Goal: Task Accomplishment & Management: Use online tool/utility

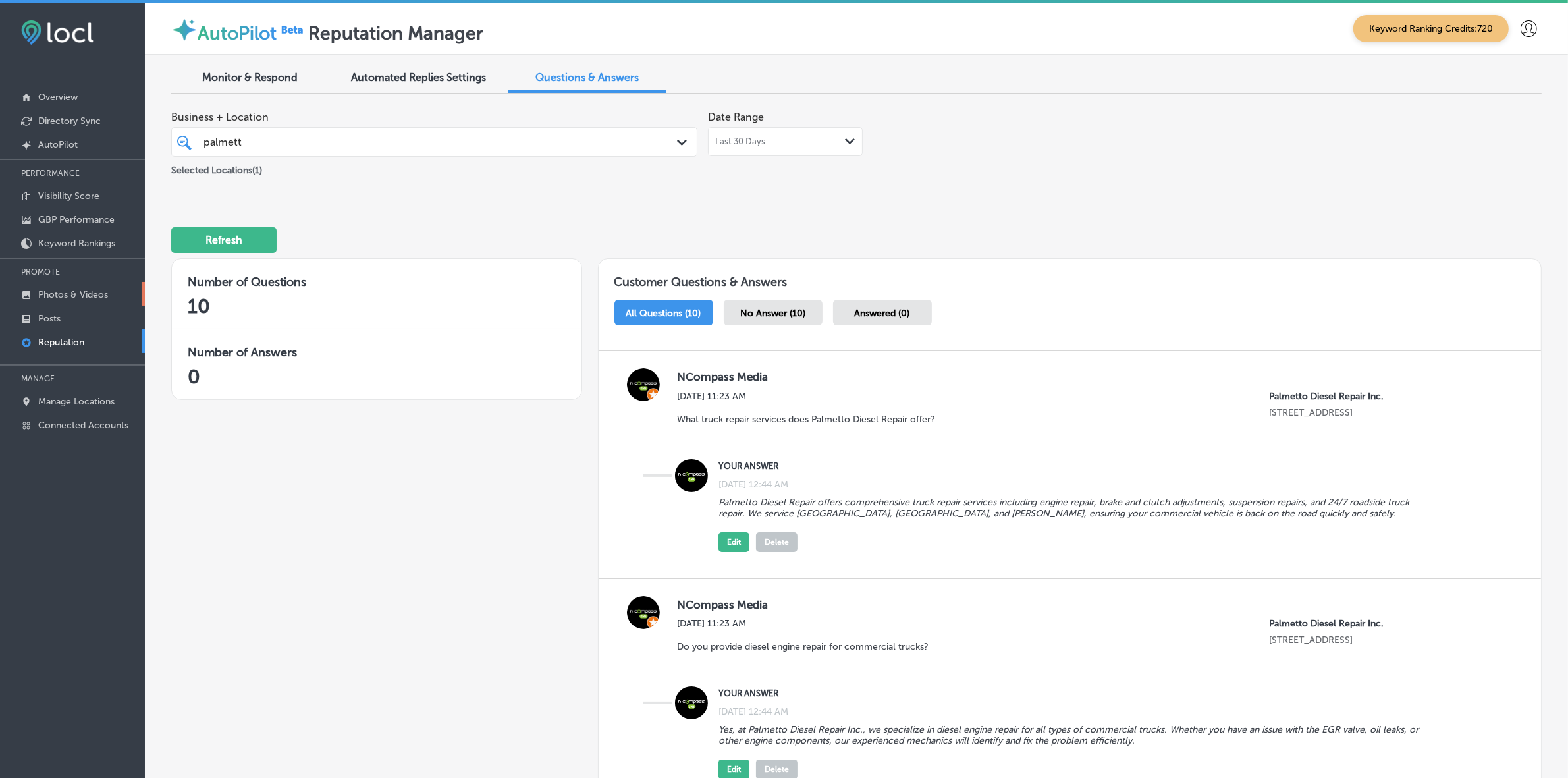
click at [63, 297] on p "Photos & Videos" at bounding box center [72, 295] width 70 height 11
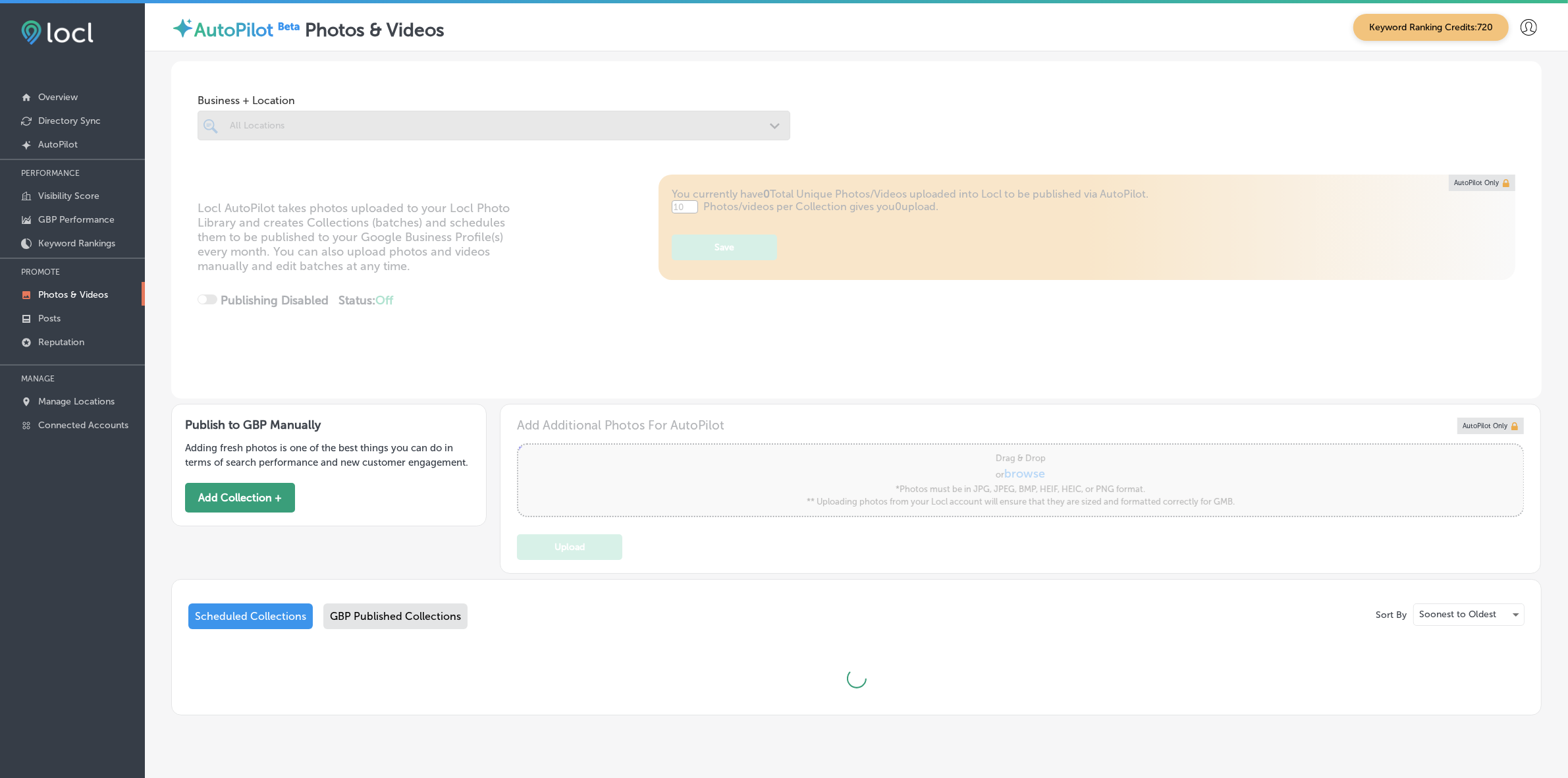
click at [275, 492] on button "Add Collection +" at bounding box center [240, 497] width 110 height 30
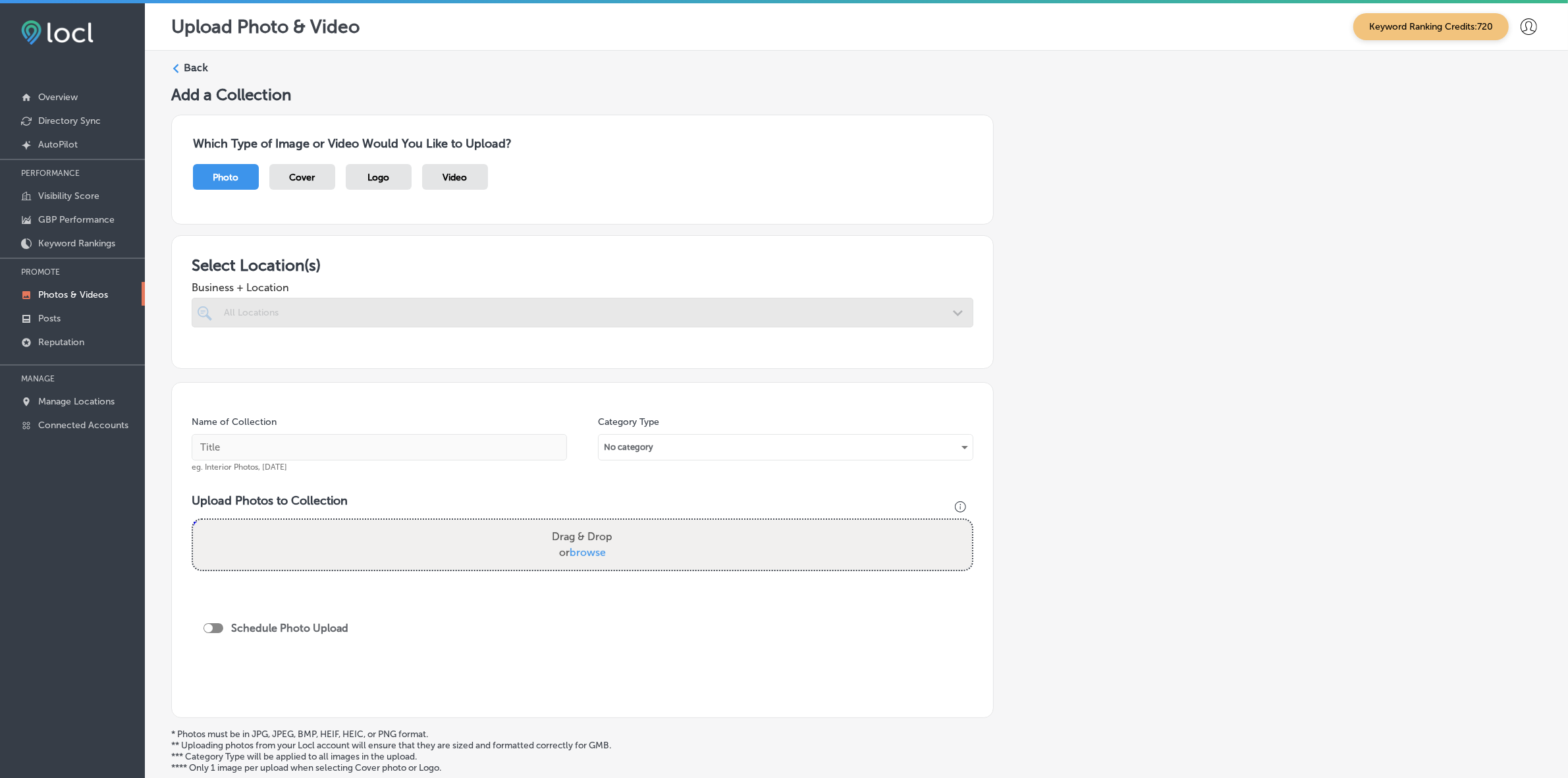
click at [439, 308] on div at bounding box center [582, 312] width 781 height 30
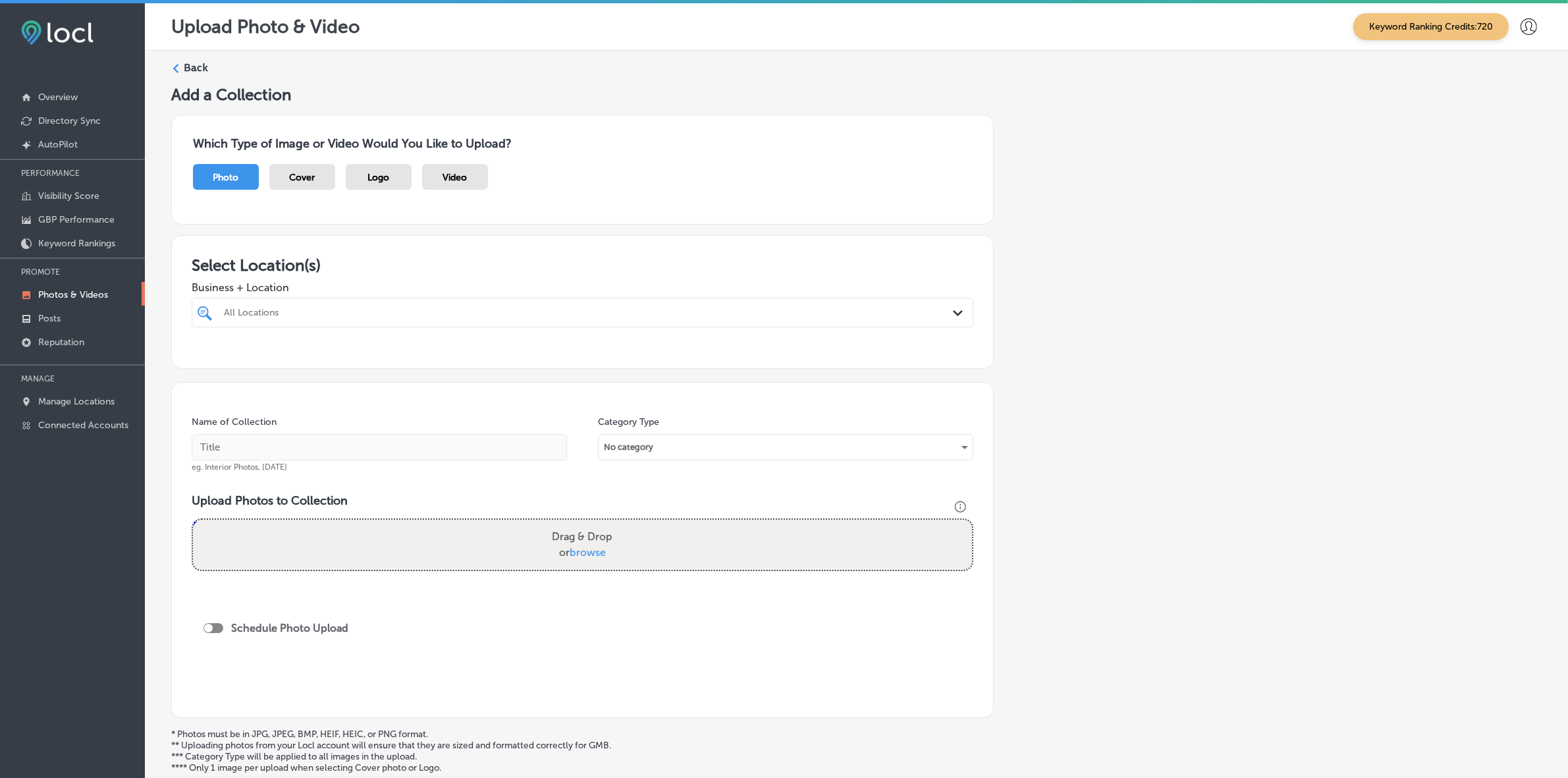
click at [439, 314] on div "All Locations" at bounding box center [589, 313] width 730 height 11
click at [341, 360] on label "1 Tree Expert LLC" at bounding box center [337, 361] width 231 height 11
type input "1 tr"
click at [1216, 405] on div "Add a Collection Which Type of Image or Video Would You Like to Upload? Photo C…" at bounding box center [856, 452] width 1370 height 736
click at [456, 450] on input "text" at bounding box center [379, 447] width 375 height 26
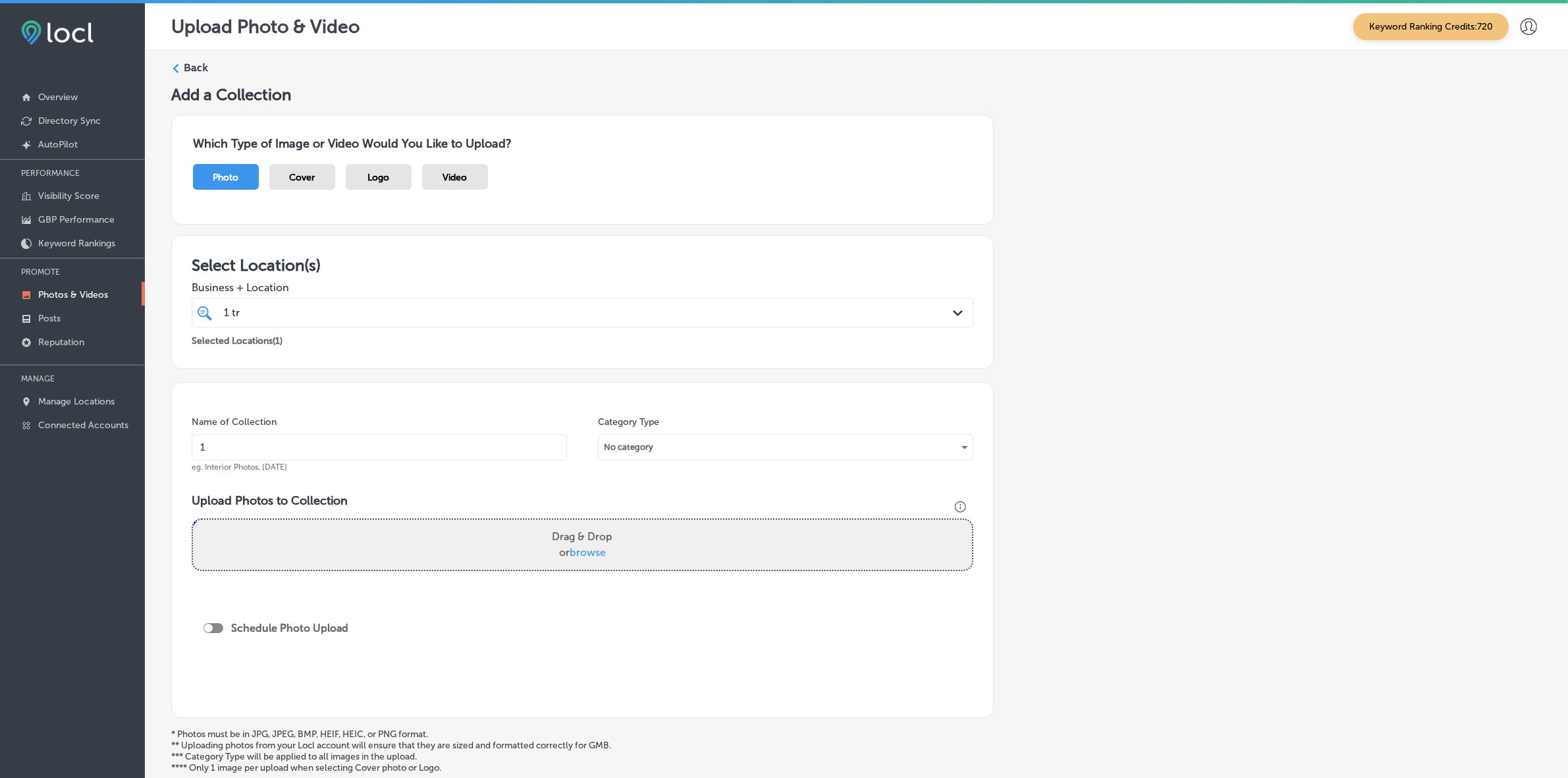
type input "1-Tree-Expert-LLC"
click at [342, 449] on input "1-Tree-Expert-LLC" at bounding box center [379, 447] width 375 height 26
click at [342, 448] on input "1-Tree-Expert-LLC" at bounding box center [379, 447] width 375 height 26
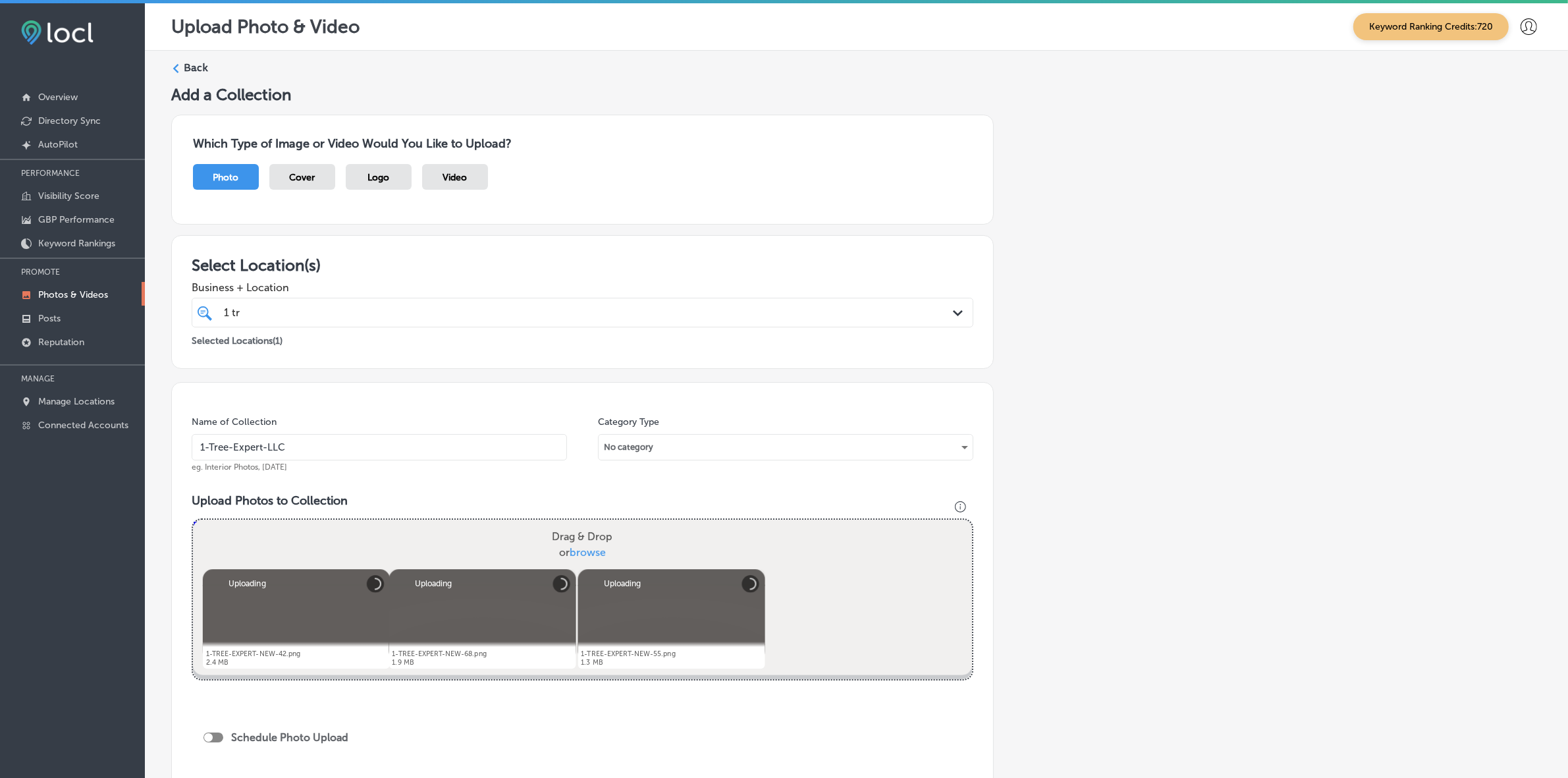
scroll to position [165, 0]
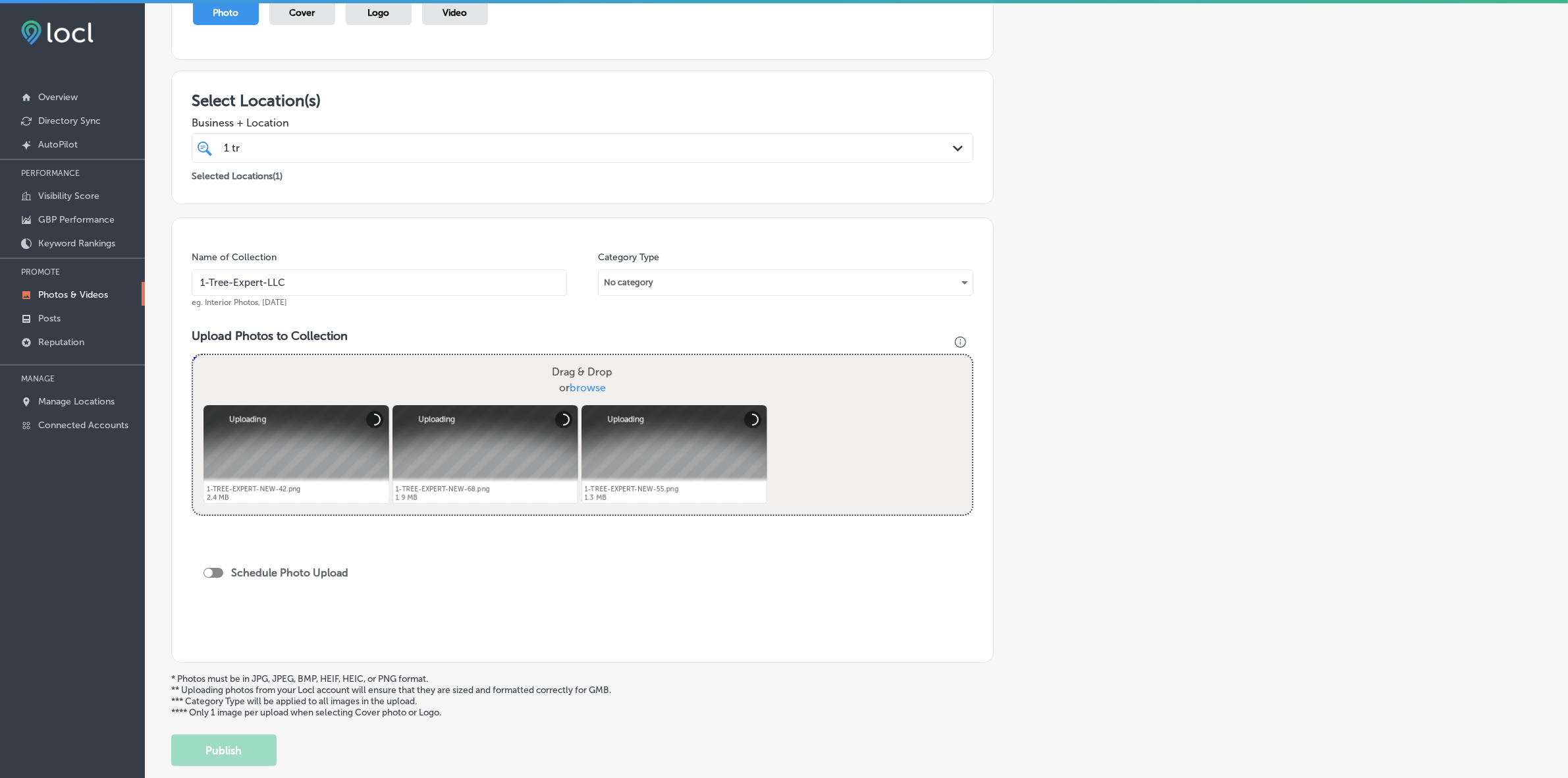
click at [215, 571] on div at bounding box center [213, 573] width 20 height 10
checkbox input "true"
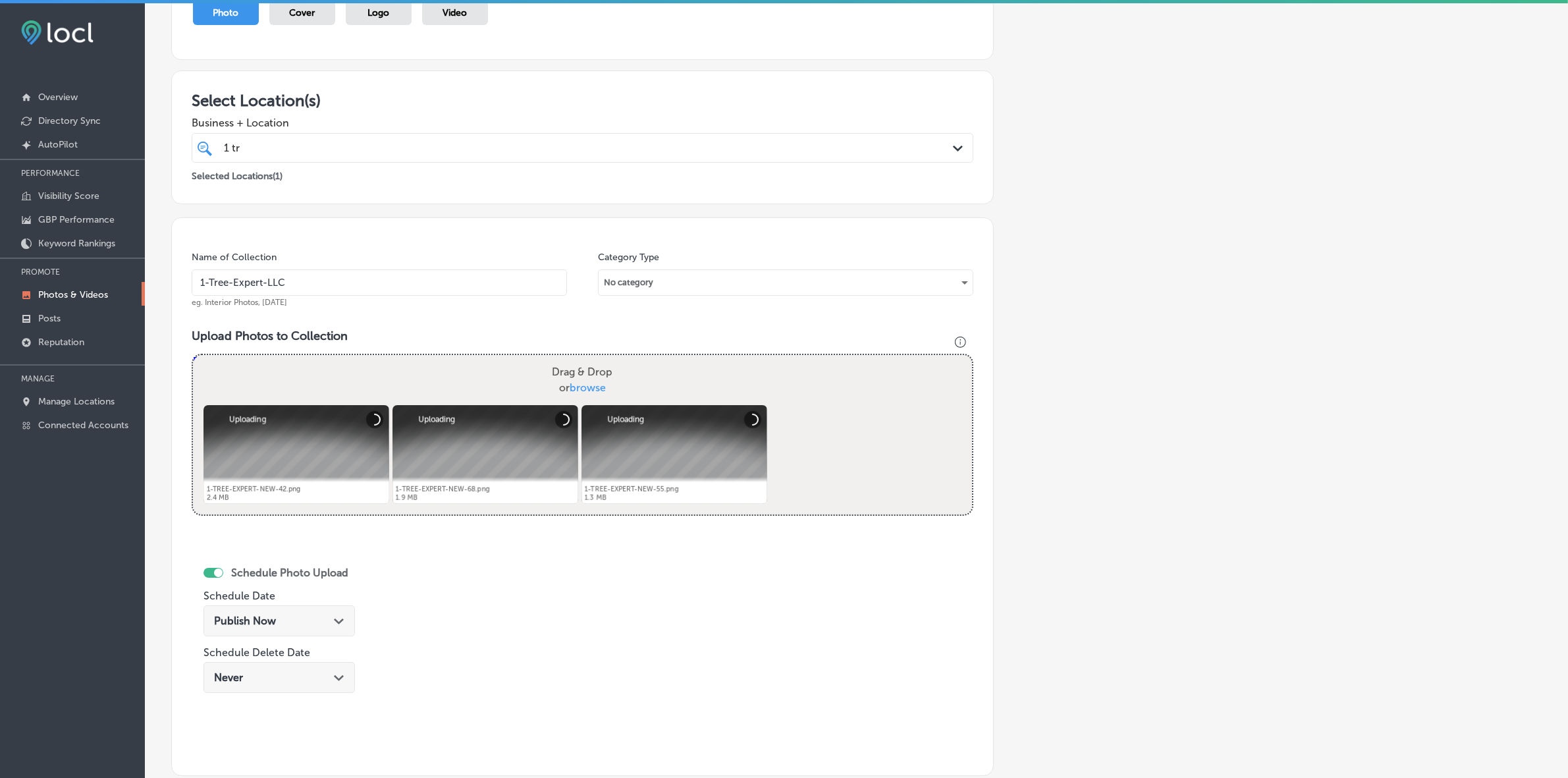
click at [327, 614] on div "Publish Now Path Created with Sketch." at bounding box center [279, 620] width 130 height 12
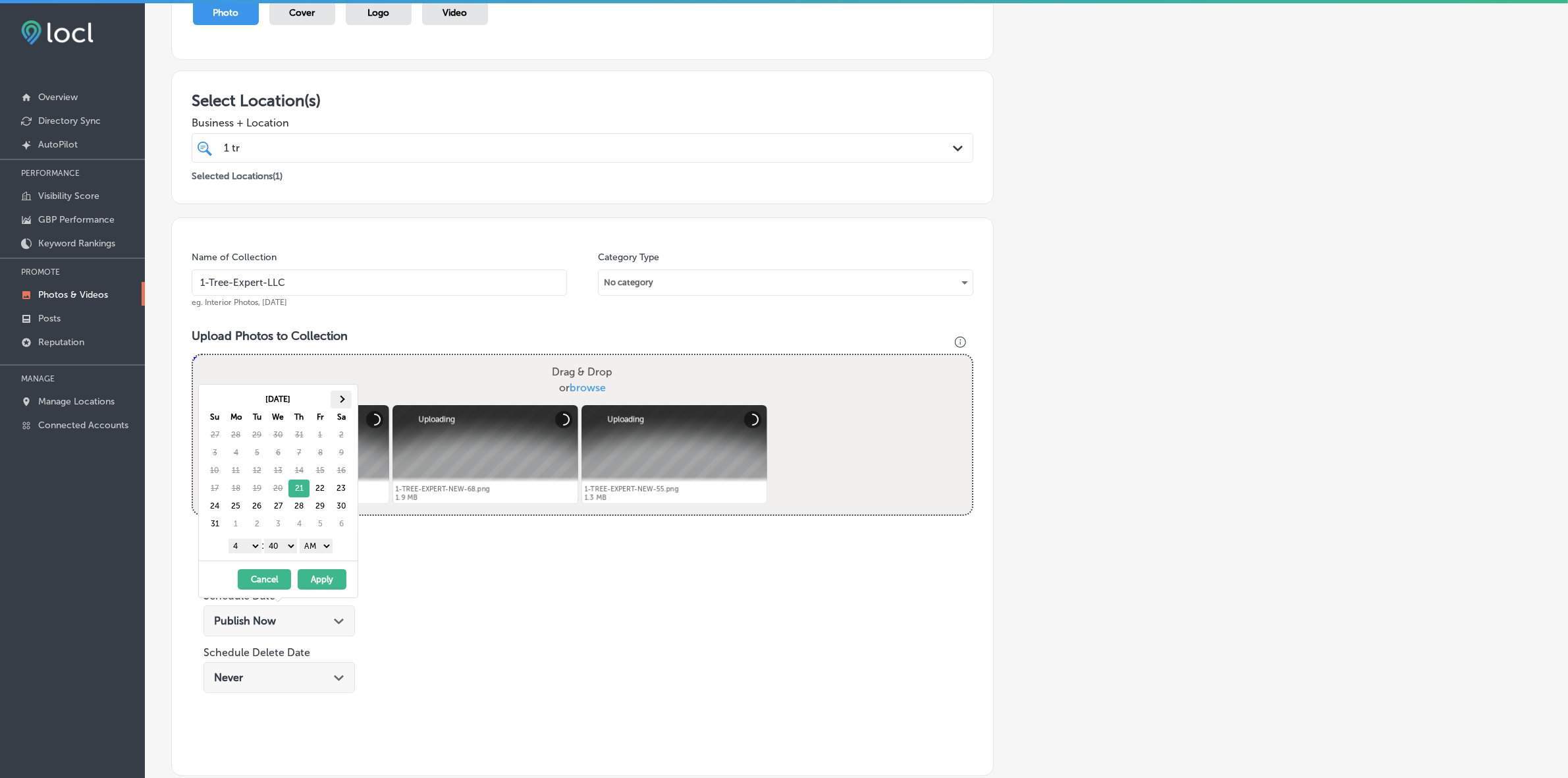
click at [338, 396] on th at bounding box center [341, 399] width 21 height 18
click at [340, 395] on th at bounding box center [341, 399] width 21 height 18
click at [244, 545] on select "1 2 3 4 5 6 7 8 9 10 11 12" at bounding box center [245, 545] width 33 height 14
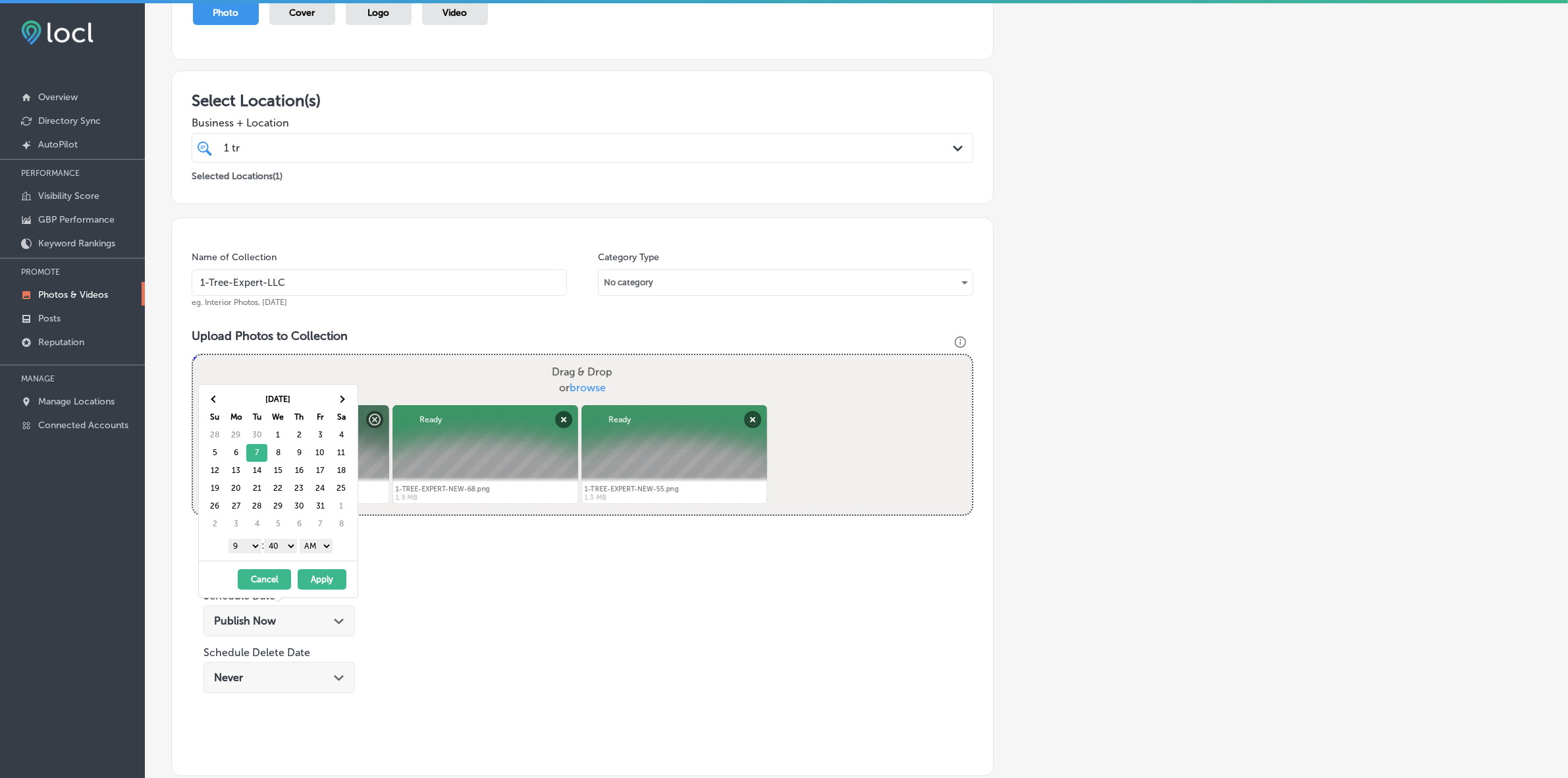
click at [288, 551] on select "00 10 20 30 40 50" at bounding box center [281, 545] width 33 height 14
click at [317, 551] on select "AM PM" at bounding box center [316, 545] width 33 height 14
click at [343, 395] on th at bounding box center [341, 399] width 21 height 18
click at [320, 582] on button "Apply" at bounding box center [321, 579] width 49 height 21
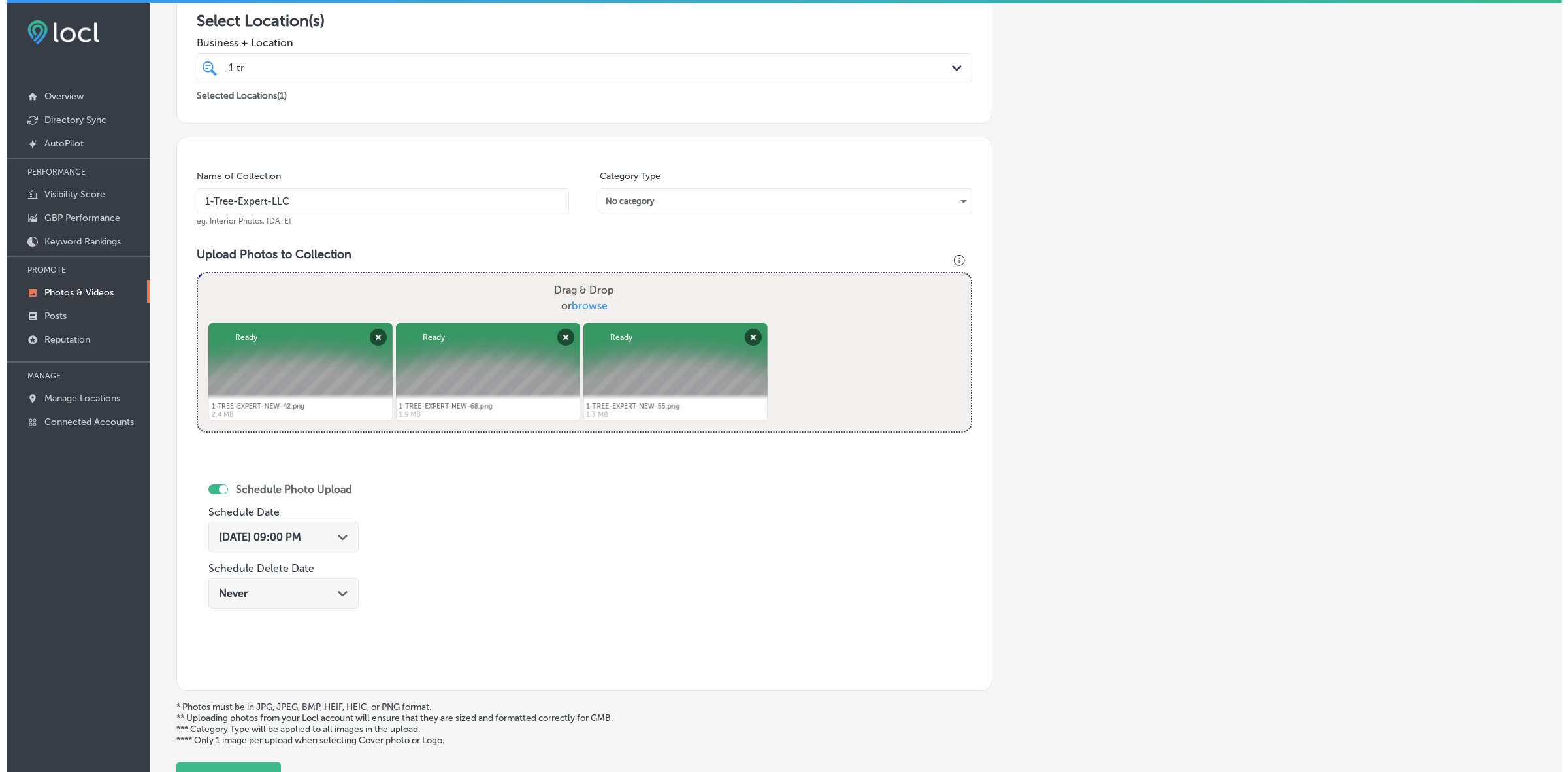
scroll to position [348, 0]
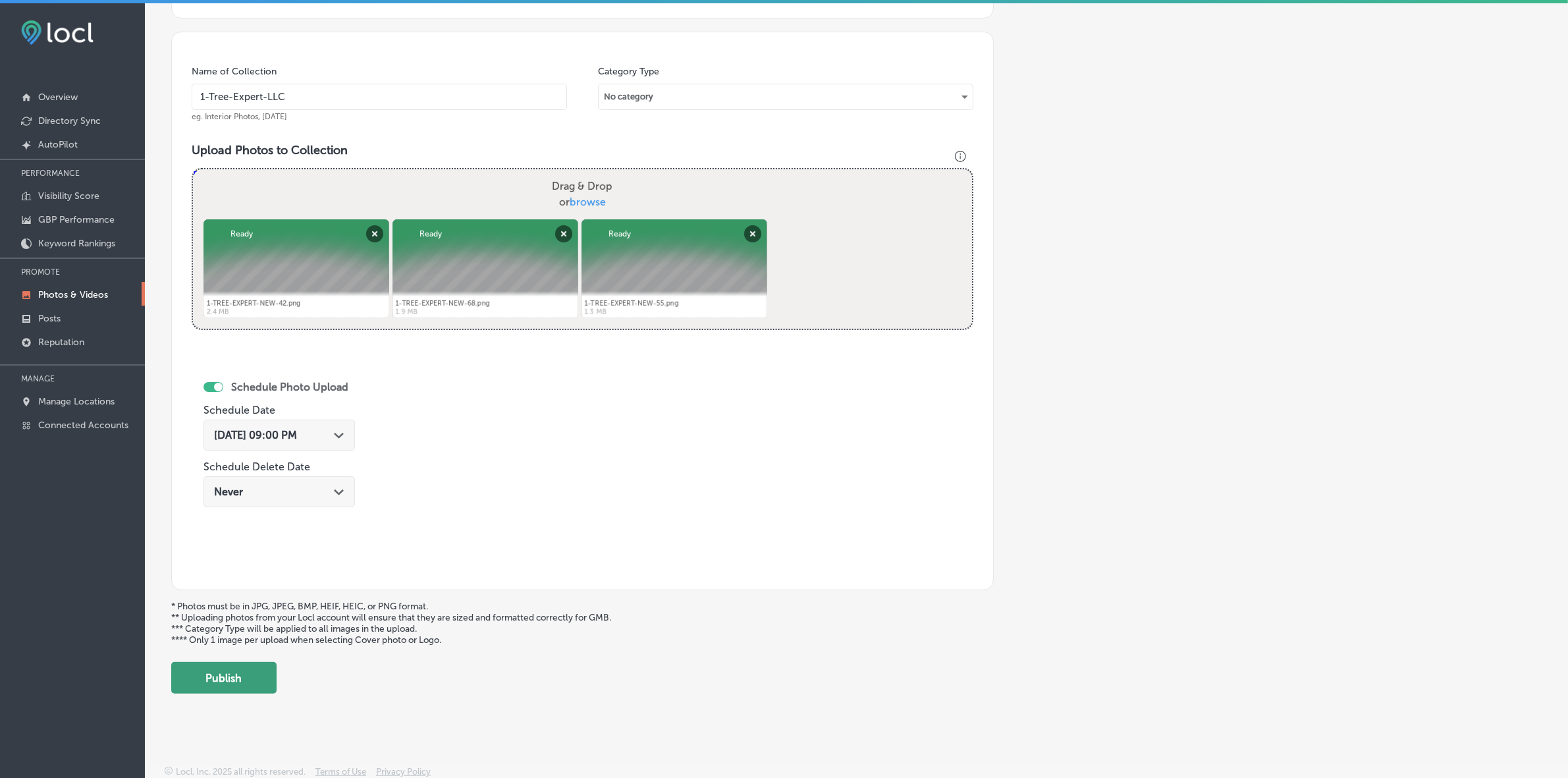
click at [251, 680] on button "Publish" at bounding box center [224, 677] width 105 height 32
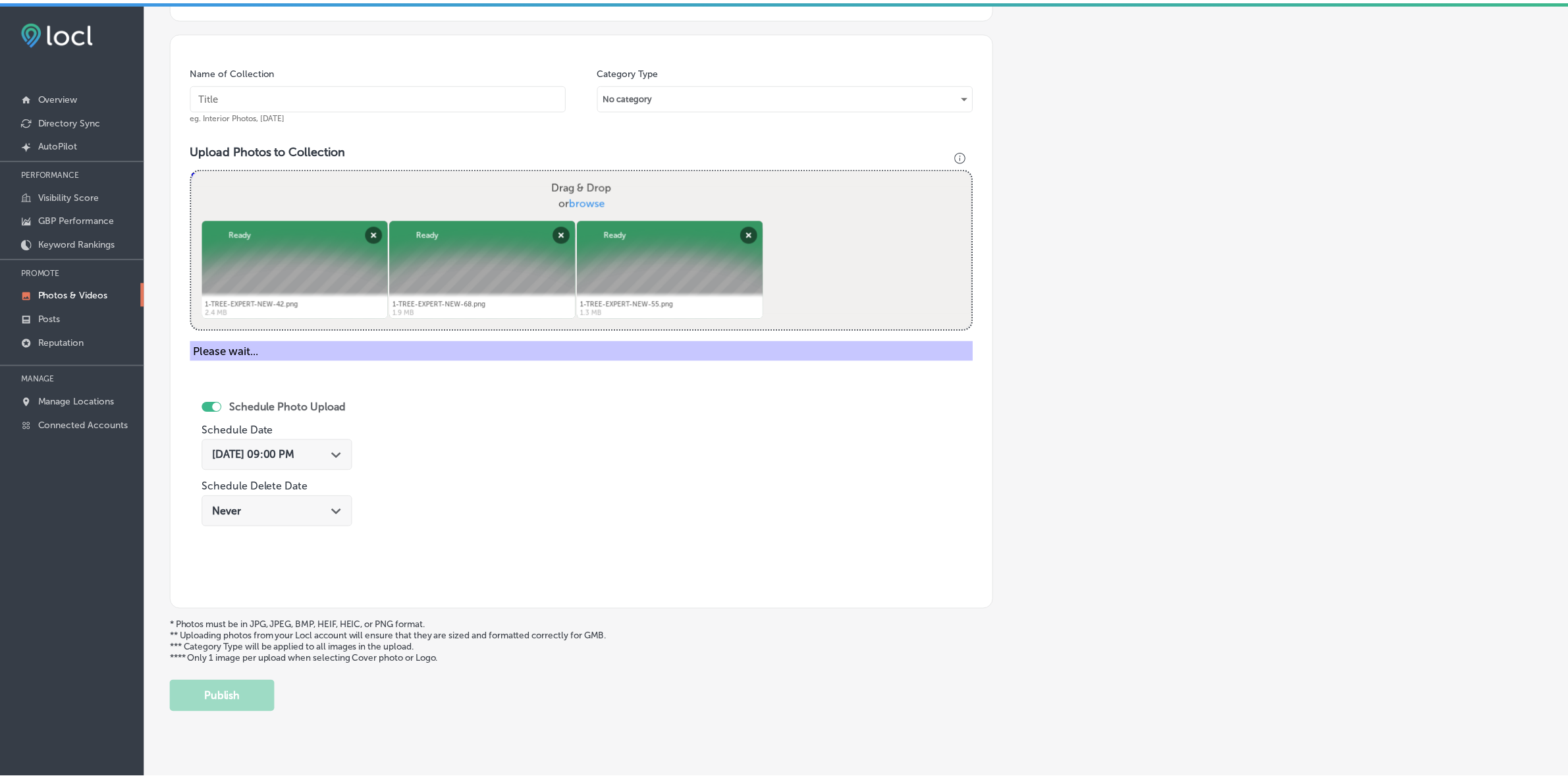
scroll to position [241, 0]
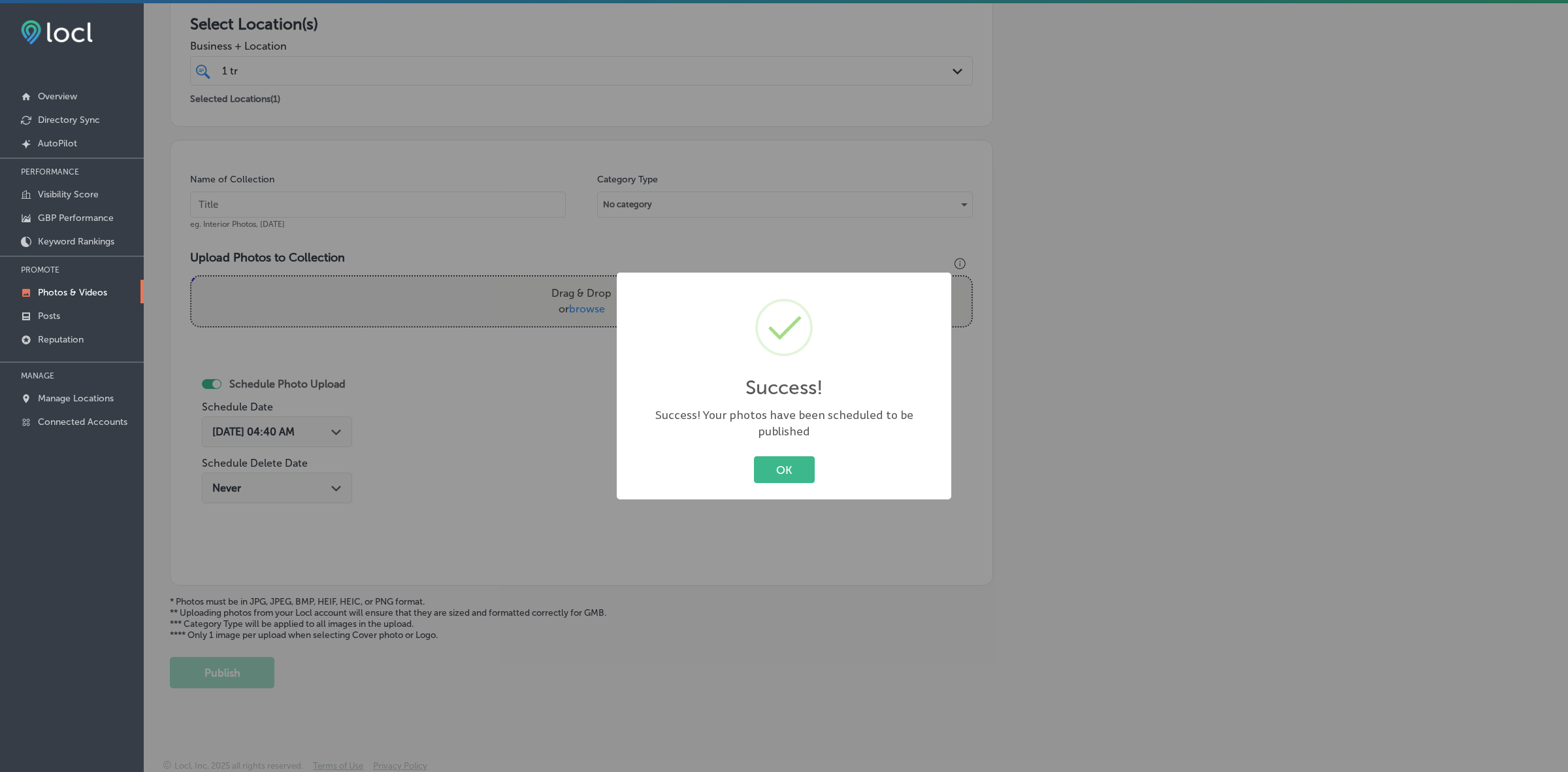
click at [754, 456] on button "OK" at bounding box center [784, 469] width 61 height 27
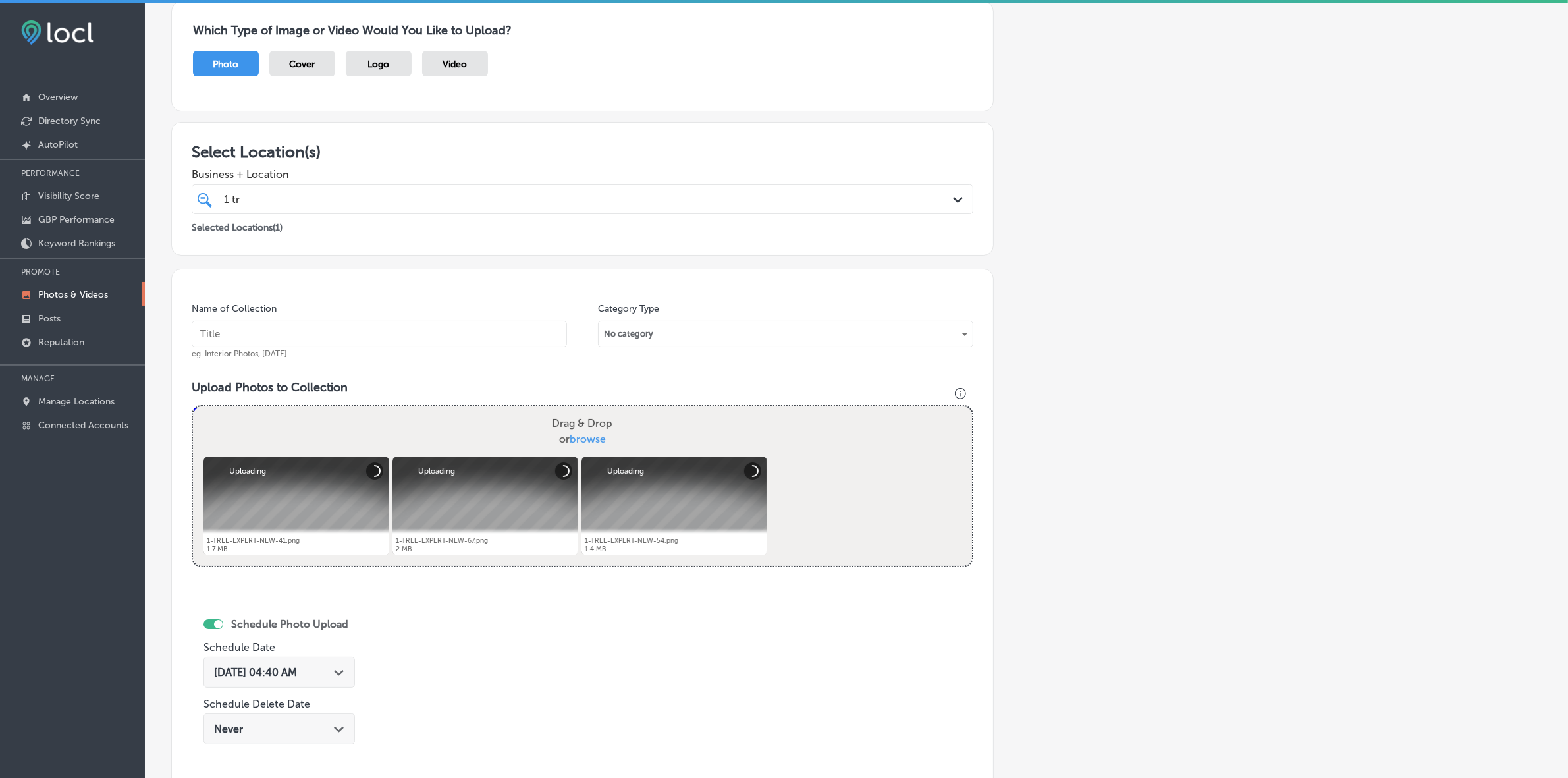
scroll to position [103, 0]
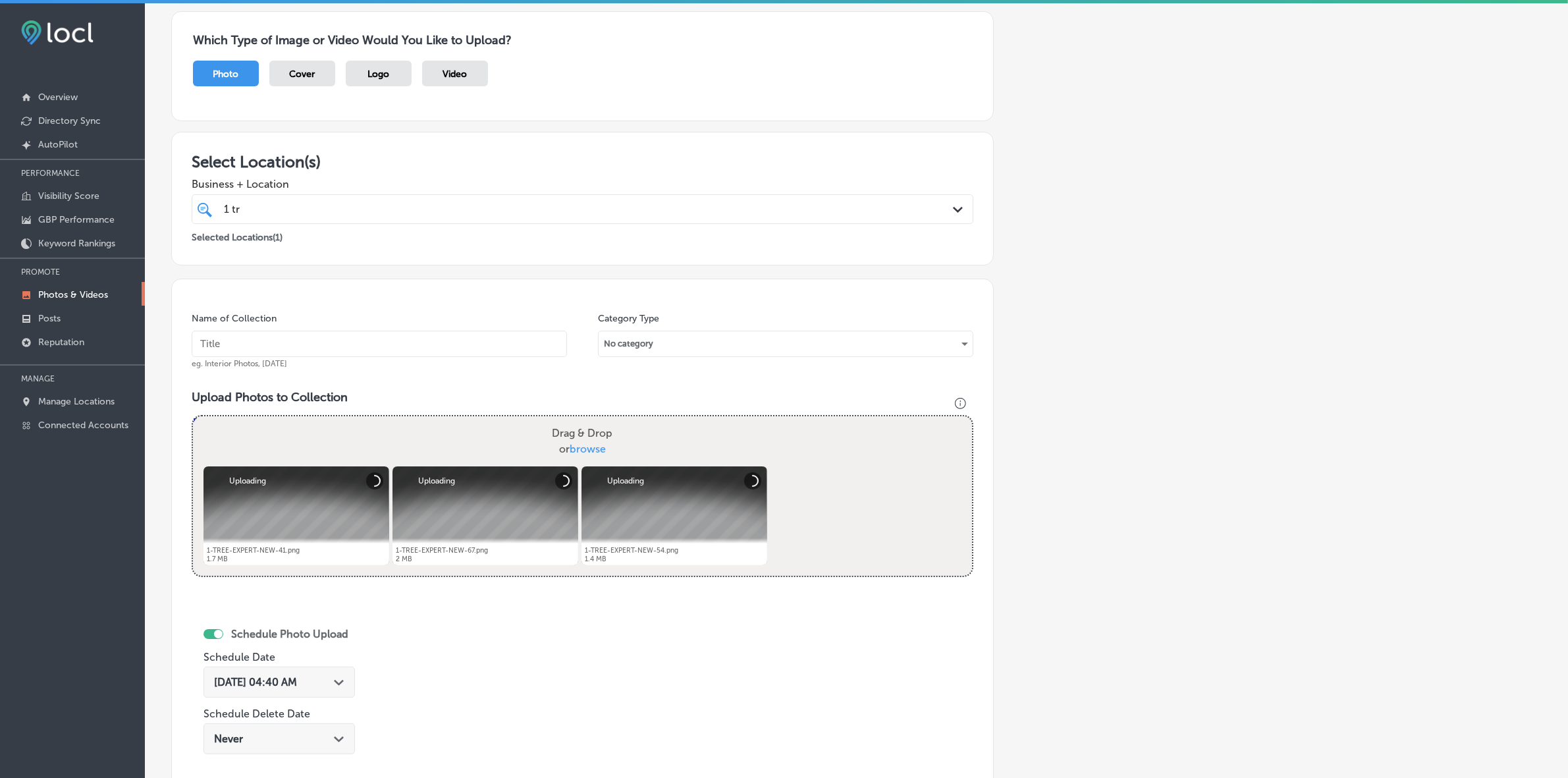
click at [419, 348] on input "text" at bounding box center [379, 344] width 375 height 26
paste input "1-Tree-Expert-LLC"
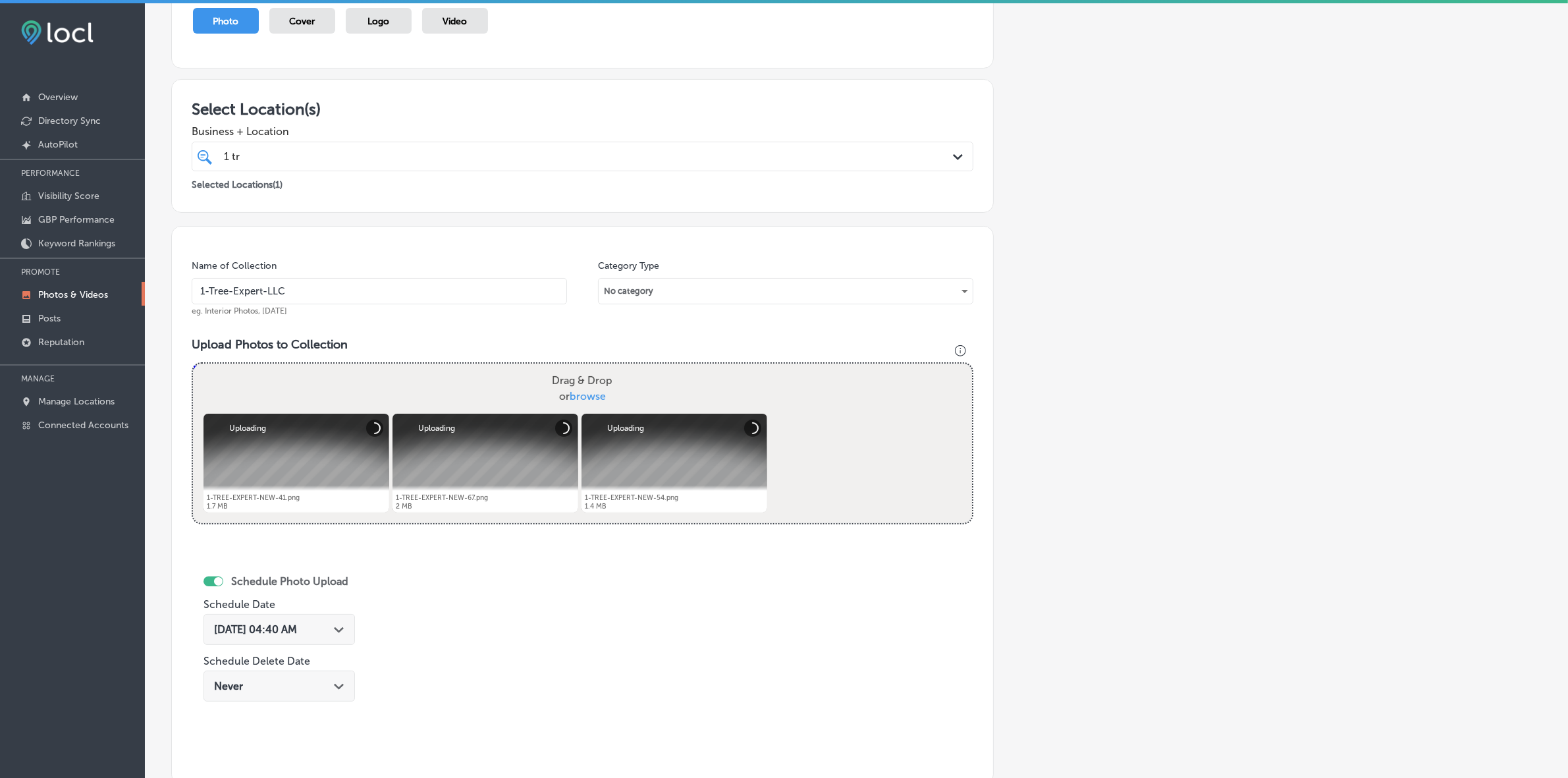
scroll to position [186, 0]
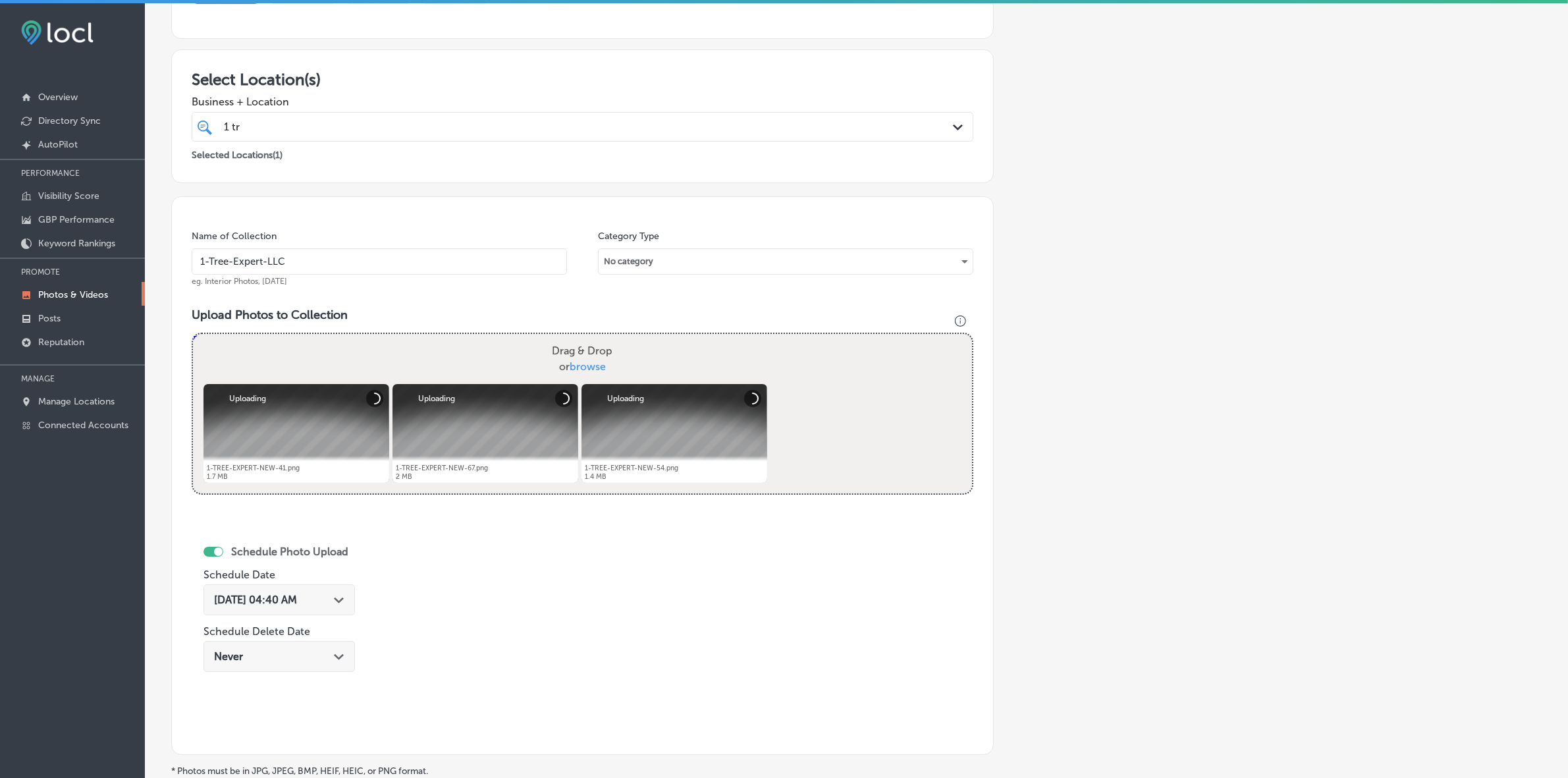
type input "1-Tree-Expert-LLC"
click at [344, 604] on div "[DATE] 04:40 AM Path Created with Sketch." at bounding box center [279, 600] width 130 height 12
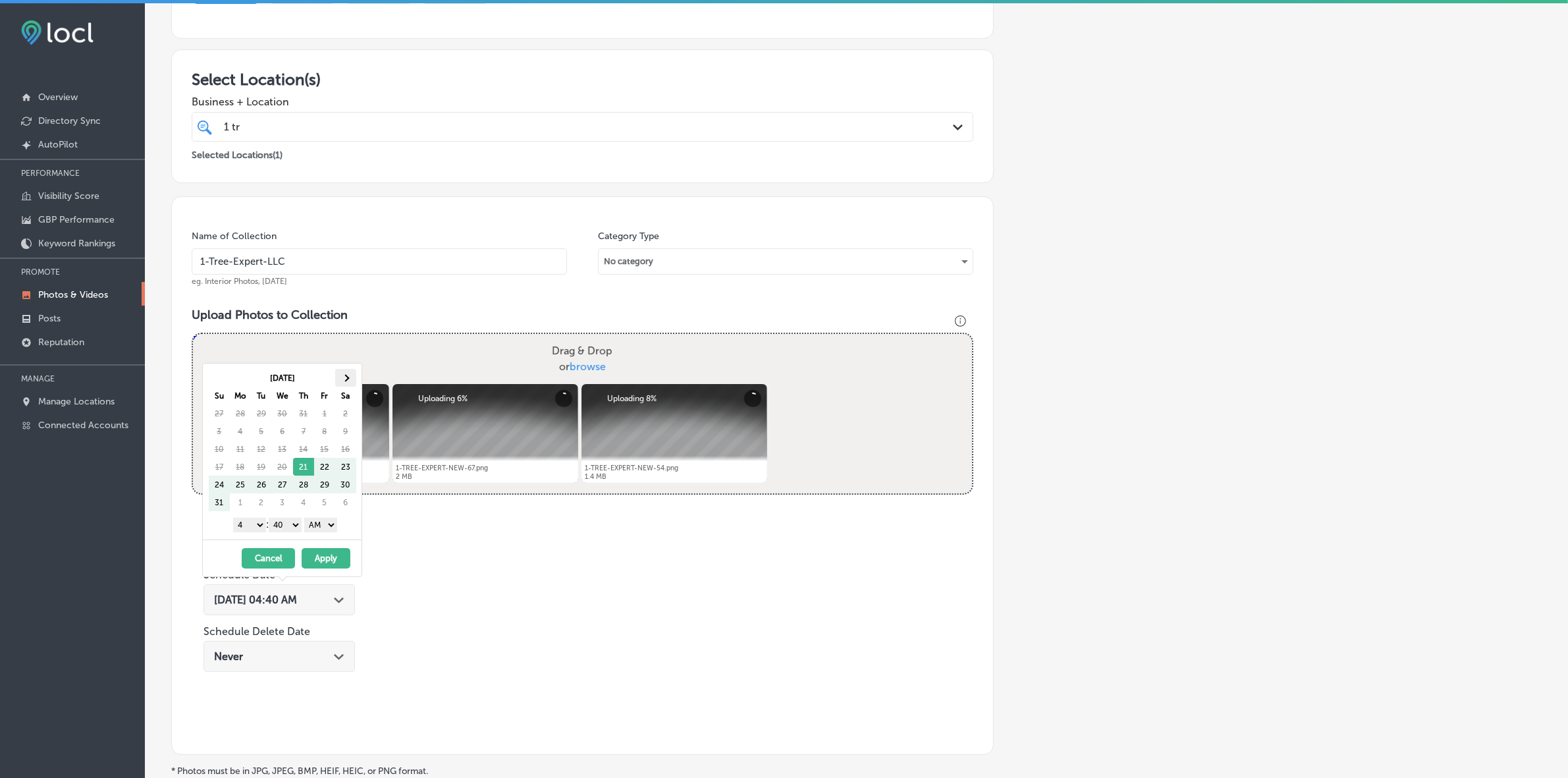
click at [353, 379] on th at bounding box center [346, 378] width 21 height 18
click at [255, 527] on select "1 2 3 4 5 6 7 8 9 10 11 12" at bounding box center [250, 525] width 33 height 14
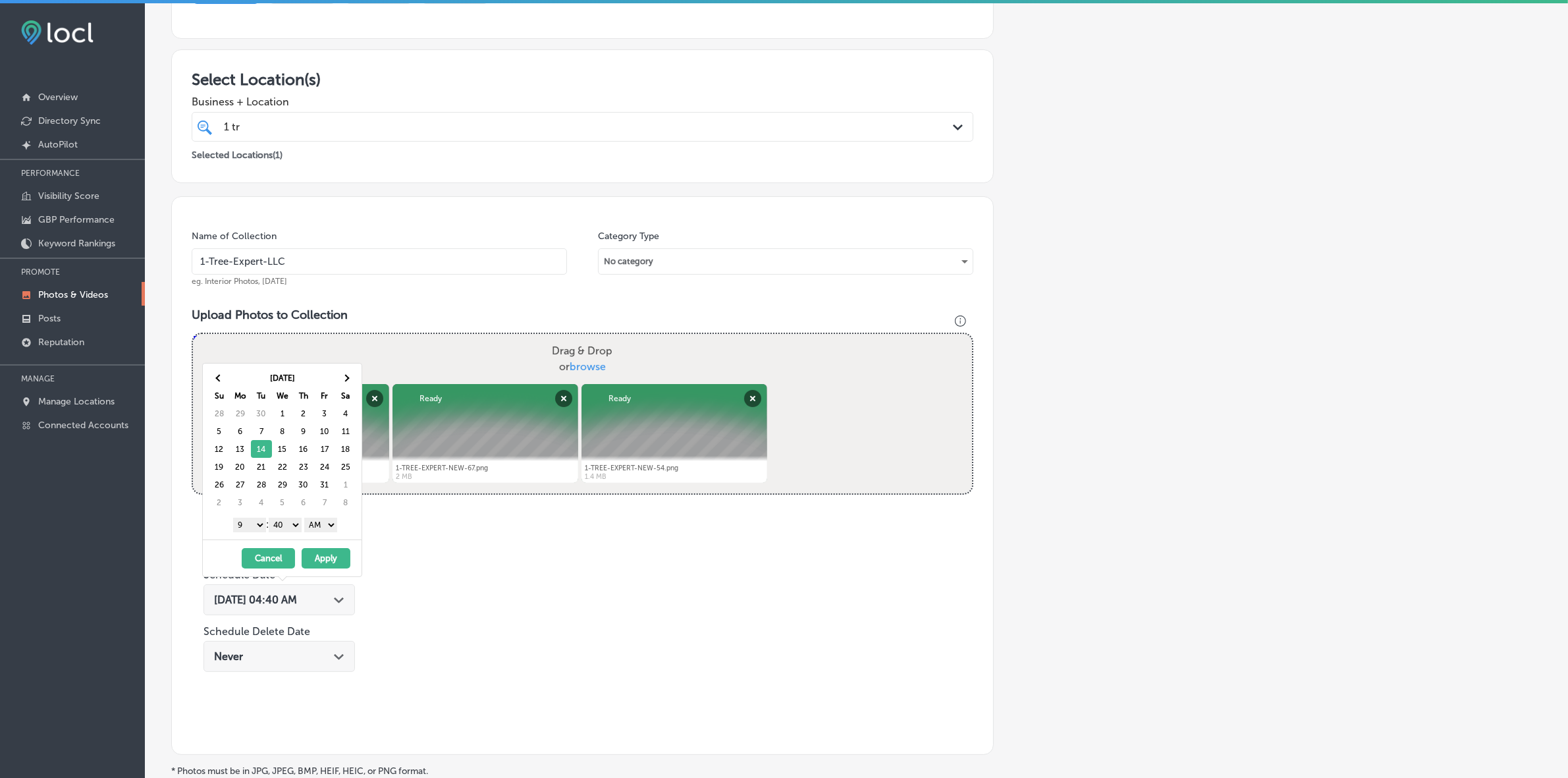
click at [297, 523] on select "00 10 20 30 40 50" at bounding box center [285, 525] width 33 height 14
click at [324, 528] on select "AM PM" at bounding box center [321, 525] width 33 height 14
click at [325, 561] on button "Apply" at bounding box center [326, 558] width 49 height 21
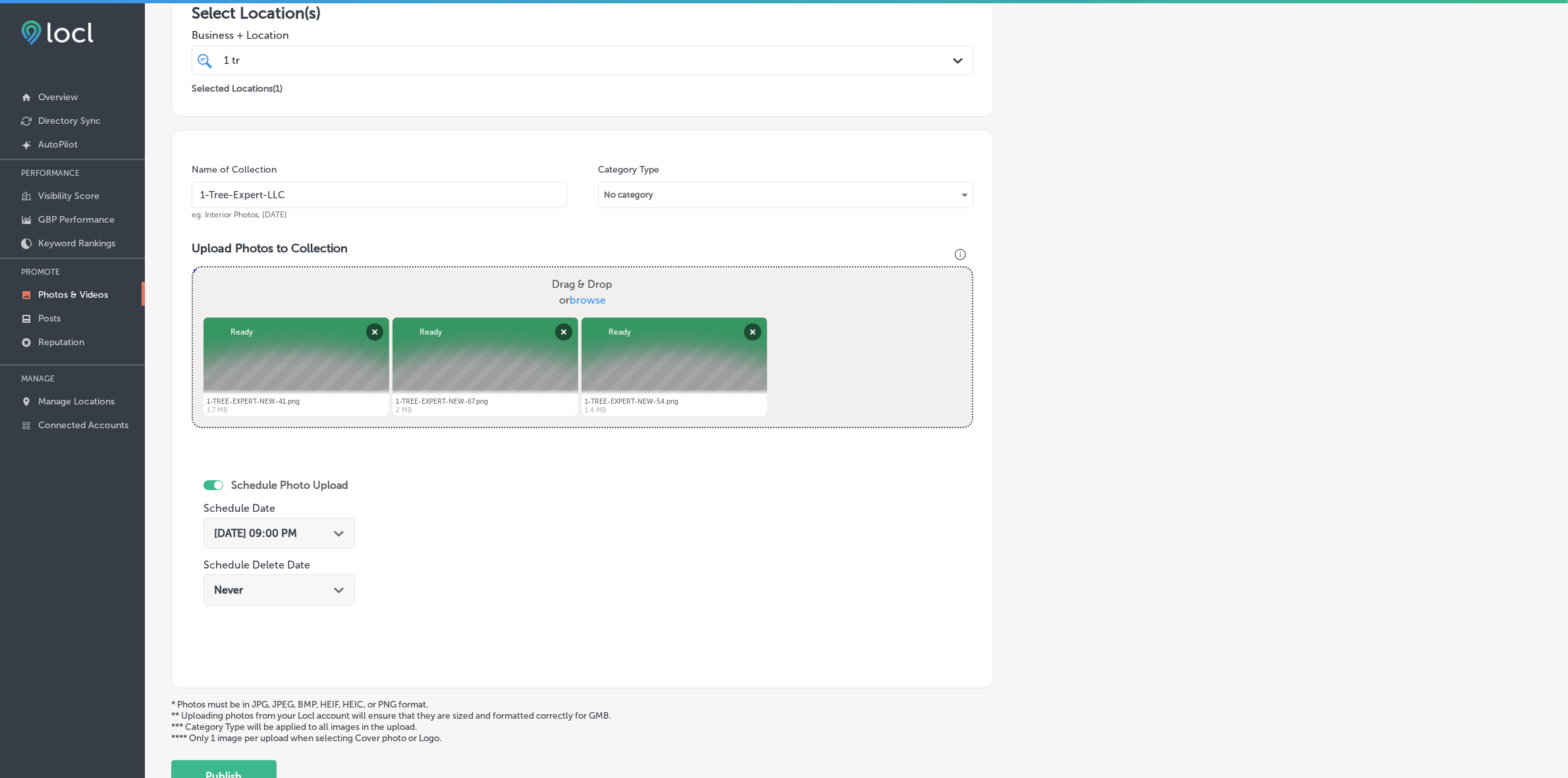
scroll to position [350, 0]
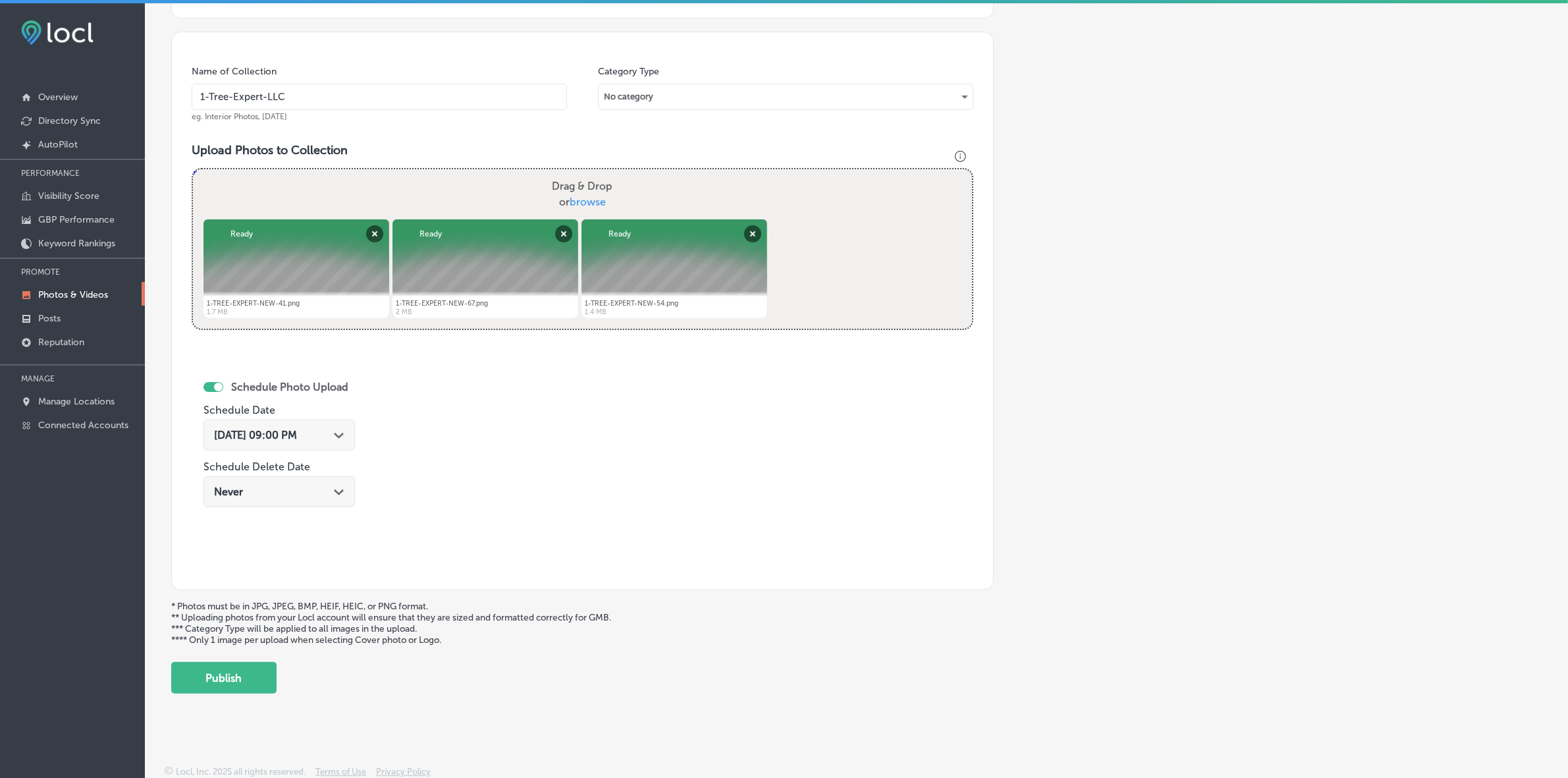
click at [242, 702] on div "Upload Photo & Video Keyword Ranking Credits: 720 Back Add a Collection Which T…" at bounding box center [856, 392] width 1423 height 778
click at [247, 685] on button "Publish" at bounding box center [224, 677] width 105 height 32
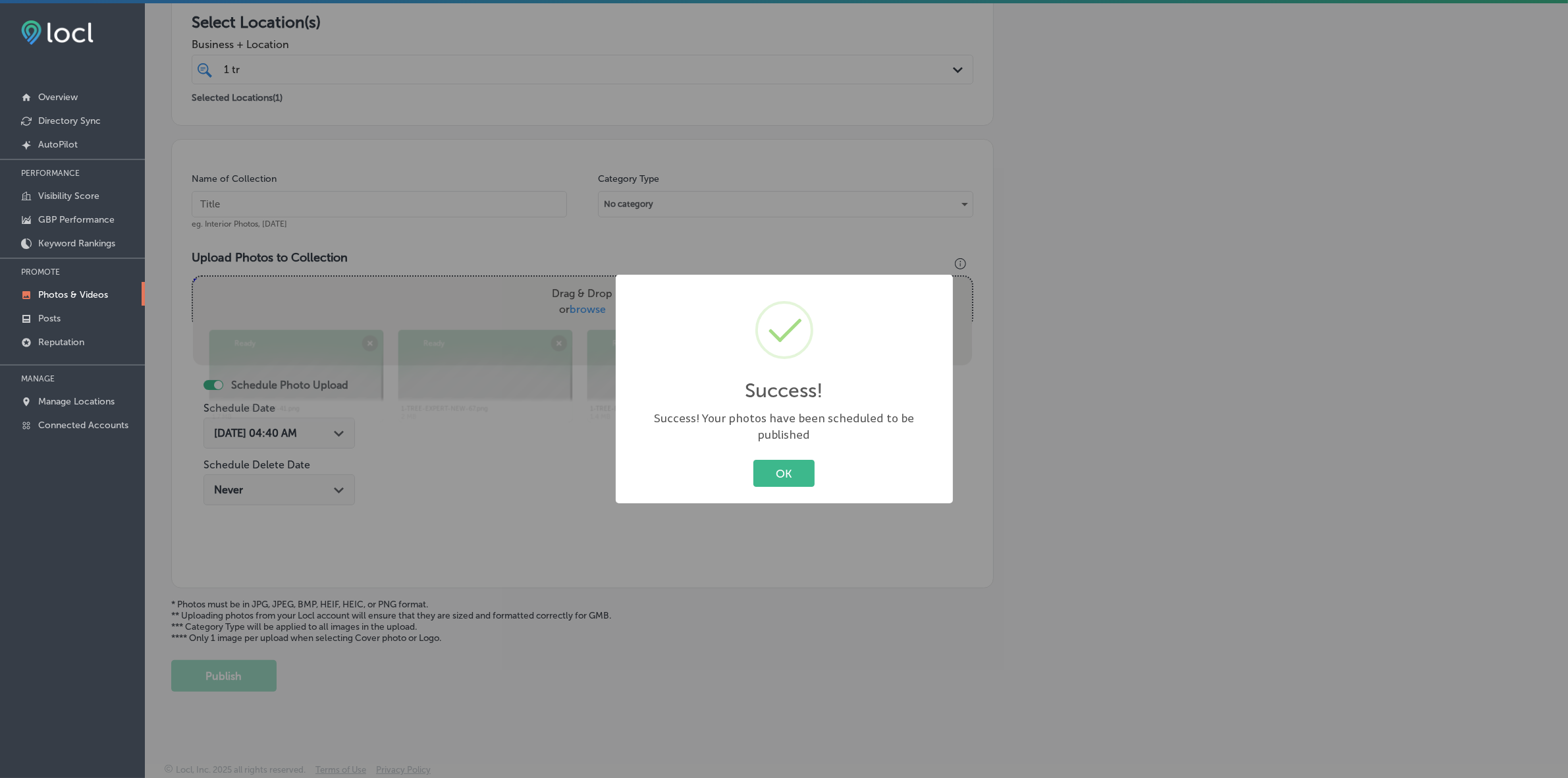
scroll to position [241, 0]
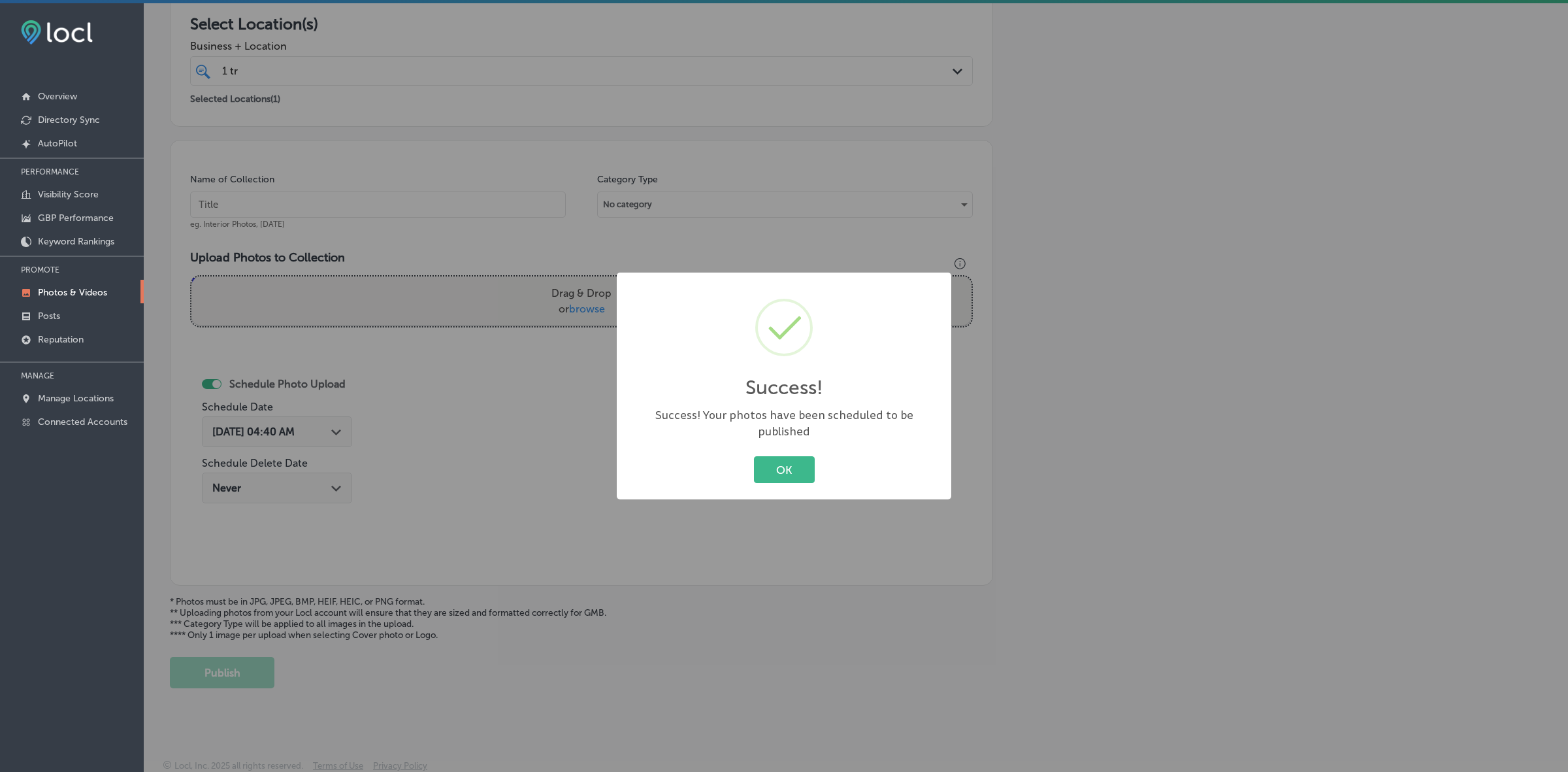
click at [754, 456] on button "OK" at bounding box center [784, 469] width 61 height 27
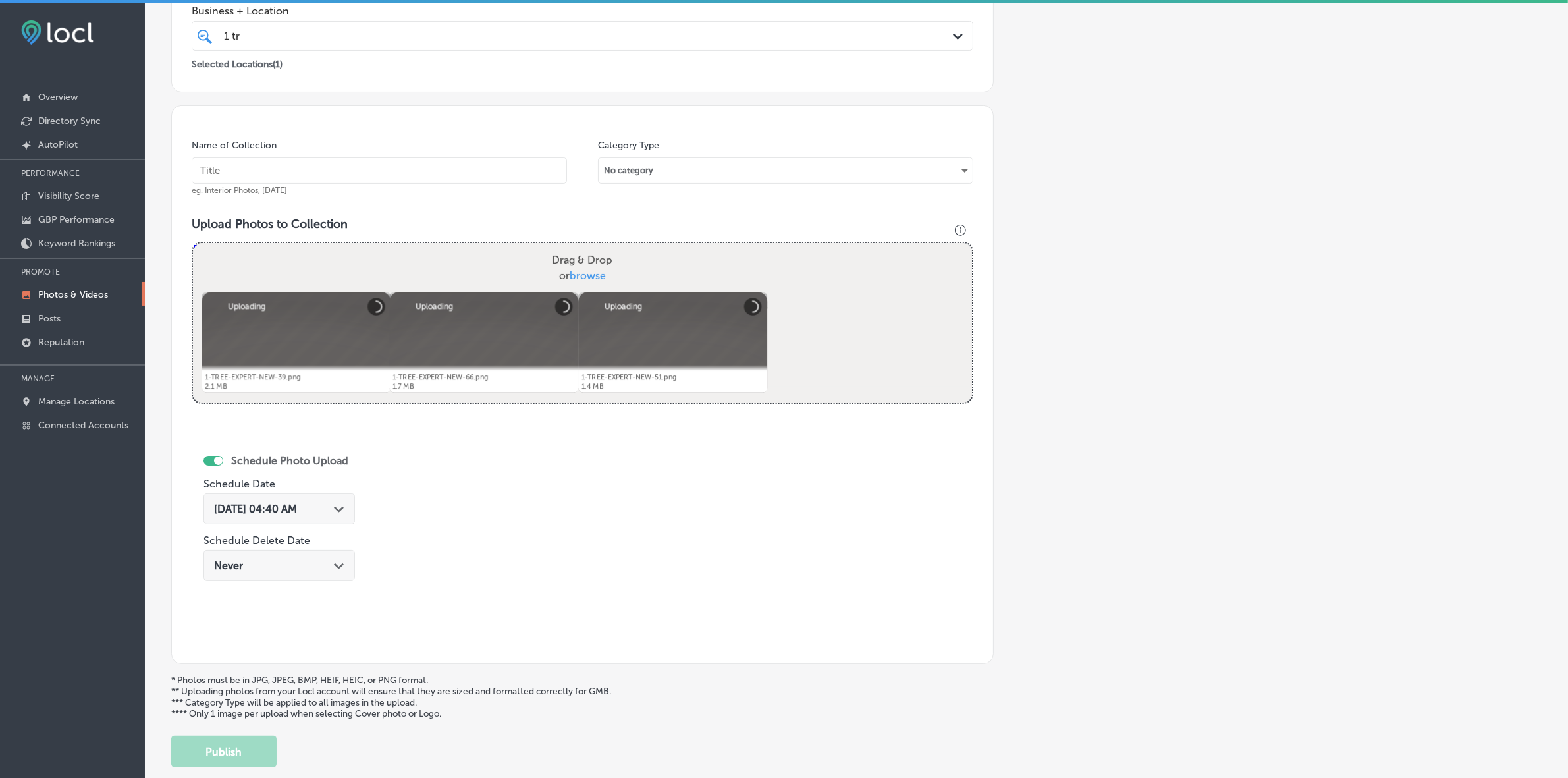
scroll to position [268, 0]
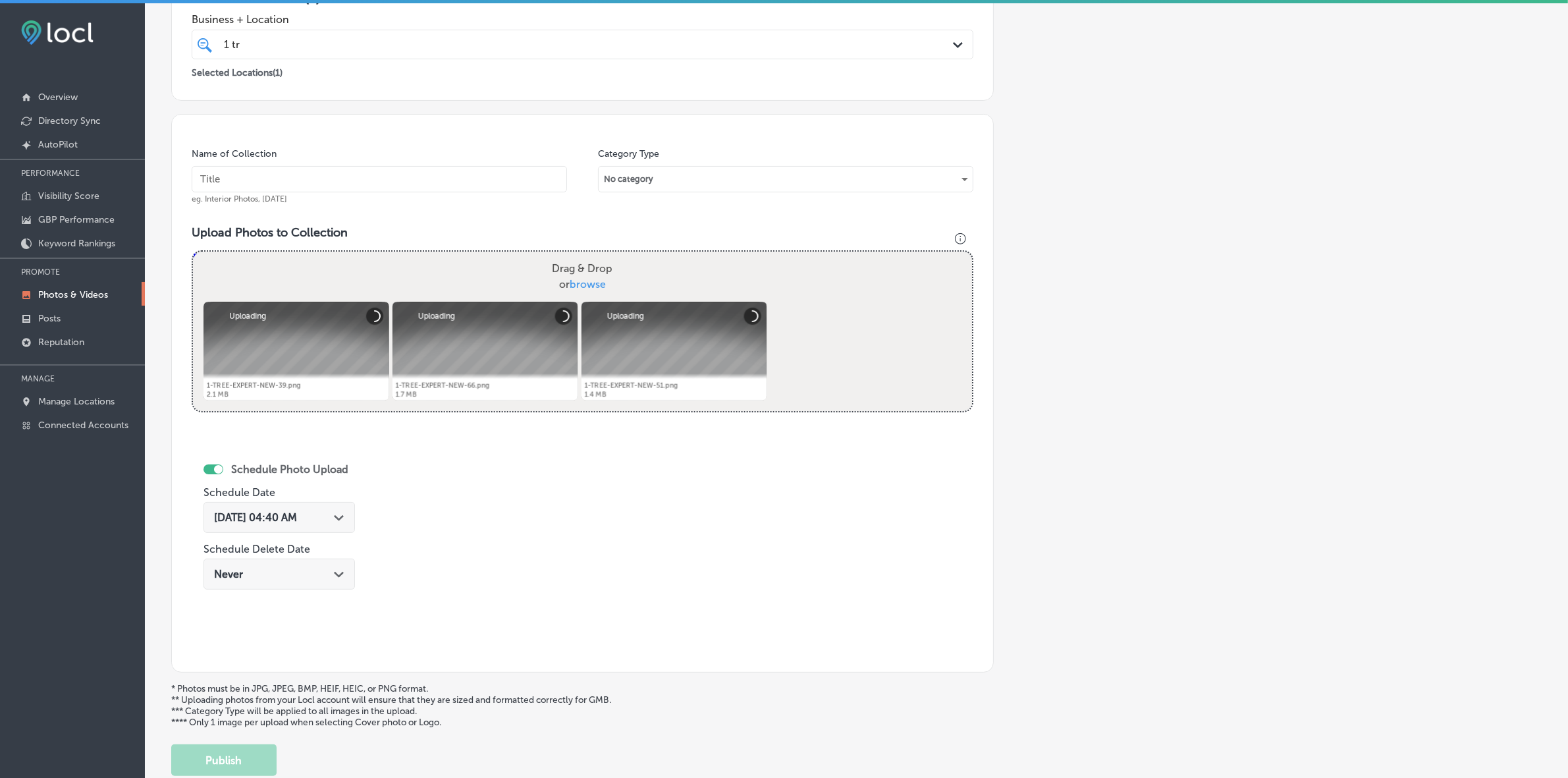
click at [461, 191] on input "text" at bounding box center [379, 179] width 375 height 26
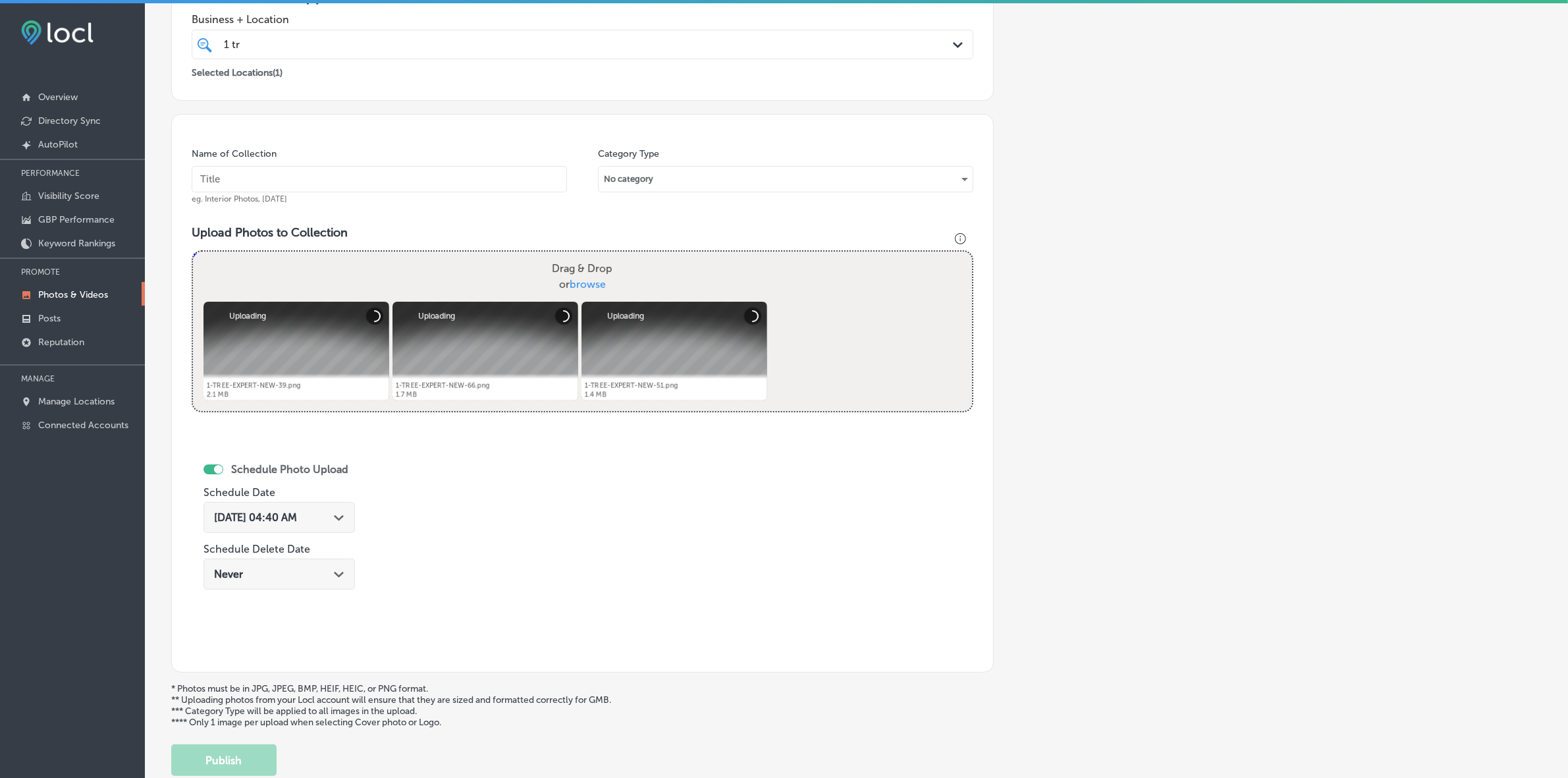
paste input "1-Tree-Expert-LLC"
type input "1-Tree-Expert-LLC"
click at [339, 518] on div "[DATE] 04:40 AM Path Created with Sketch." at bounding box center [279, 517] width 130 height 12
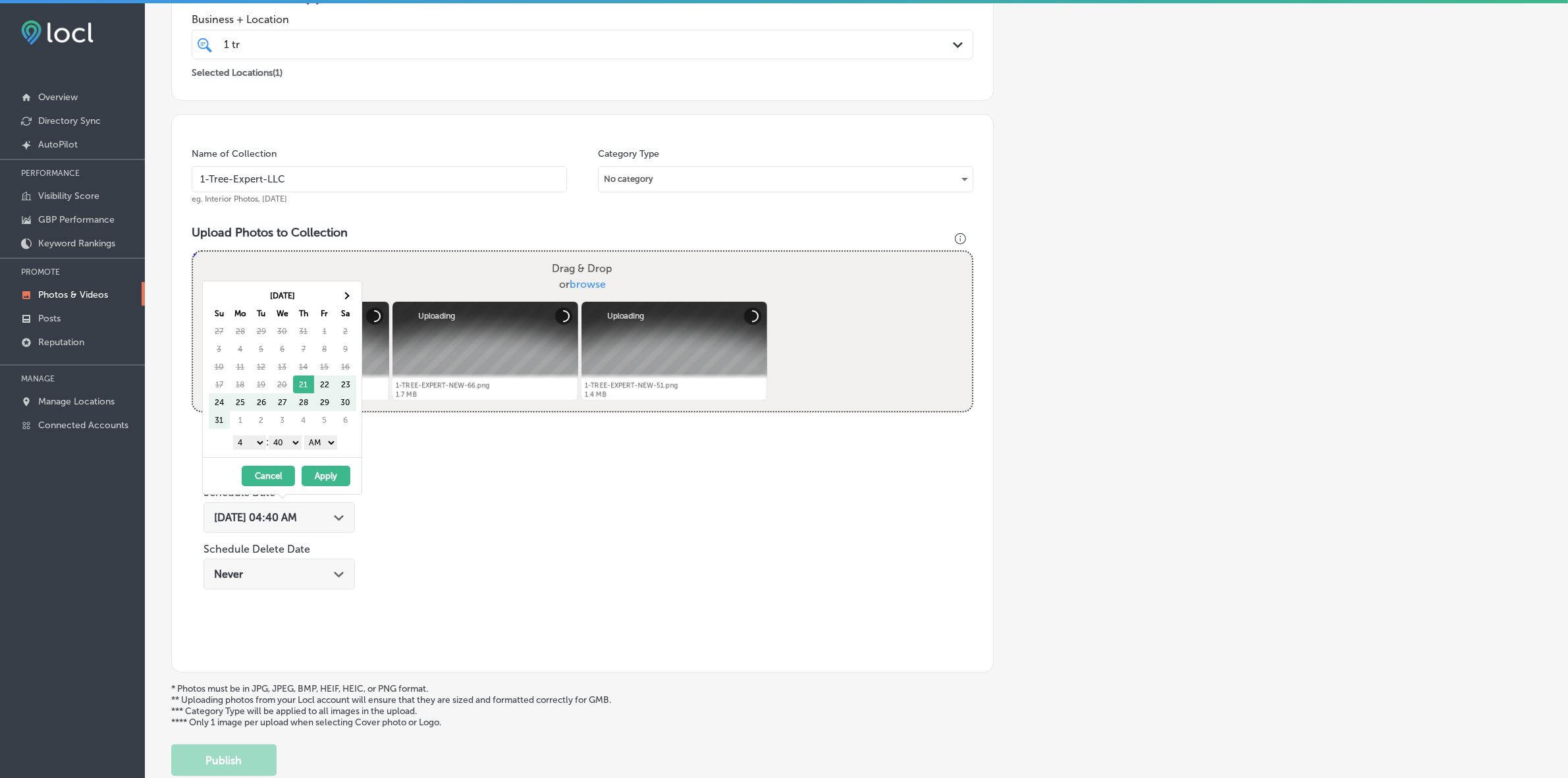
click at [340, 305] on th "Sa" at bounding box center [346, 313] width 21 height 18
click at [346, 298] on span at bounding box center [345, 295] width 8 height 8
click at [251, 445] on select "1 2 3 4 5 6 7 8 9 10 11 12" at bounding box center [250, 442] width 33 height 14
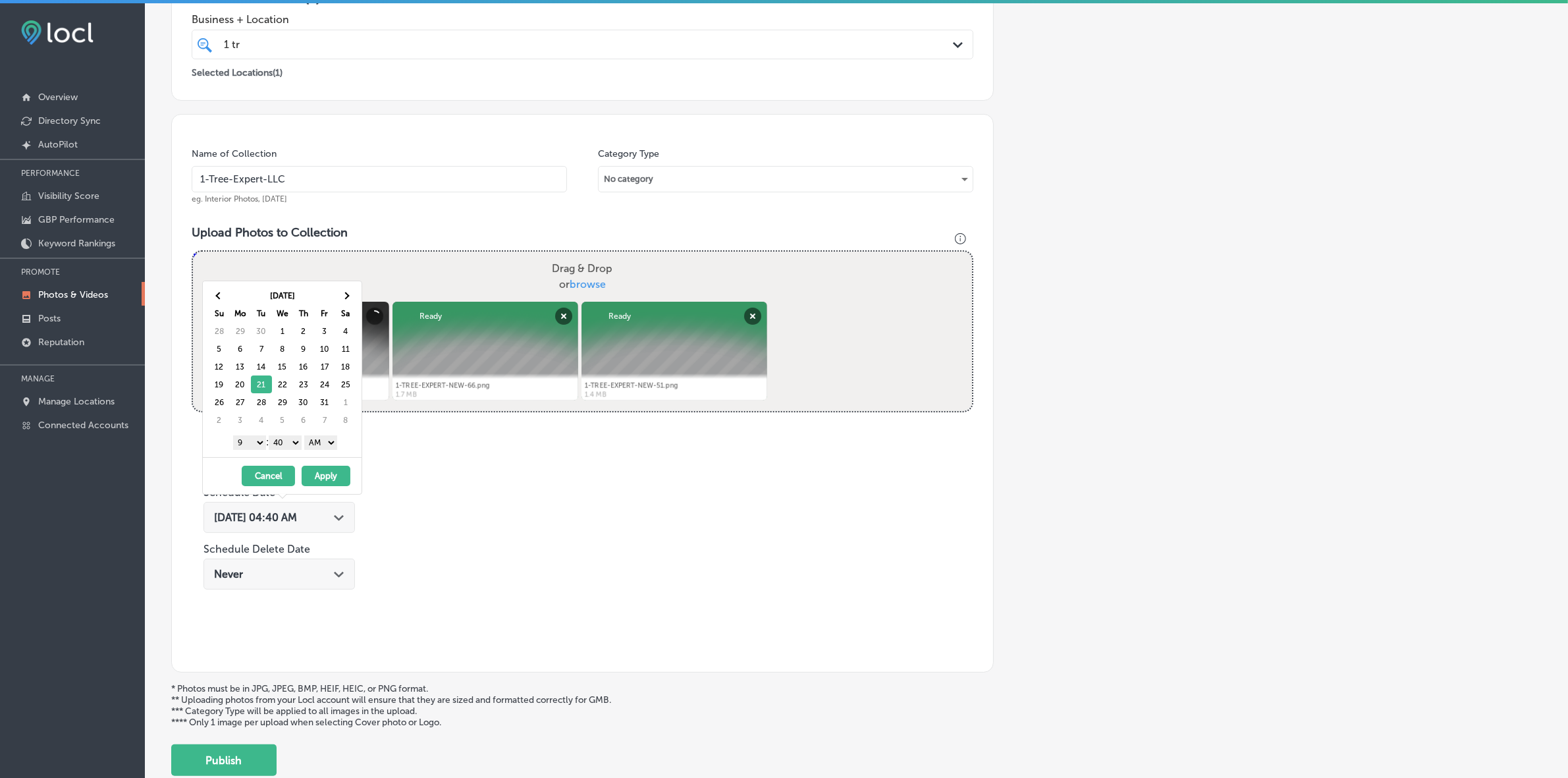
click at [284, 436] on select "00 10 20 30 40 50" at bounding box center [285, 442] width 33 height 14
click at [328, 443] on select "AM PM" at bounding box center [321, 442] width 33 height 14
click at [324, 474] on button "Apply" at bounding box center [326, 476] width 49 height 21
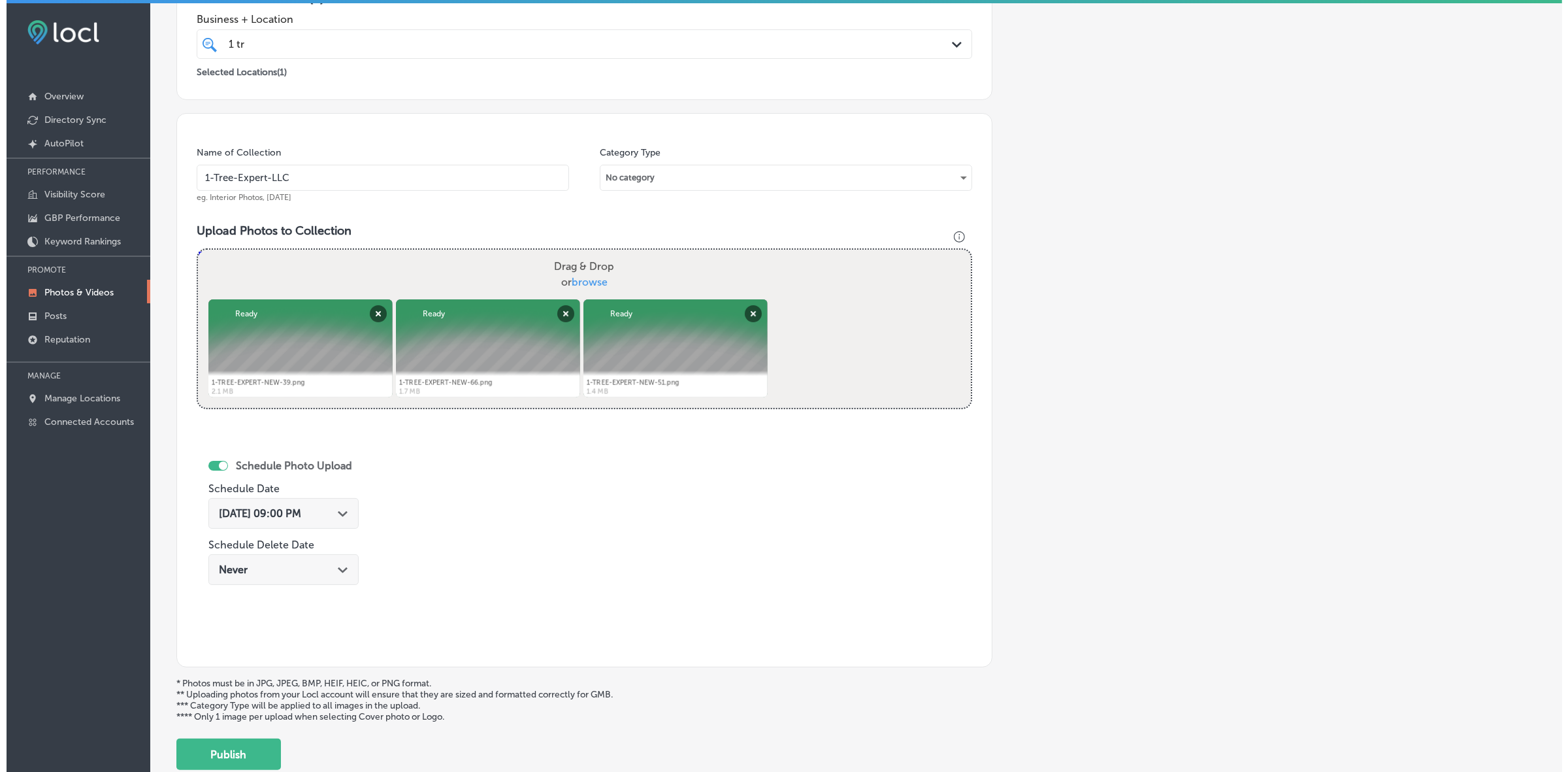
scroll to position [348, 0]
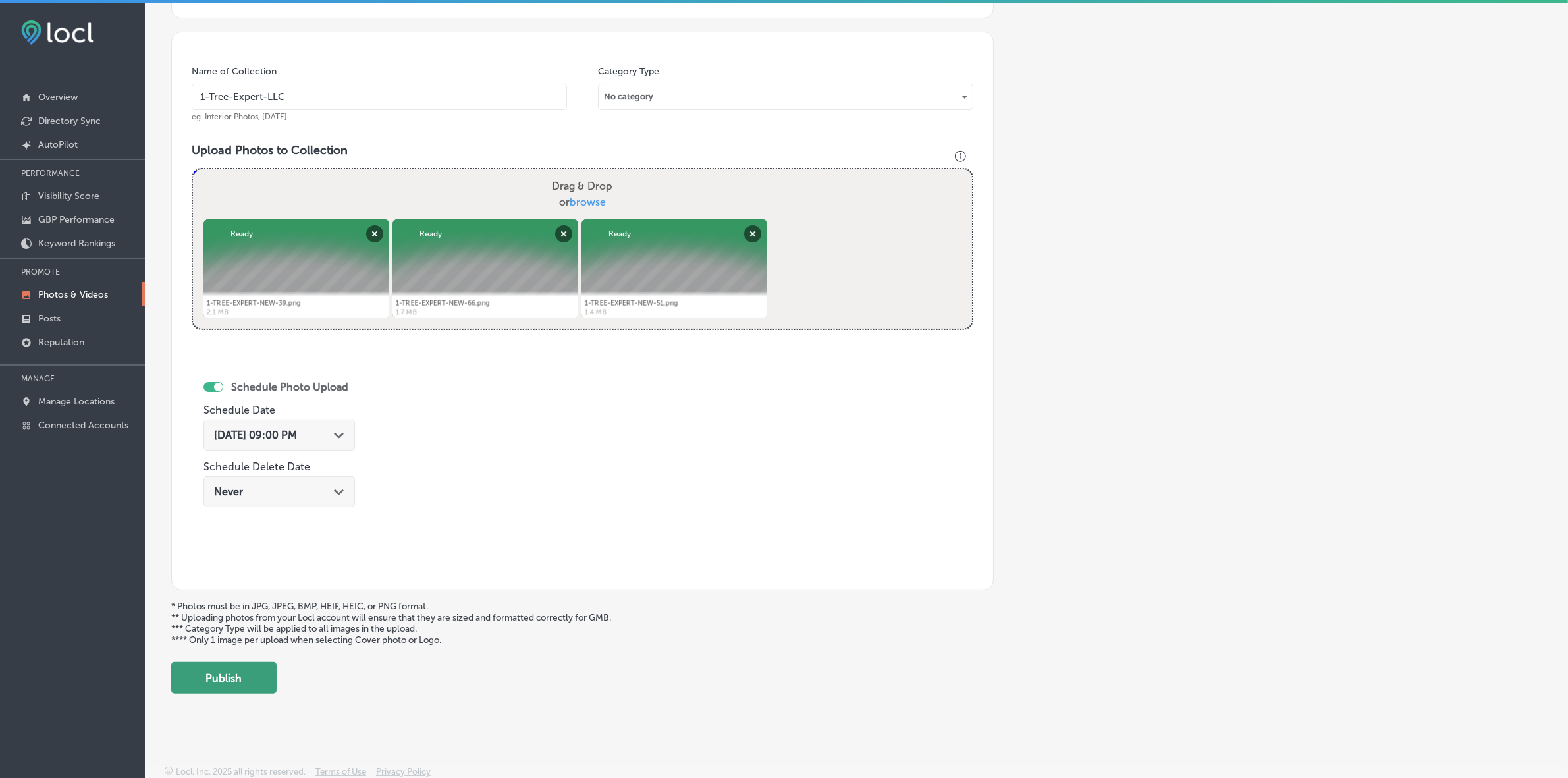
click at [242, 672] on button "Publish" at bounding box center [224, 677] width 105 height 32
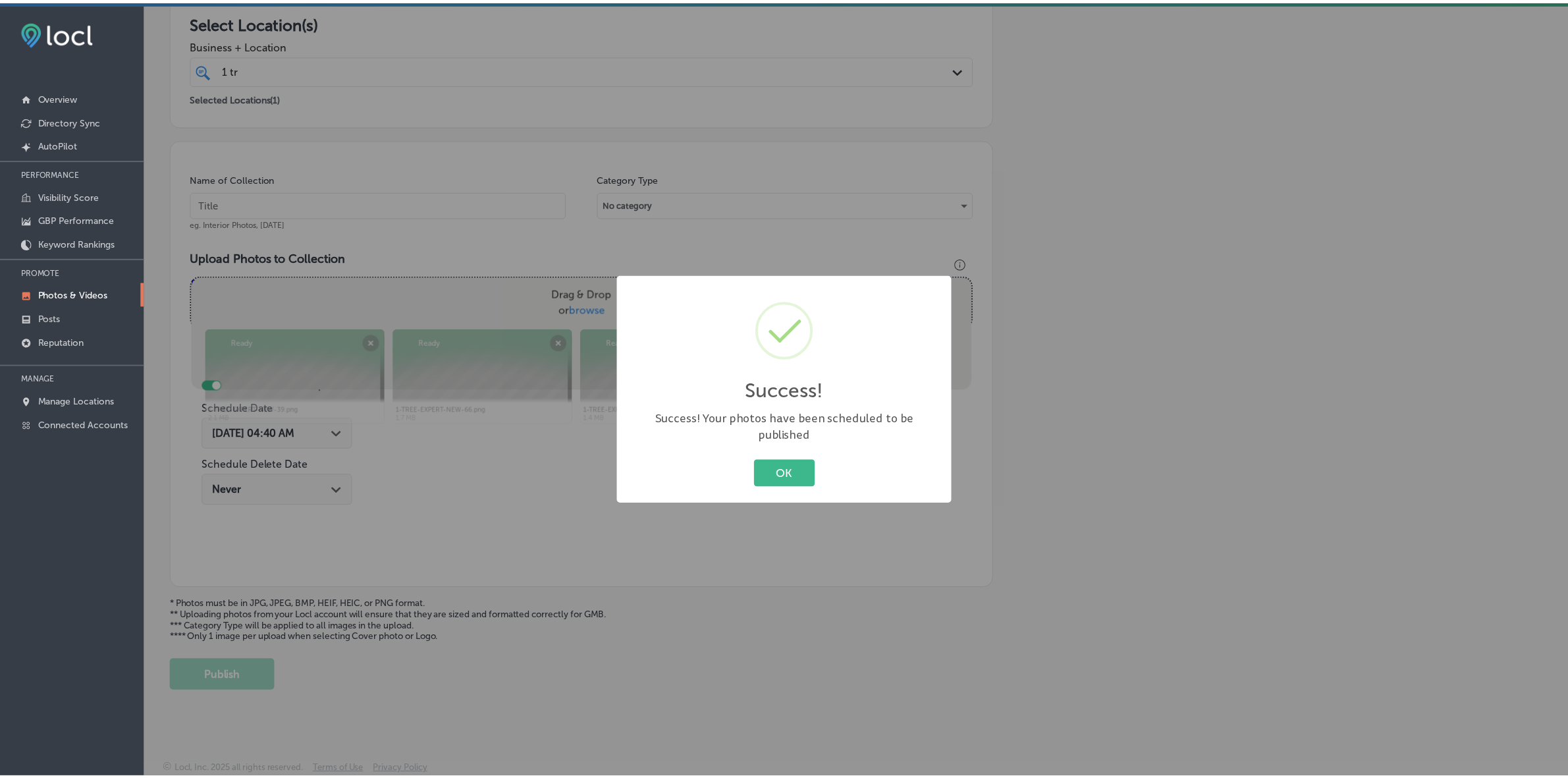
scroll to position [241, 0]
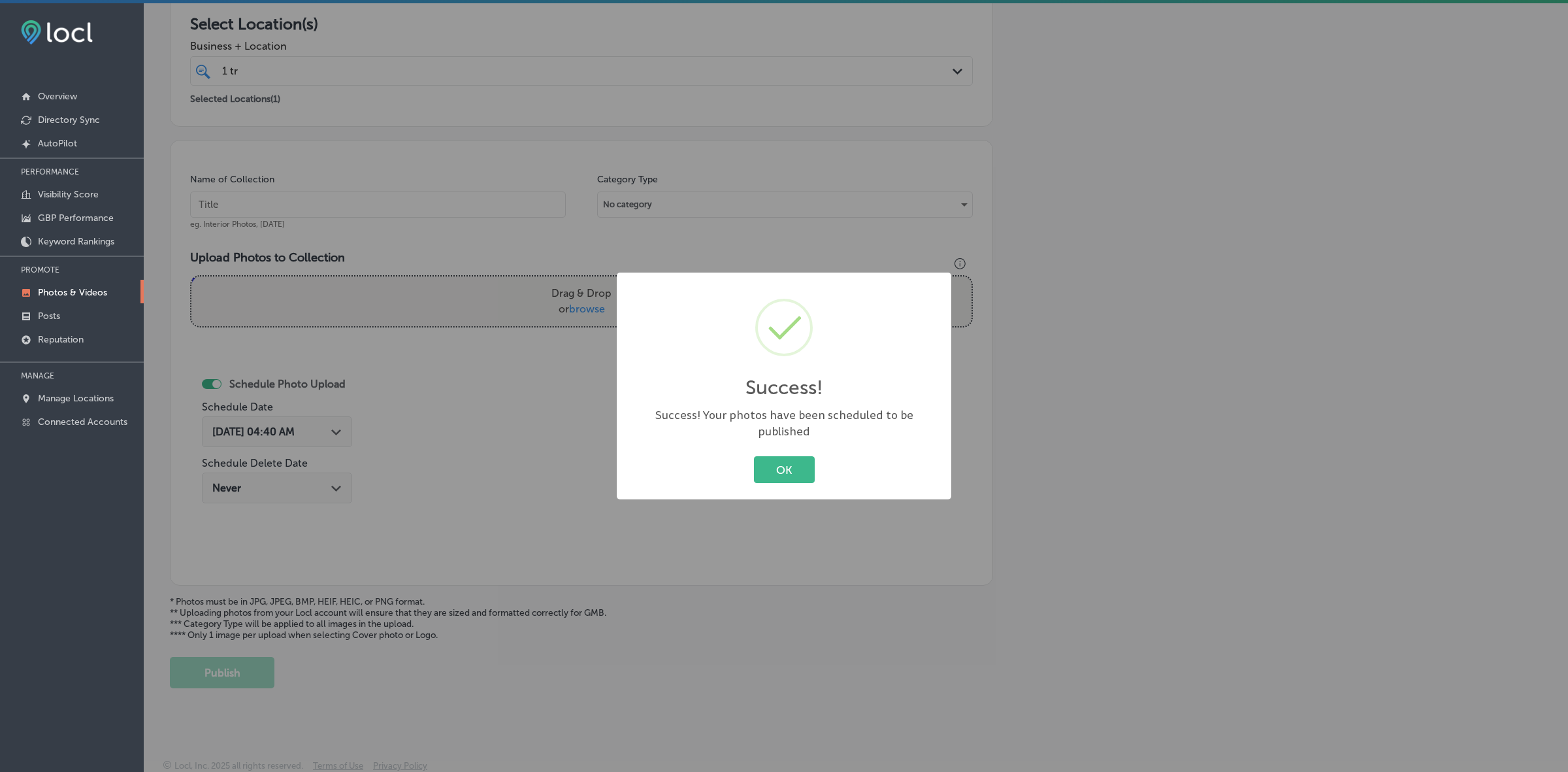
click at [754, 456] on button "OK" at bounding box center [784, 469] width 61 height 27
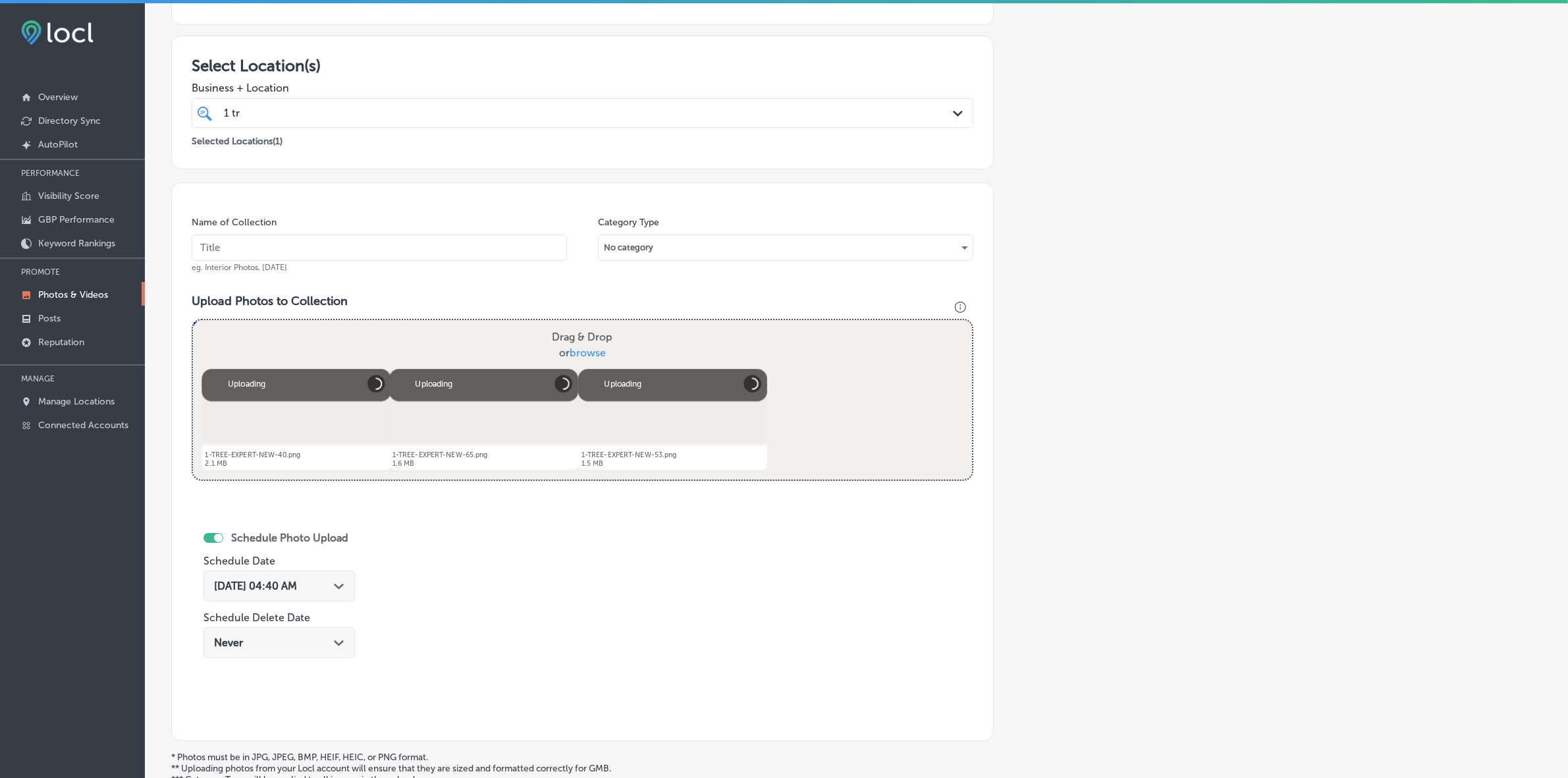
scroll to position [186, 0]
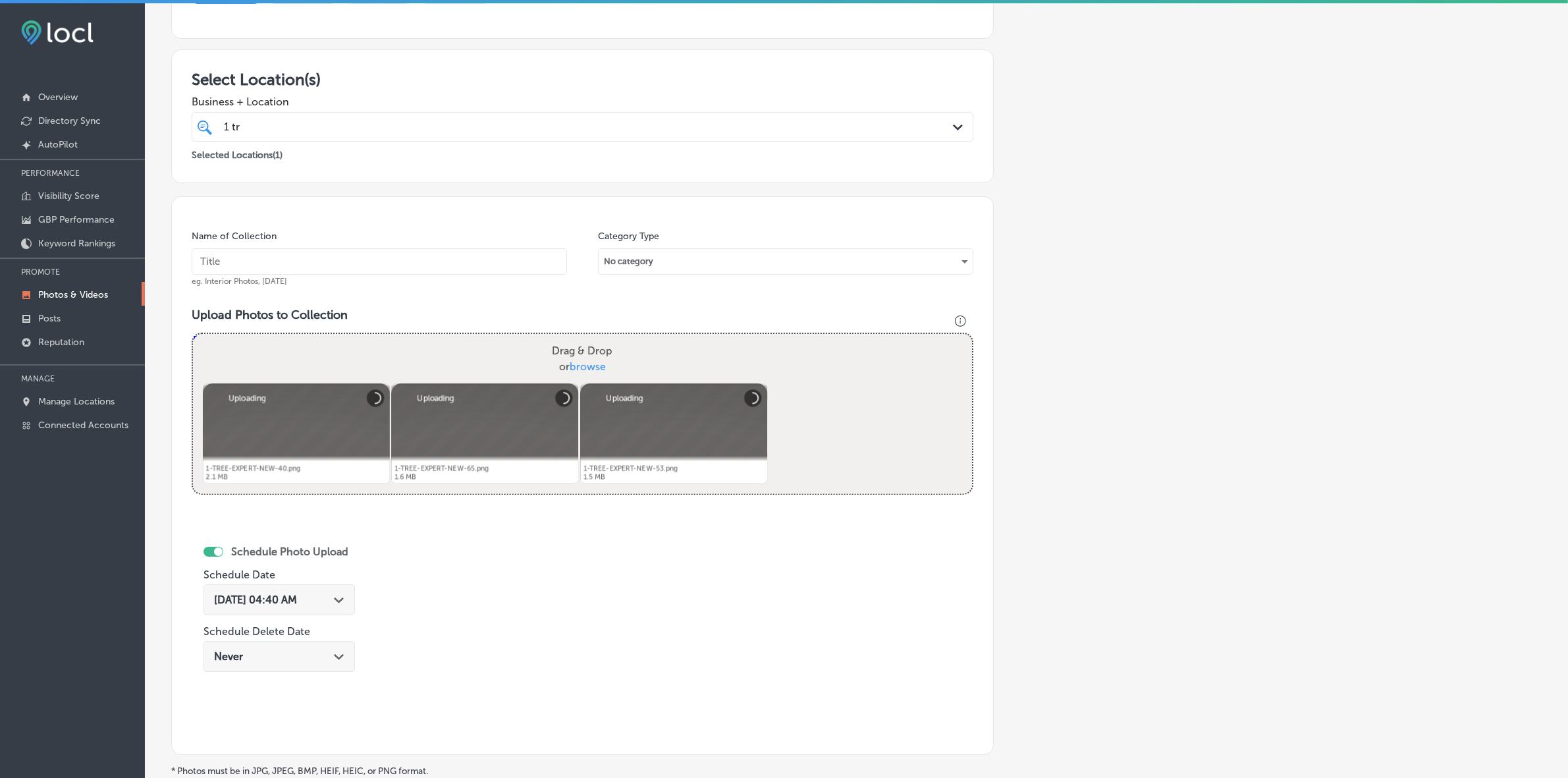
click at [329, 270] on input "text" at bounding box center [379, 262] width 375 height 26
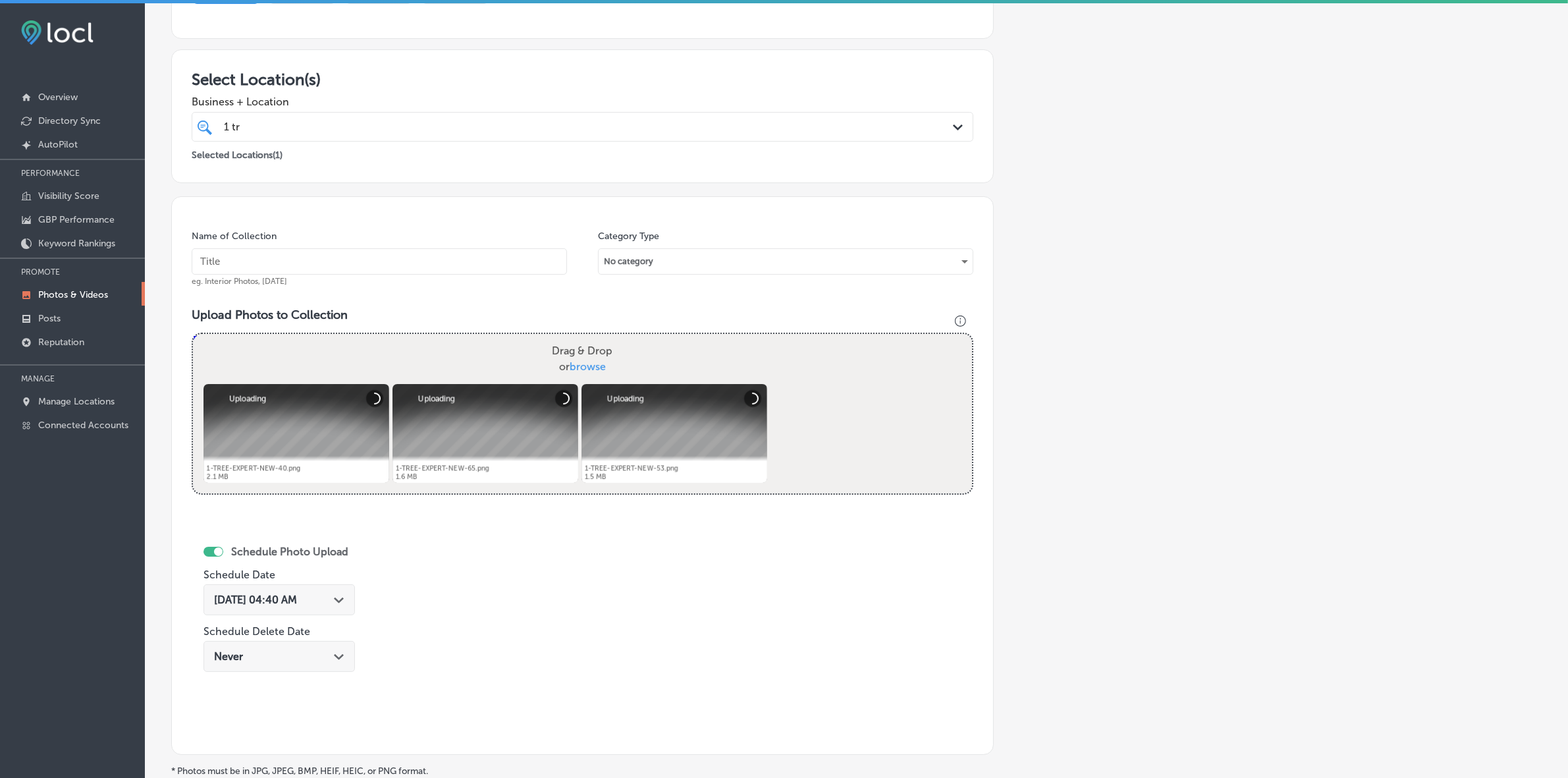
paste input "1-Tree-Expert-LLC"
type input "1-Tree-Expert-LLC"
drag, startPoint x: 346, startPoint y: 600, endPoint x: 348, endPoint y: 577, distance: 23.1
click at [343, 600] on polygon at bounding box center [339, 600] width 10 height 6
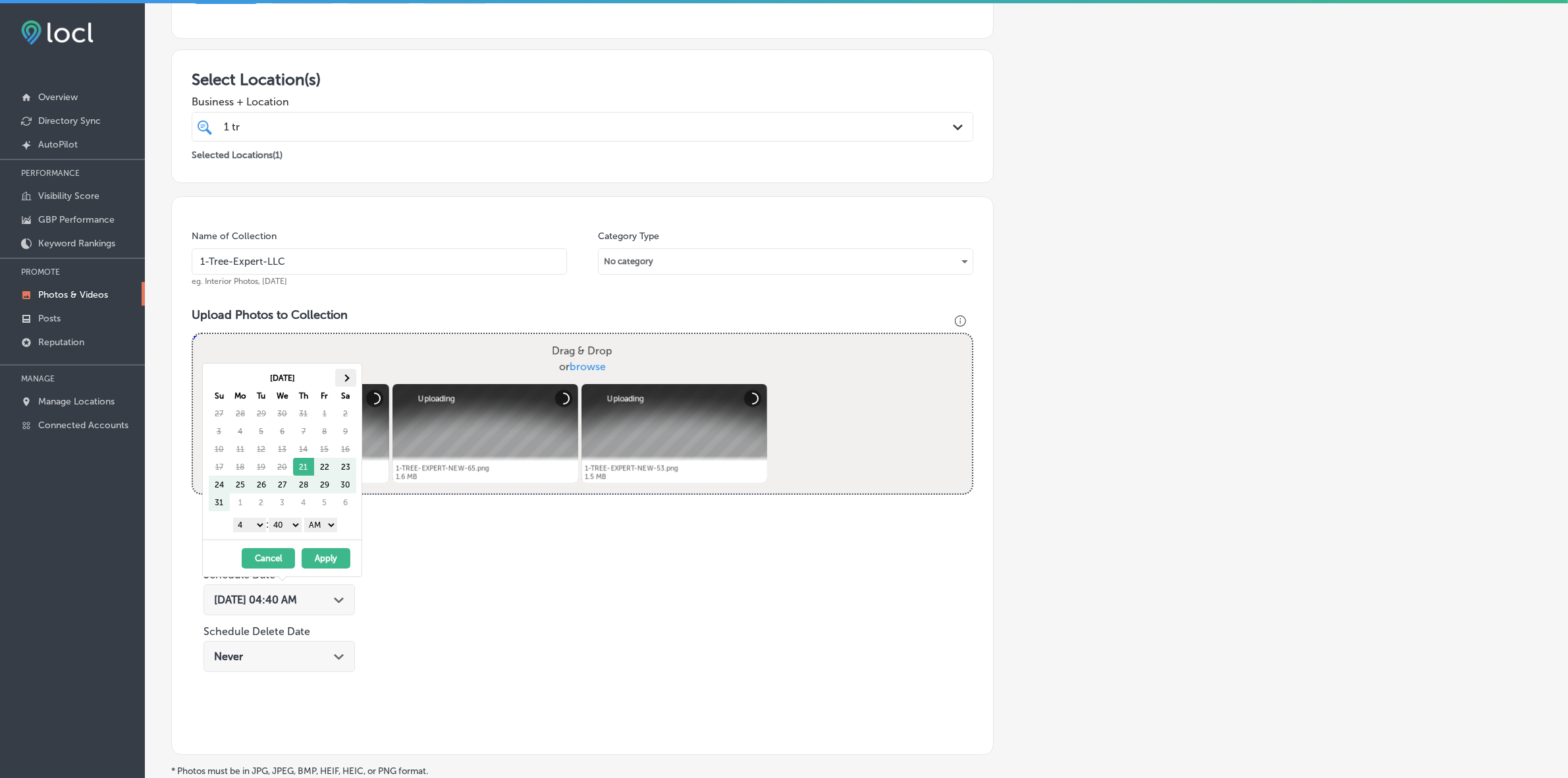
click at [350, 376] on th at bounding box center [346, 378] width 21 height 18
click at [257, 523] on select "1 2 3 4 5 6 7 8 9 10 11 12" at bounding box center [250, 525] width 33 height 14
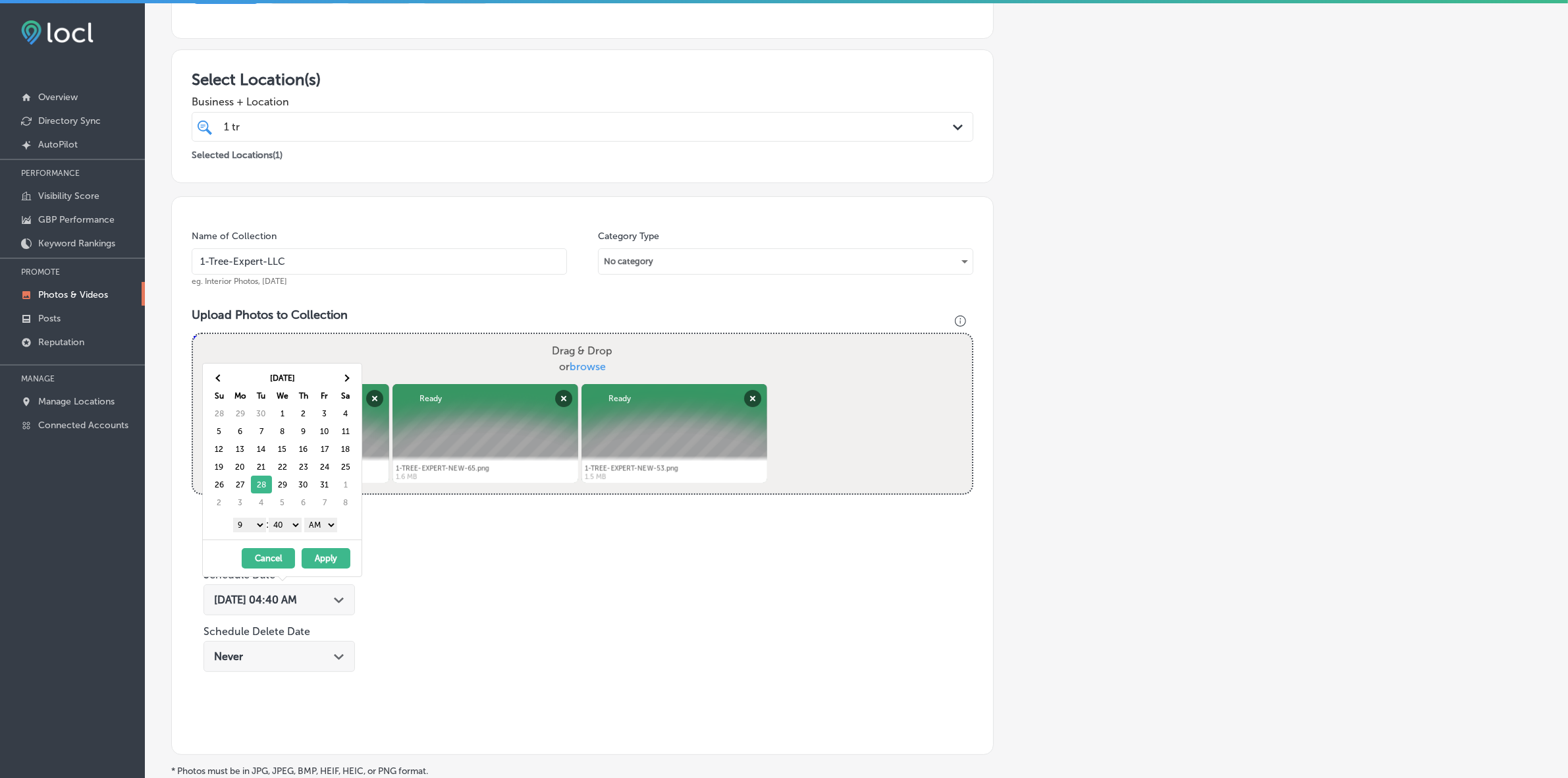
click at [293, 523] on select "00 10 20 30 40 50" at bounding box center [285, 525] width 33 height 14
drag, startPoint x: 304, startPoint y: 529, endPoint x: 311, endPoint y: 531, distance: 7.3
click at [310, 527] on select "AM PM" at bounding box center [321, 525] width 33 height 14
click at [313, 560] on button "Apply" at bounding box center [326, 558] width 49 height 21
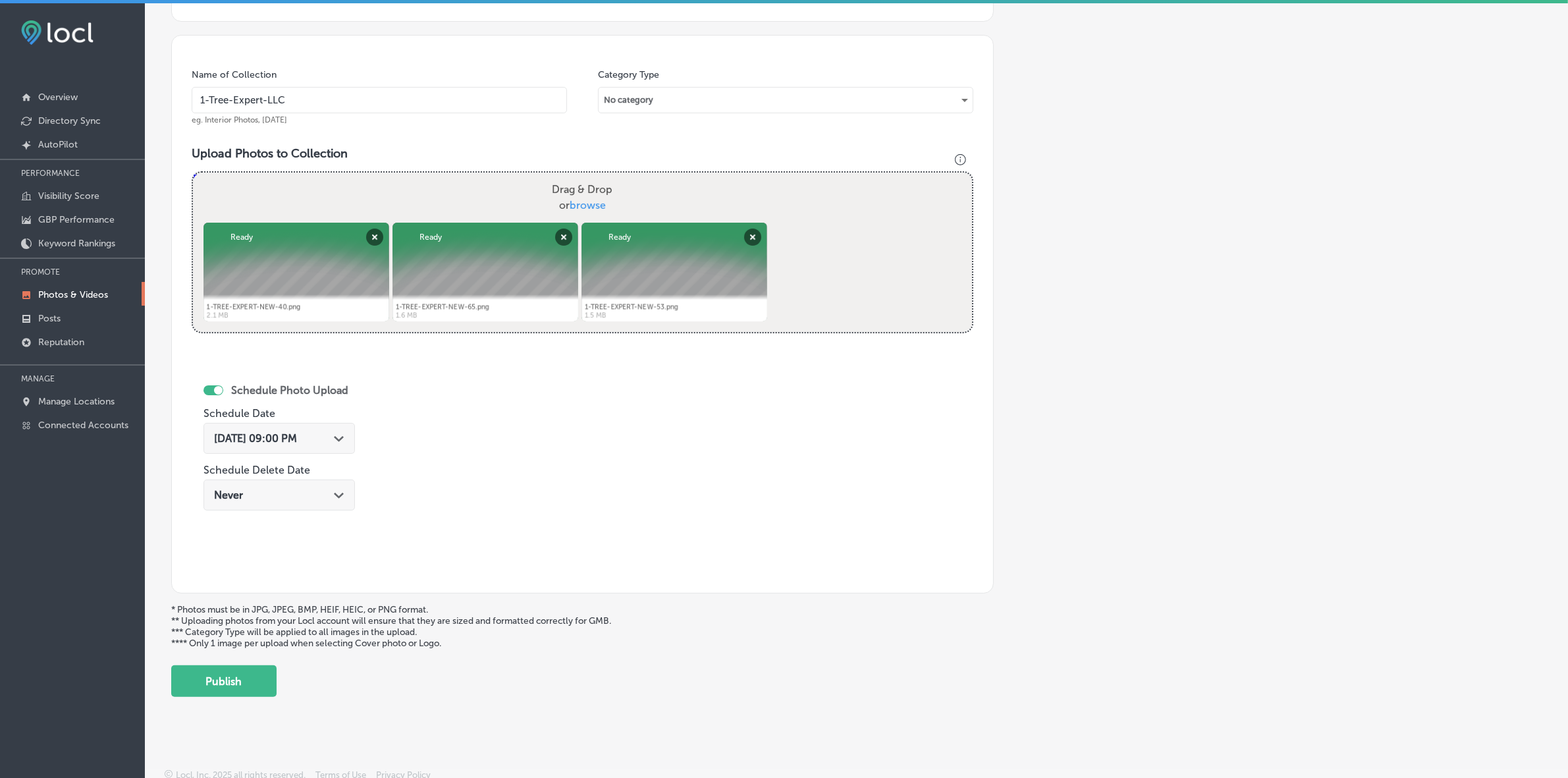
scroll to position [350, 0]
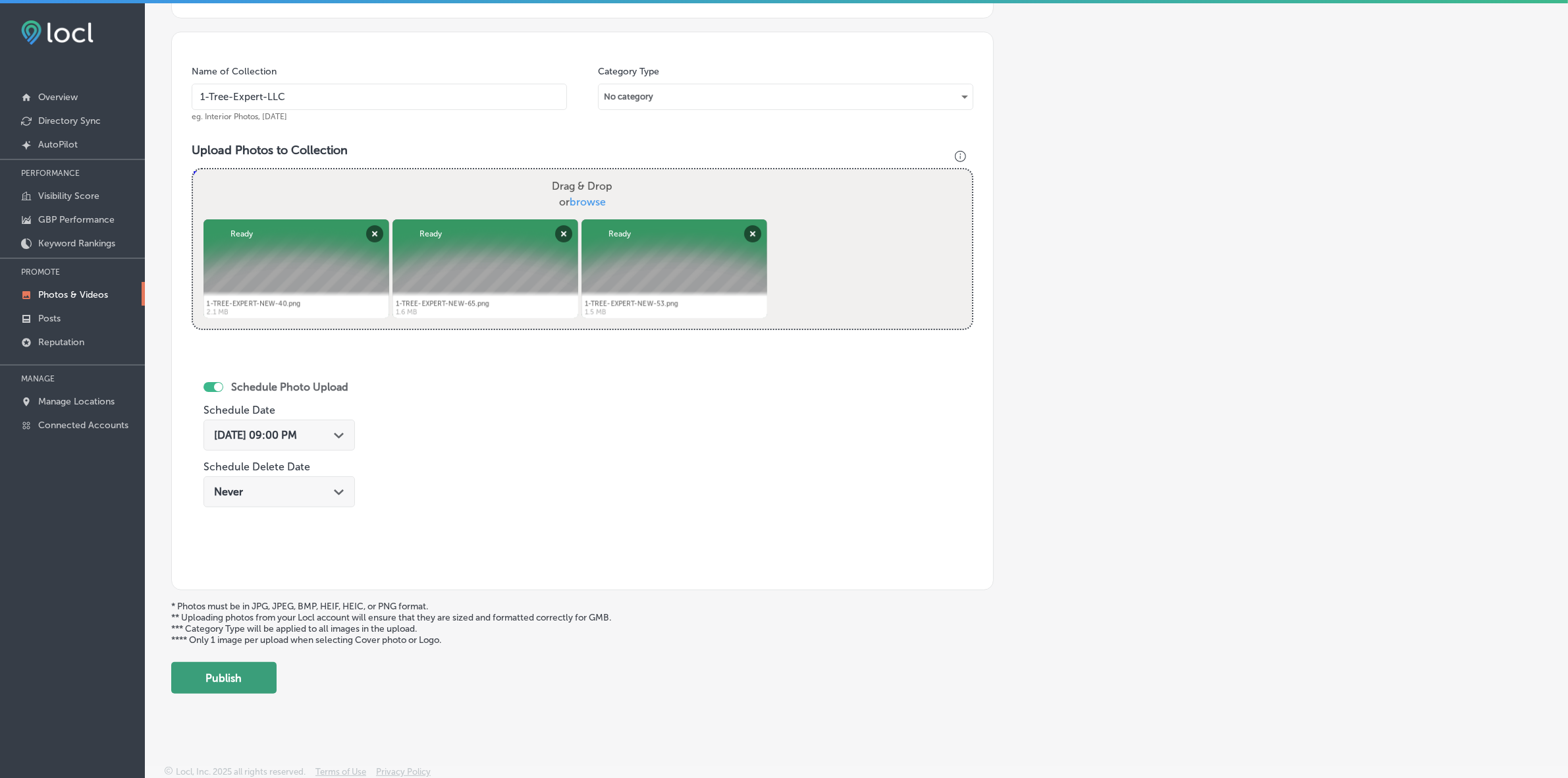
click at [241, 669] on button "Publish" at bounding box center [224, 677] width 105 height 32
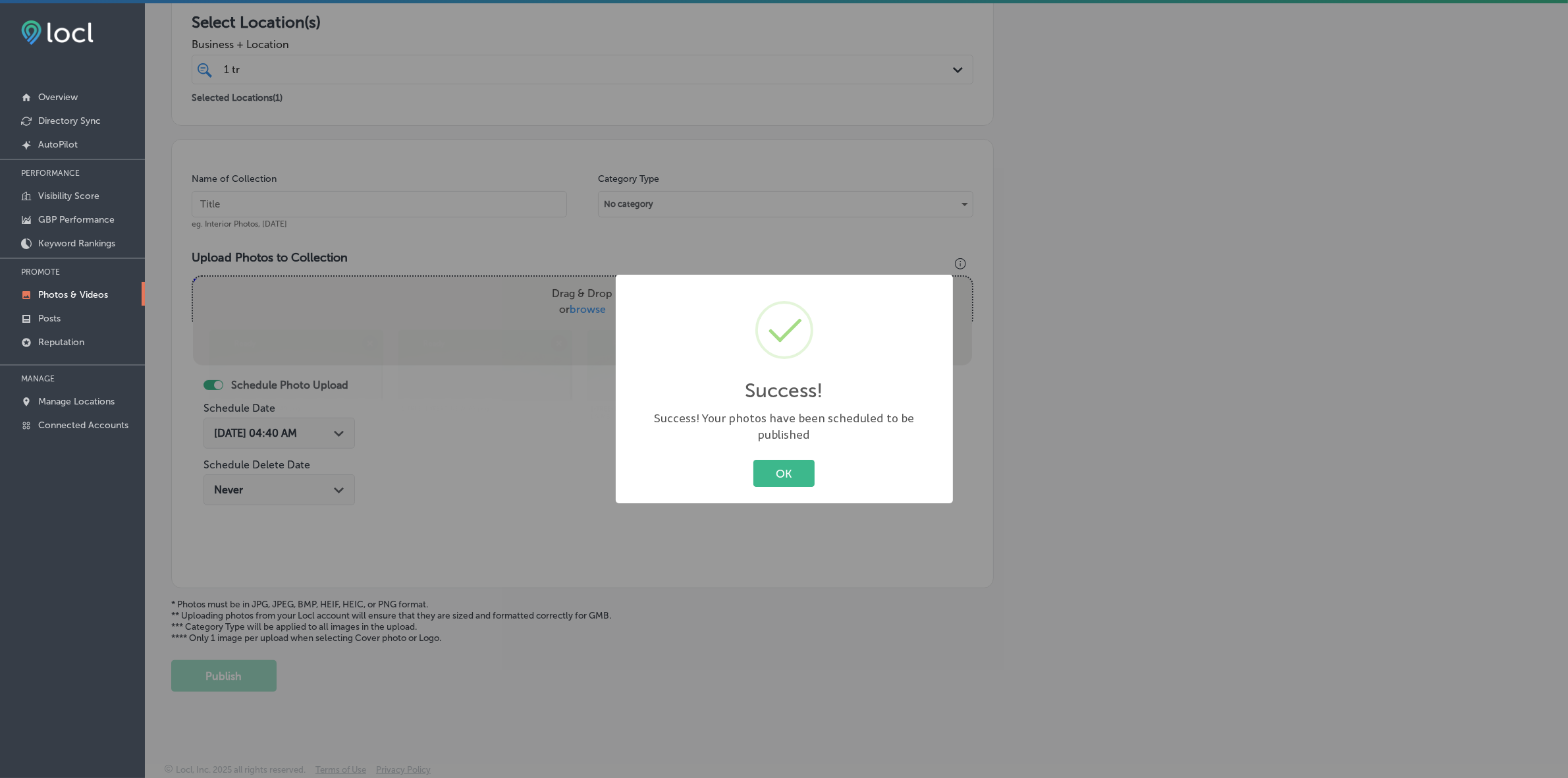
scroll to position [241, 0]
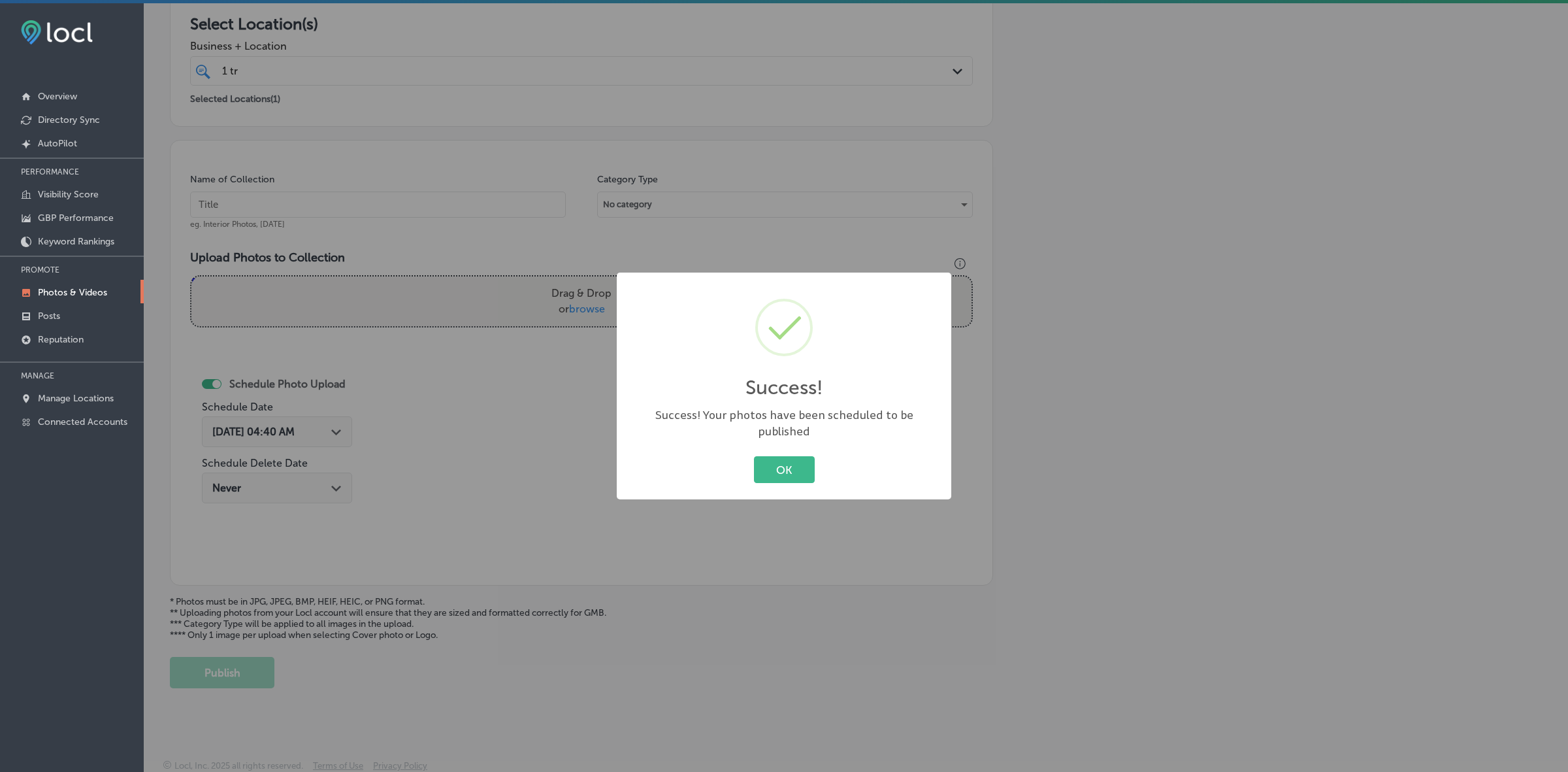
click at [754, 456] on button "OK" at bounding box center [784, 469] width 61 height 27
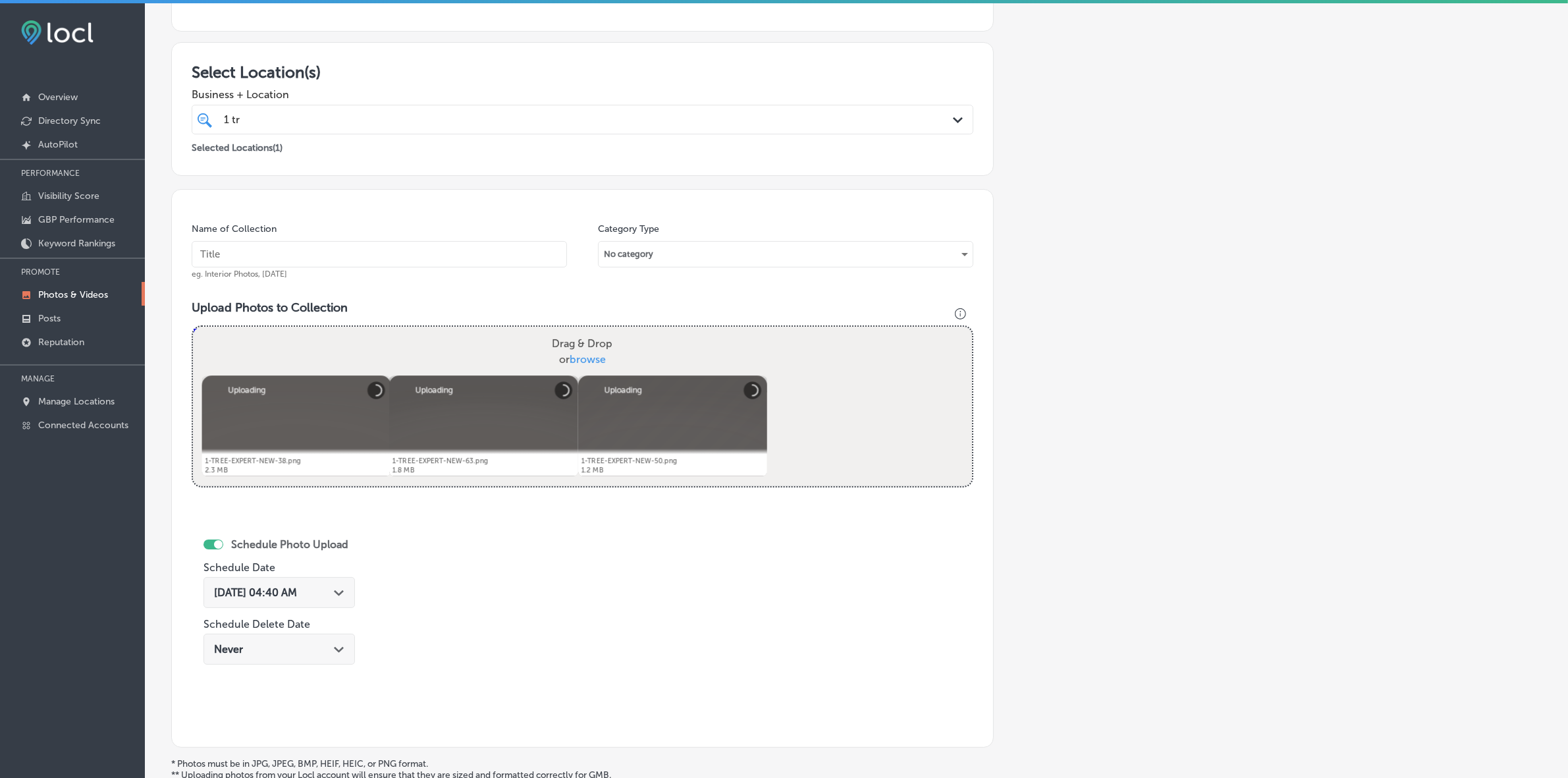
scroll to position [186, 0]
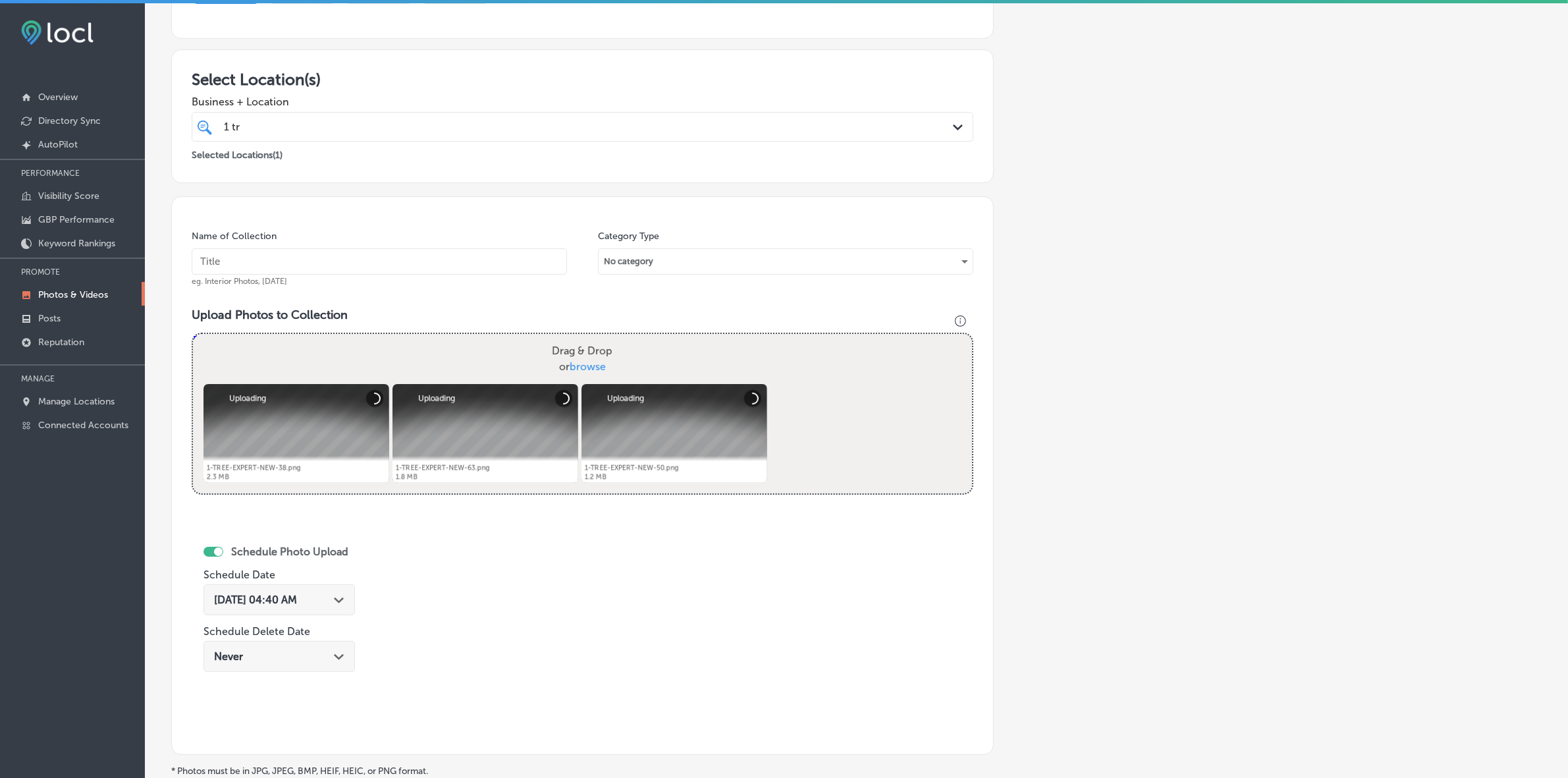
click at [377, 259] on input "text" at bounding box center [379, 262] width 375 height 26
paste input "1-Tree-Expert-LLC"
type input "1-Tree-Expert-LLC"
click at [343, 598] on icon "Path Created with Sketch." at bounding box center [339, 600] width 10 height 6
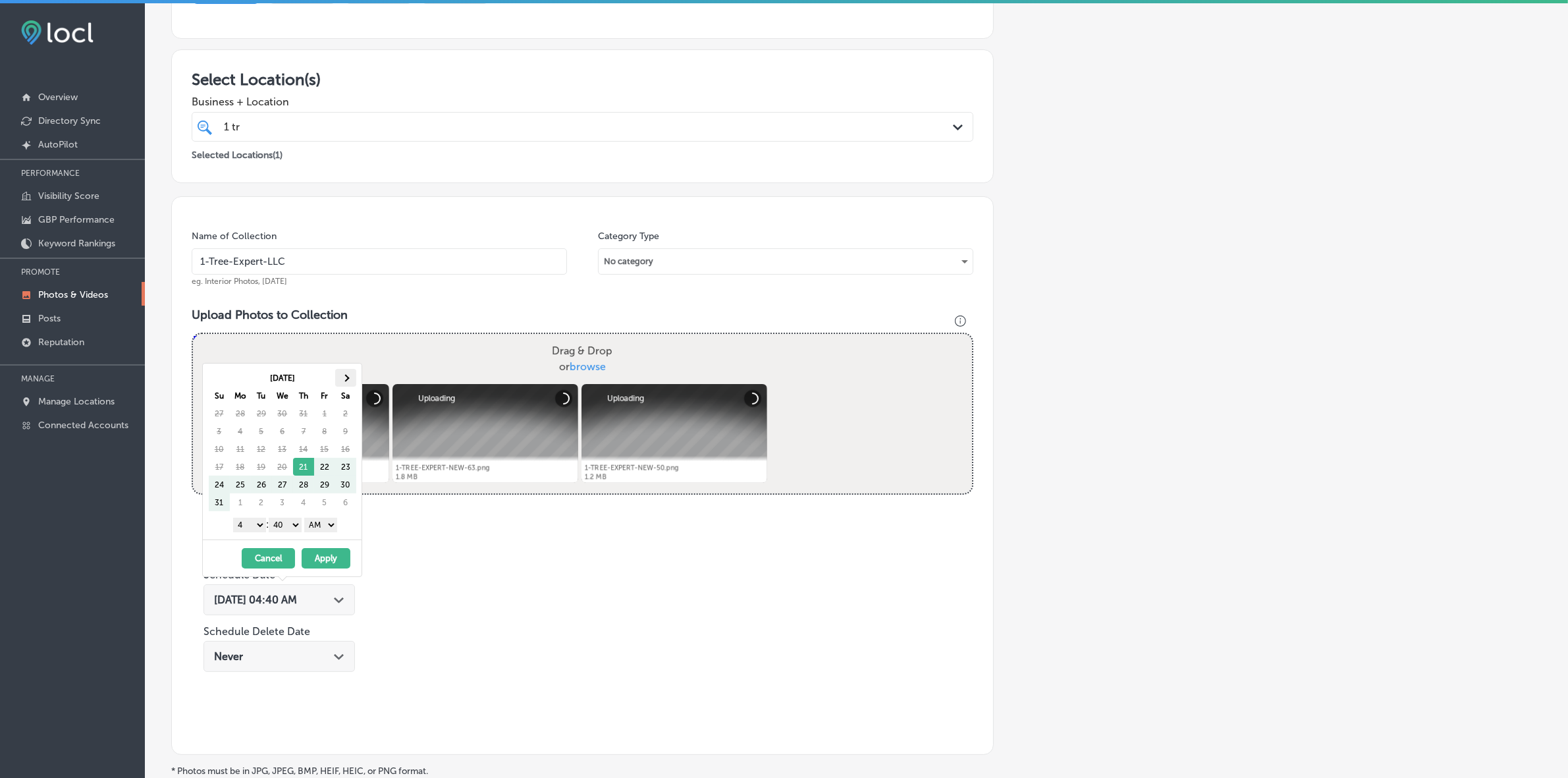
click at [352, 375] on th at bounding box center [346, 378] width 21 height 18
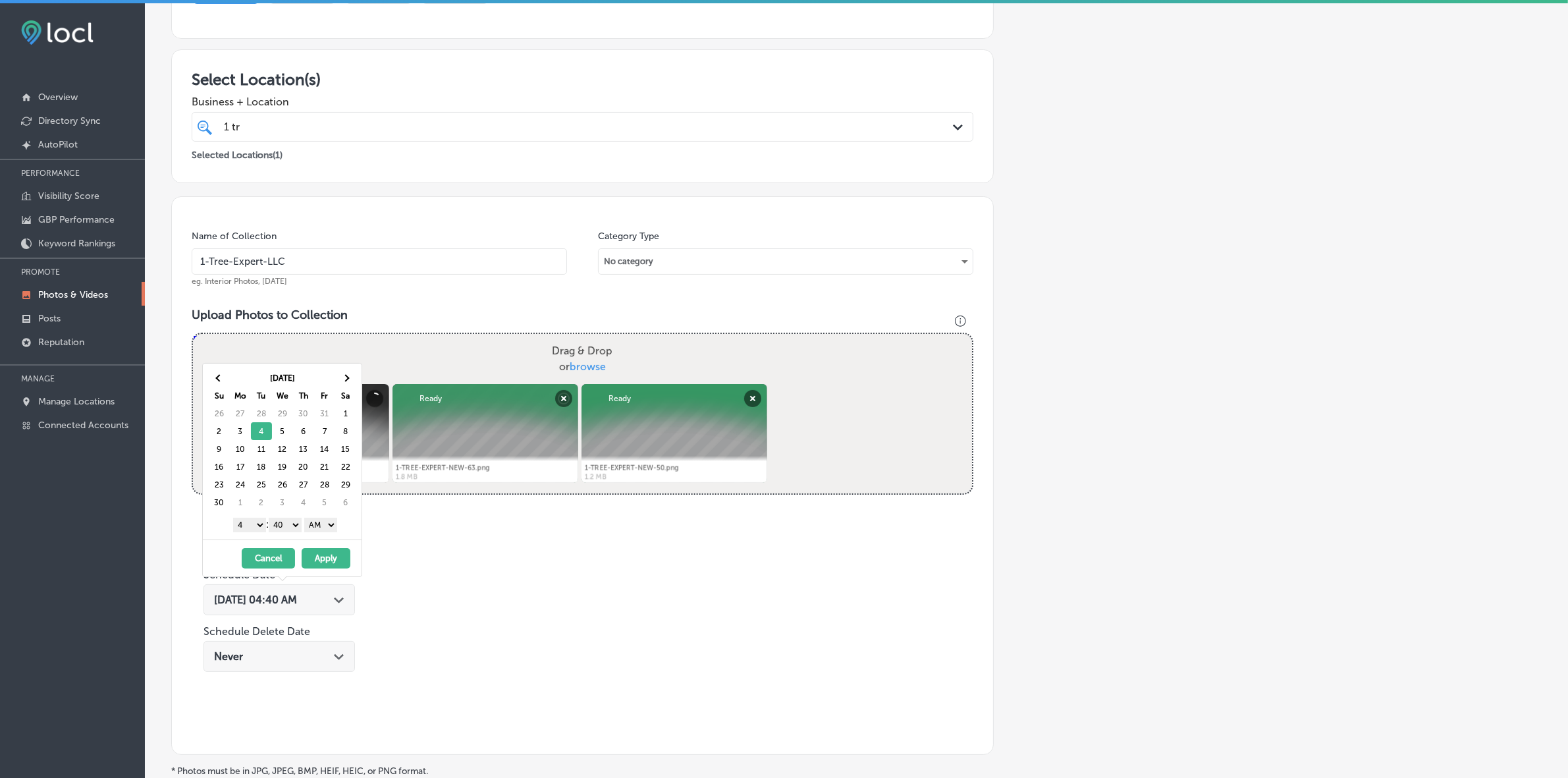
click at [253, 525] on select "1 2 3 4 5 6 7 8 9 10 11 12" at bounding box center [250, 525] width 33 height 14
click at [290, 531] on select "00 10 20 30 40 50" at bounding box center [285, 525] width 33 height 14
click at [331, 524] on select "AM PM" at bounding box center [321, 525] width 33 height 14
click at [321, 560] on button "Apply" at bounding box center [326, 558] width 49 height 21
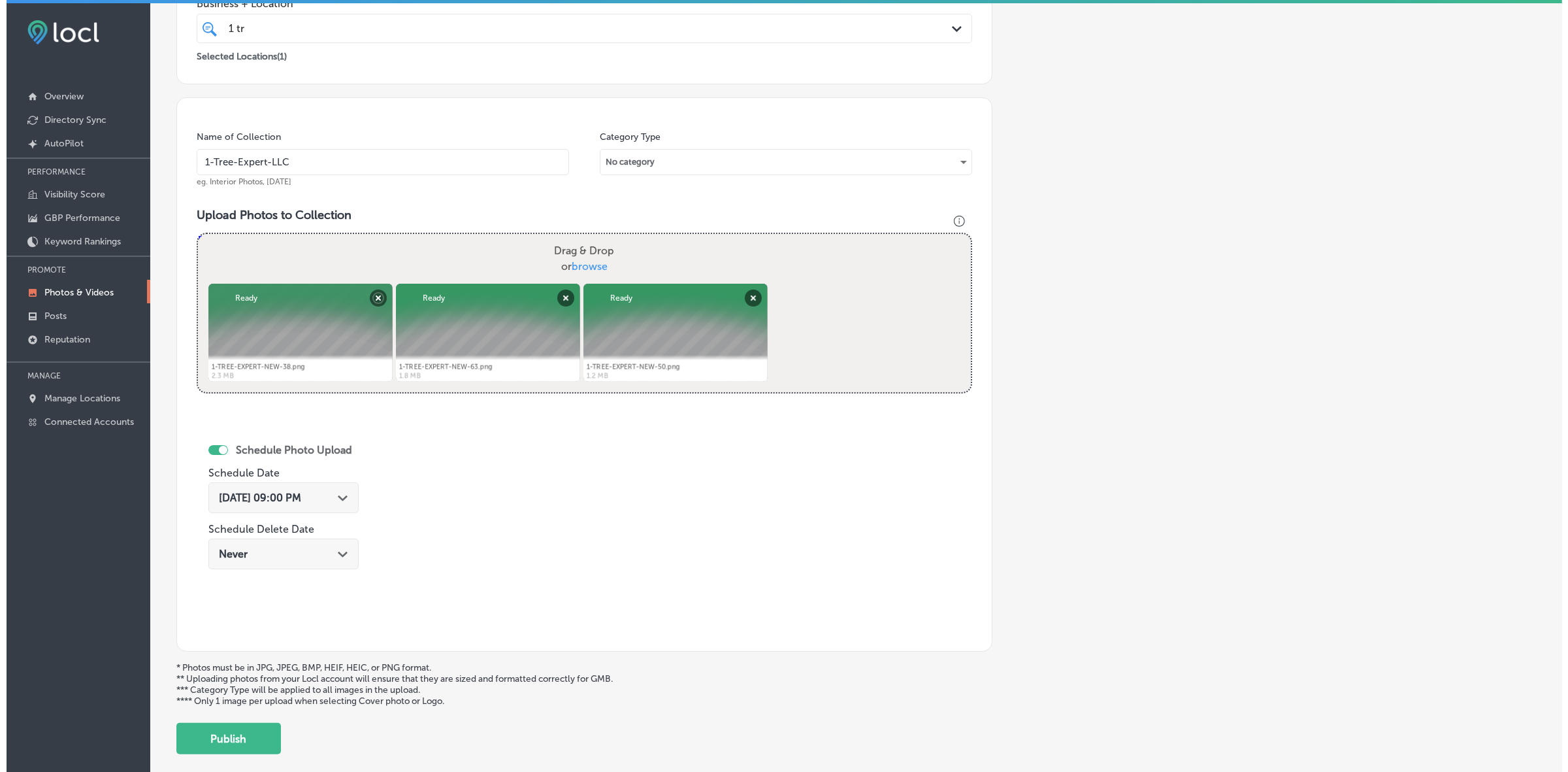
scroll to position [348, 0]
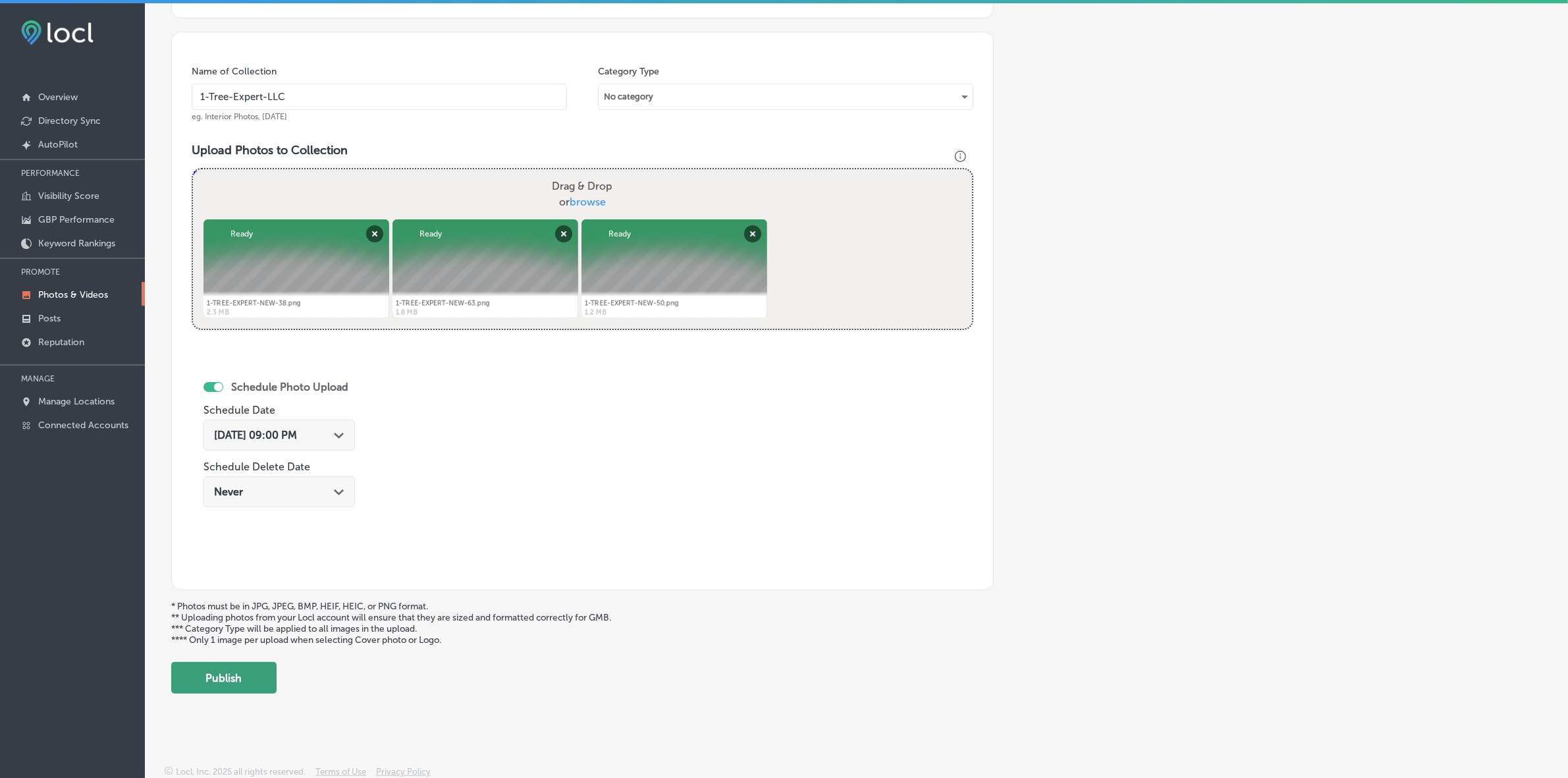
click at [251, 666] on button "Publish" at bounding box center [224, 677] width 105 height 32
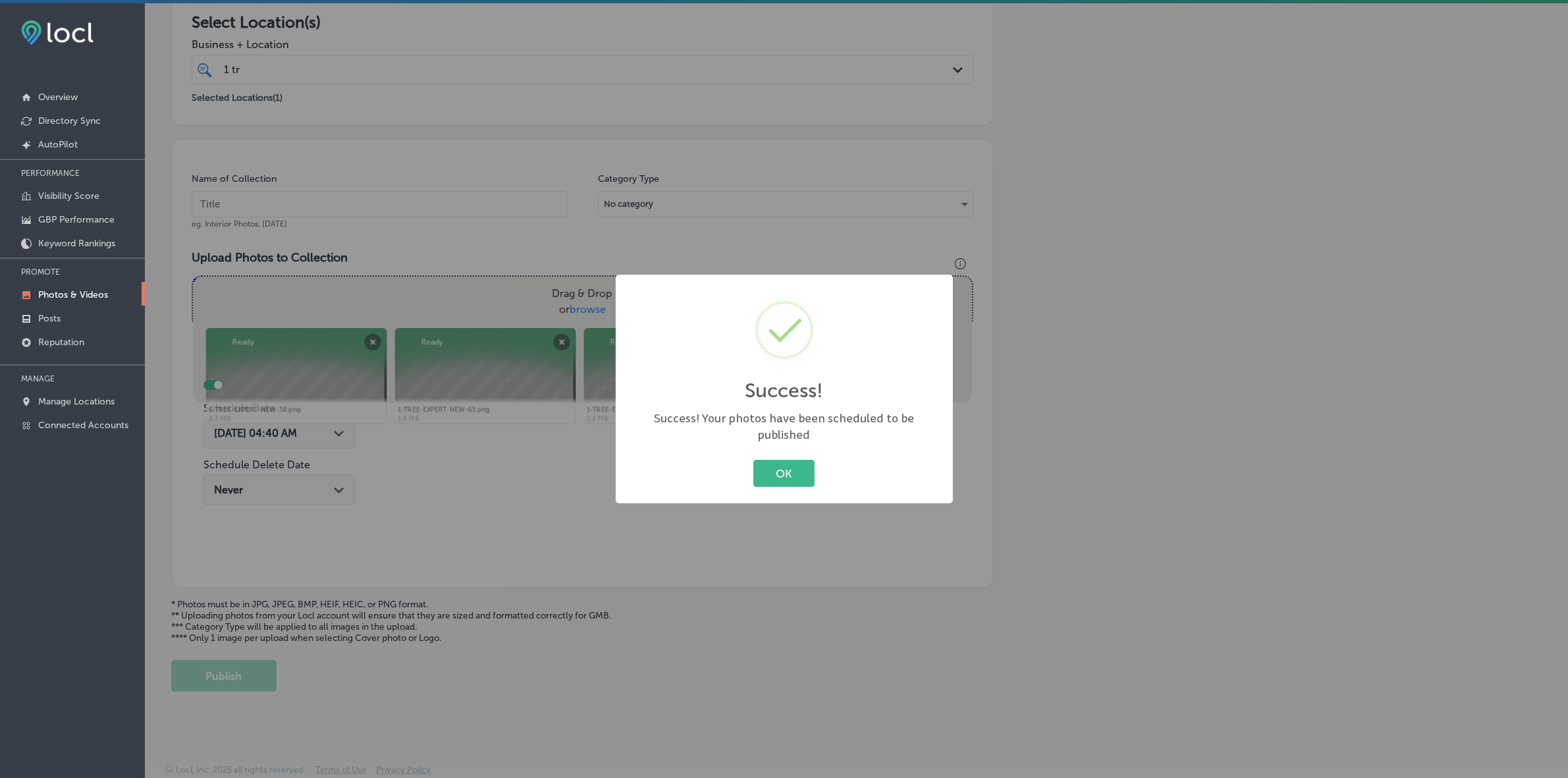
scroll to position [241, 0]
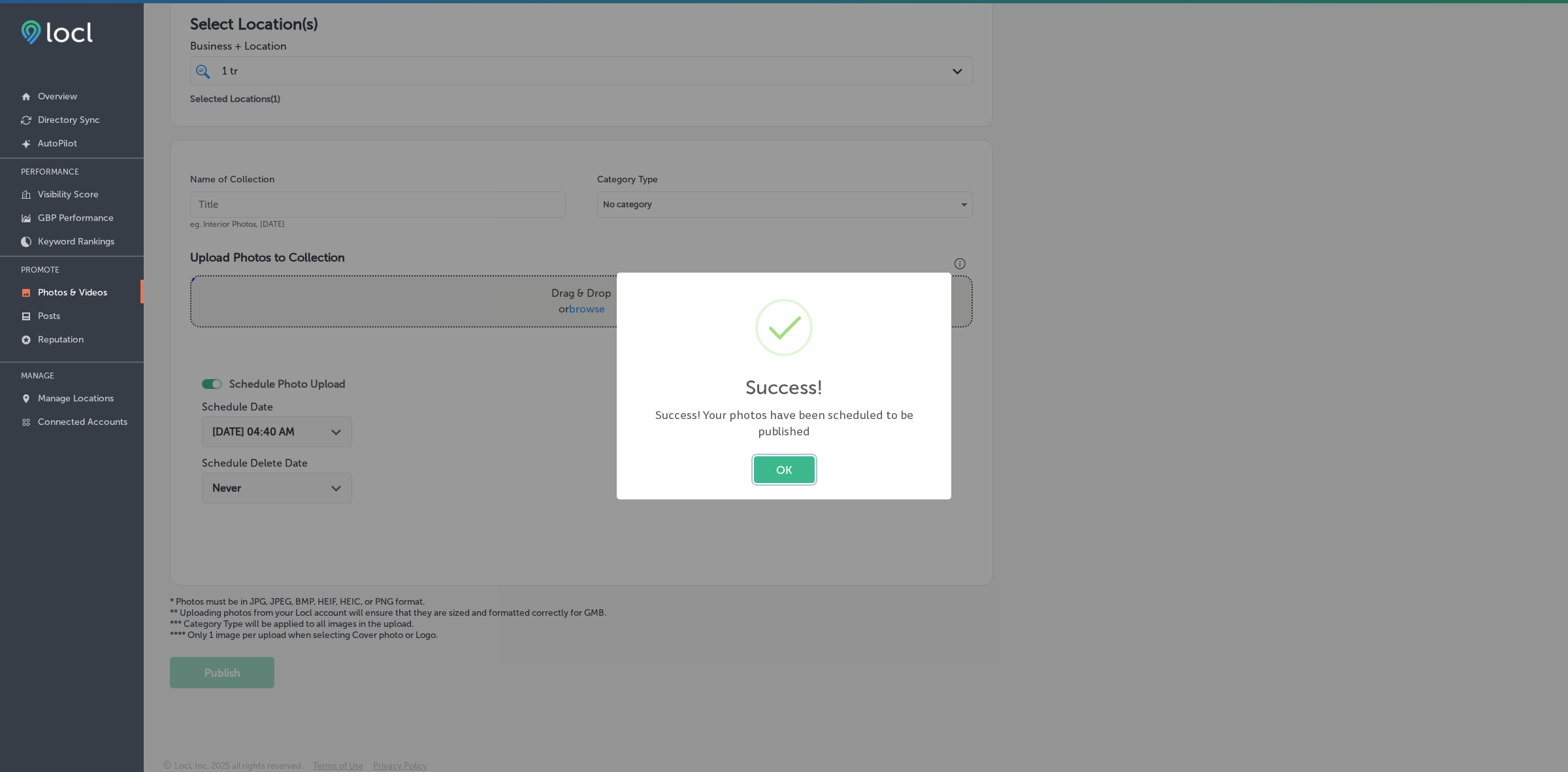
click at [794, 456] on button "OK" at bounding box center [784, 469] width 61 height 27
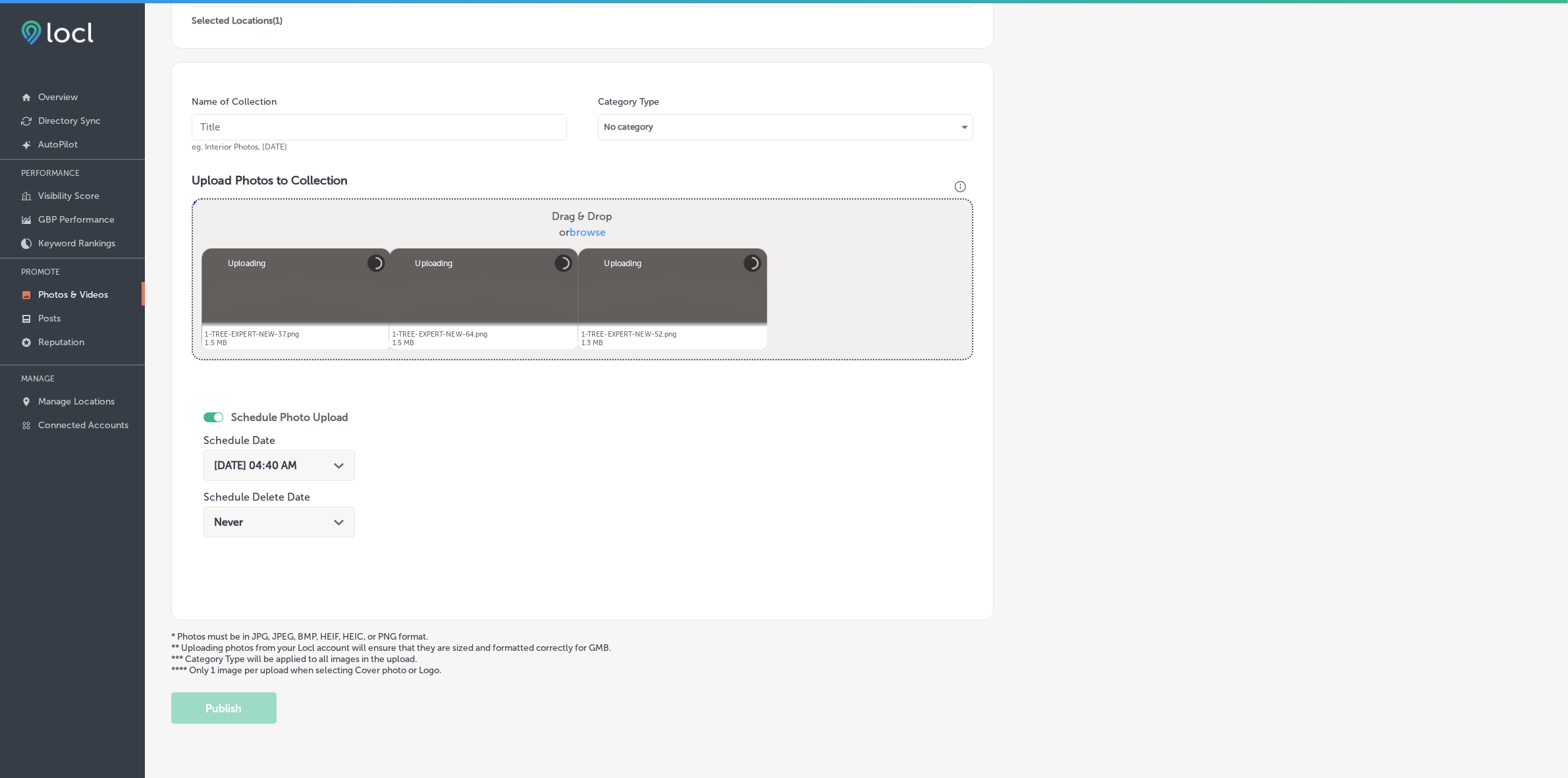
scroll to position [186, 0]
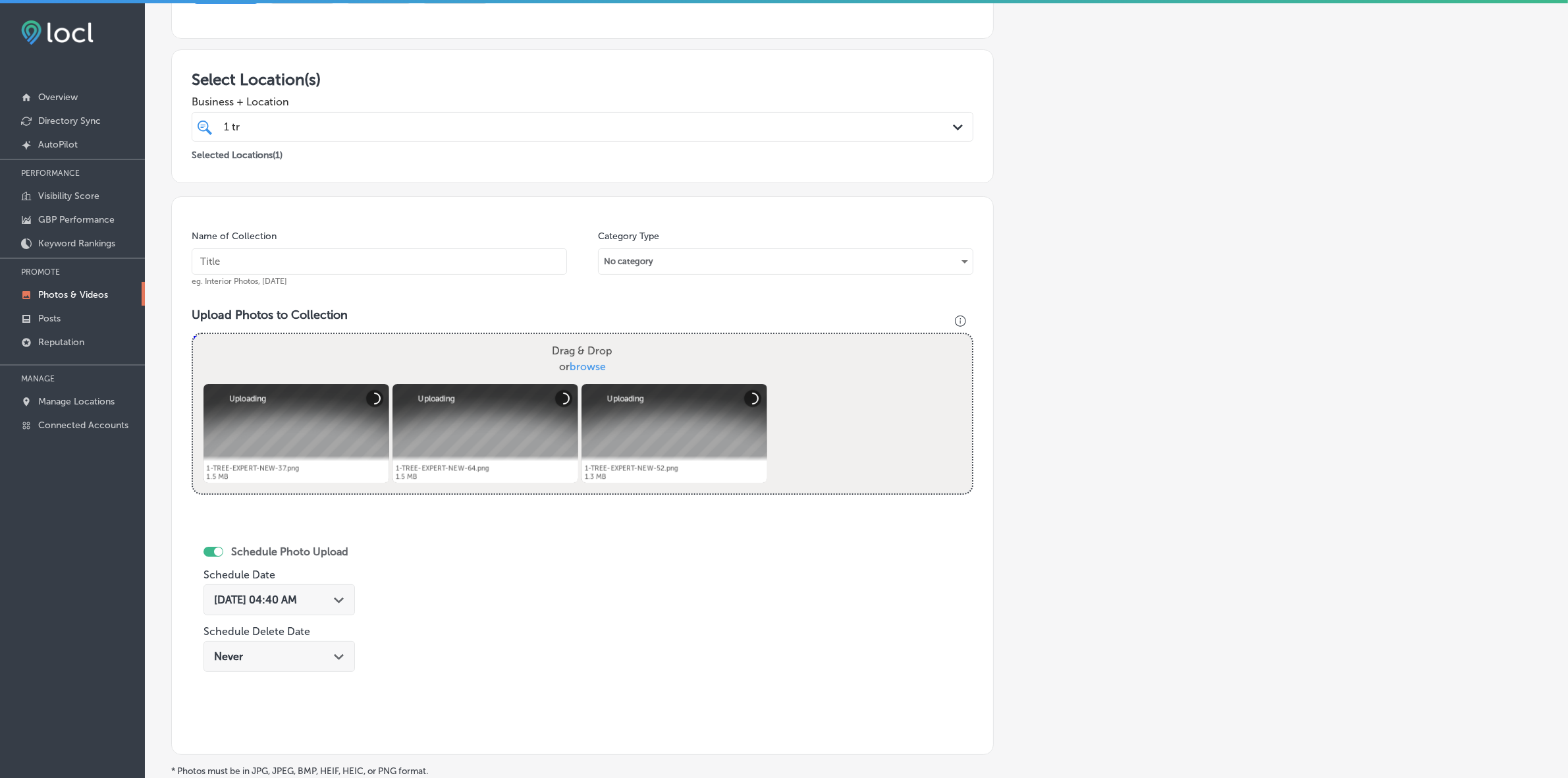
click at [359, 272] on input "text" at bounding box center [379, 262] width 375 height 26
paste input "1-Tree-Expert-LLC"
type input "1-Tree-Expert-LLC"
click at [332, 602] on div "[DATE] 04:40 AM Path Created with Sketch." at bounding box center [279, 600] width 130 height 12
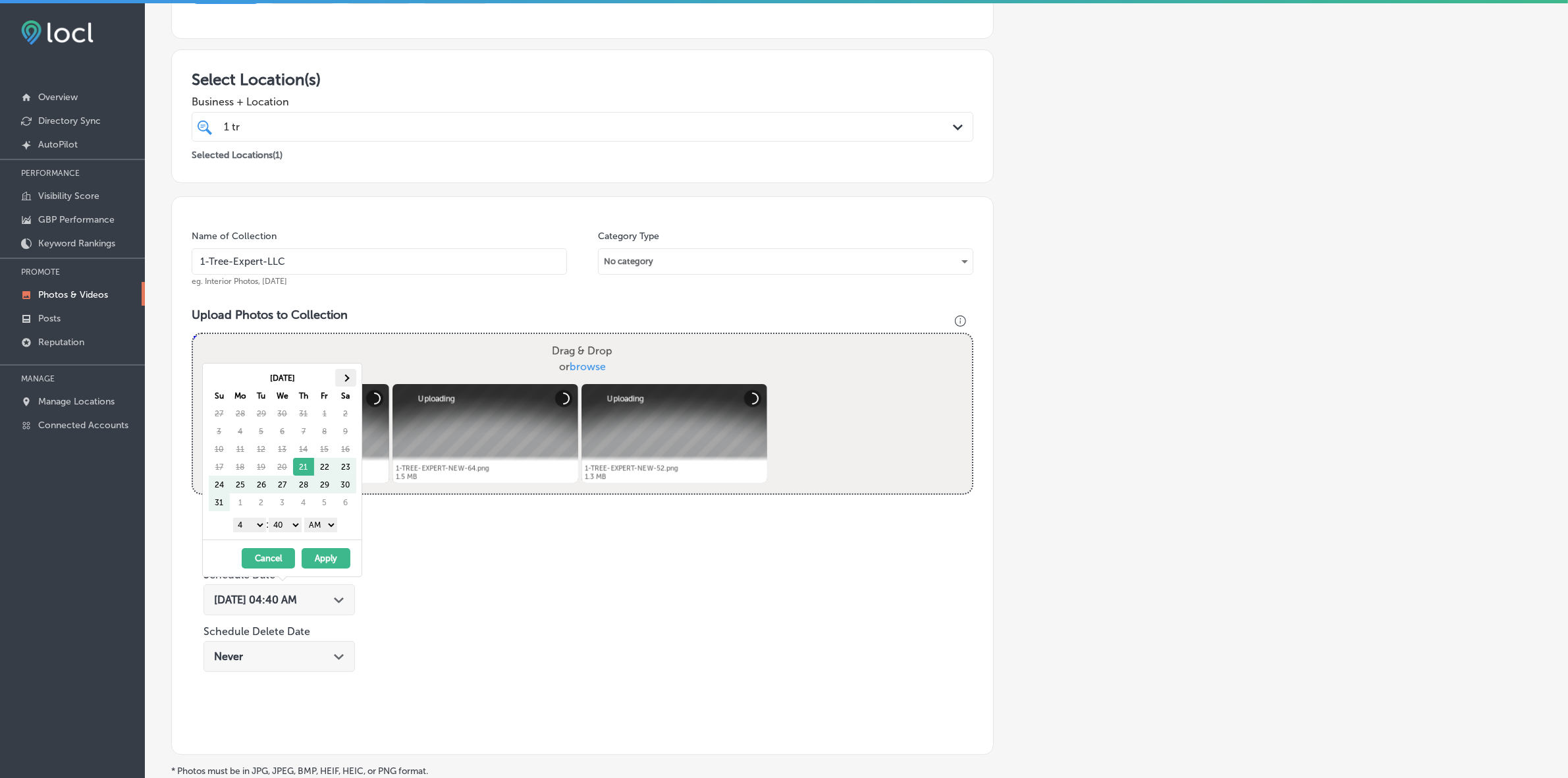
click at [344, 377] on span at bounding box center [345, 377] width 8 height 8
drag, startPoint x: 248, startPoint y: 524, endPoint x: 248, endPoint y: 532, distance: 8.0
click at [248, 524] on select "1 2 3 4 5 6 7 8 9 10 11 12" at bounding box center [250, 525] width 33 height 14
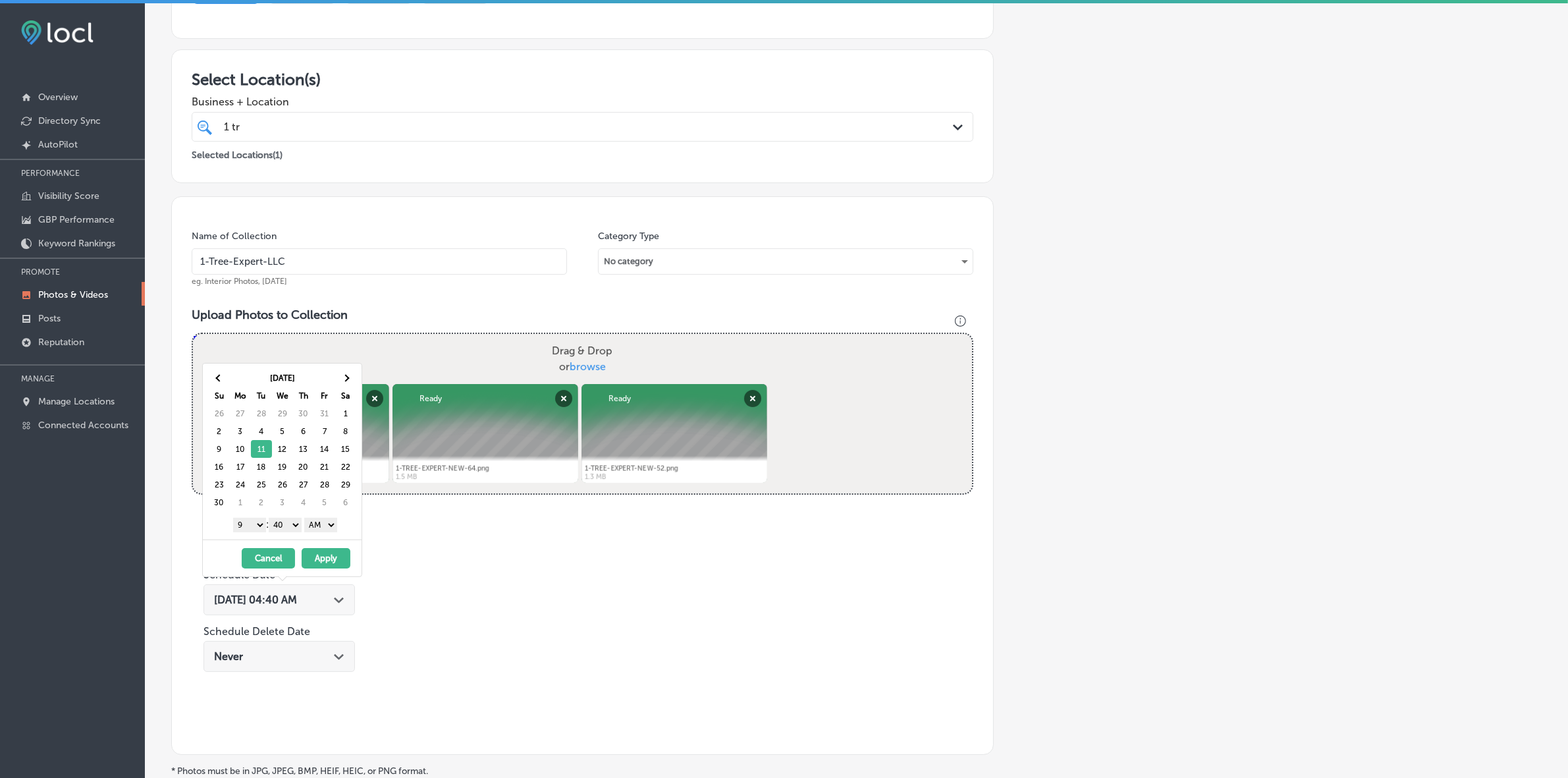
click at [284, 532] on select "00 10 20 30 40 50" at bounding box center [285, 525] width 33 height 14
click at [300, 531] on select "00 10 20 30 40 50" at bounding box center [285, 525] width 33 height 14
click at [271, 519] on select "00 10 20 30 40 50" at bounding box center [285, 525] width 33 height 14
click at [325, 527] on select "AM PM" at bounding box center [321, 525] width 33 height 14
click at [328, 558] on button "Apply" at bounding box center [326, 558] width 49 height 21
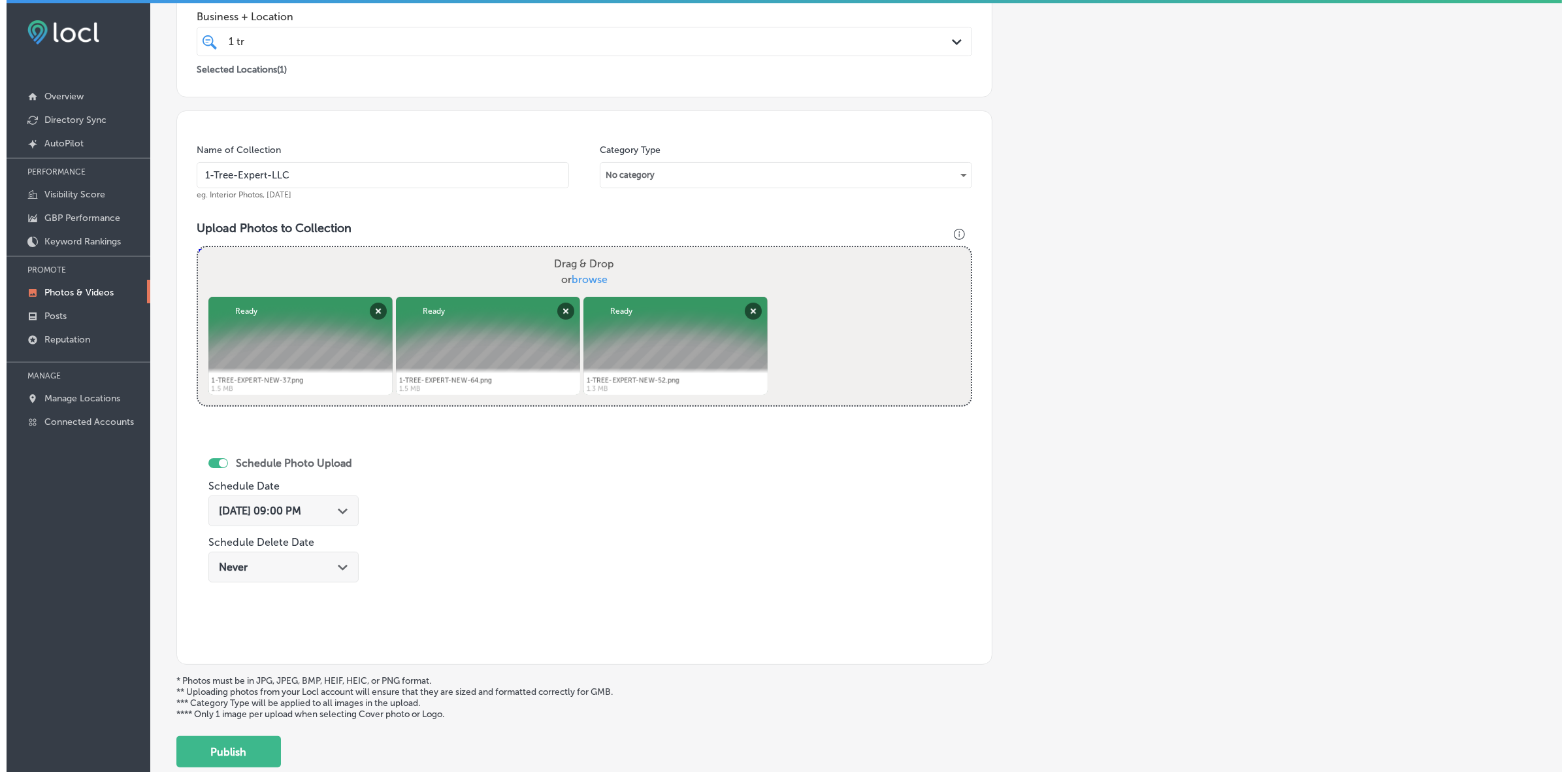
scroll to position [348, 0]
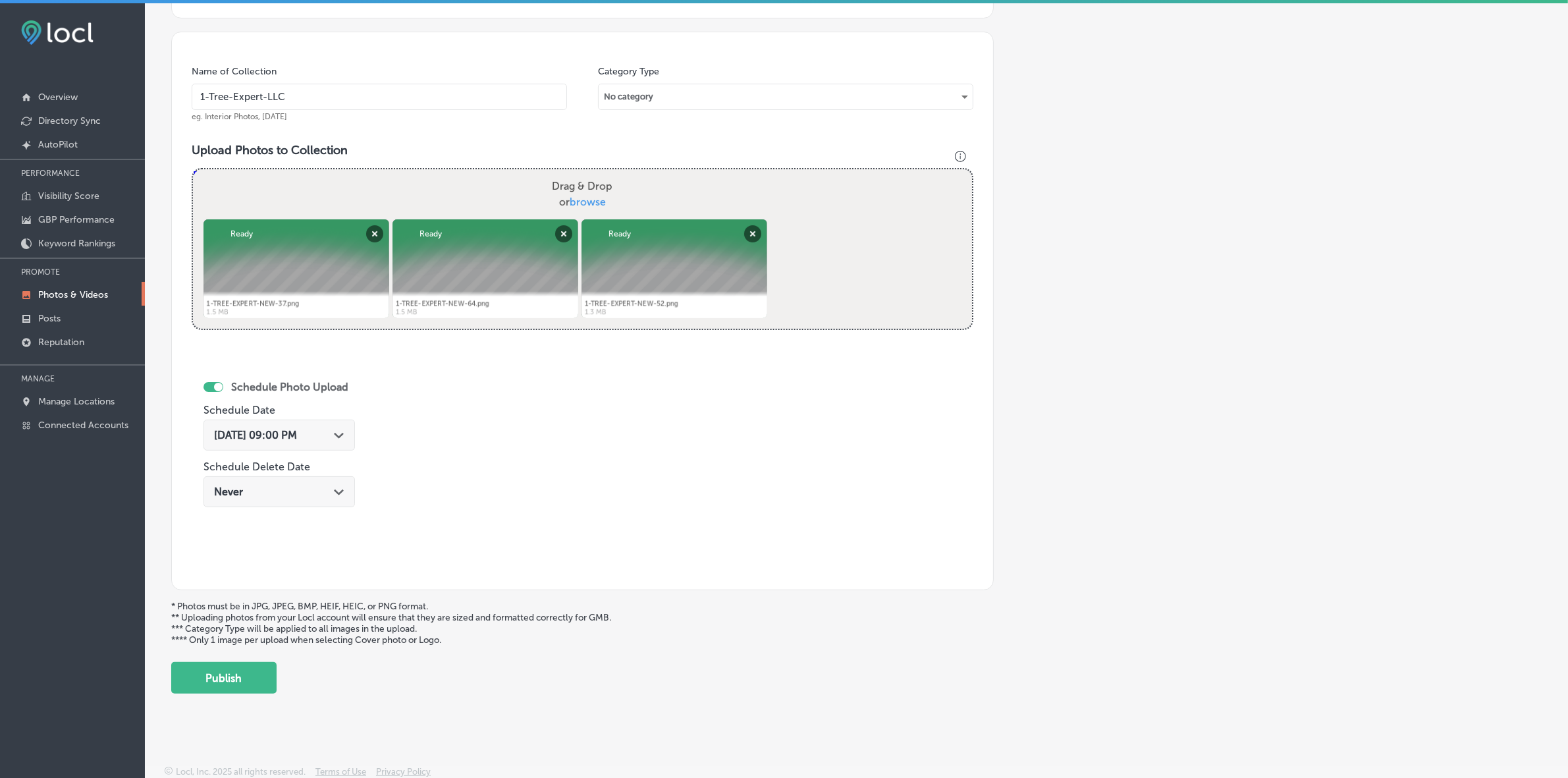
click at [261, 671] on button "Publish" at bounding box center [224, 677] width 105 height 32
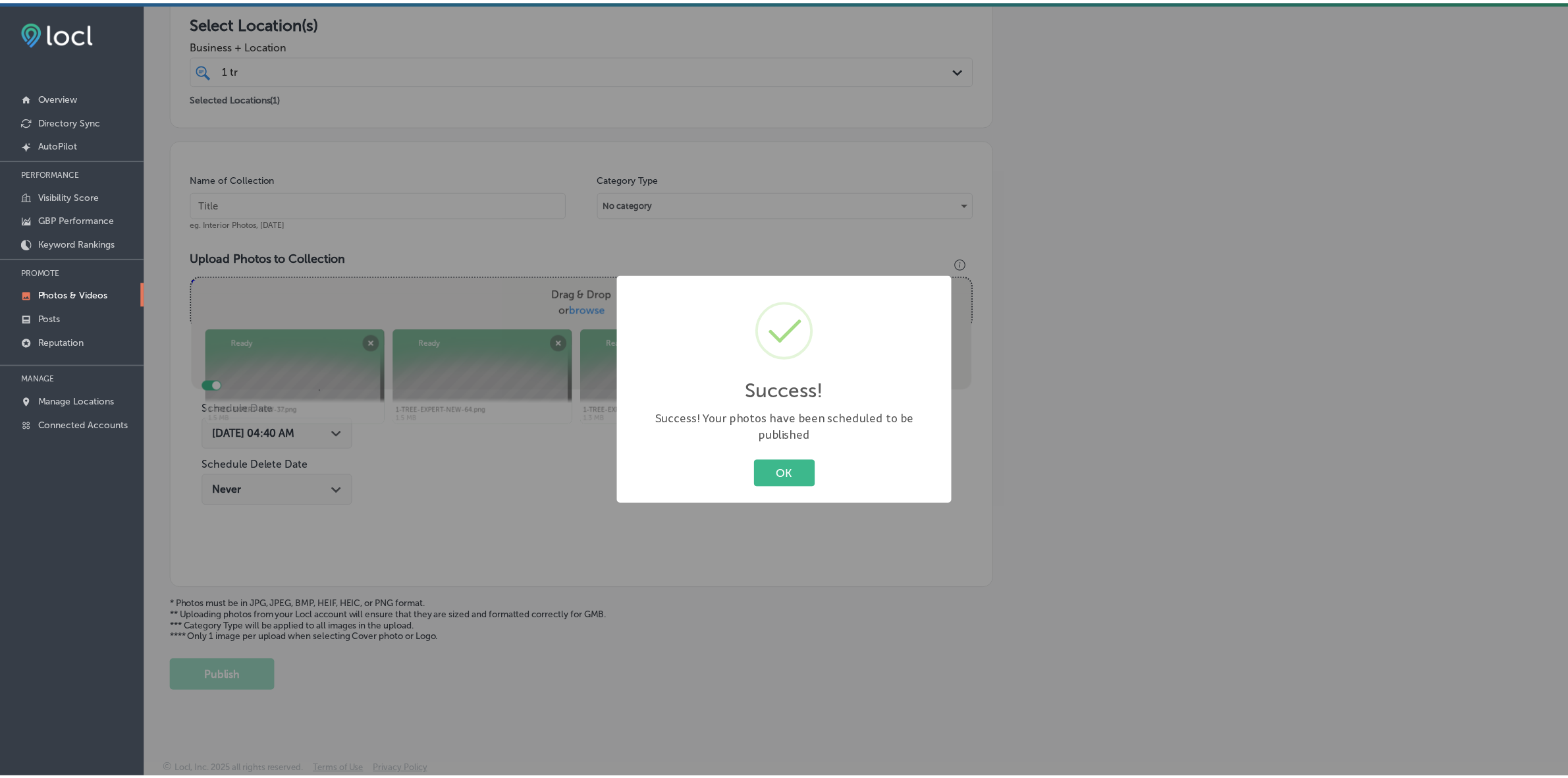
scroll to position [241, 0]
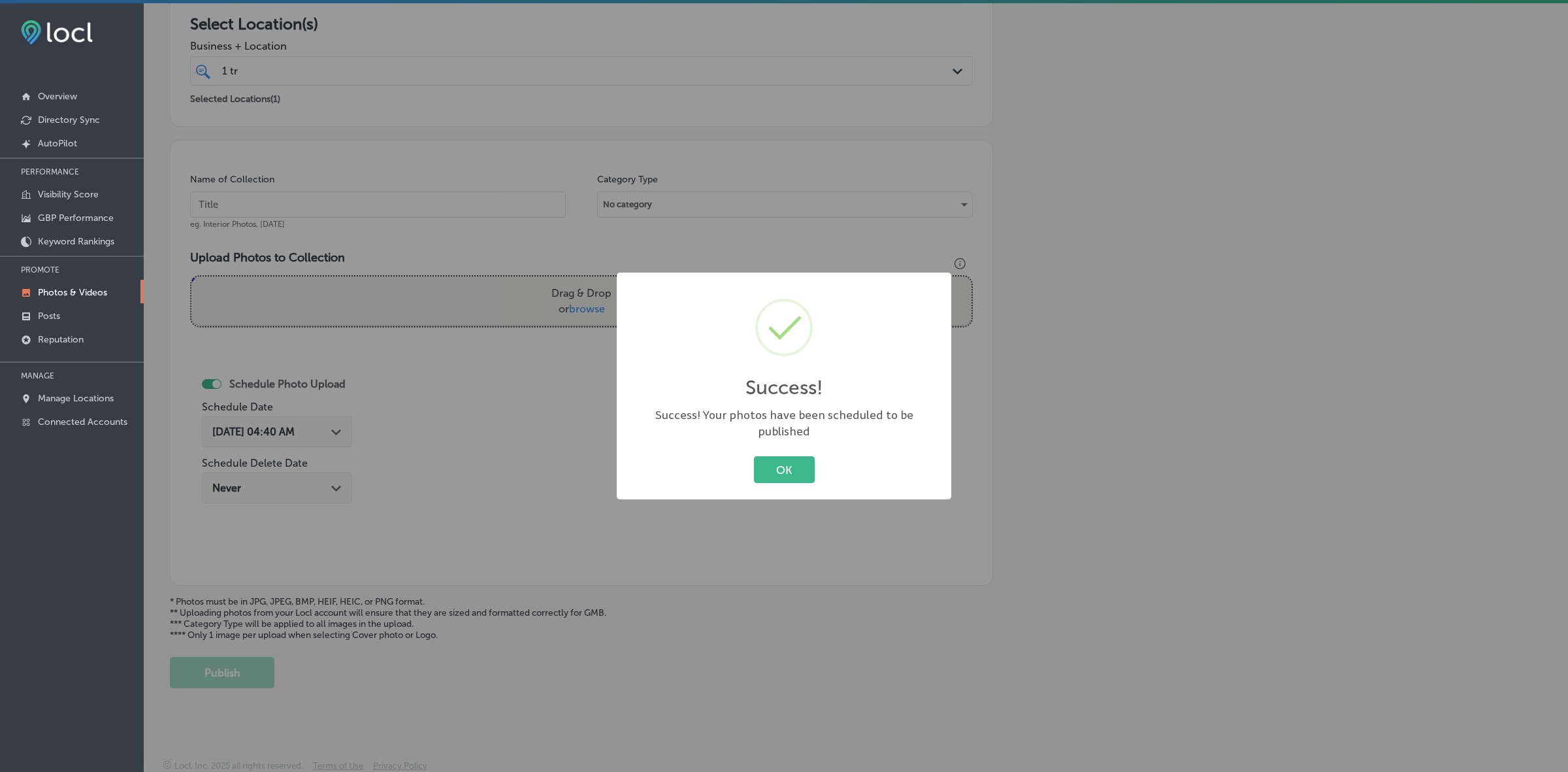
click at [754, 456] on button "OK" at bounding box center [784, 469] width 61 height 27
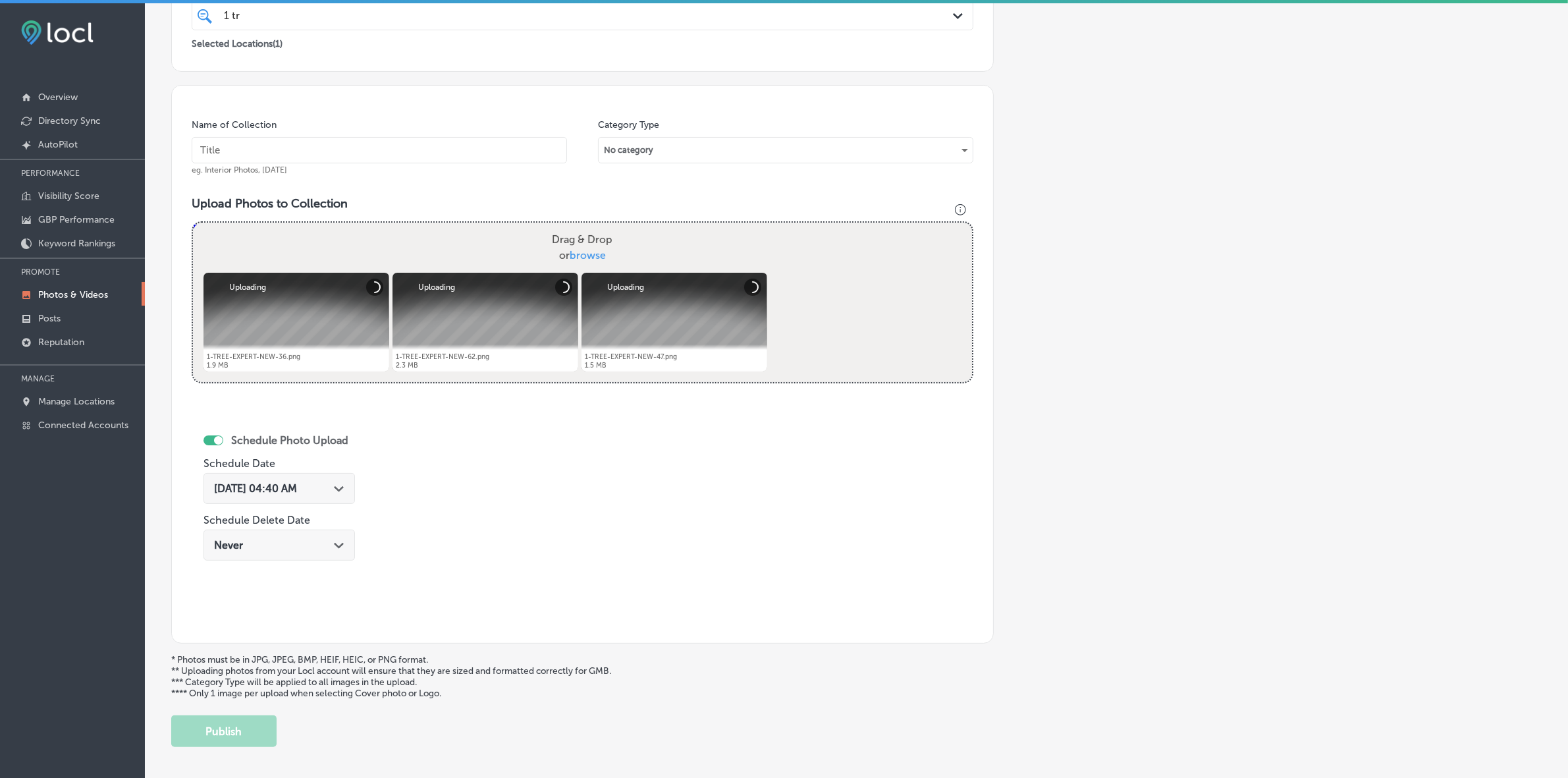
scroll to position [268, 0]
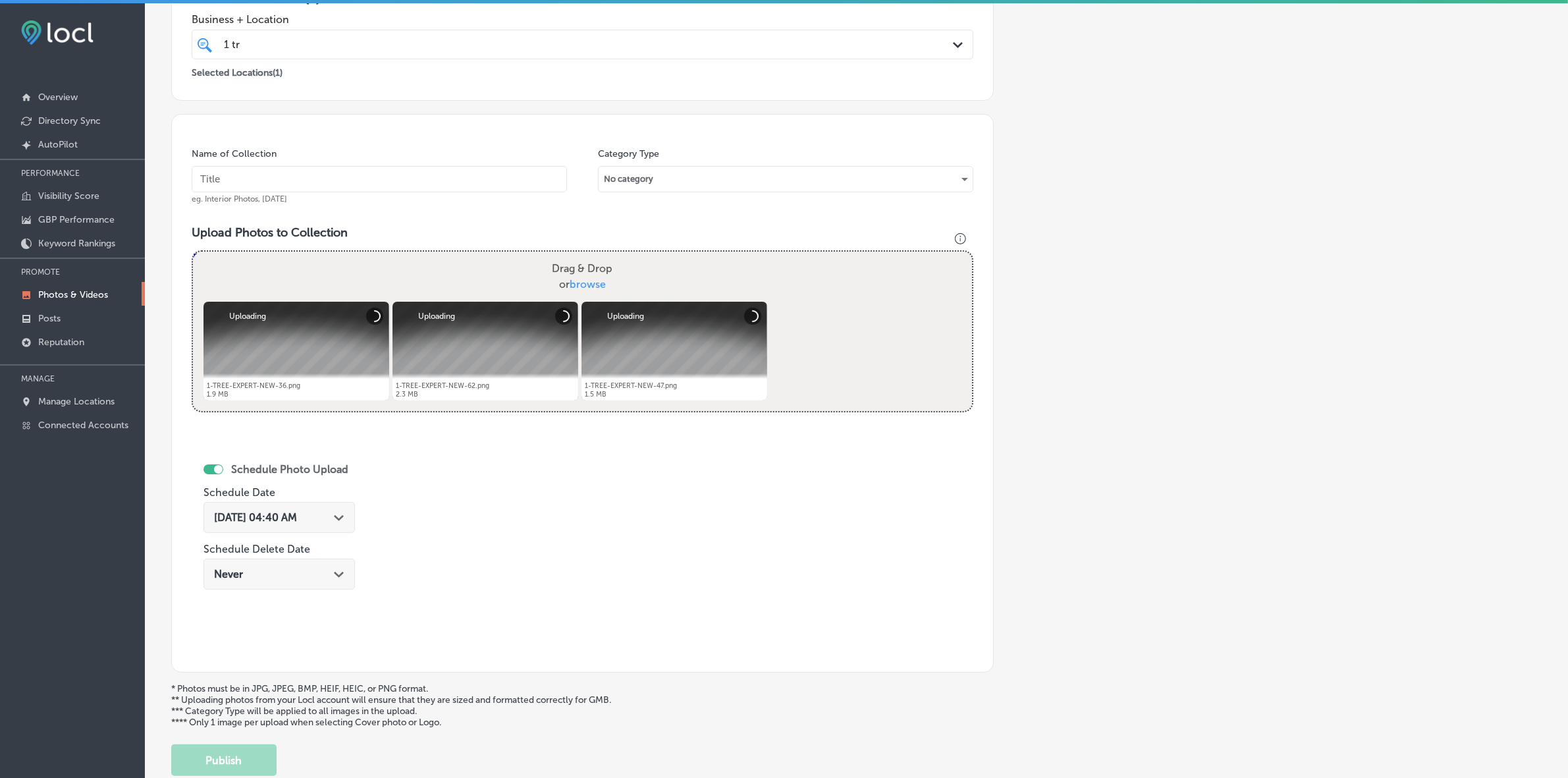
click at [440, 180] on input "text" at bounding box center [379, 179] width 375 height 26
paste input "1-Tree-Expert-LLC"
type input "1-Tree-Expert-LLC"
click at [338, 518] on div "[DATE] 04:40 AM Path Created with Sketch." at bounding box center [279, 517] width 130 height 12
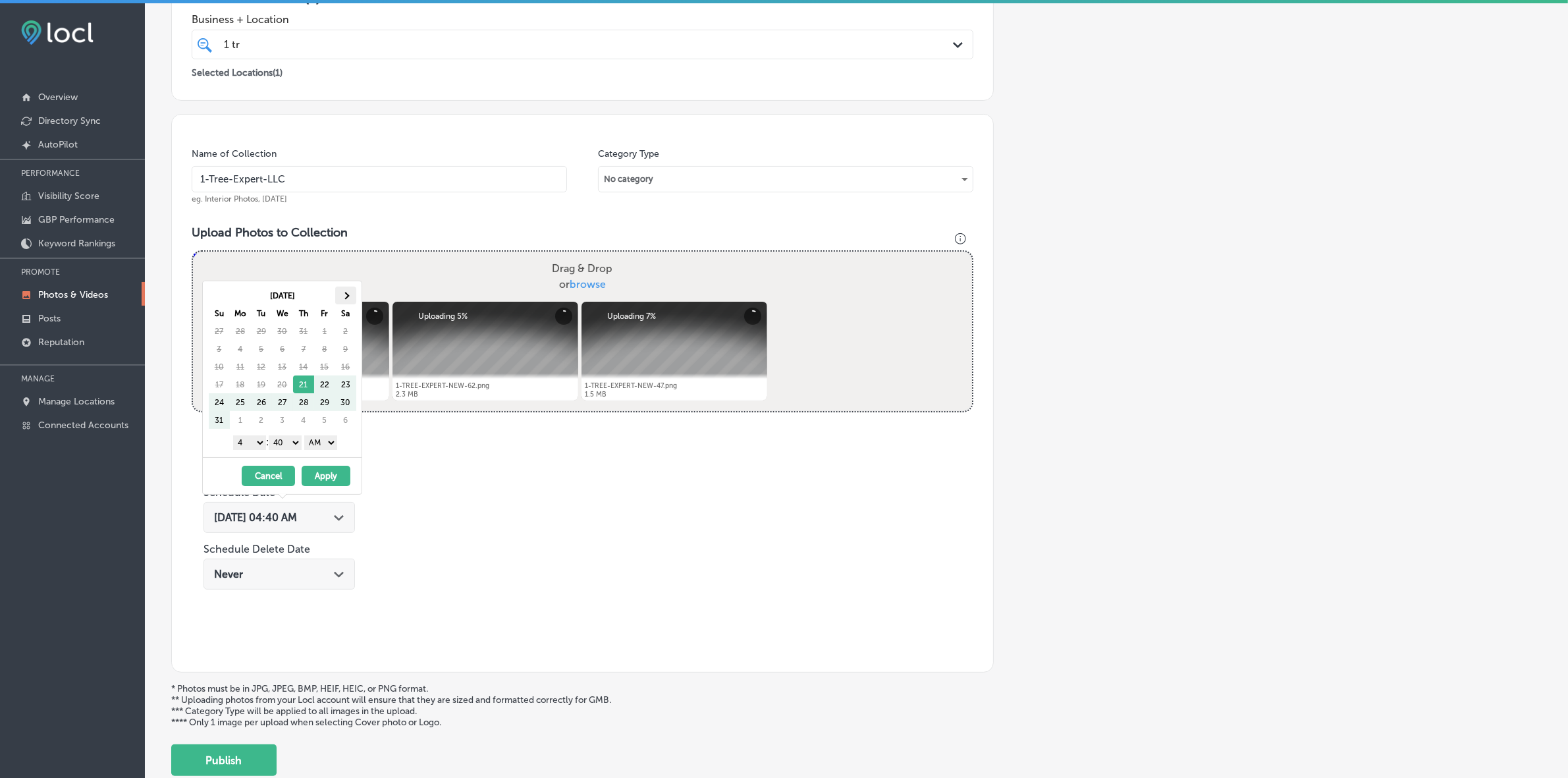
click at [343, 297] on span at bounding box center [345, 295] width 8 height 8
click at [343, 297] on span at bounding box center [345, 295] width 8 height 8
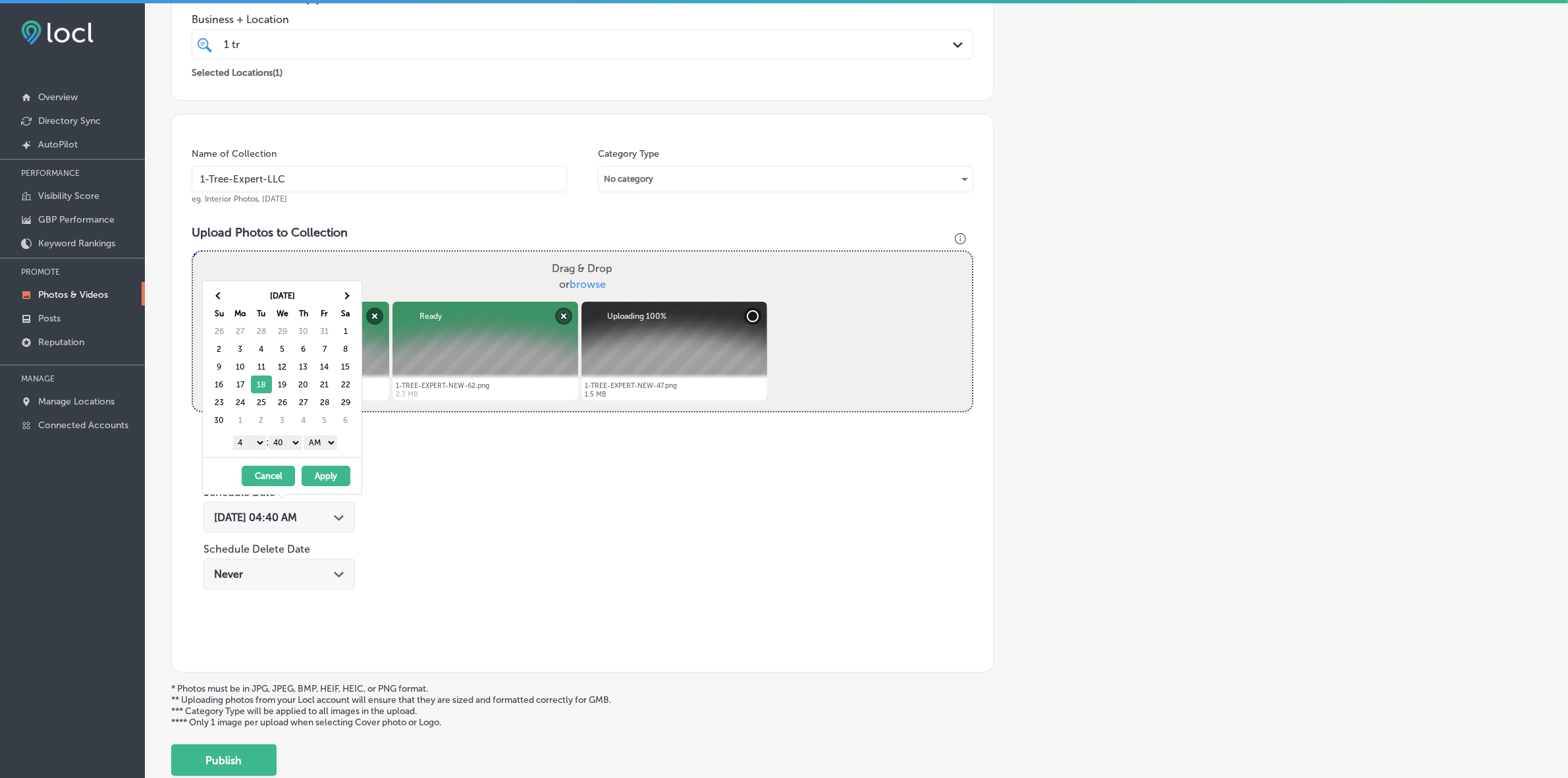
drag, startPoint x: 251, startPoint y: 439, endPoint x: 253, endPoint y: 448, distance: 9.2
click at [251, 439] on select "1 2 3 4 5 6 7 8 9 10 11 12" at bounding box center [250, 442] width 33 height 14
click at [287, 443] on select "00 10 20 30 40 50" at bounding box center [285, 442] width 33 height 14
click at [330, 448] on select "AM PM" at bounding box center [321, 442] width 33 height 14
click at [330, 472] on button "Apply" at bounding box center [326, 476] width 49 height 21
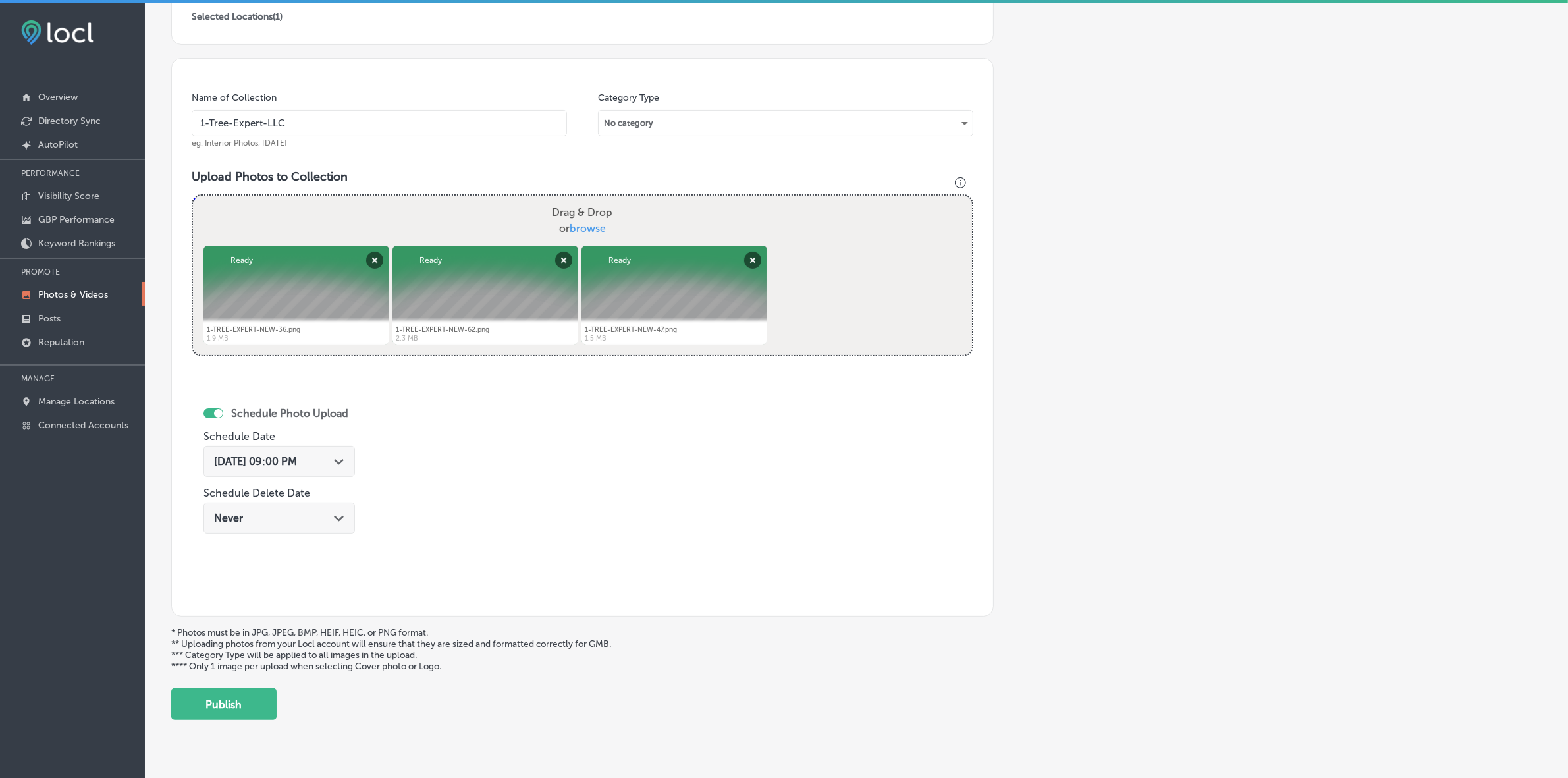
scroll to position [350, 0]
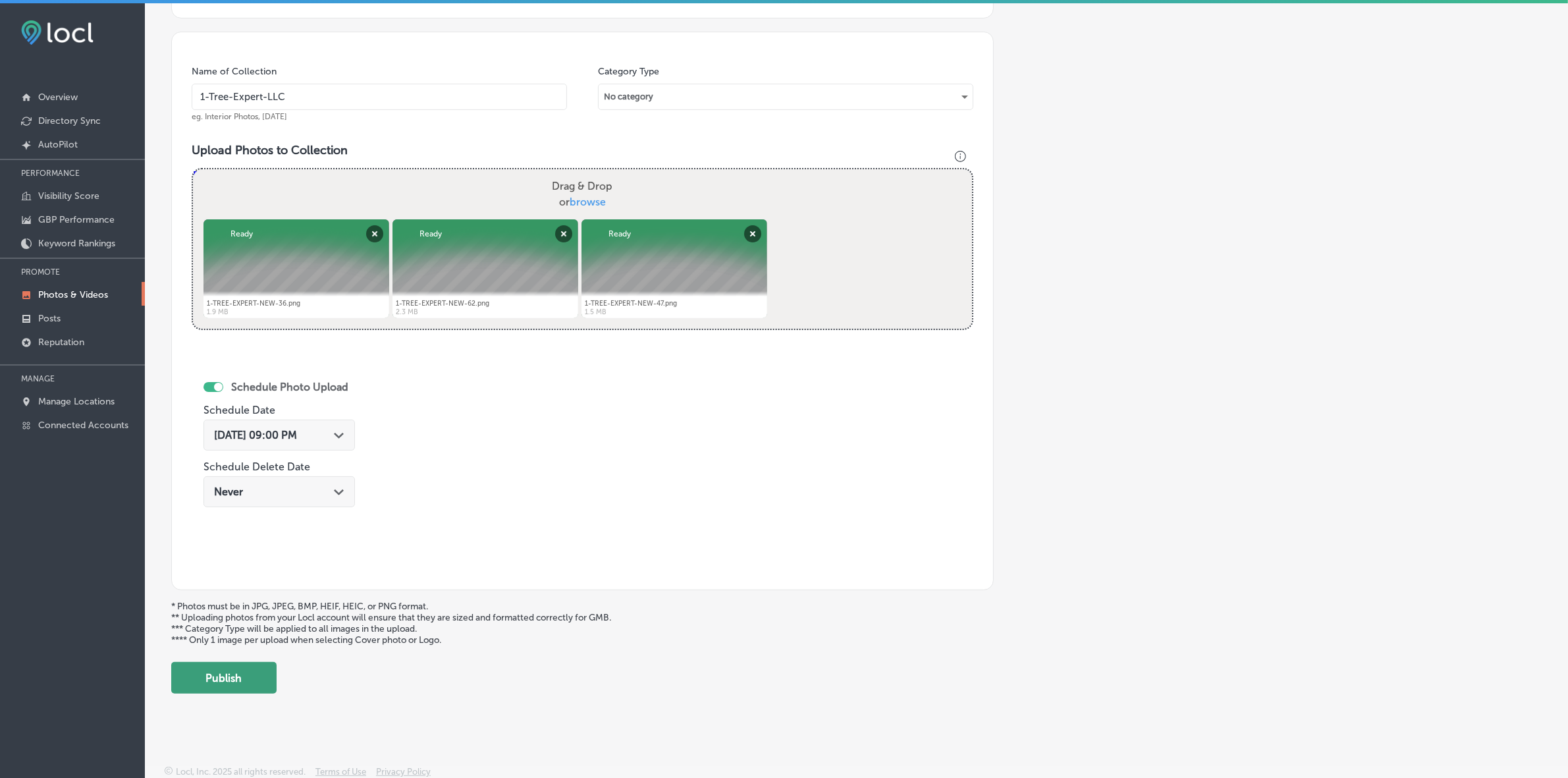
click at [239, 689] on button "Publish" at bounding box center [224, 677] width 105 height 32
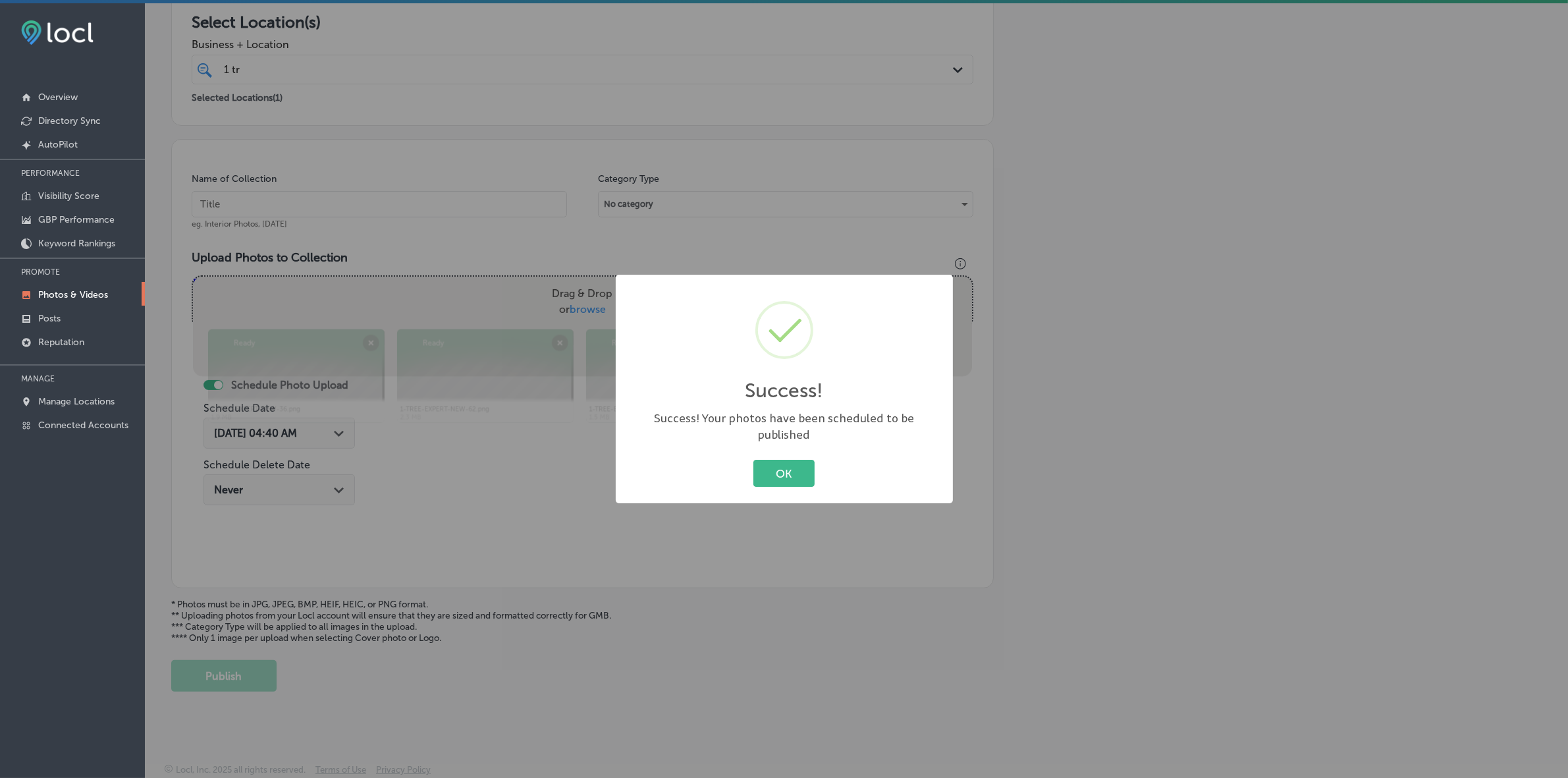
scroll to position [241, 0]
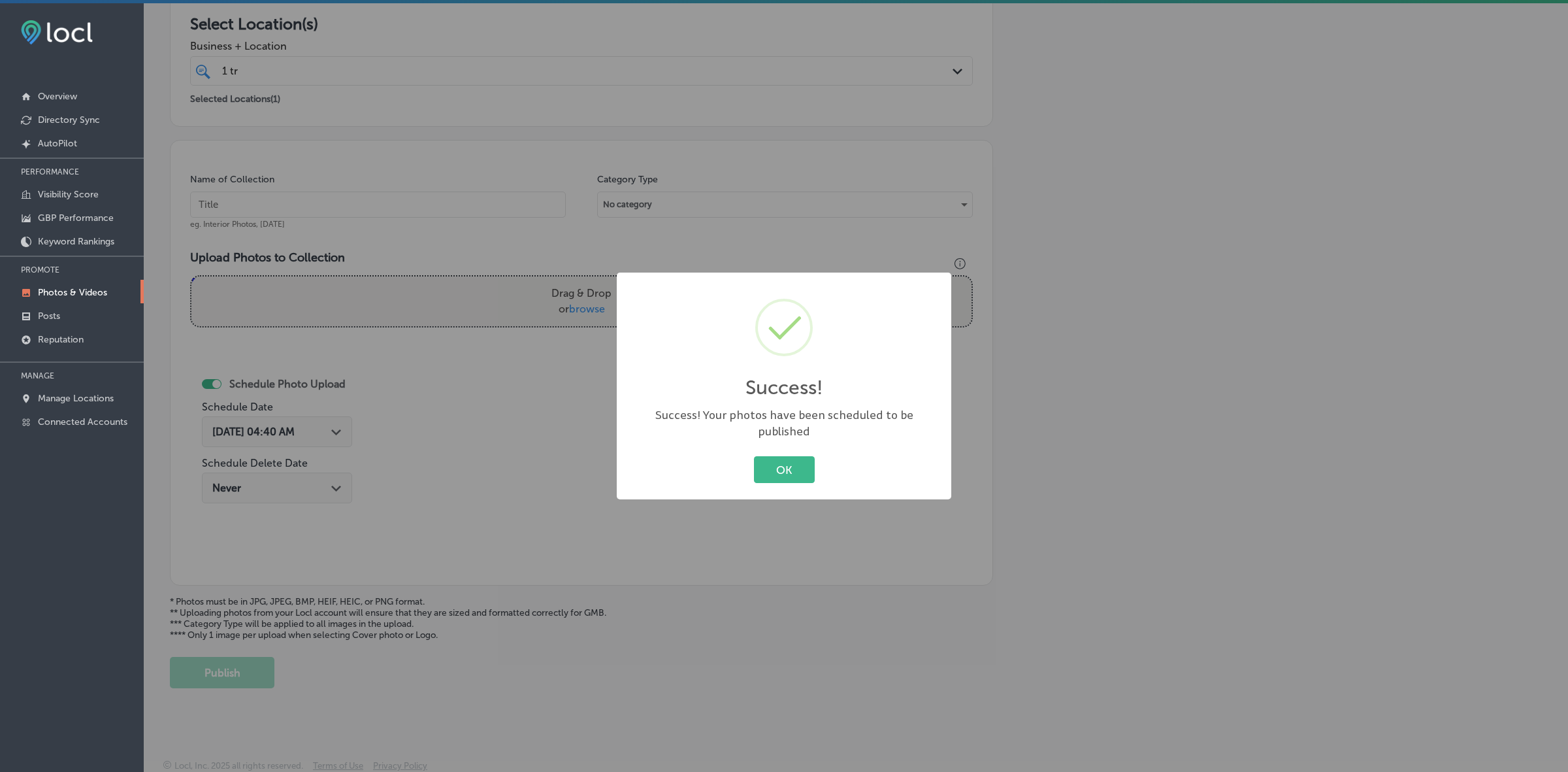
click at [754, 456] on button "OK" at bounding box center [784, 469] width 61 height 27
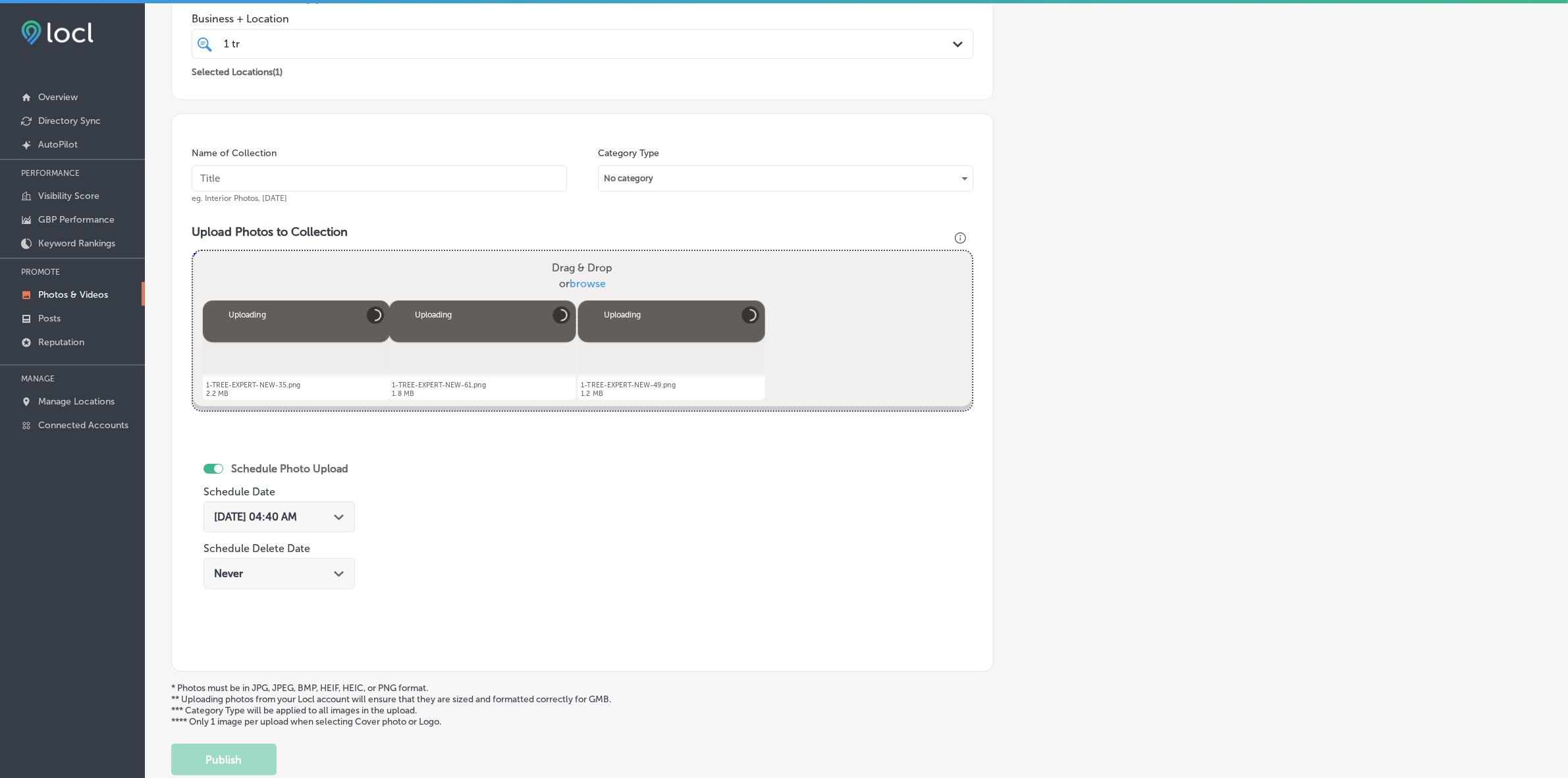
scroll to position [268, 0]
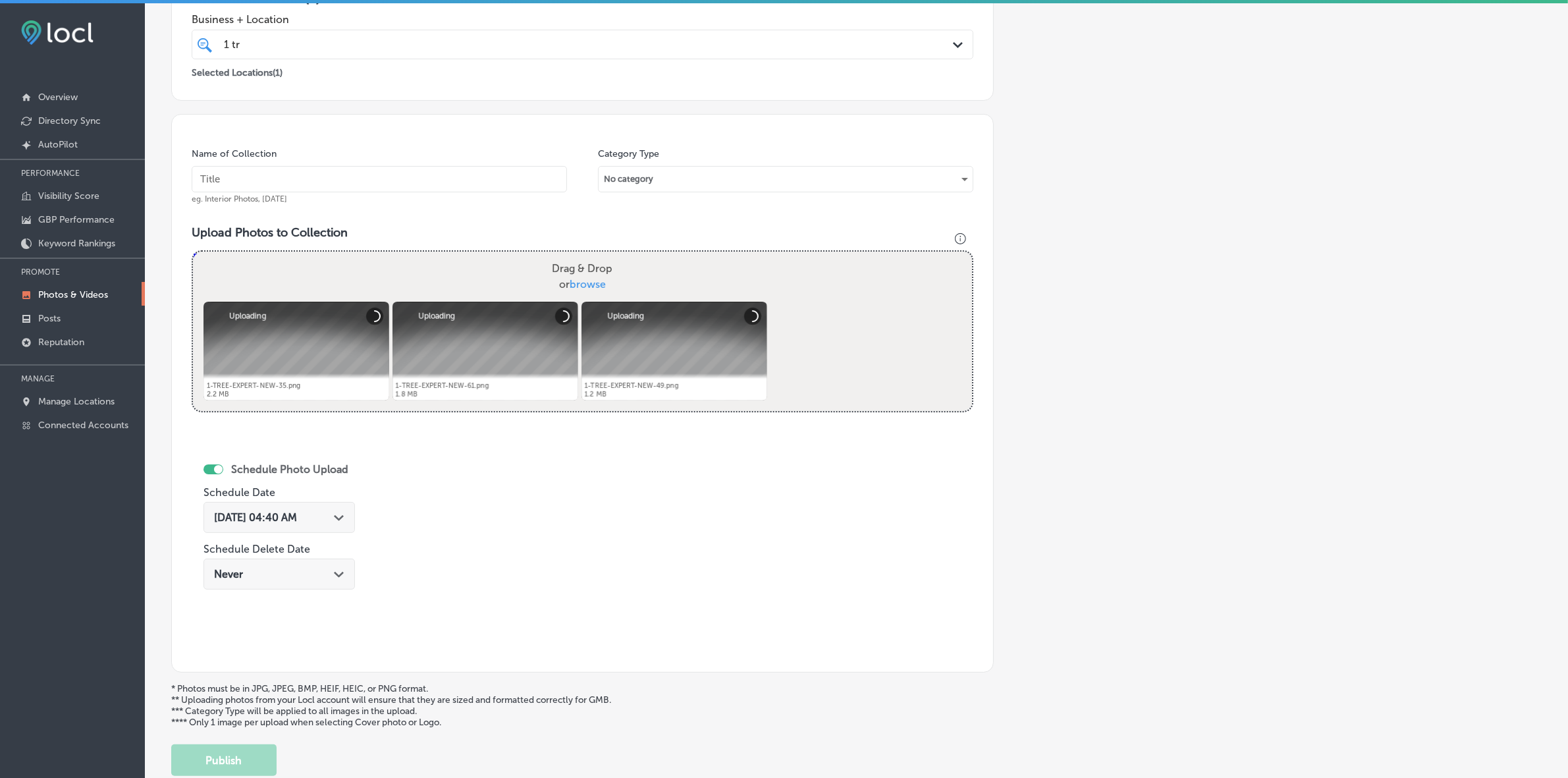
click at [408, 173] on input "text" at bounding box center [379, 179] width 375 height 26
paste input "1-Tree-Expert-LLC"
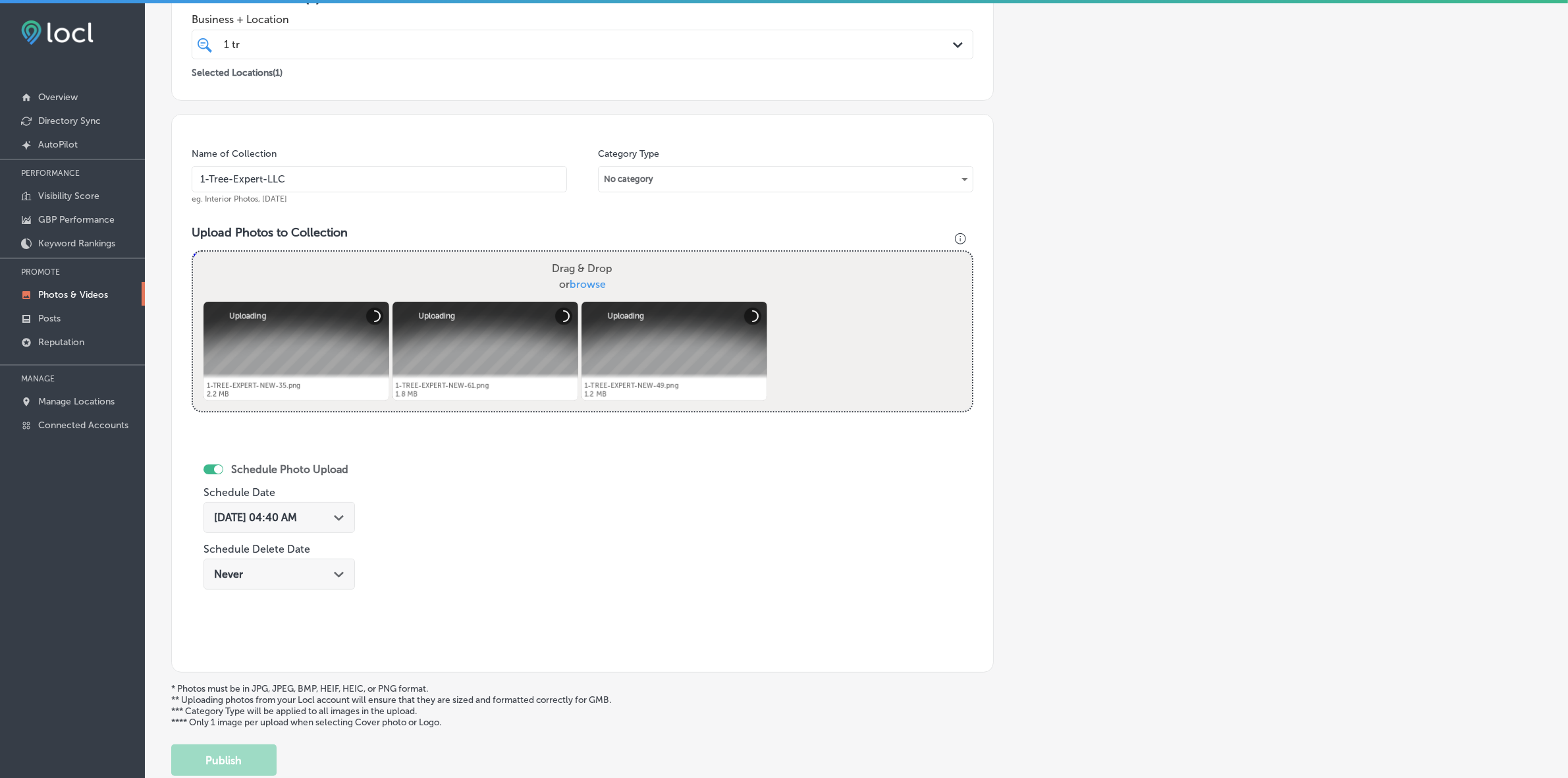
type input "1-Tree-Expert-LLC"
click at [344, 522] on div "[DATE] 04:40 AM Path Created with Sketch." at bounding box center [279, 517] width 130 height 12
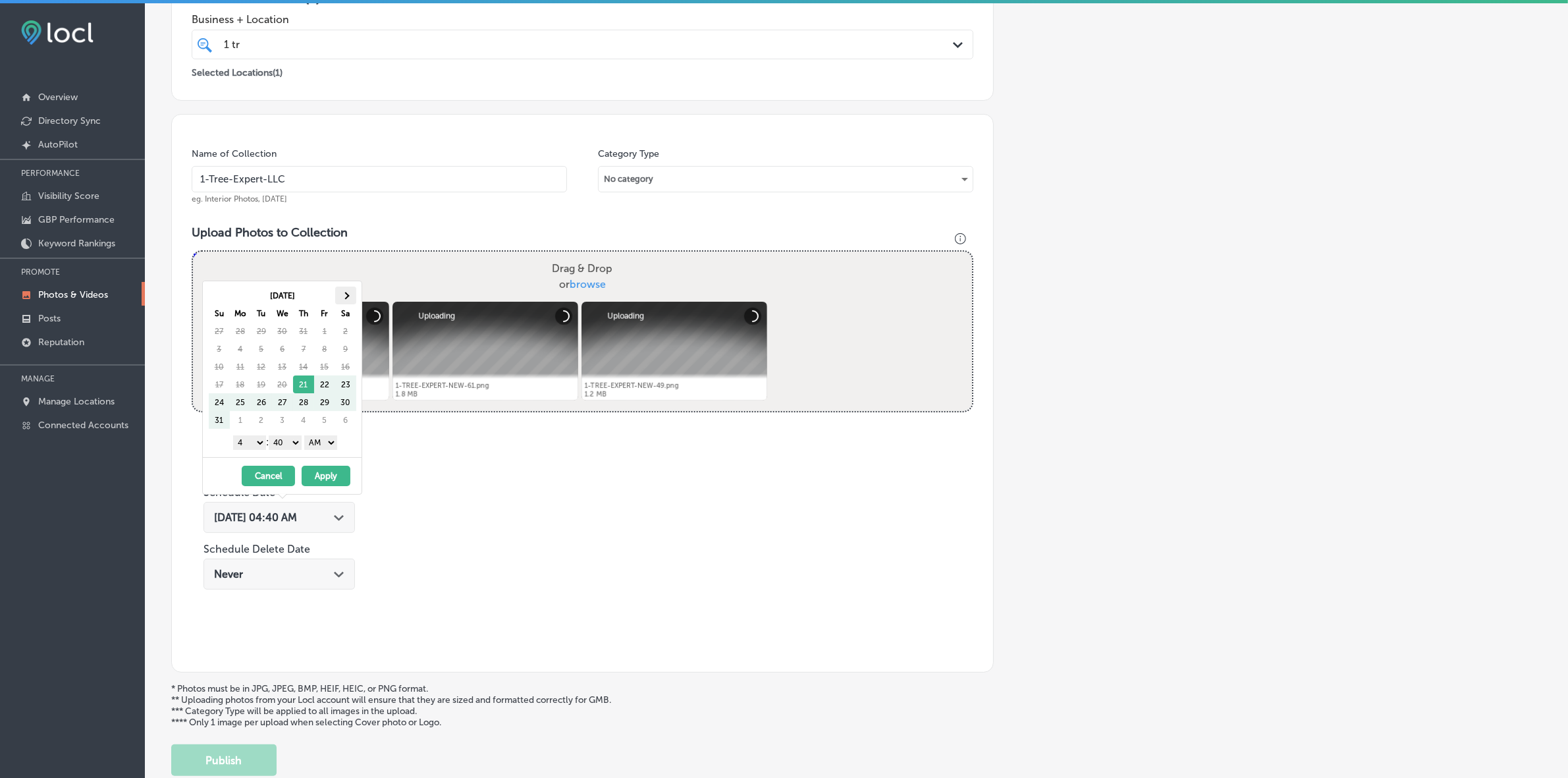
click at [350, 293] on th at bounding box center [346, 295] width 21 height 18
click at [252, 443] on select "1 2 3 4 5 6 7 8 9 10 11 12" at bounding box center [250, 442] width 33 height 14
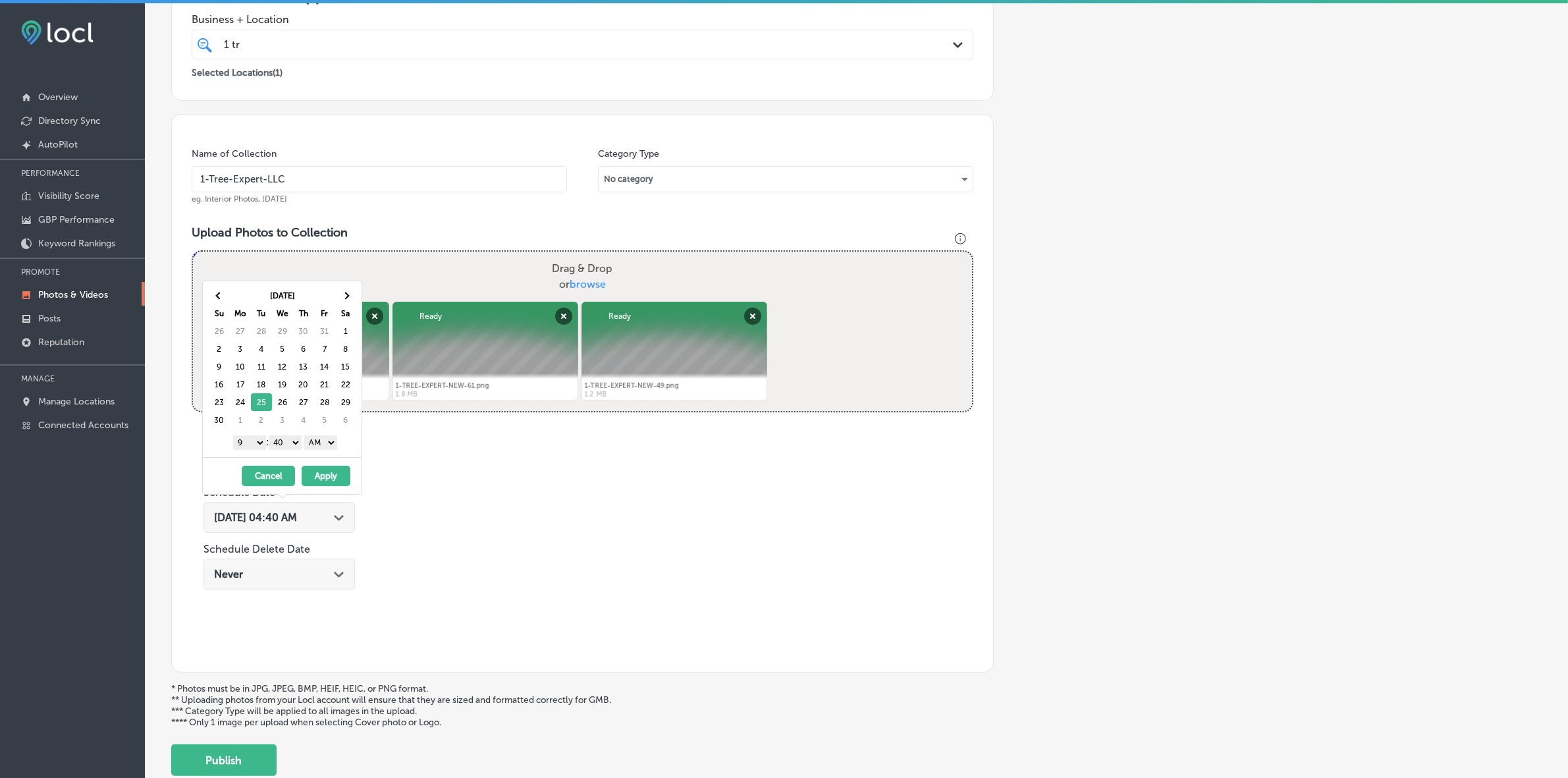
click at [285, 446] on select "00 10 20 30 40 50" at bounding box center [285, 442] width 33 height 14
click at [311, 445] on select "AM PM" at bounding box center [321, 442] width 33 height 14
click at [314, 476] on button "Apply" at bounding box center [326, 476] width 49 height 21
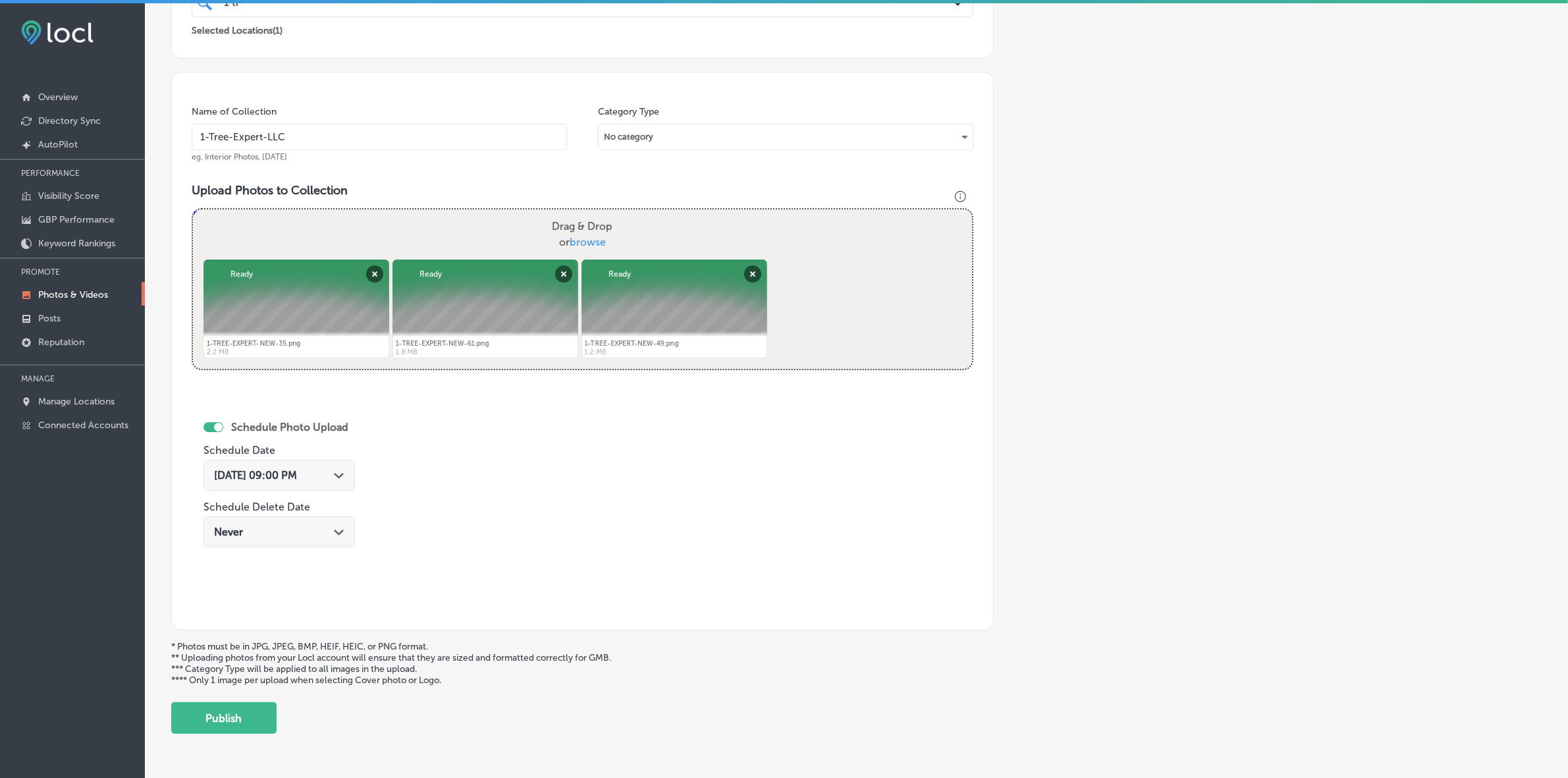
scroll to position [350, 0]
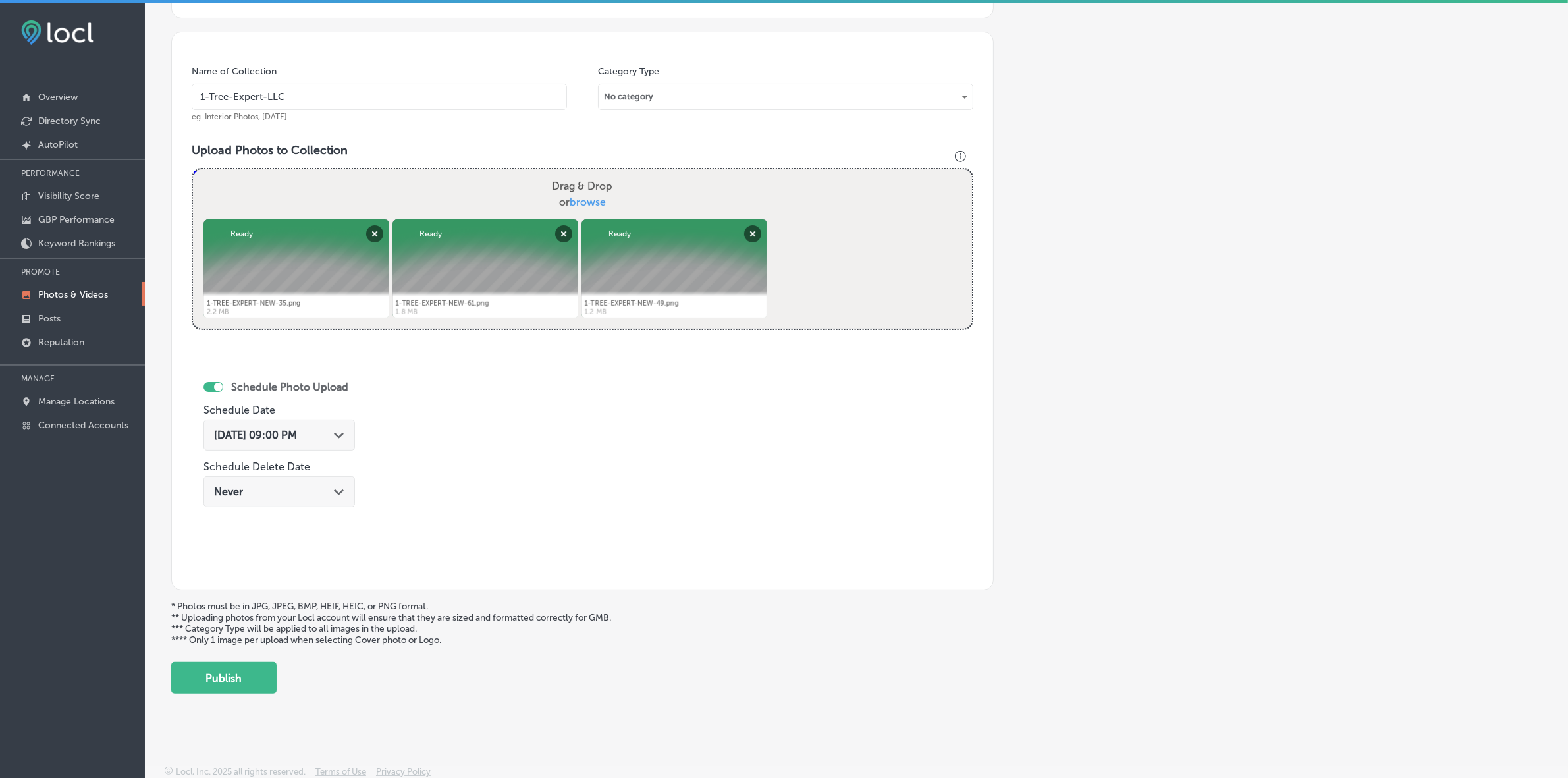
click at [249, 666] on button "Publish" at bounding box center [224, 677] width 105 height 32
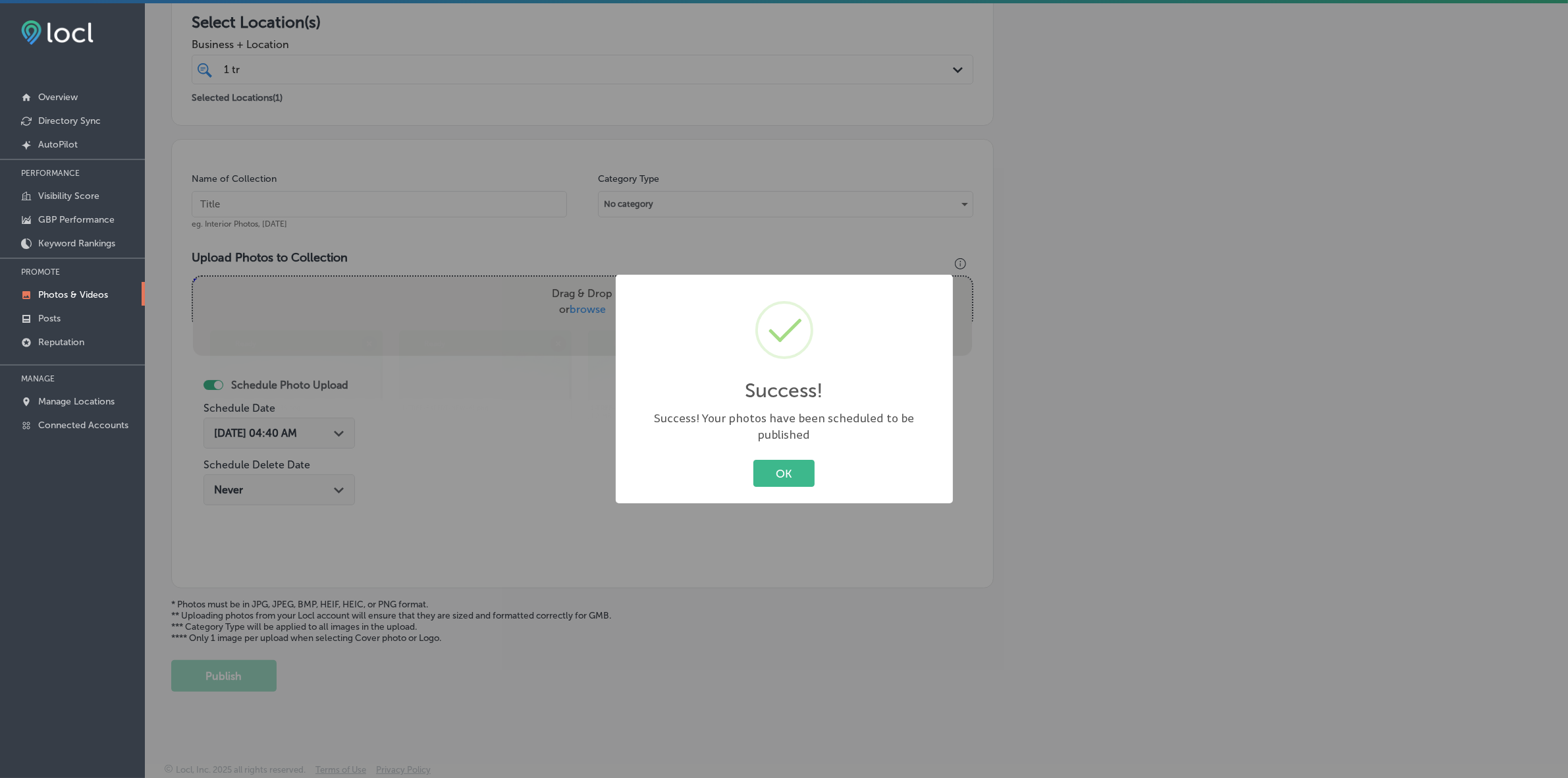
scroll to position [241, 0]
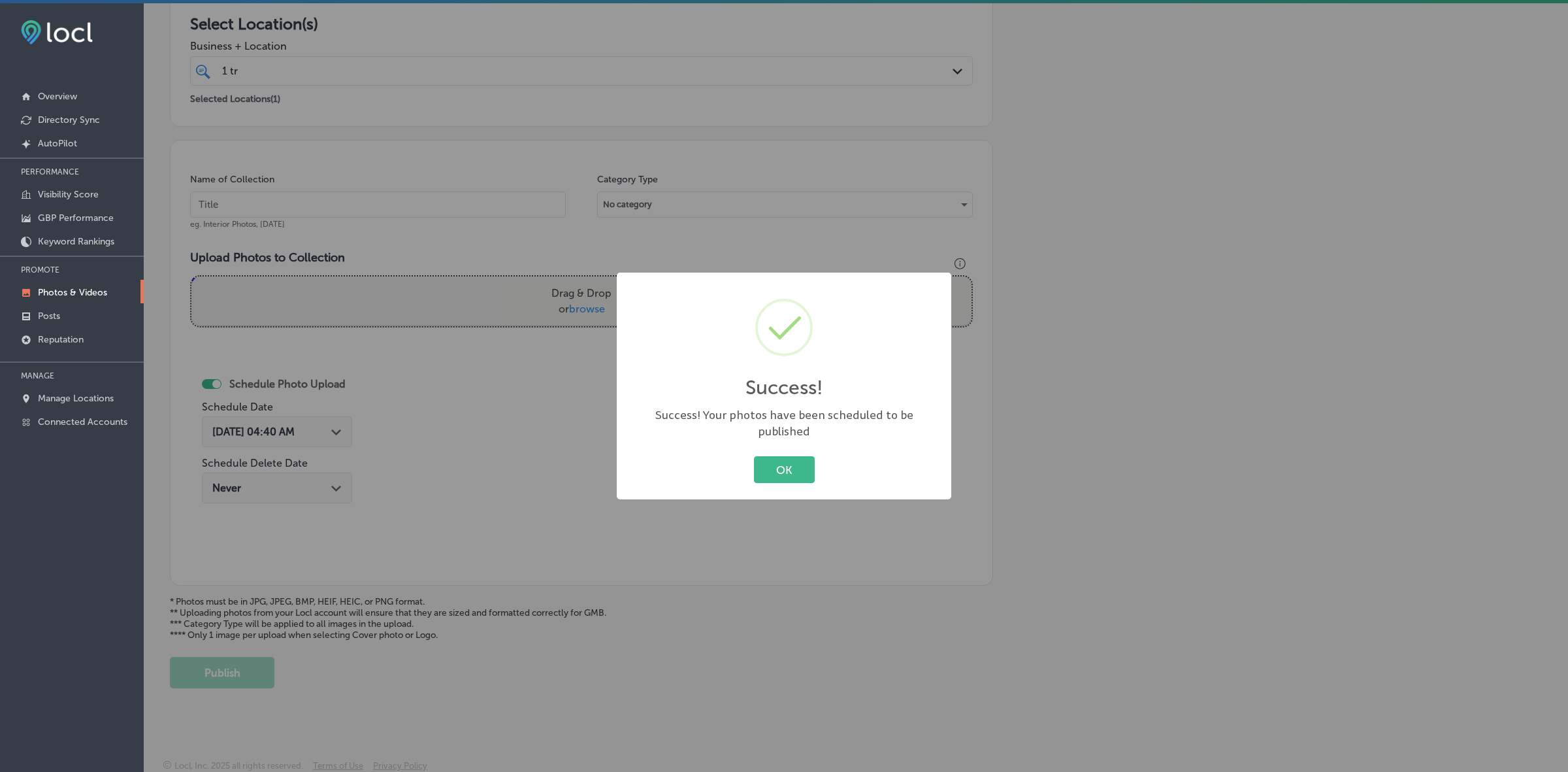
click at [754, 456] on button "OK" at bounding box center [784, 469] width 61 height 27
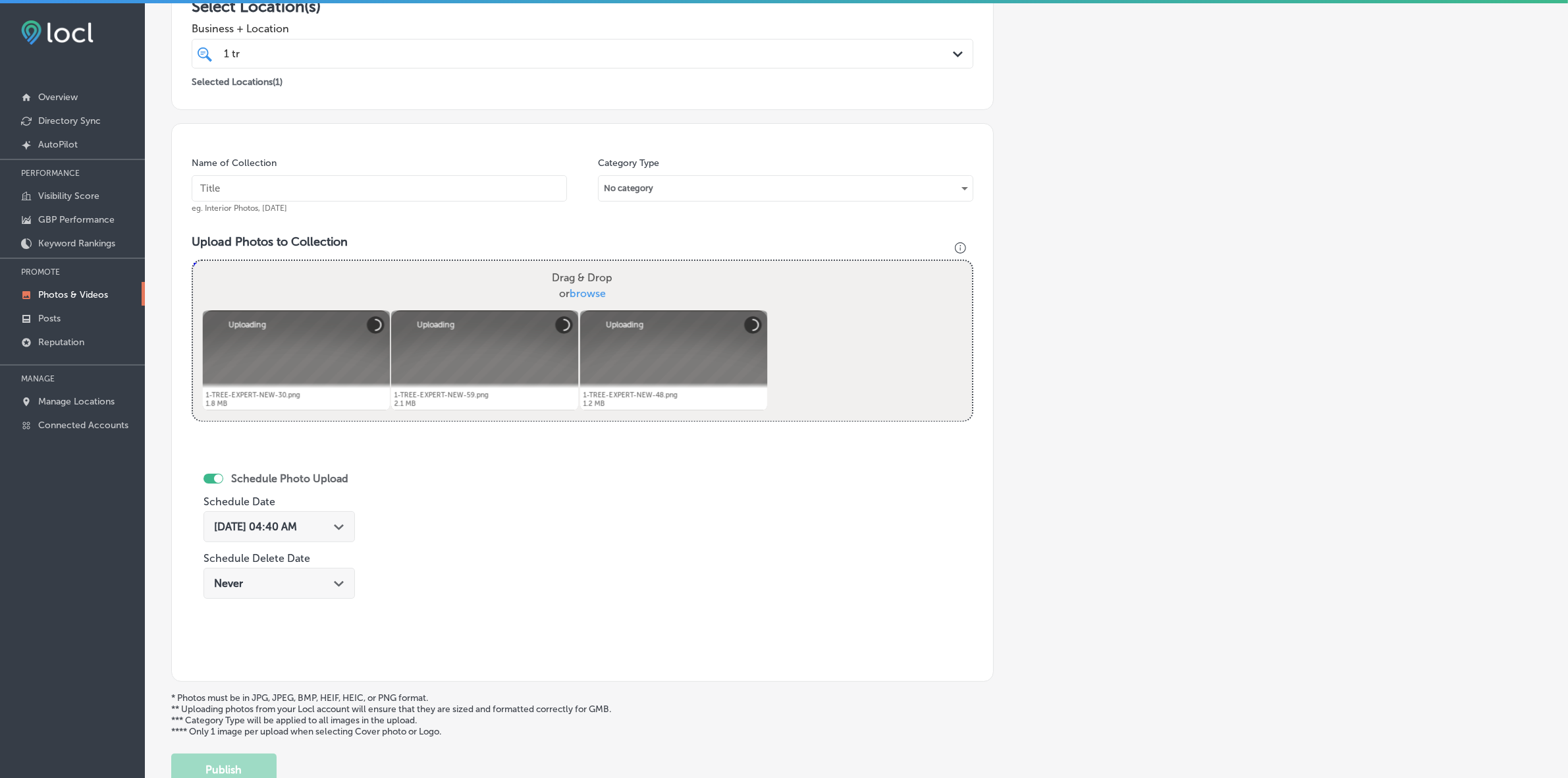
scroll to position [186, 0]
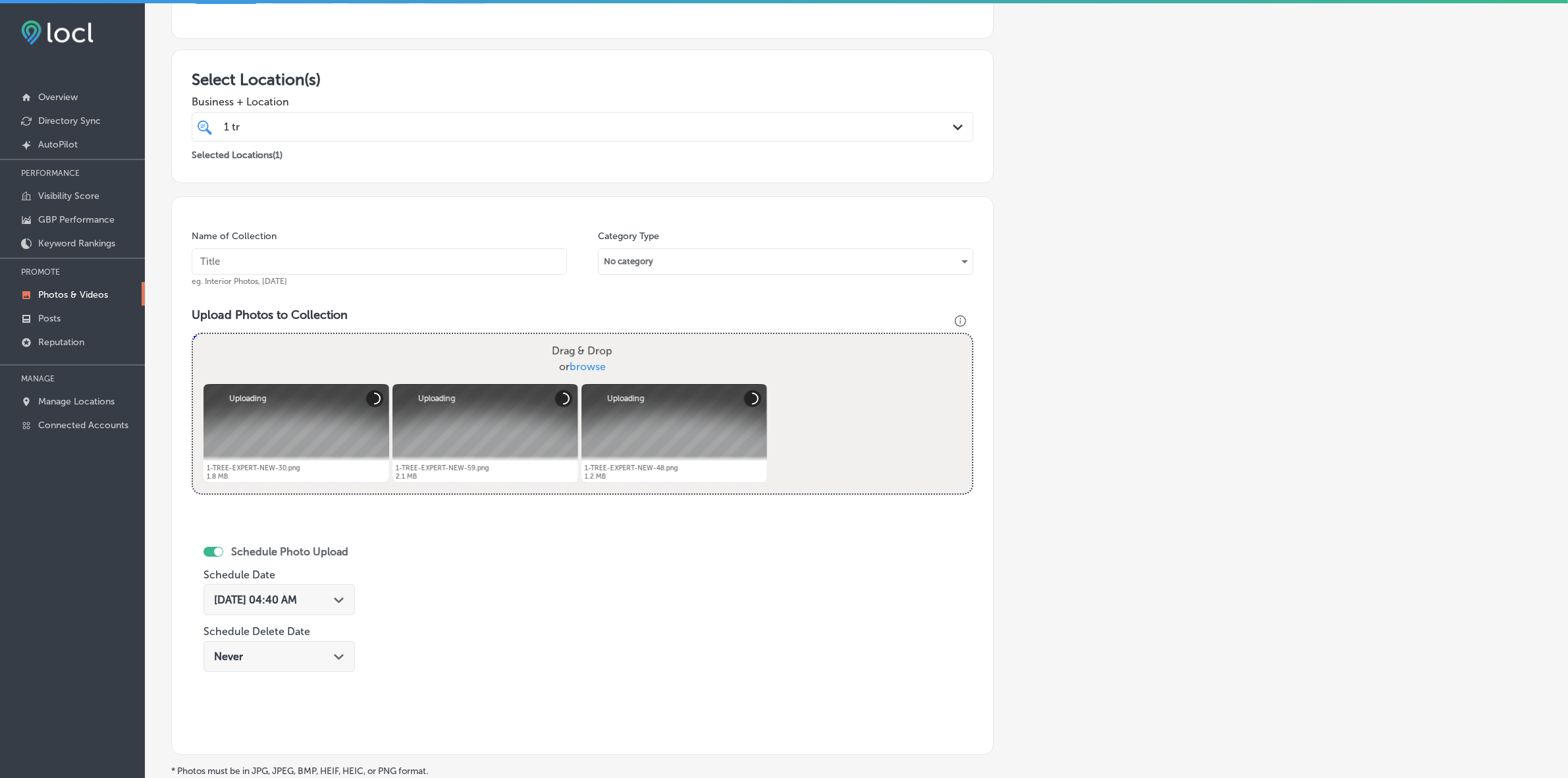
click at [456, 269] on input "text" at bounding box center [379, 262] width 375 height 26
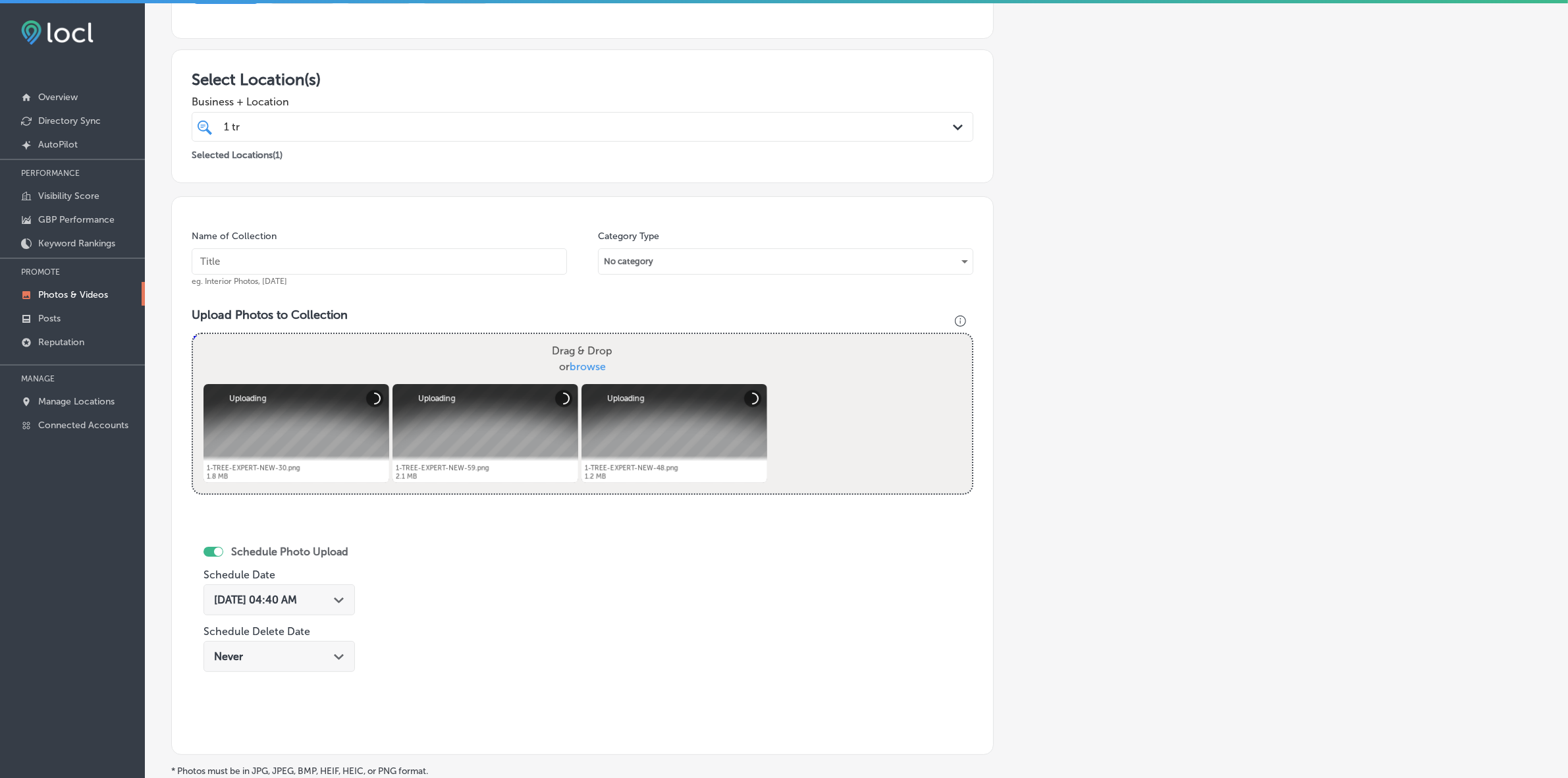
paste input "1-Tree-Expert-LLC"
type input "1-Tree-Expert-LLC"
click at [343, 599] on icon "Path Created with Sketch." at bounding box center [339, 600] width 10 height 6
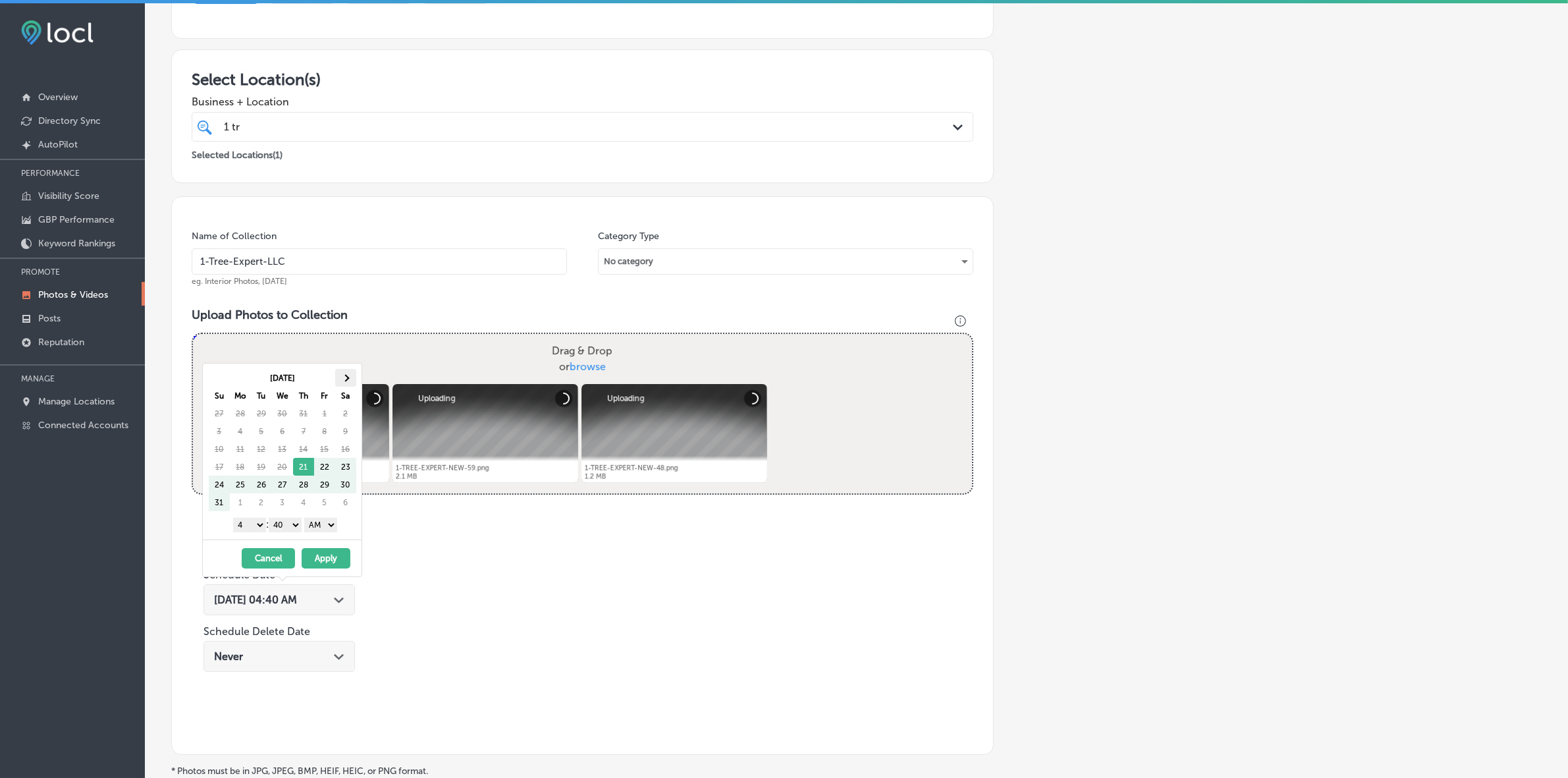
click at [349, 377] on span at bounding box center [345, 377] width 8 height 8
click at [257, 527] on select "1 2 3 4 5 6 7 8 9 10 11 12" at bounding box center [250, 525] width 33 height 14
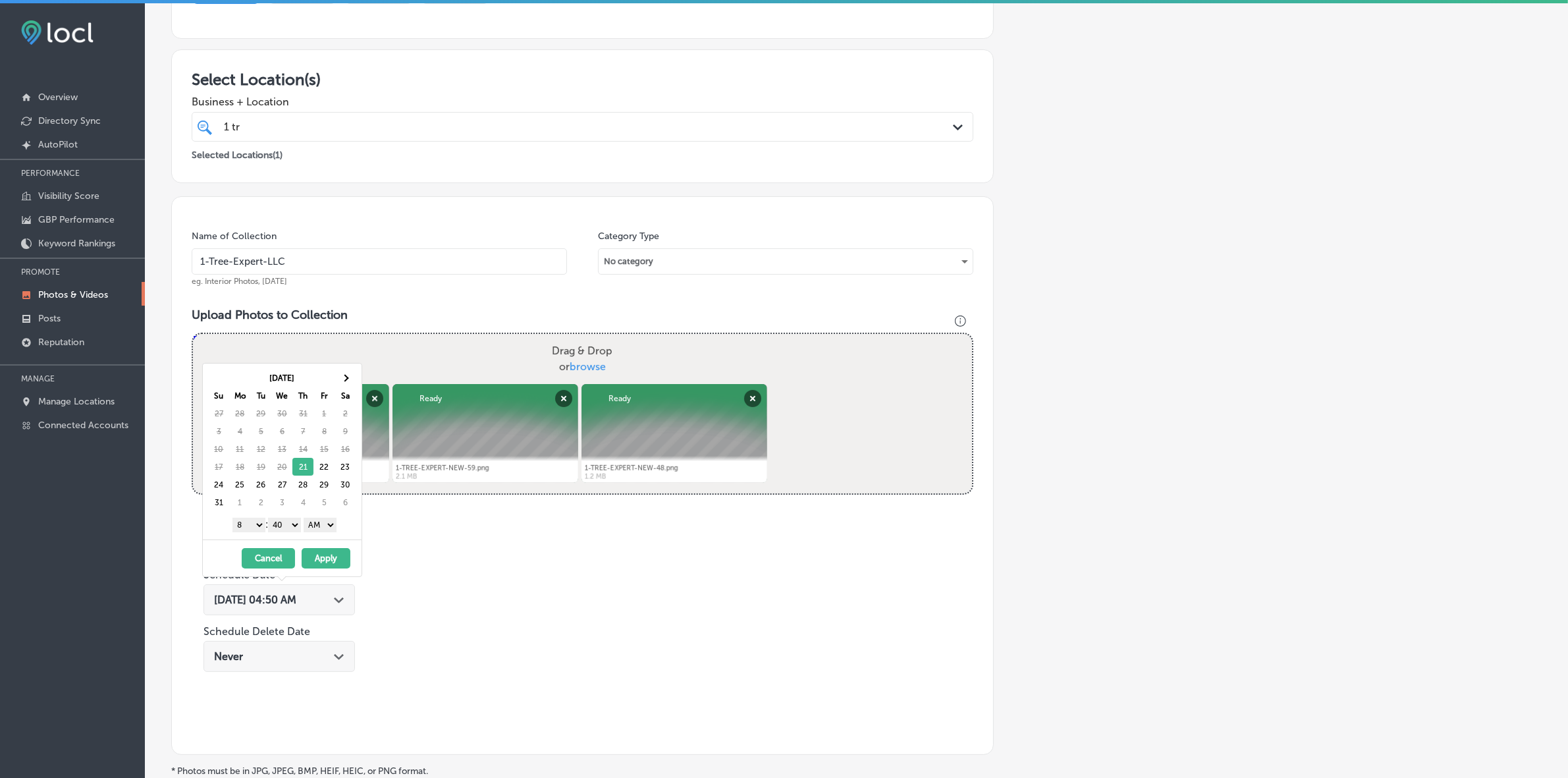
click at [295, 525] on select "00 10 20 30 40 50" at bounding box center [284, 525] width 33 height 14
click at [352, 373] on th at bounding box center [345, 378] width 21 height 18
click at [351, 373] on th at bounding box center [345, 378] width 21 height 18
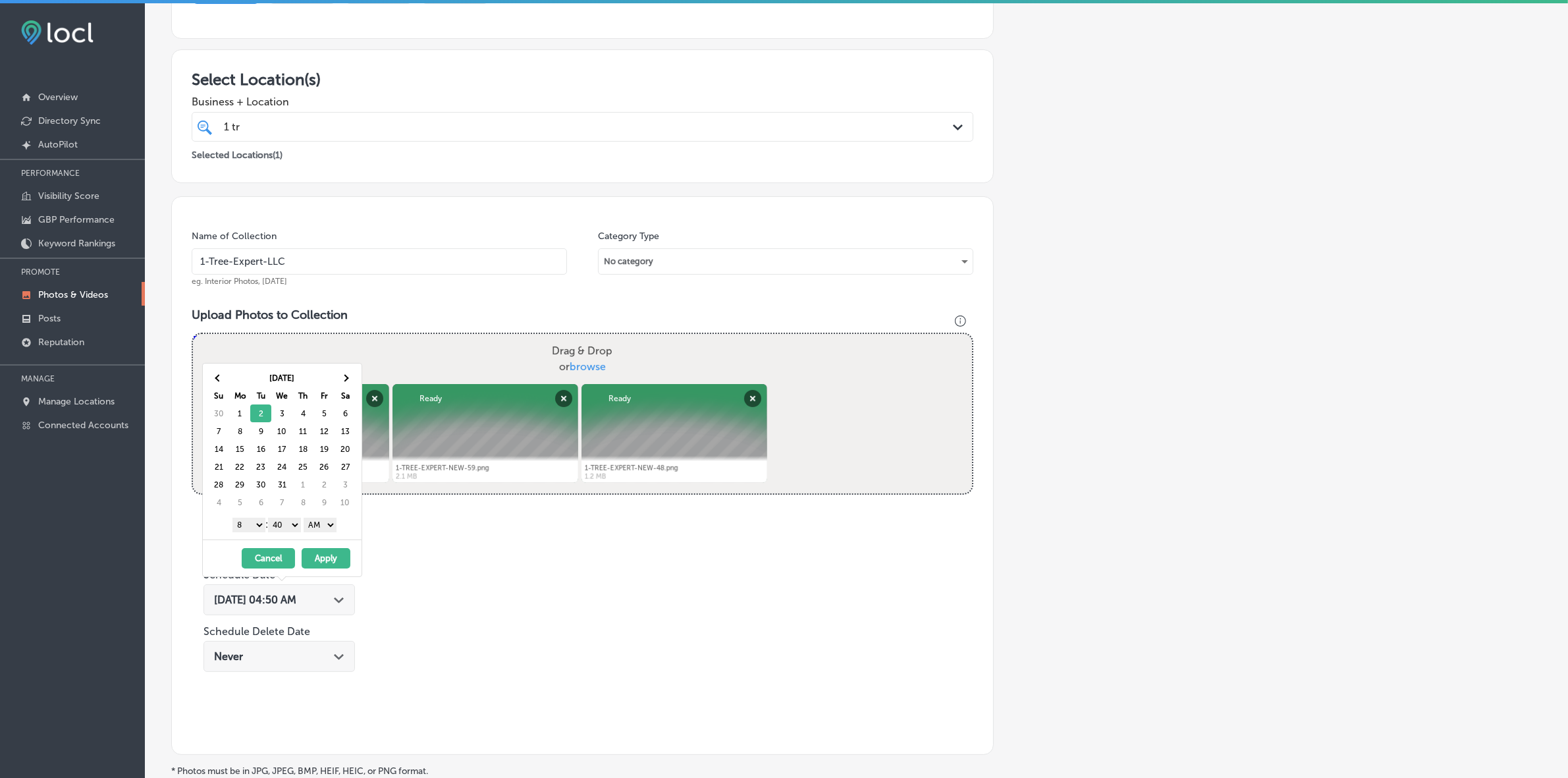
click at [251, 527] on select "1 2 3 4 5 6 7 8 9 10 11 12" at bounding box center [249, 525] width 33 height 14
click at [295, 521] on select "00 10 20 30 40 50" at bounding box center [284, 525] width 33 height 14
click at [324, 525] on select "AM PM" at bounding box center [320, 525] width 33 height 14
click at [317, 565] on button "Apply" at bounding box center [326, 558] width 49 height 21
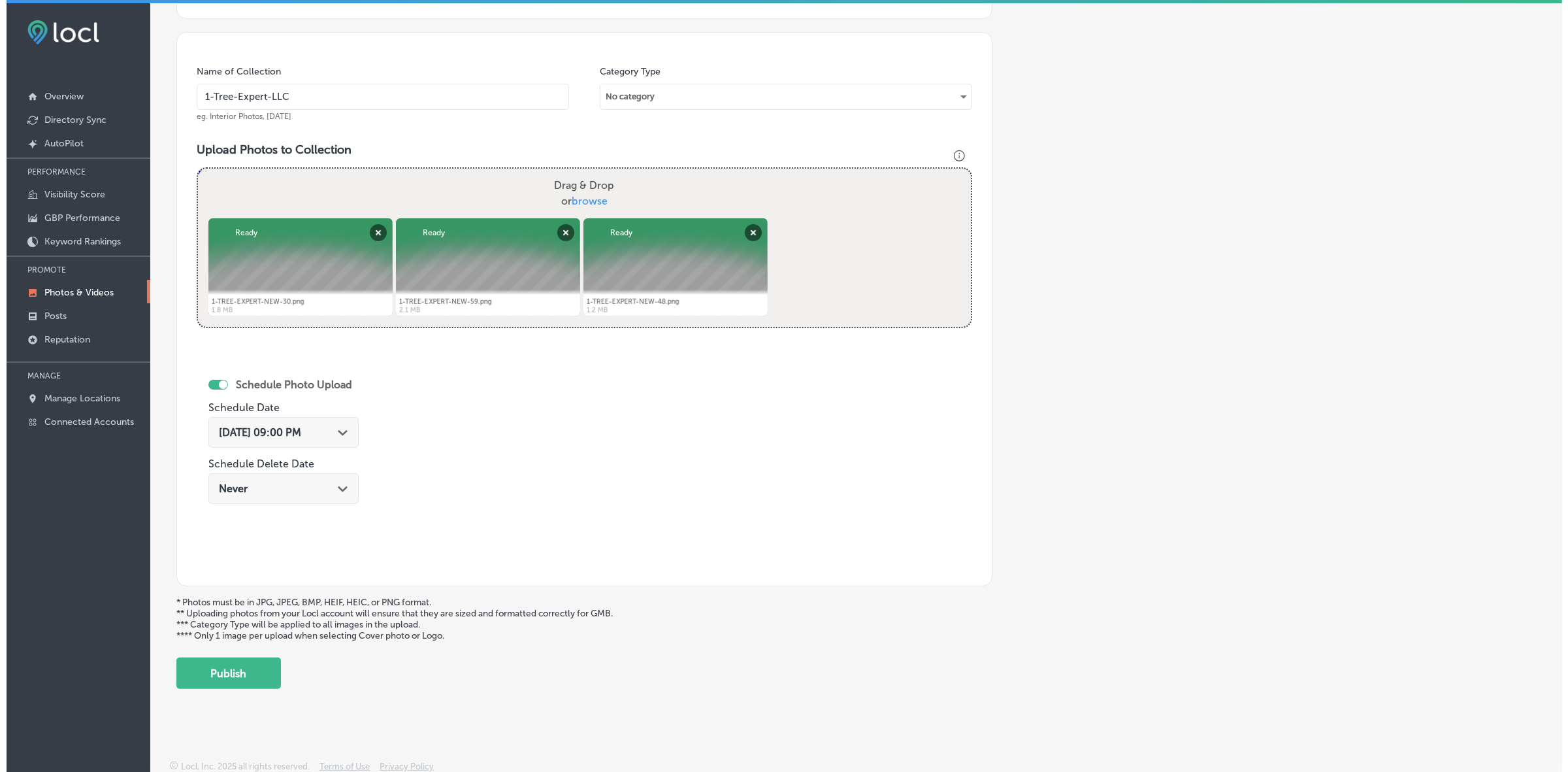
scroll to position [348, 0]
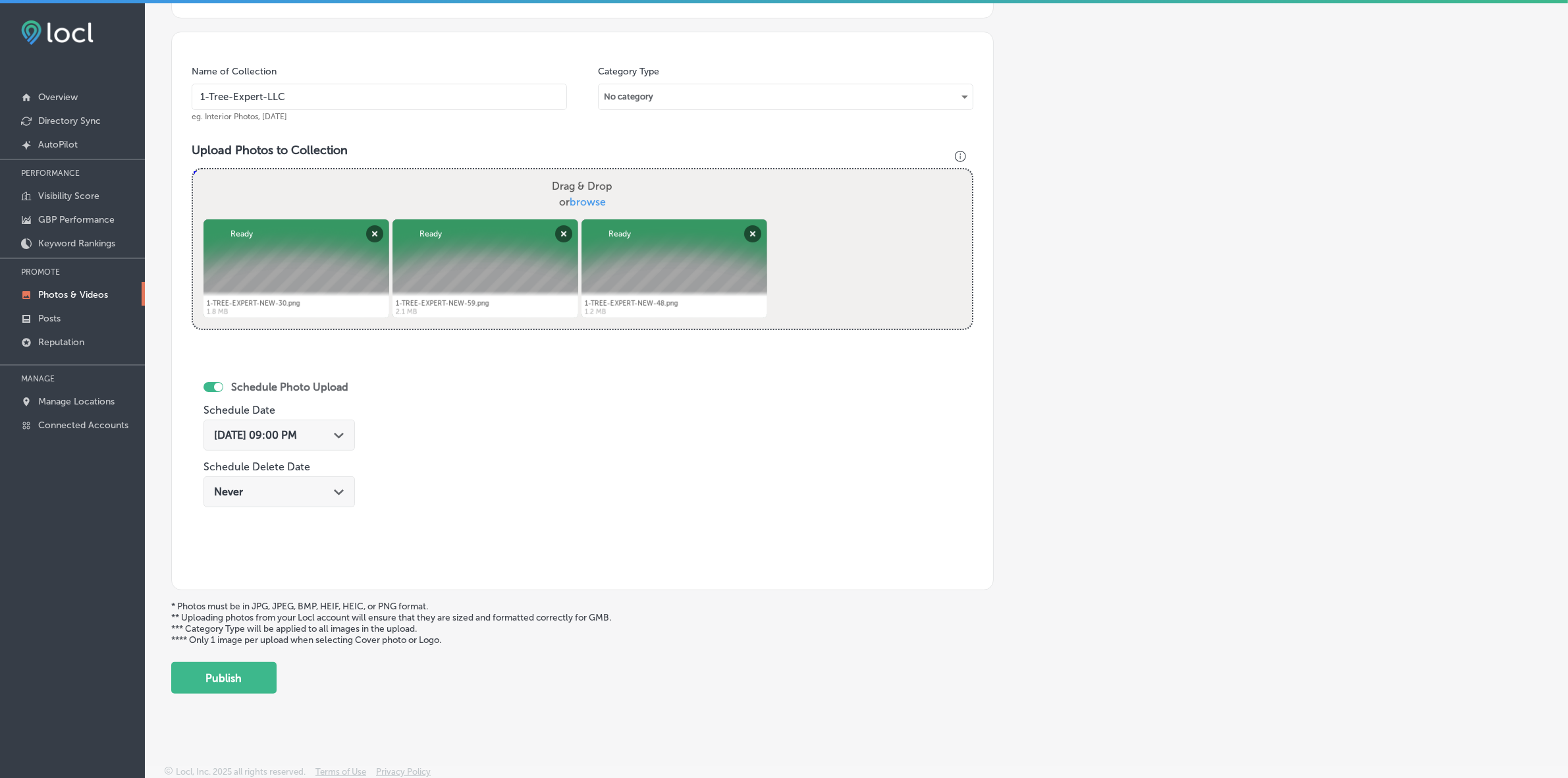
click at [260, 693] on div "Back Add a Collection Which Type of Image or Video Would You Like to Upload? Ph…" at bounding box center [856, 202] width 1423 height 1003
click at [262, 686] on button "Publish" at bounding box center [224, 677] width 105 height 32
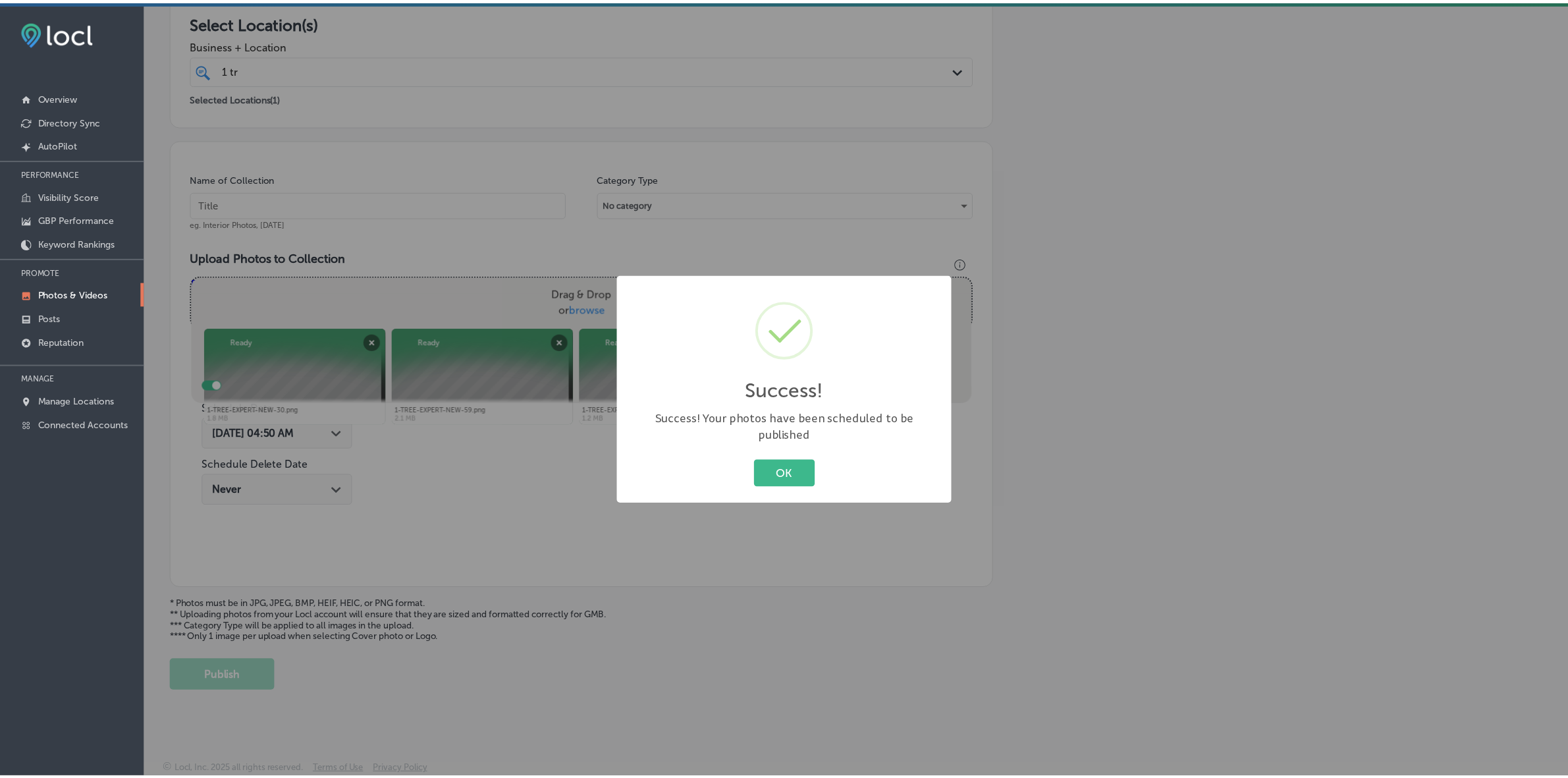
scroll to position [241, 0]
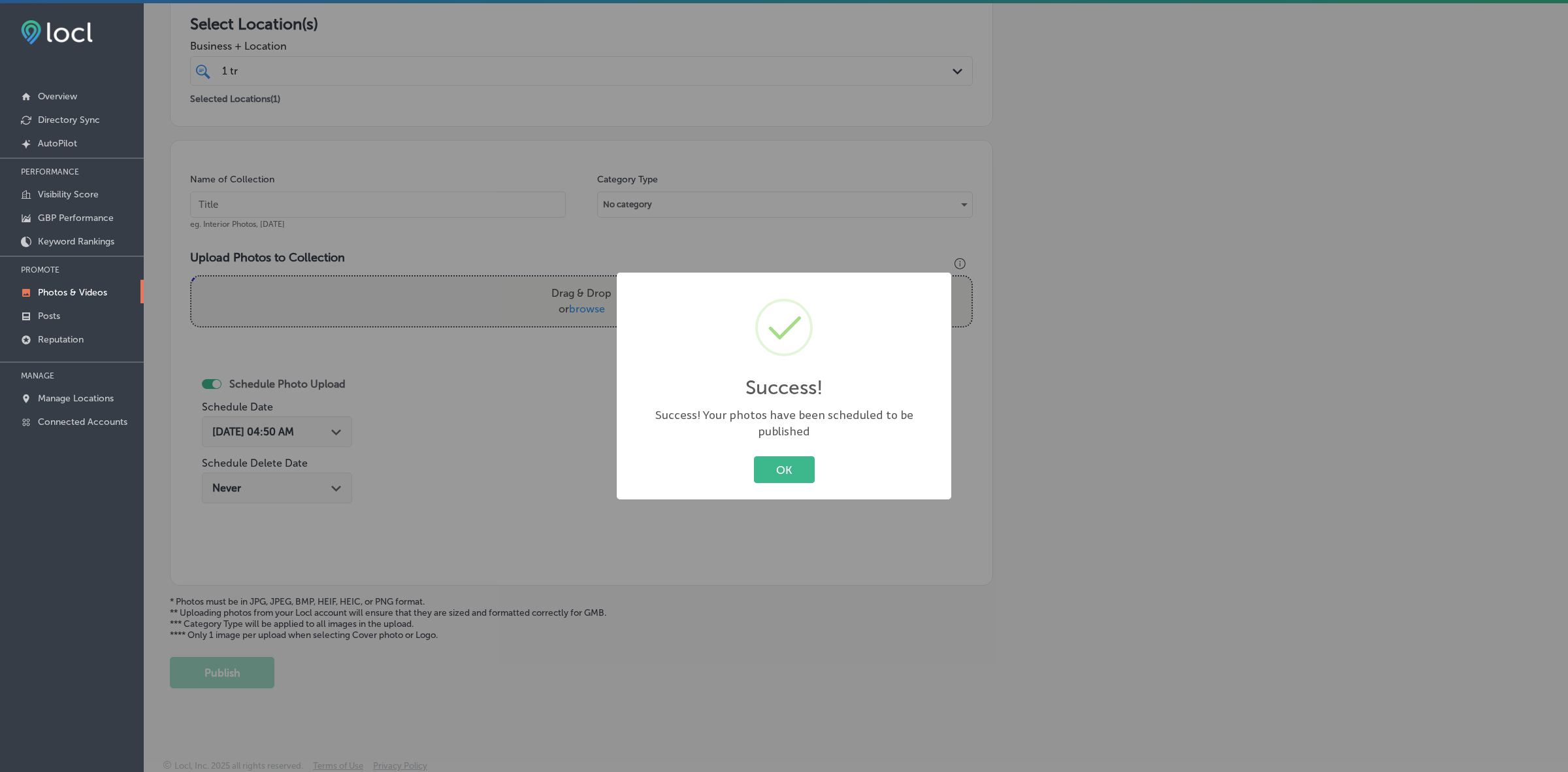
click at [754, 456] on button "OK" at bounding box center [784, 469] width 61 height 27
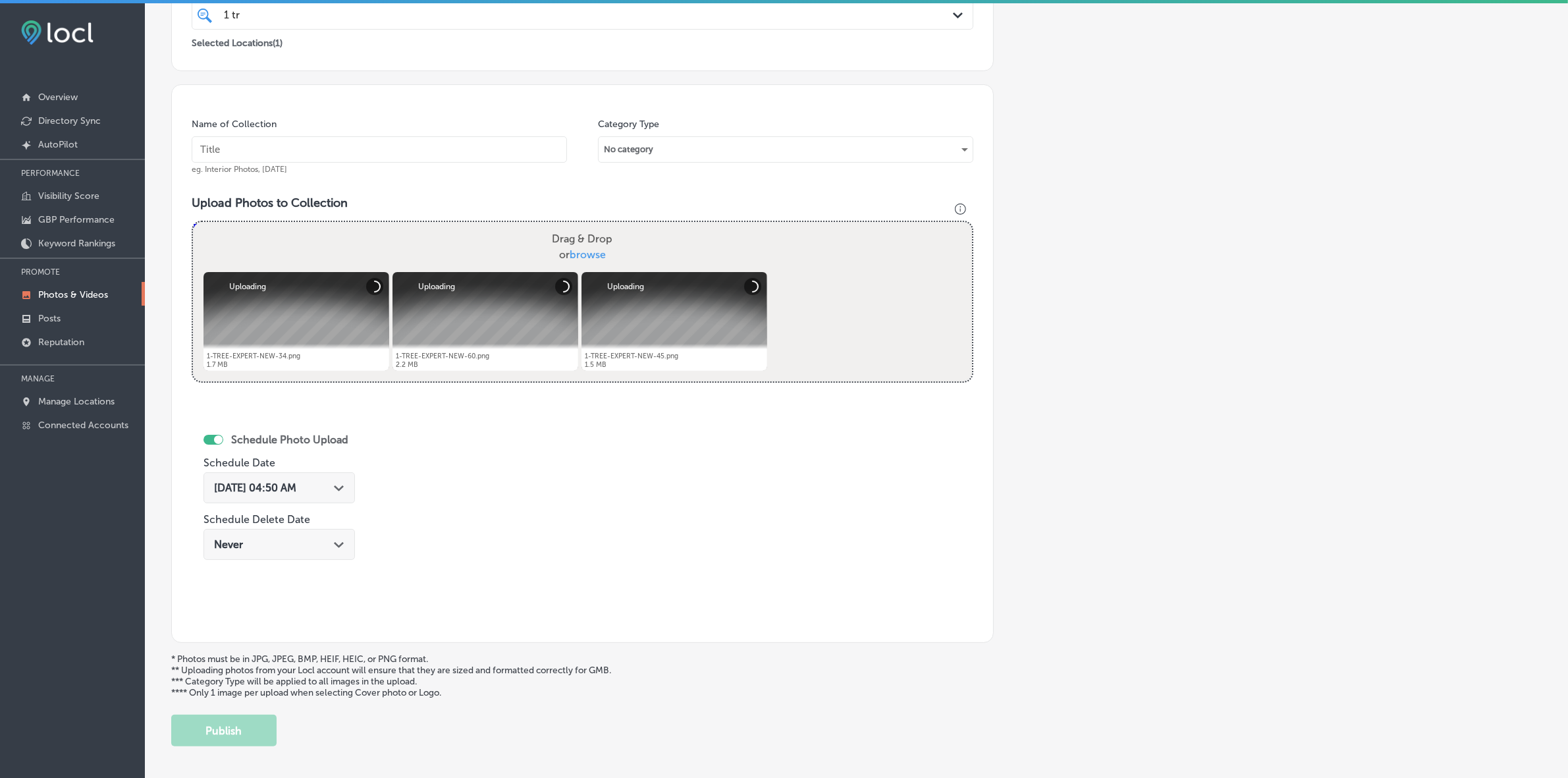
scroll to position [268, 0]
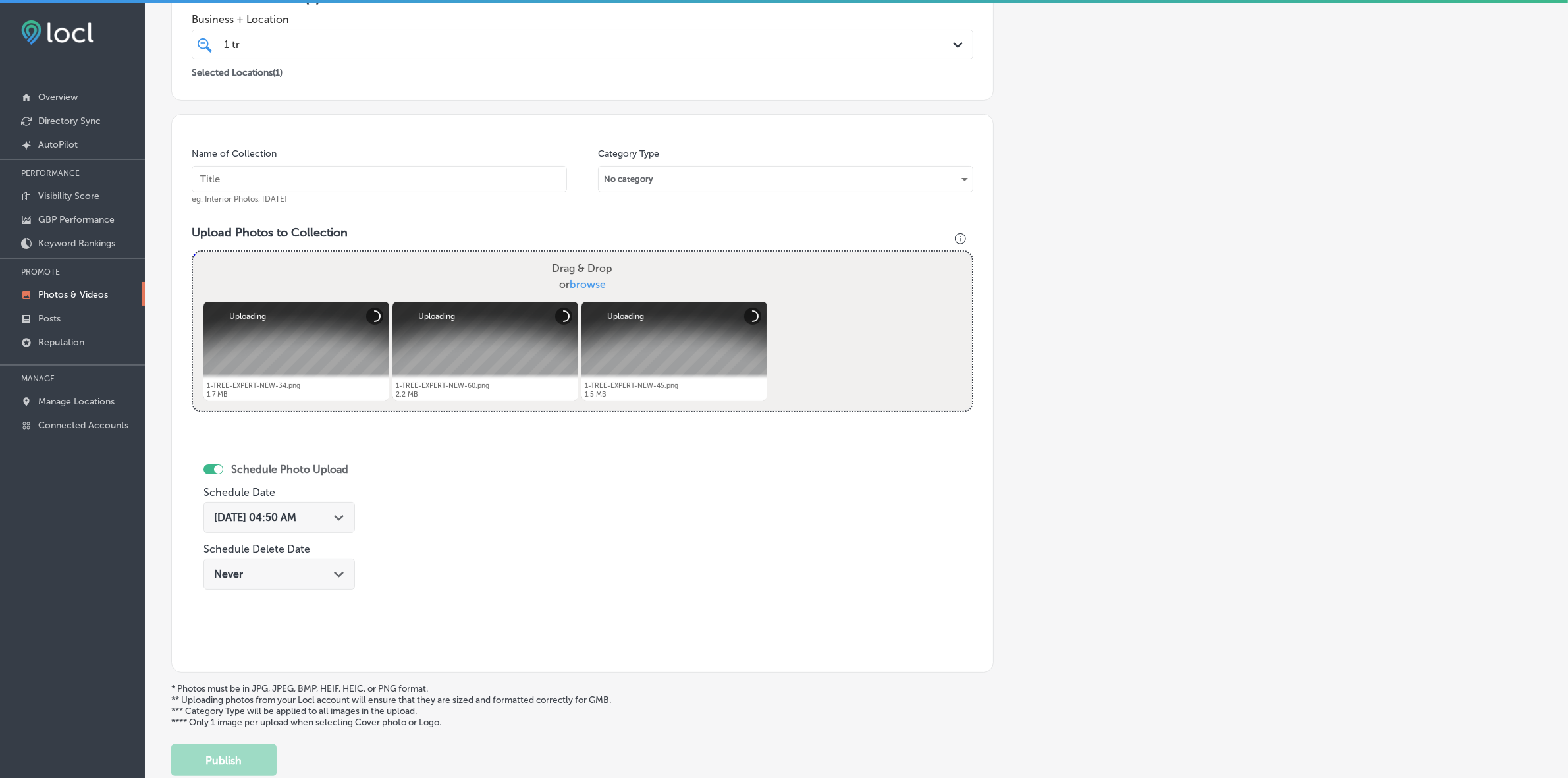
click at [376, 180] on input "text" at bounding box center [379, 179] width 375 height 26
paste input "1-Tree-Expert-LLC"
type input "1-Tree-Expert-LLC"
click at [341, 522] on div "[DATE] 04:50 AM Path Created with Sketch." at bounding box center [279, 517] width 130 height 12
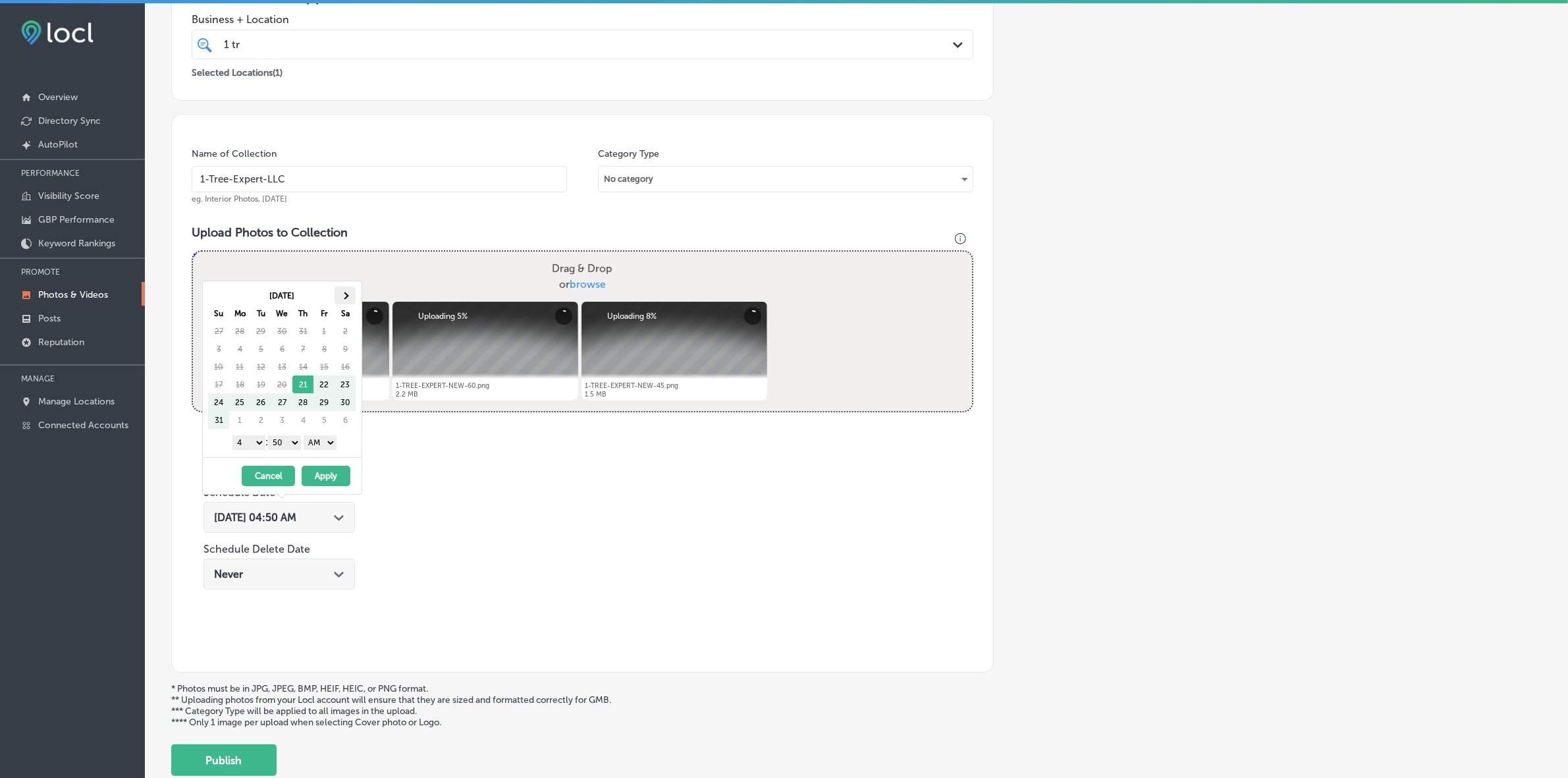
click at [346, 292] on th at bounding box center [345, 295] width 21 height 18
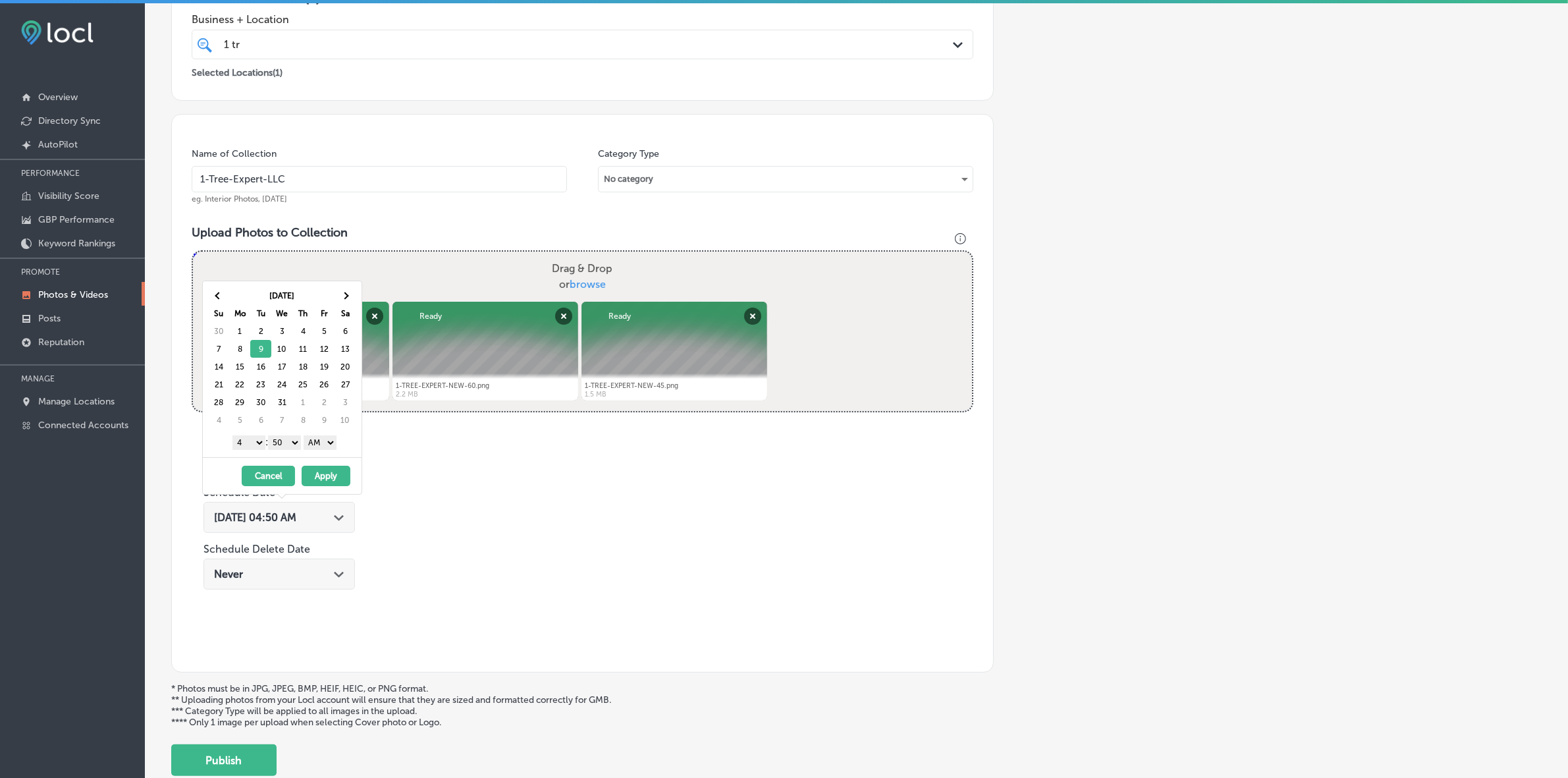
click at [251, 443] on select "1 2 3 4 5 6 7 8 9 10 11 12" at bounding box center [249, 442] width 33 height 14
click at [294, 448] on select "00 10 20 30 40 50" at bounding box center [284, 442] width 33 height 14
drag, startPoint x: 329, startPoint y: 441, endPoint x: 331, endPoint y: 448, distance: 7.3
click at [329, 441] on select "AM PM" at bounding box center [320, 442] width 33 height 14
click at [325, 476] on button "Apply" at bounding box center [326, 476] width 49 height 21
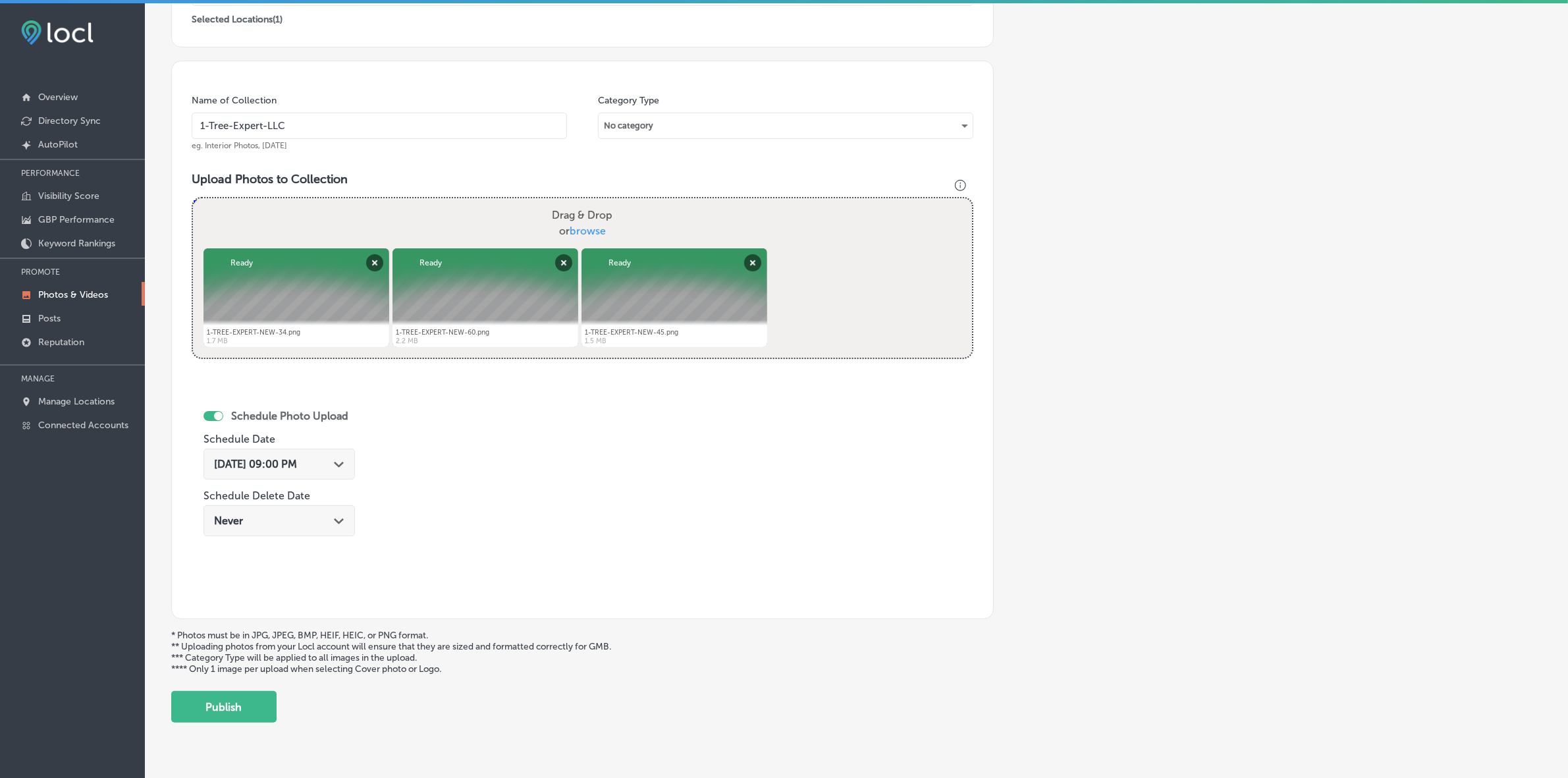
scroll to position [350, 0]
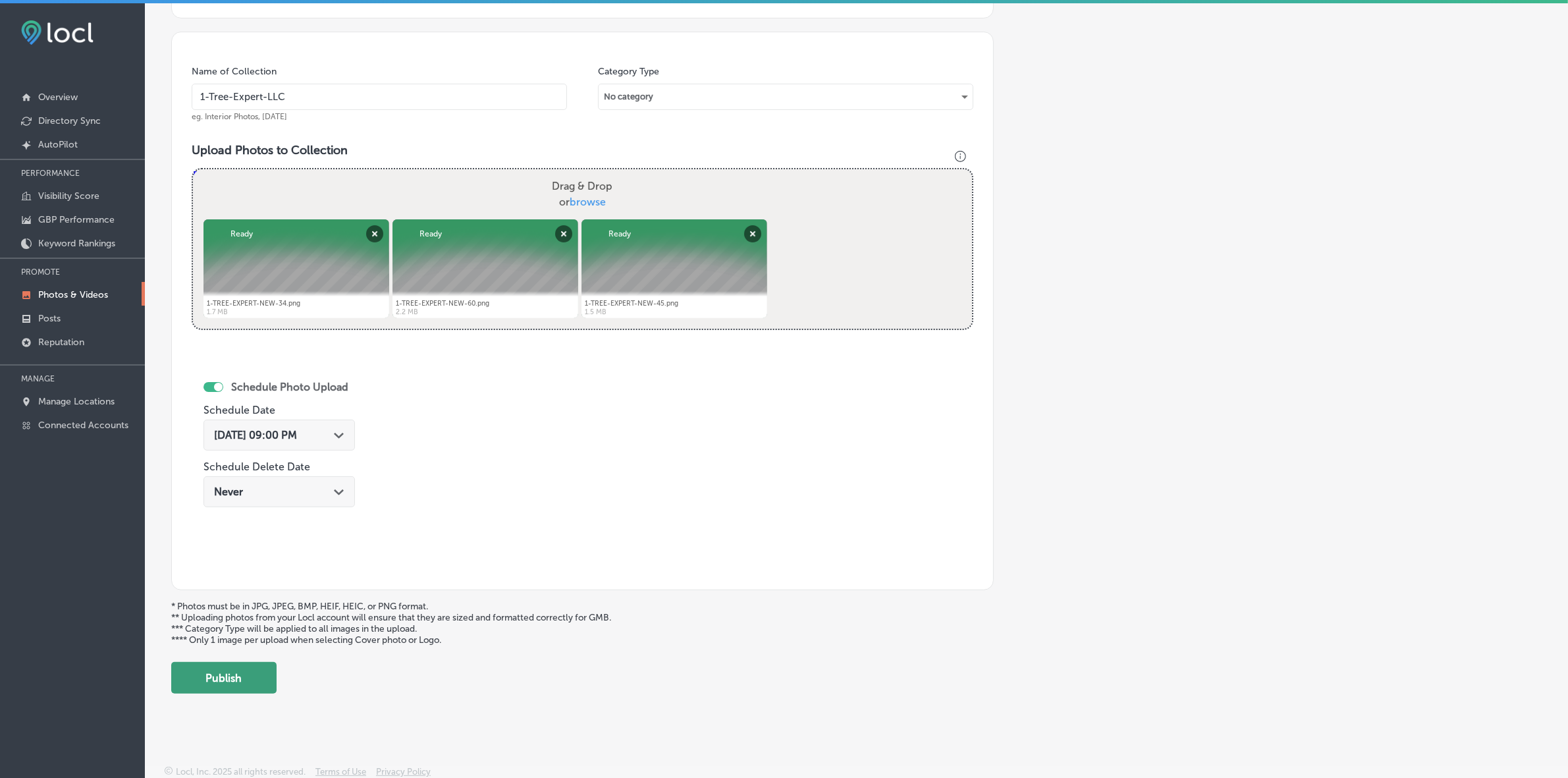
click at [266, 686] on button "Publish" at bounding box center [224, 677] width 105 height 32
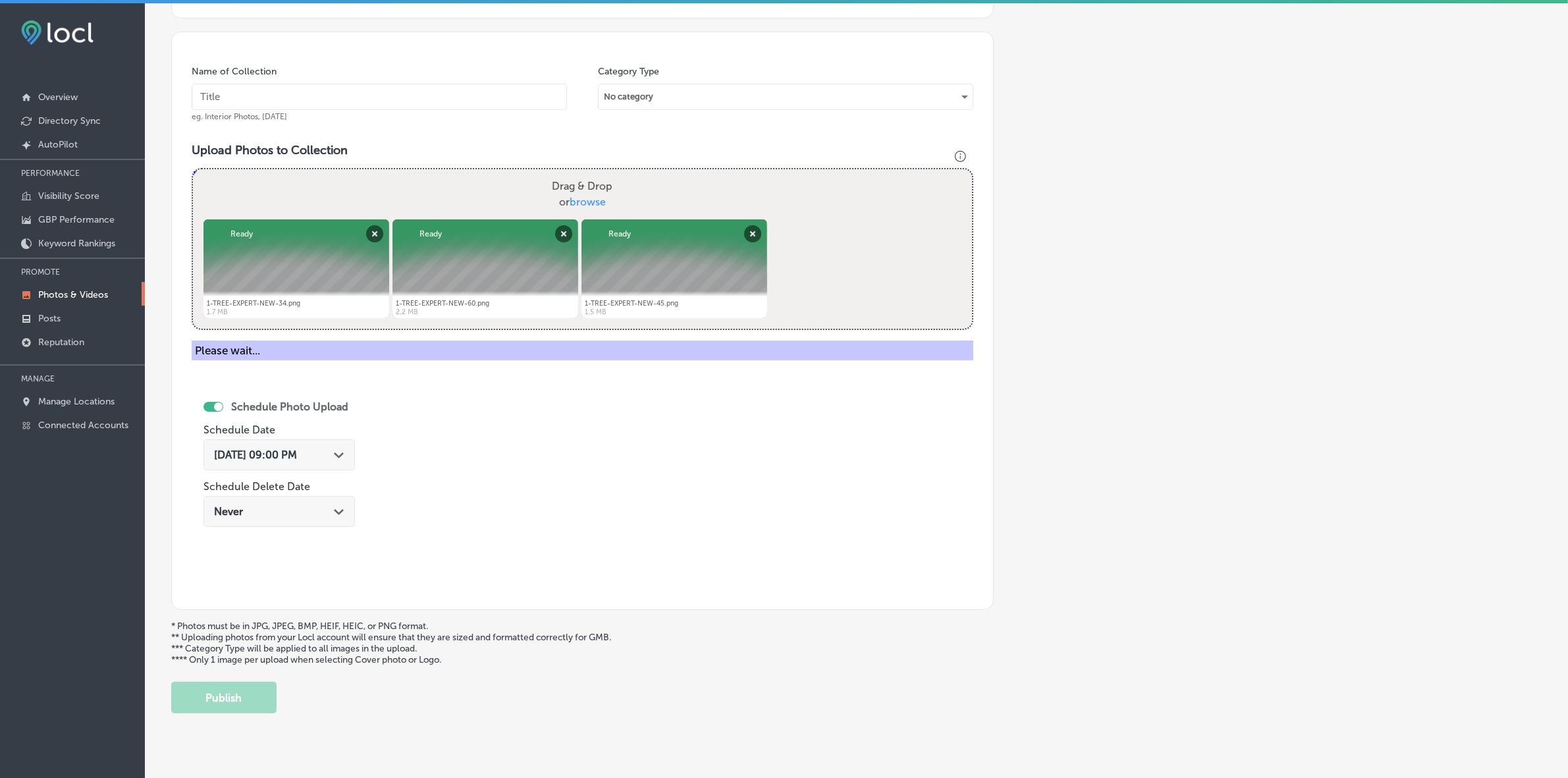
scroll to position [241, 0]
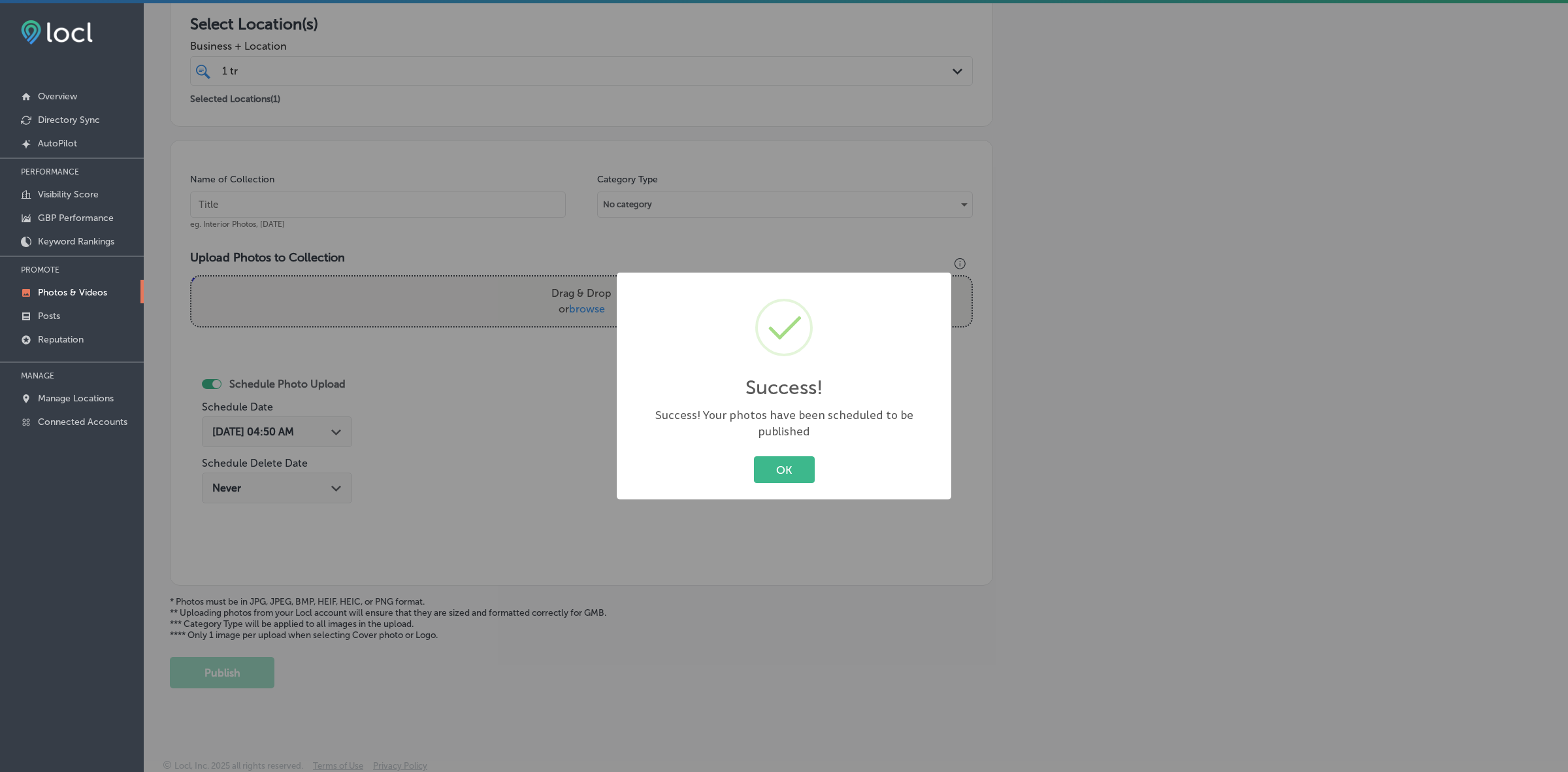
click at [754, 456] on button "OK" at bounding box center [784, 469] width 61 height 27
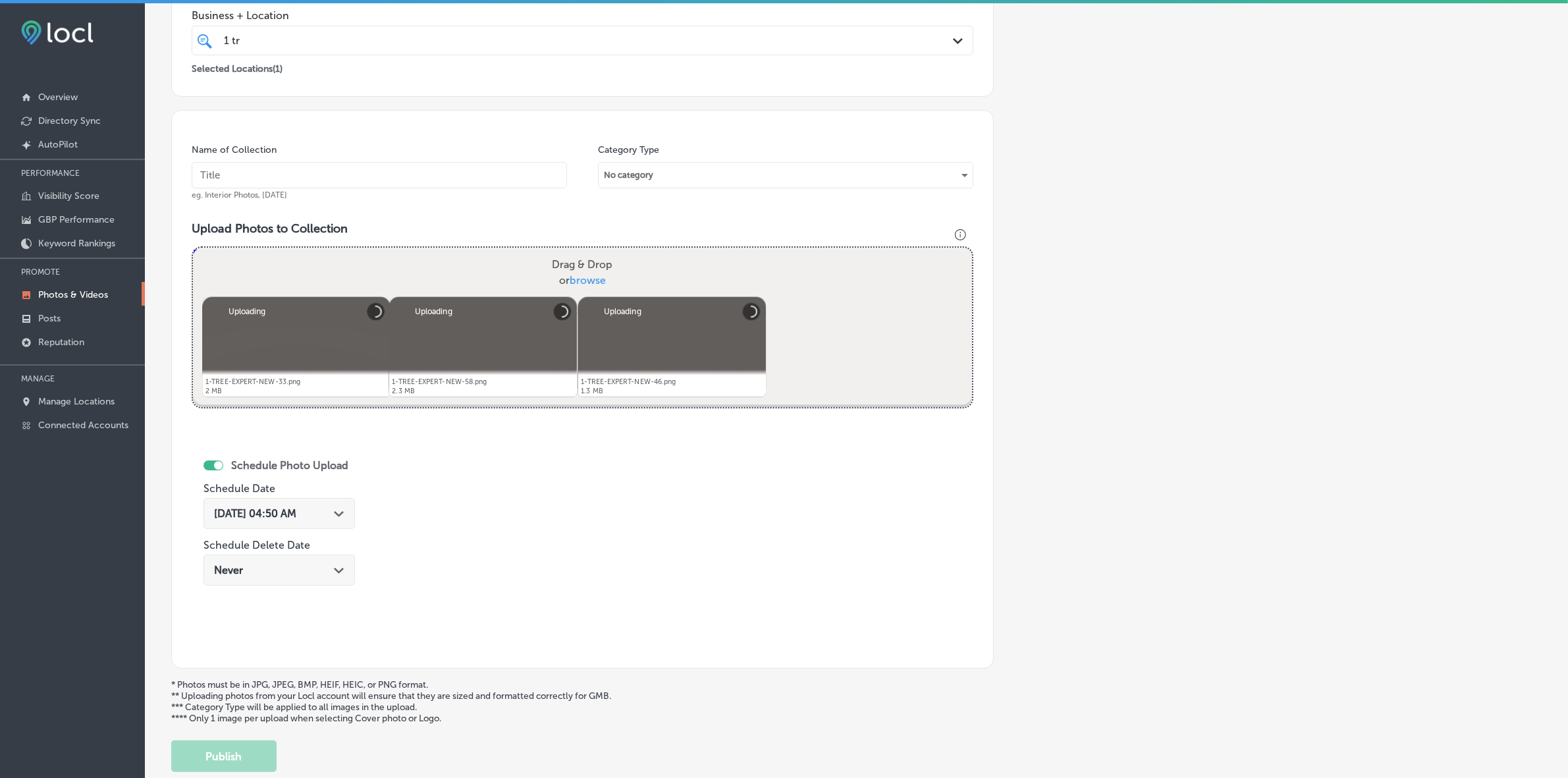
scroll to position [268, 0]
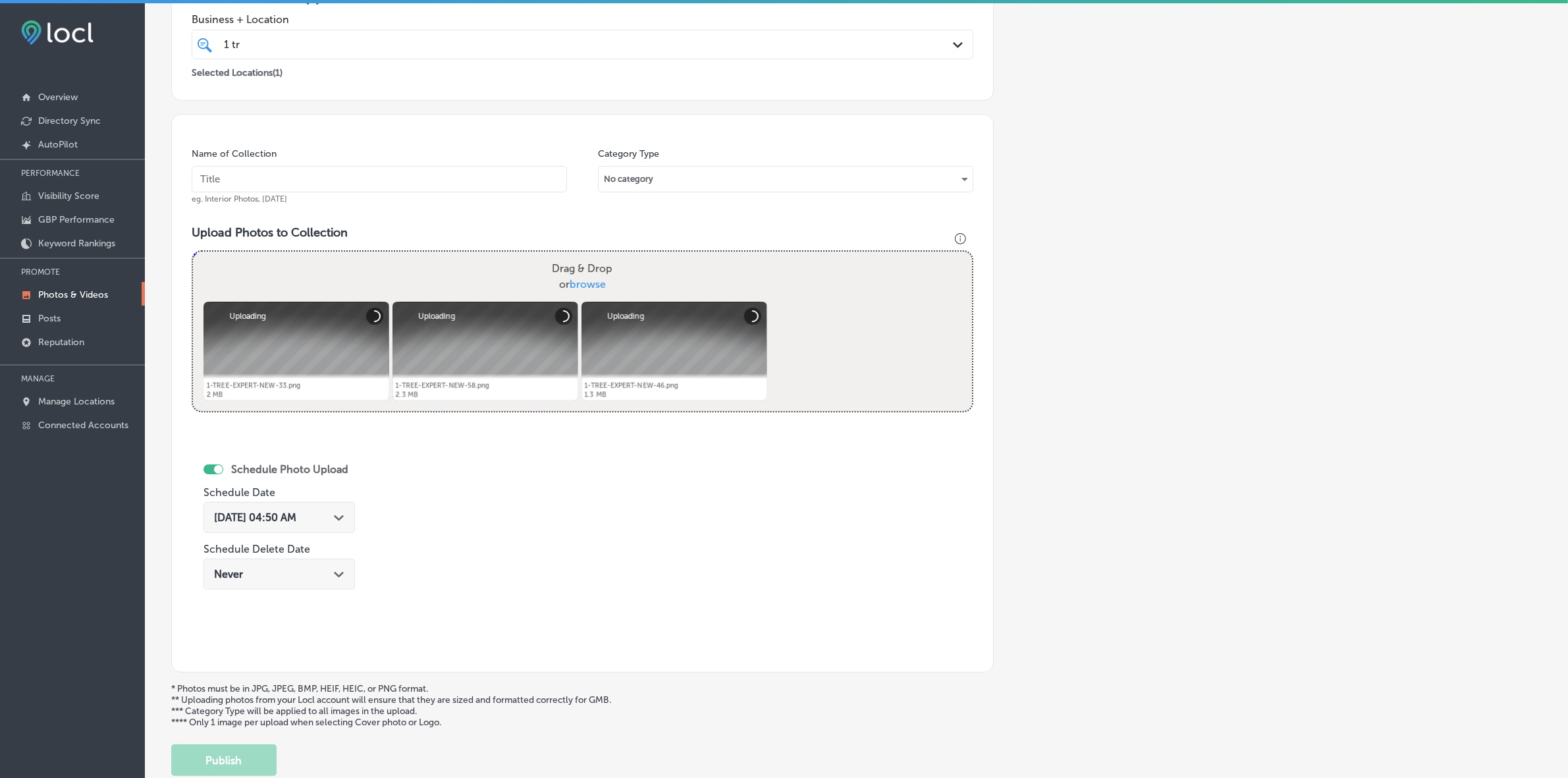
click at [364, 179] on input "text" at bounding box center [379, 179] width 375 height 26
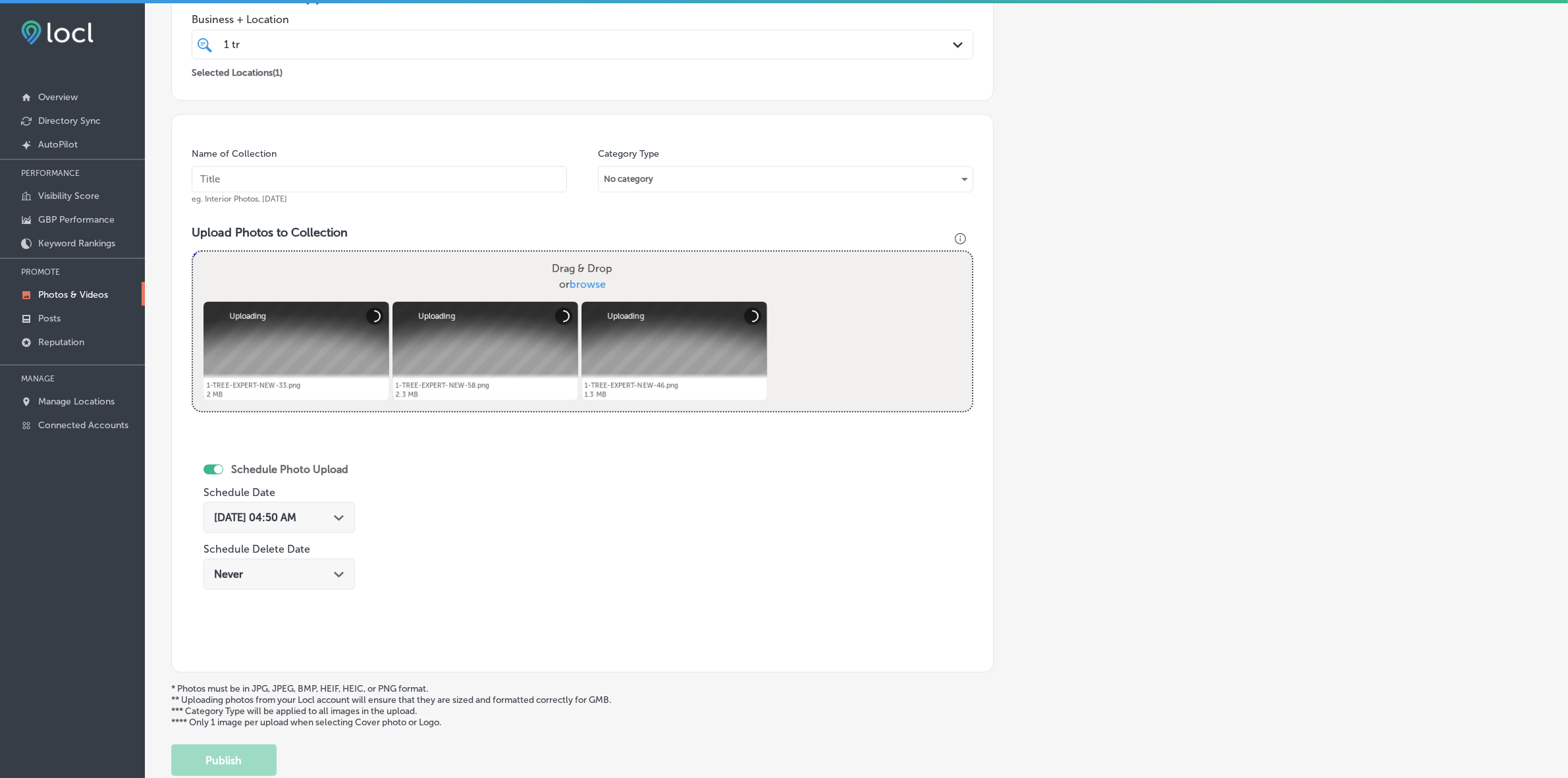
paste input "1-Tree-Expert-LLC"
type input "1-Tree-Expert-LLC"
click at [343, 519] on polygon at bounding box center [339, 518] width 10 height 6
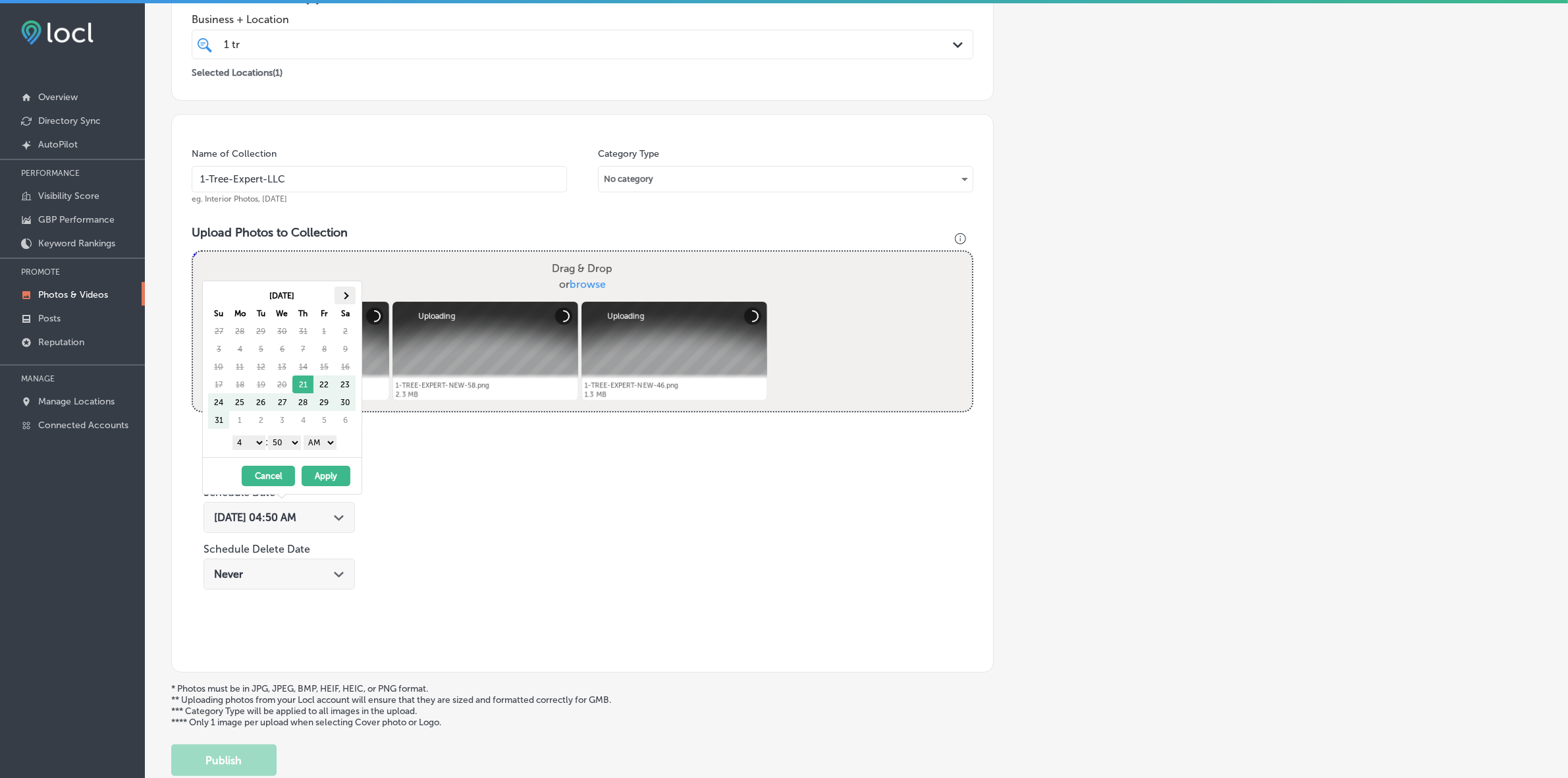
click at [346, 292] on th at bounding box center [345, 295] width 21 height 18
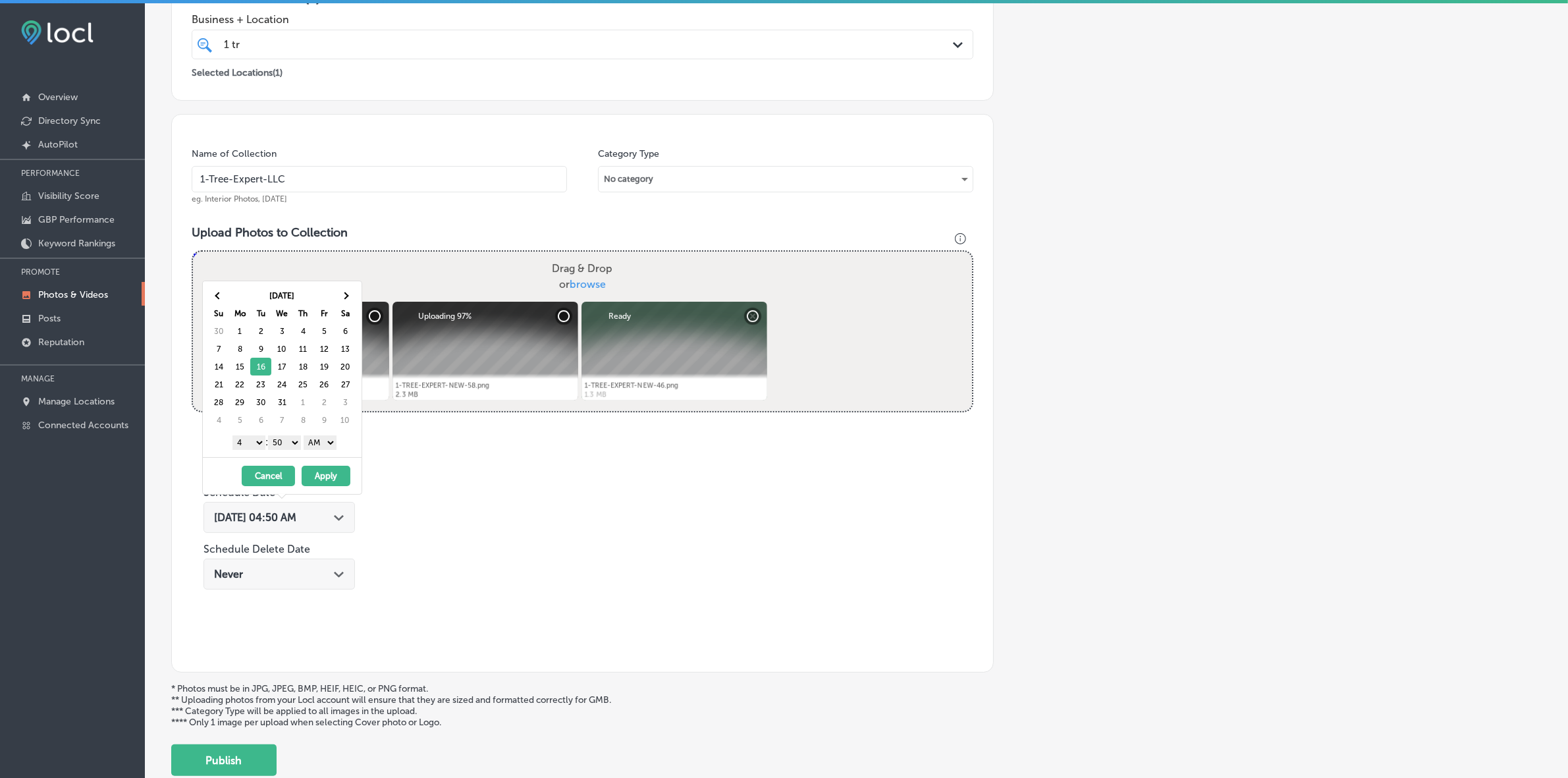
drag, startPoint x: 251, startPoint y: 443, endPoint x: 257, endPoint y: 448, distance: 7.8
click at [251, 443] on select "1 2 3 4 5 6 7 8 9 10 11 12" at bounding box center [249, 442] width 33 height 14
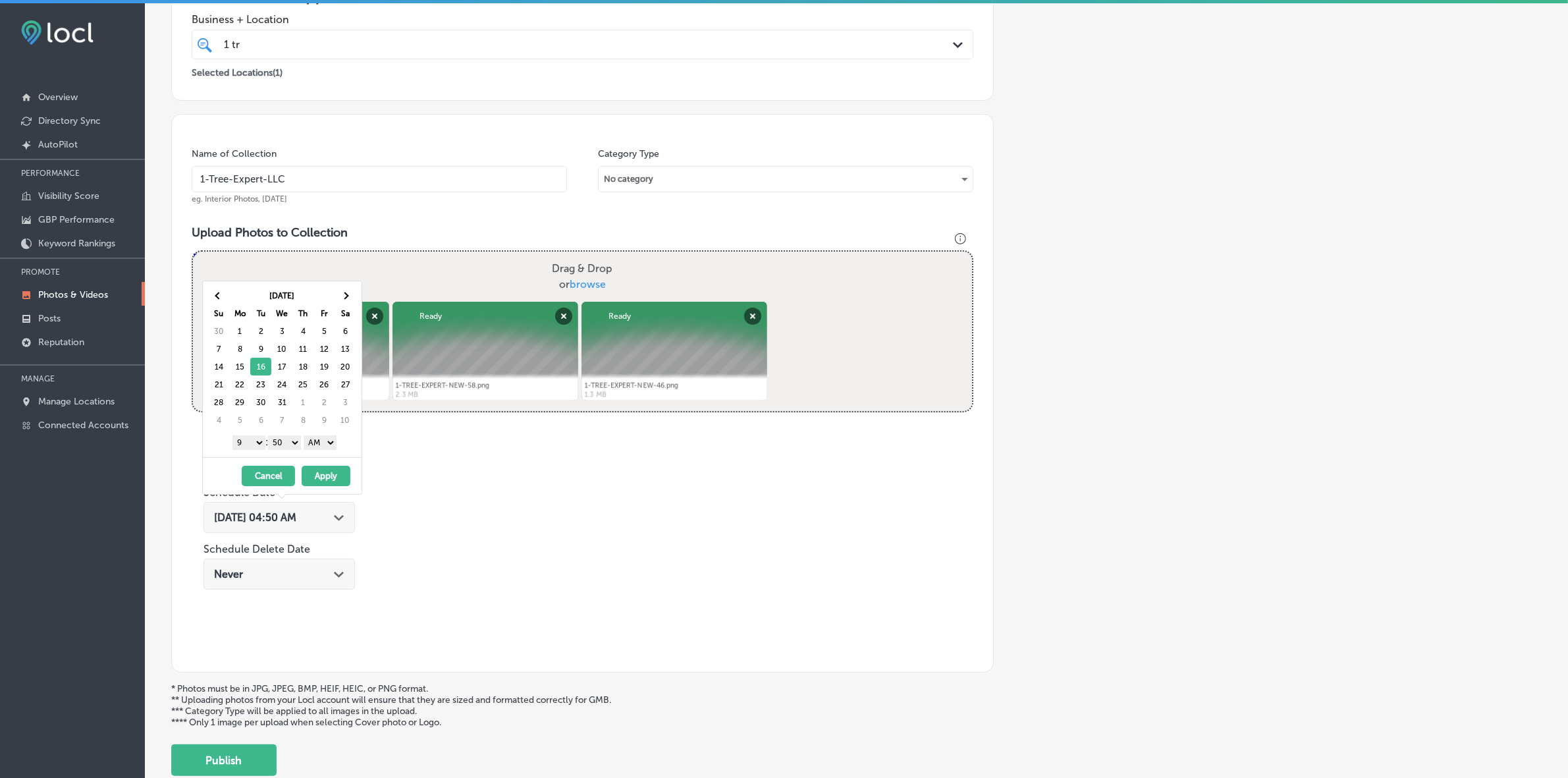
click at [292, 445] on select "00 10 20 30 40 50" at bounding box center [284, 442] width 33 height 14
click at [317, 446] on select "AM PM" at bounding box center [320, 442] width 33 height 14
click at [321, 478] on button "Apply" at bounding box center [326, 476] width 49 height 21
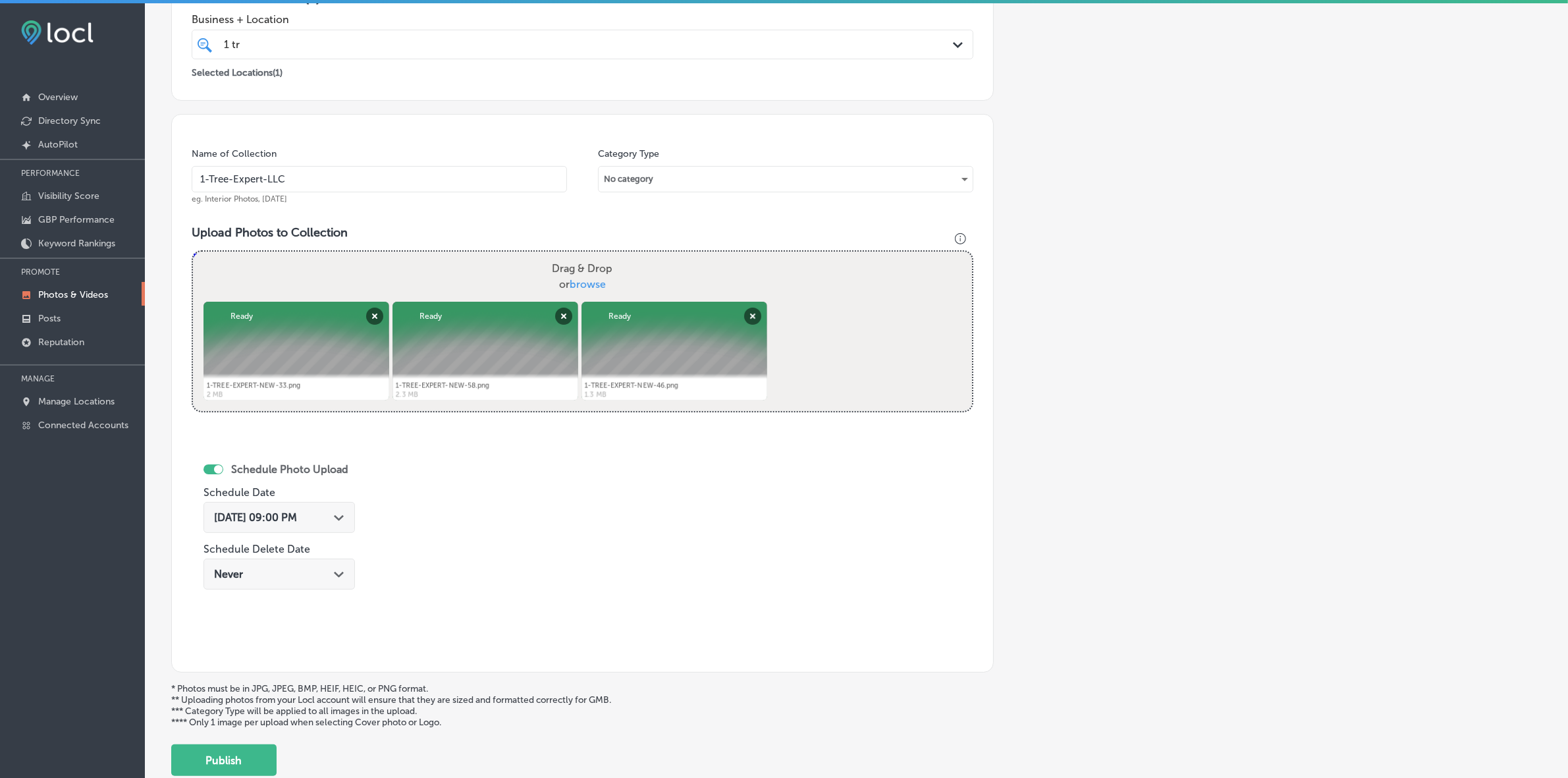
scroll to position [350, 0]
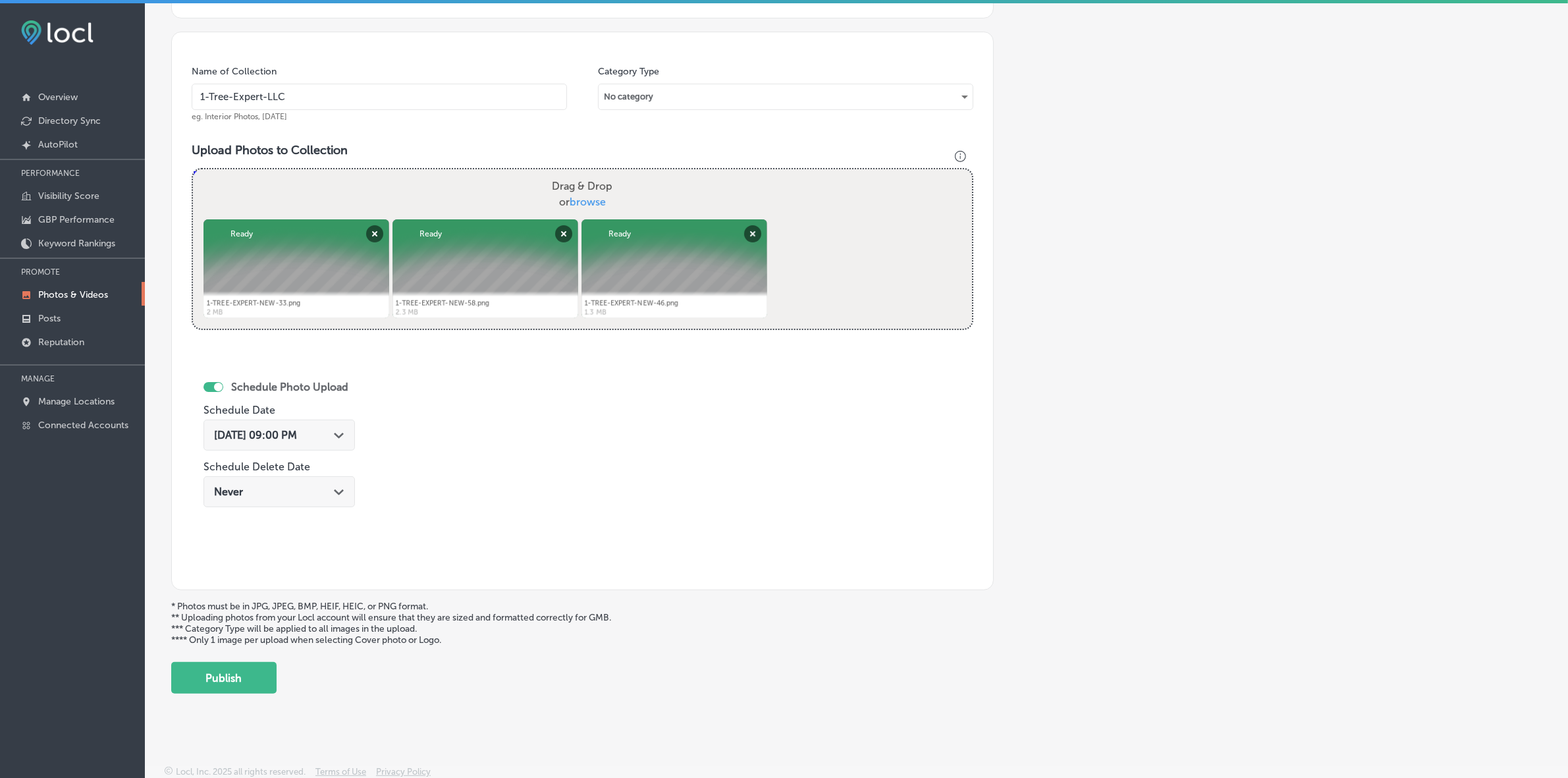
click at [251, 693] on div "Back Add a Collection Which Type of Image or Video Would You Like to Upload? Ph…" at bounding box center [856, 202] width 1423 height 1003
click at [254, 682] on button "Publish" at bounding box center [224, 677] width 105 height 32
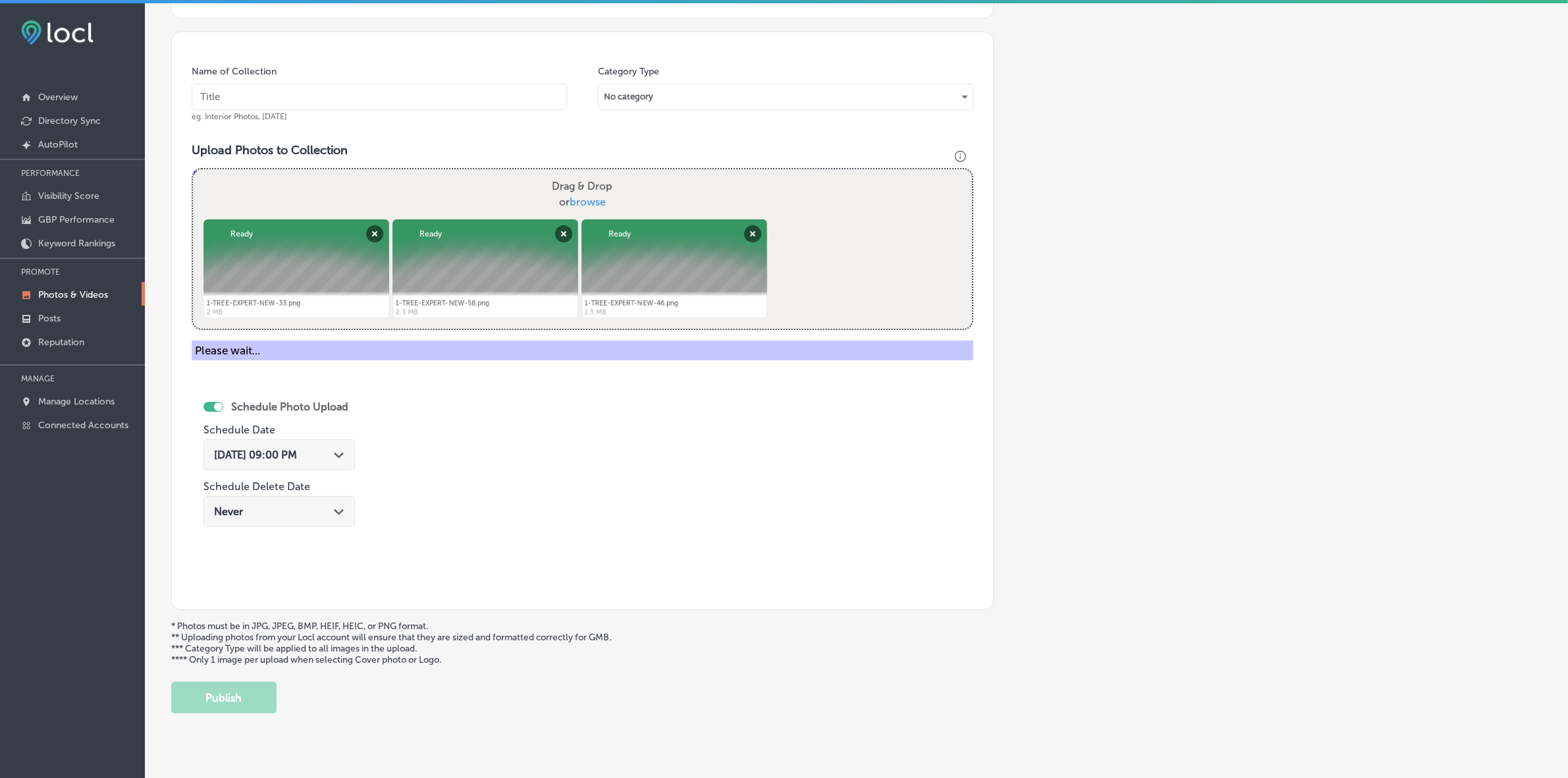
scroll to position [241, 0]
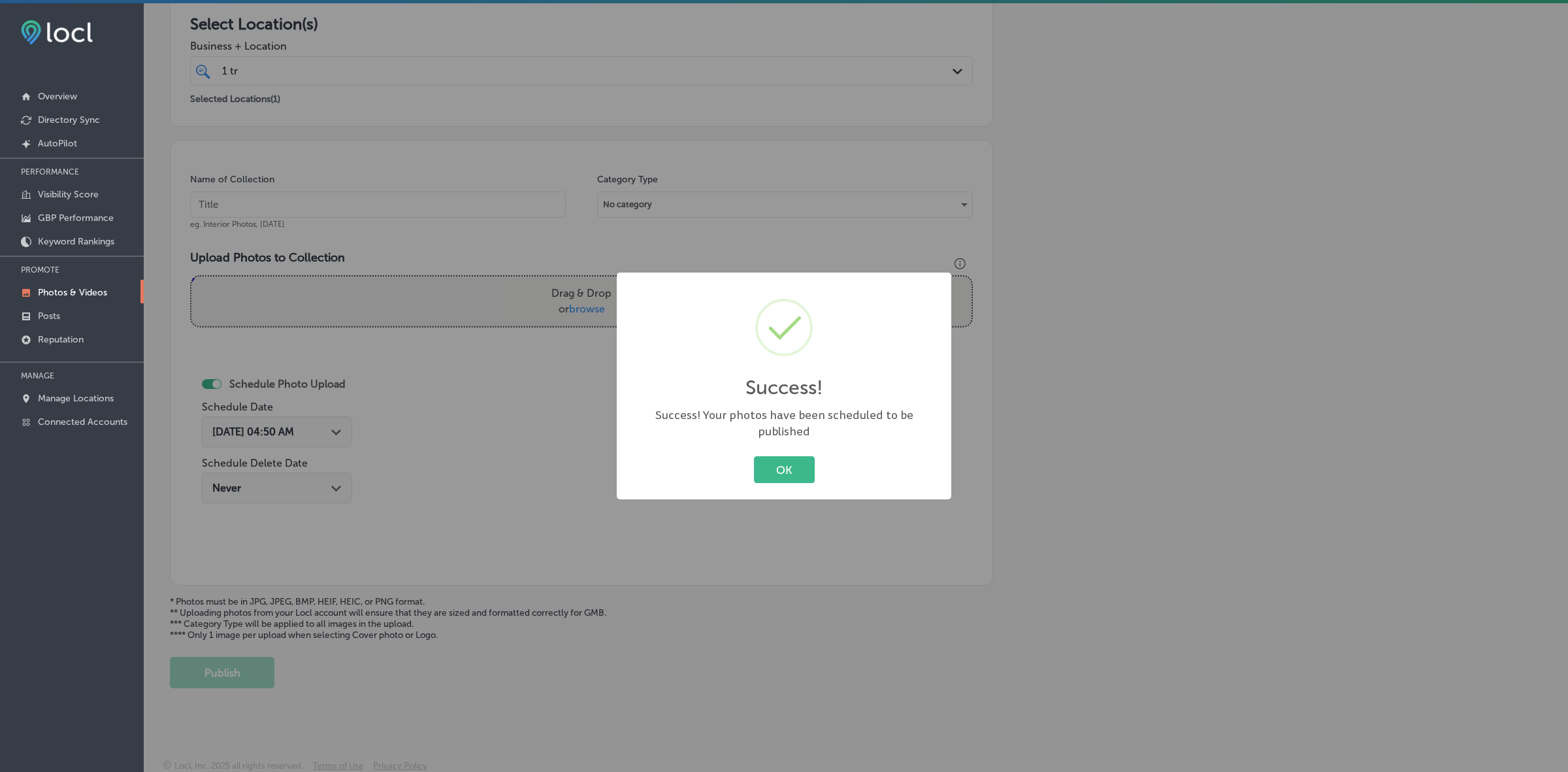
click at [754, 456] on button "OK" at bounding box center [784, 469] width 61 height 27
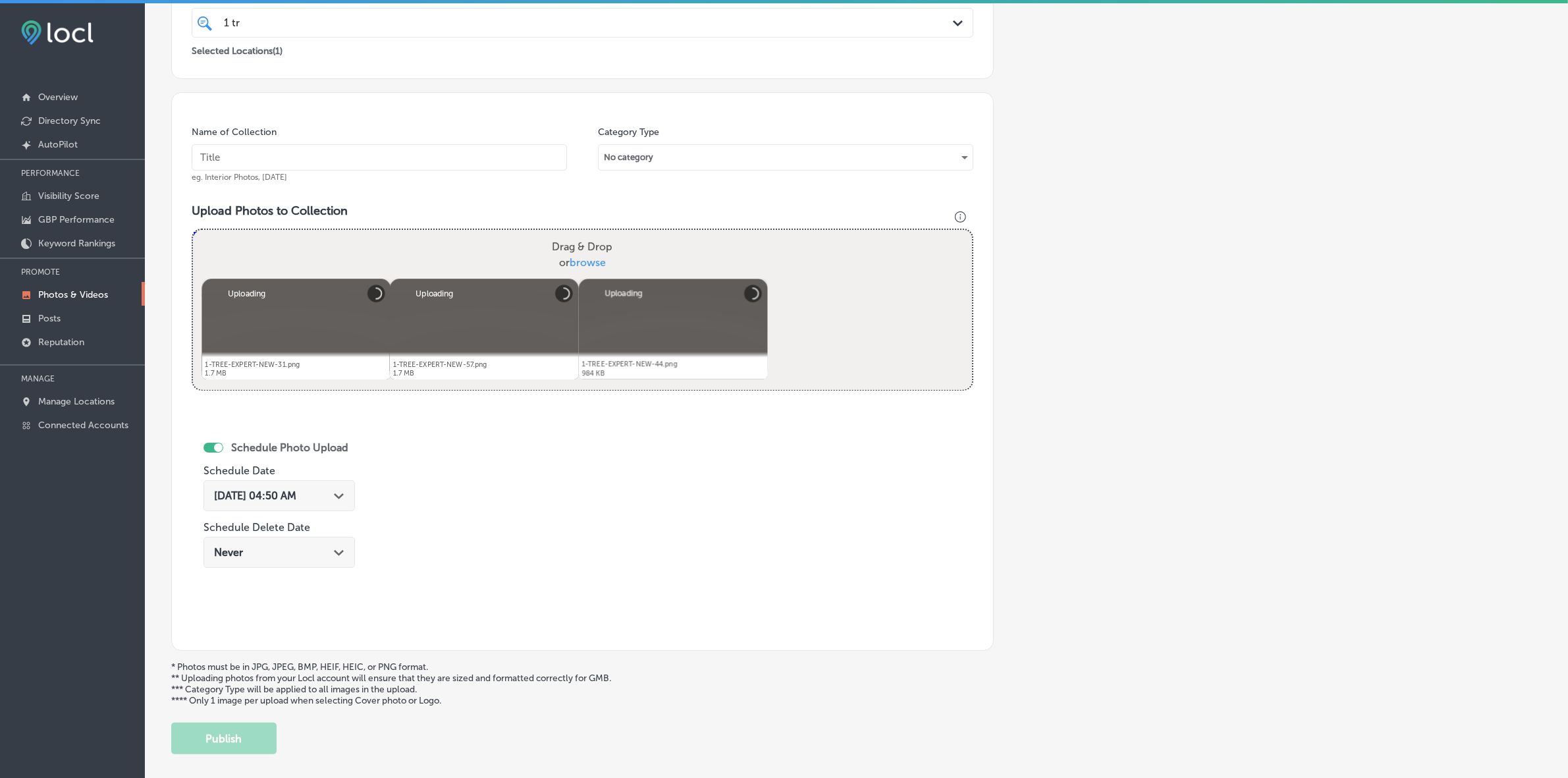
scroll to position [186, 0]
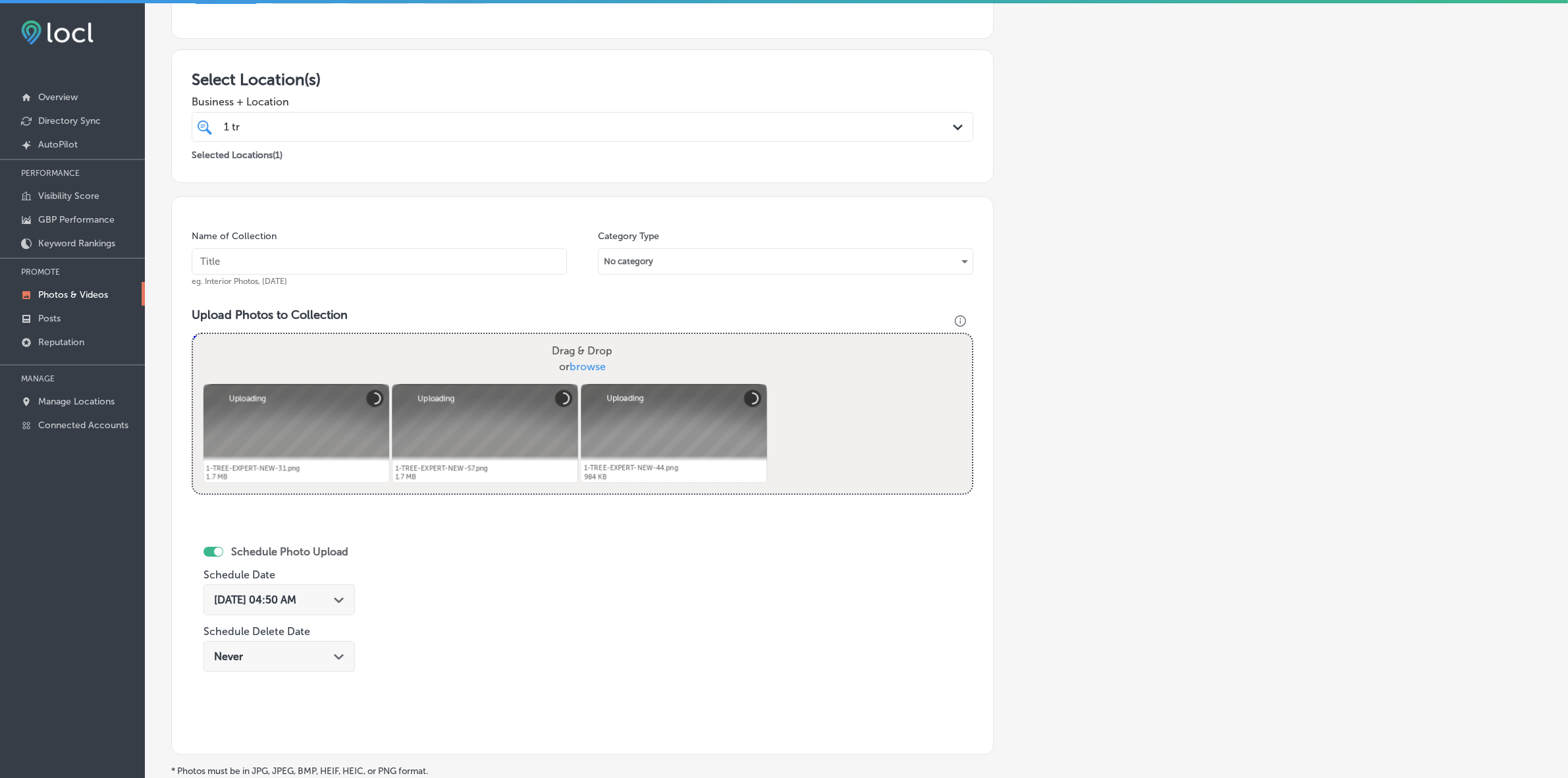
click at [389, 242] on div "Name of Collection eg. Interior Photos, [DATE]" at bounding box center [379, 258] width 375 height 56
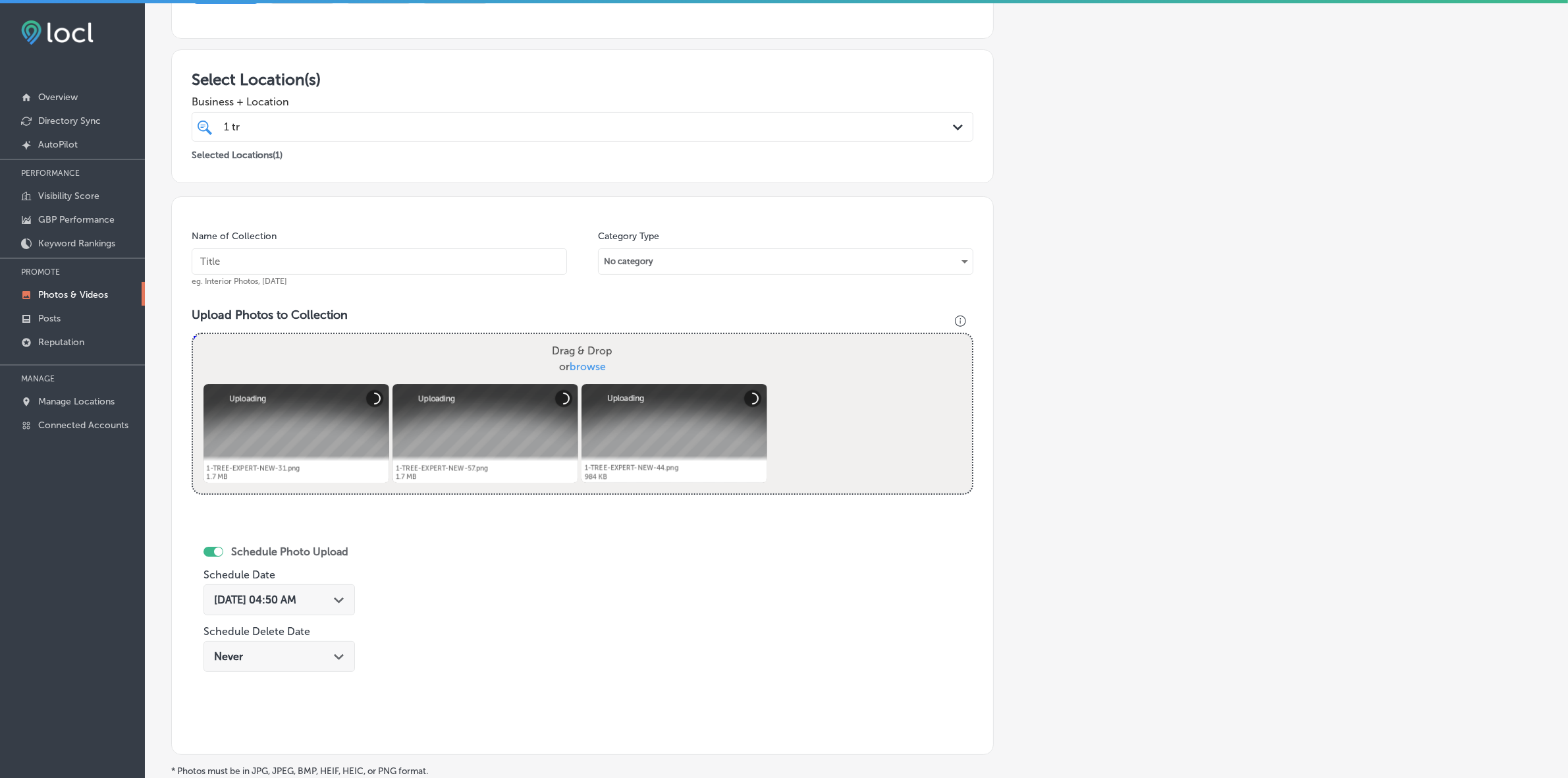
click at [389, 252] on input "text" at bounding box center [379, 262] width 375 height 26
paste input "1-Tree-Expert-LLC"
type input "1-Tree-Expert-LLC"
click at [334, 597] on div "[DATE] 04:50 AM Path Created with Sketch." at bounding box center [279, 600] width 130 height 12
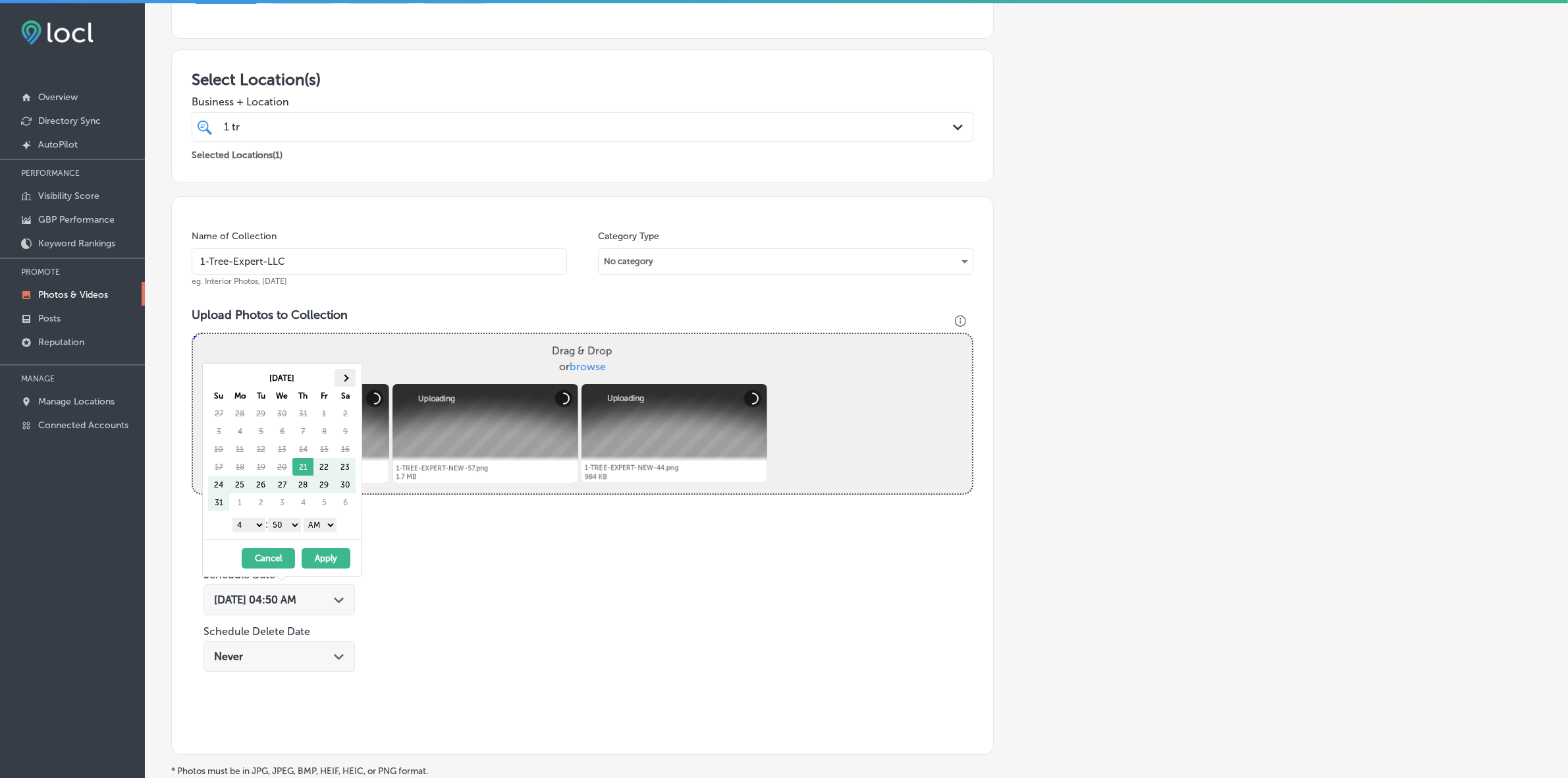
click at [350, 375] on th at bounding box center [345, 378] width 21 height 18
click at [350, 374] on th at bounding box center [345, 378] width 21 height 18
click at [249, 531] on select "1 2 3 4 5 6 7 8 9 10 11 12" at bounding box center [249, 525] width 33 height 14
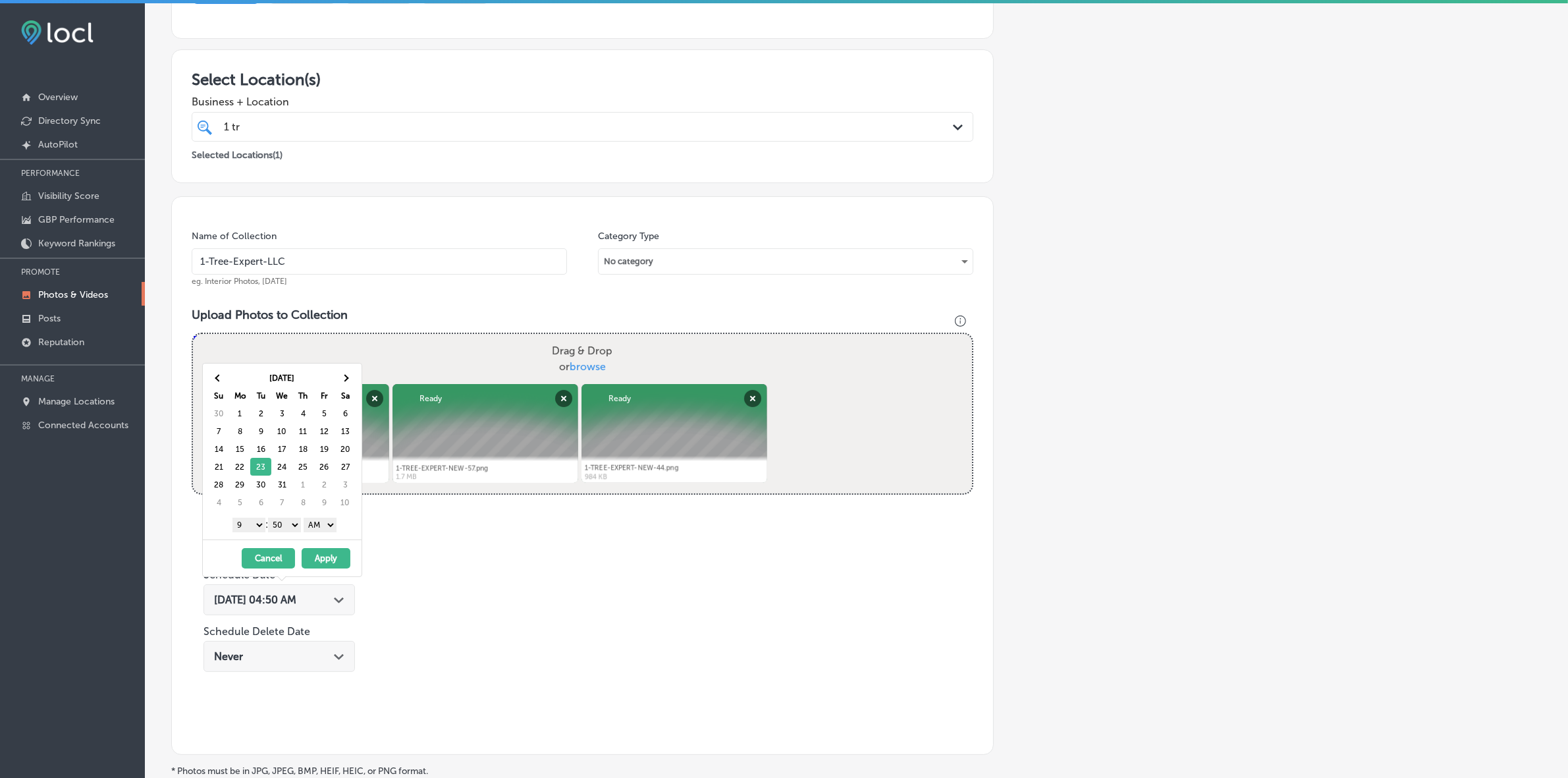
click at [284, 528] on select "00 10 20 30 40 50" at bounding box center [284, 525] width 33 height 14
click at [330, 524] on select "AM PM" at bounding box center [320, 525] width 33 height 14
click at [328, 555] on button "Apply" at bounding box center [326, 558] width 49 height 21
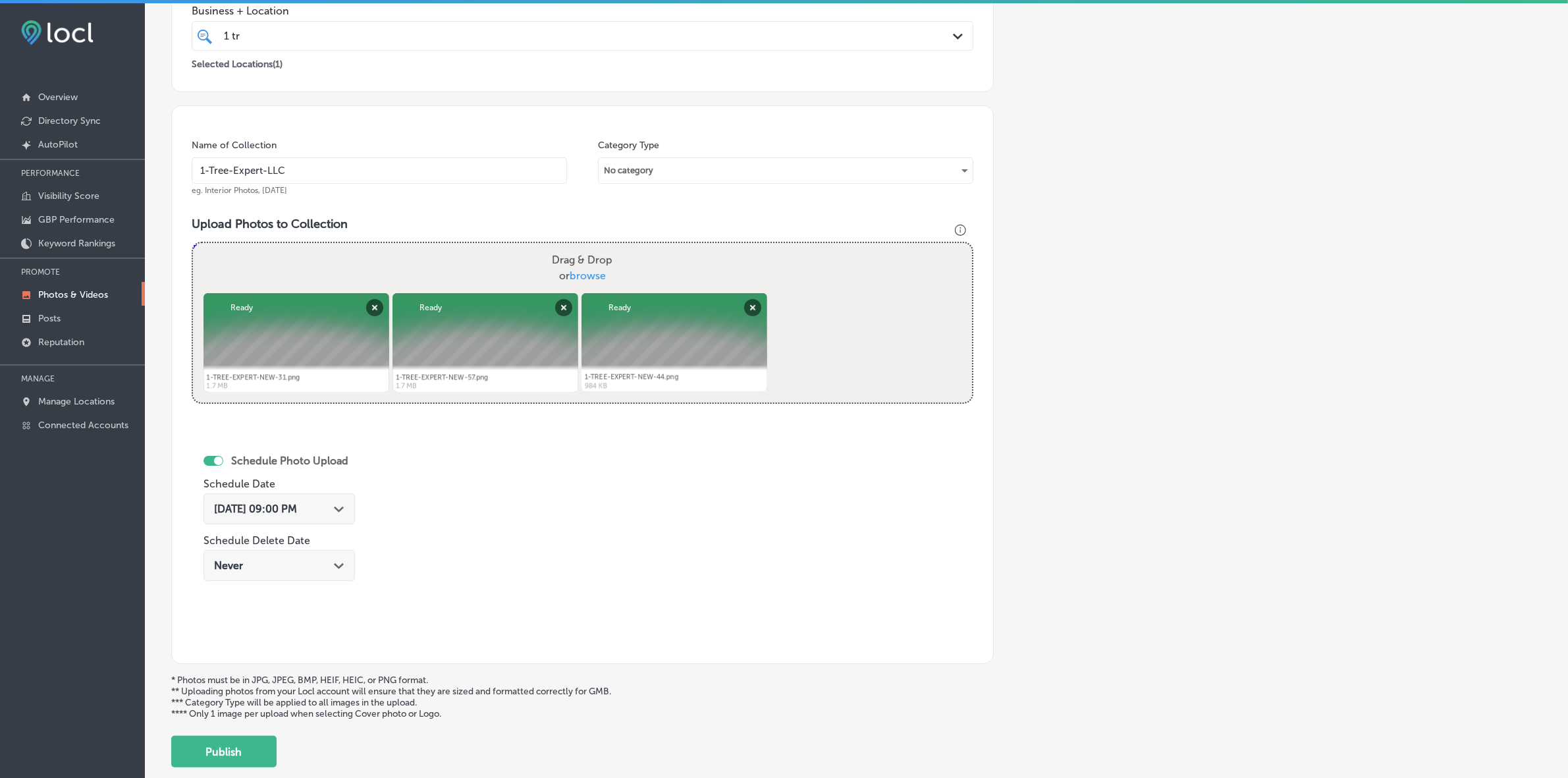
scroll to position [350, 0]
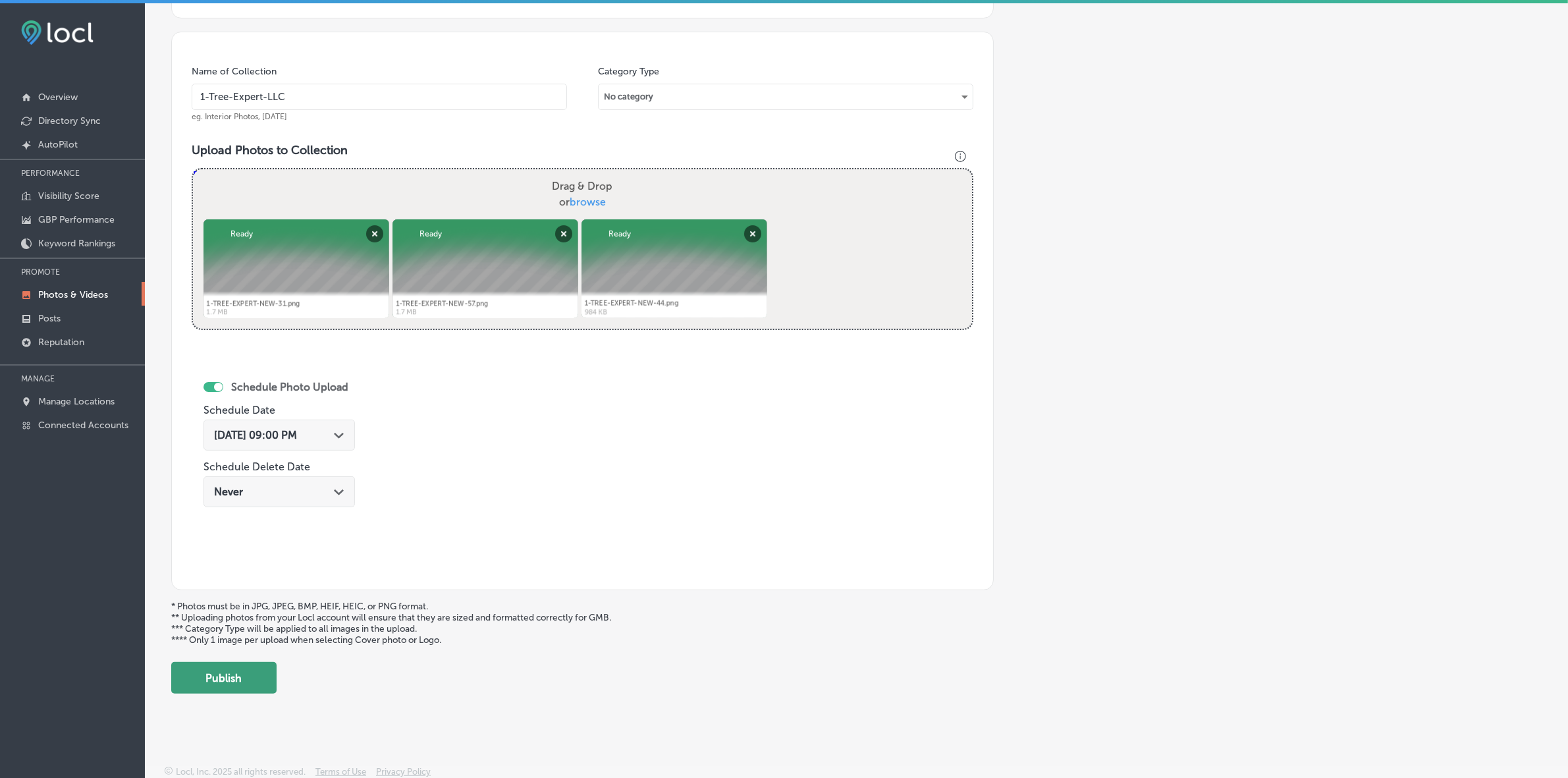
click at [266, 675] on button "Publish" at bounding box center [224, 677] width 105 height 32
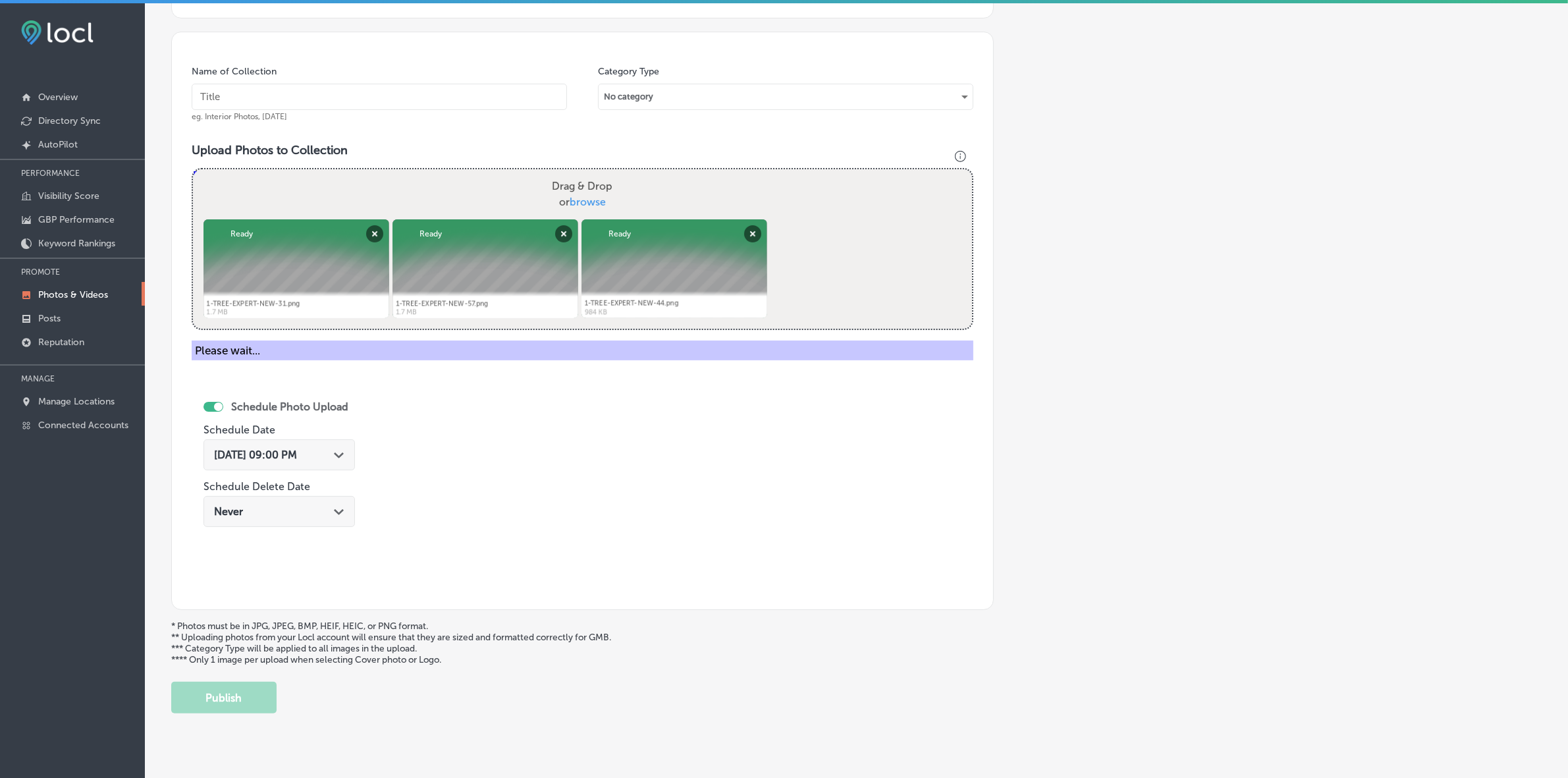
scroll to position [241, 0]
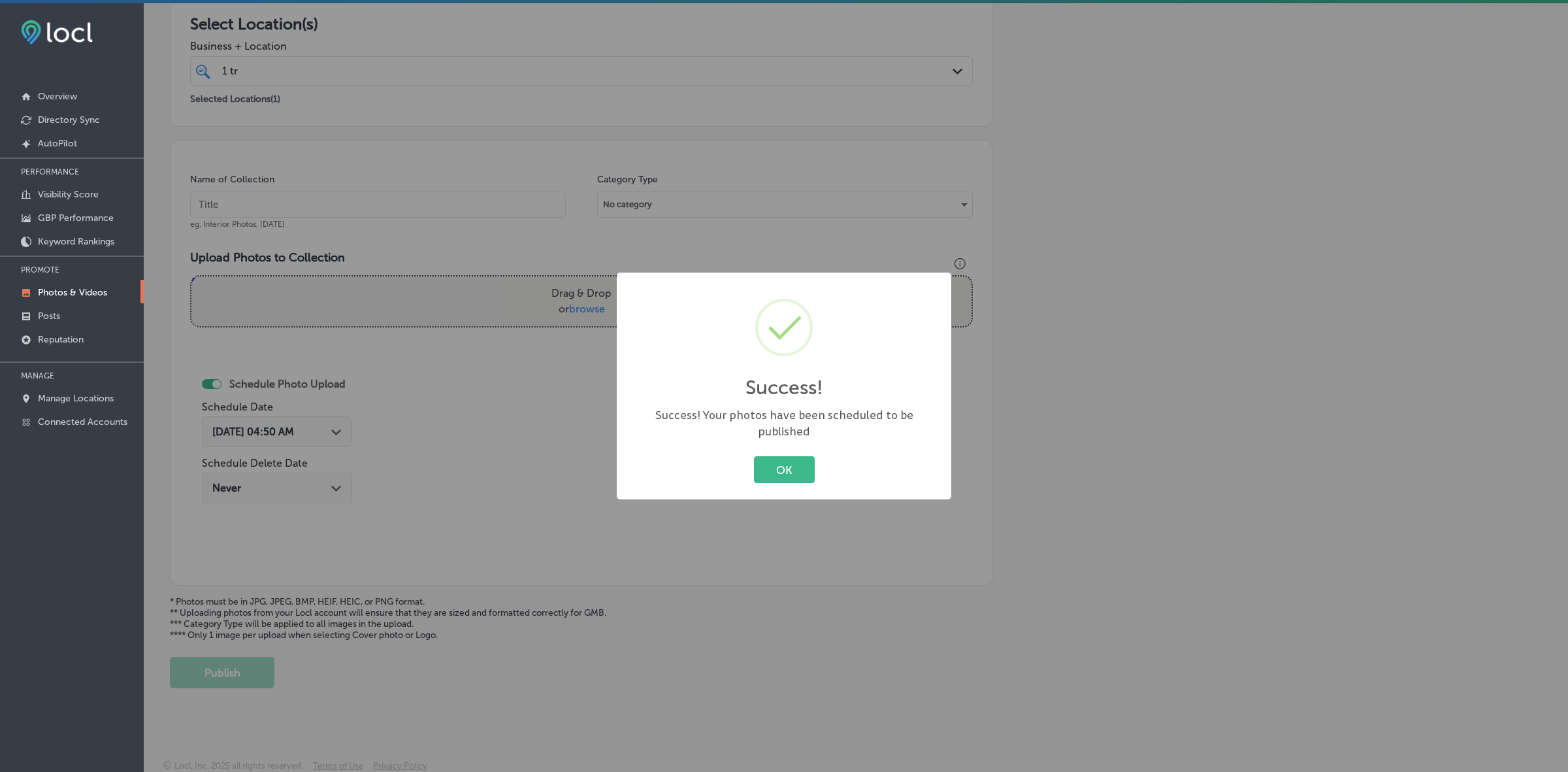
click at [754, 456] on button "OK" at bounding box center [784, 469] width 61 height 27
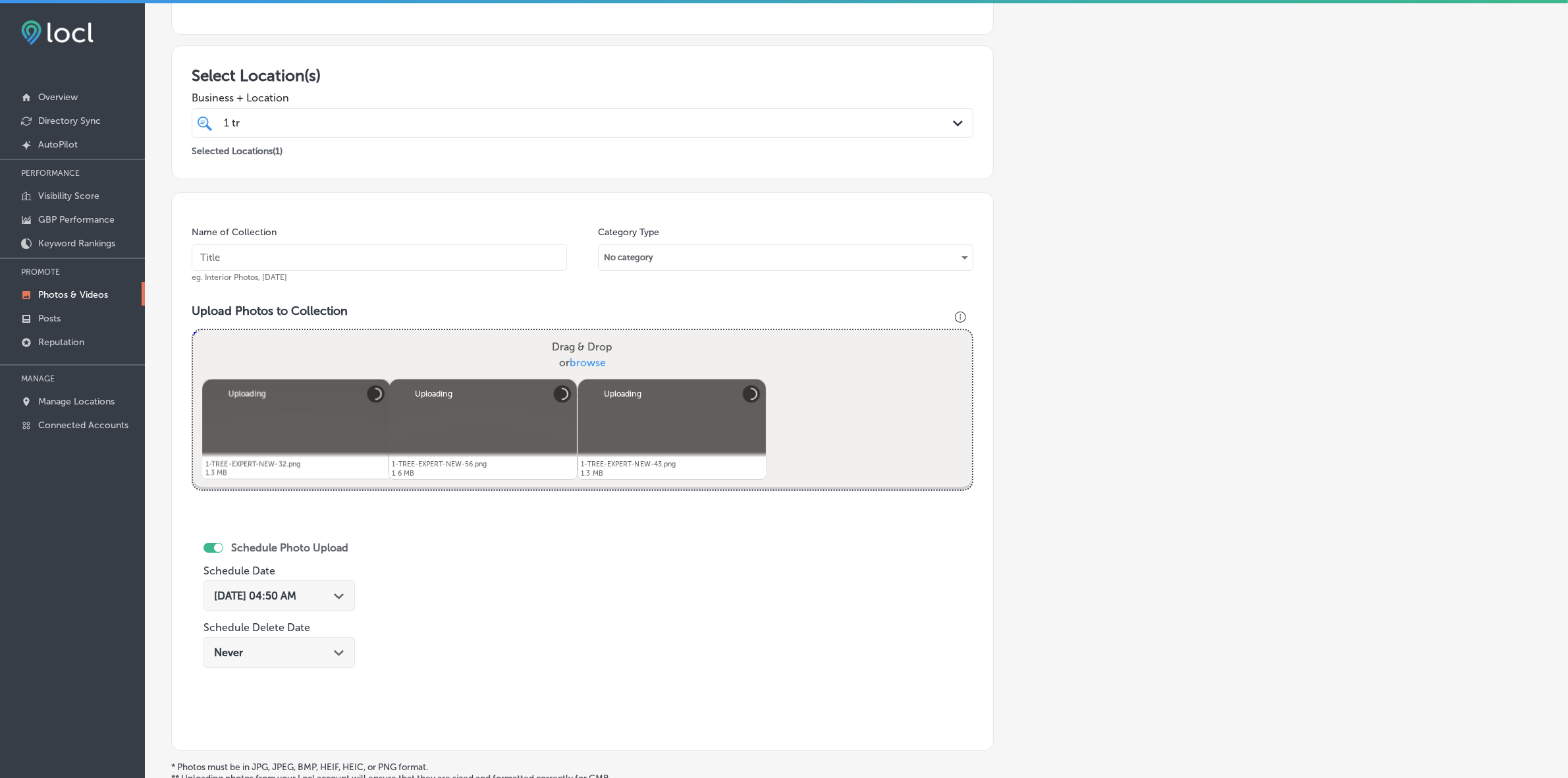
scroll to position [186, 0]
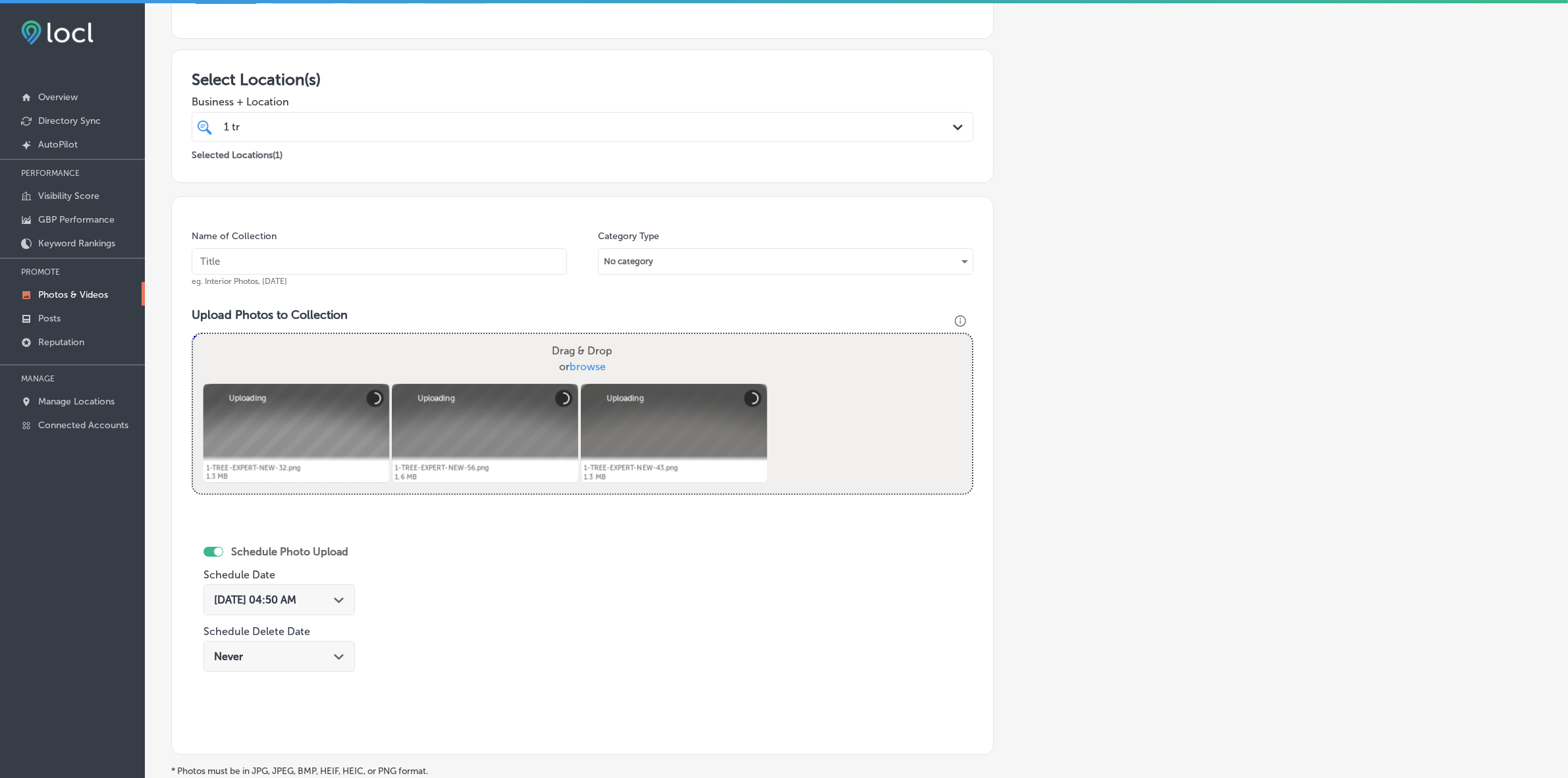
click at [478, 264] on input "text" at bounding box center [379, 262] width 375 height 26
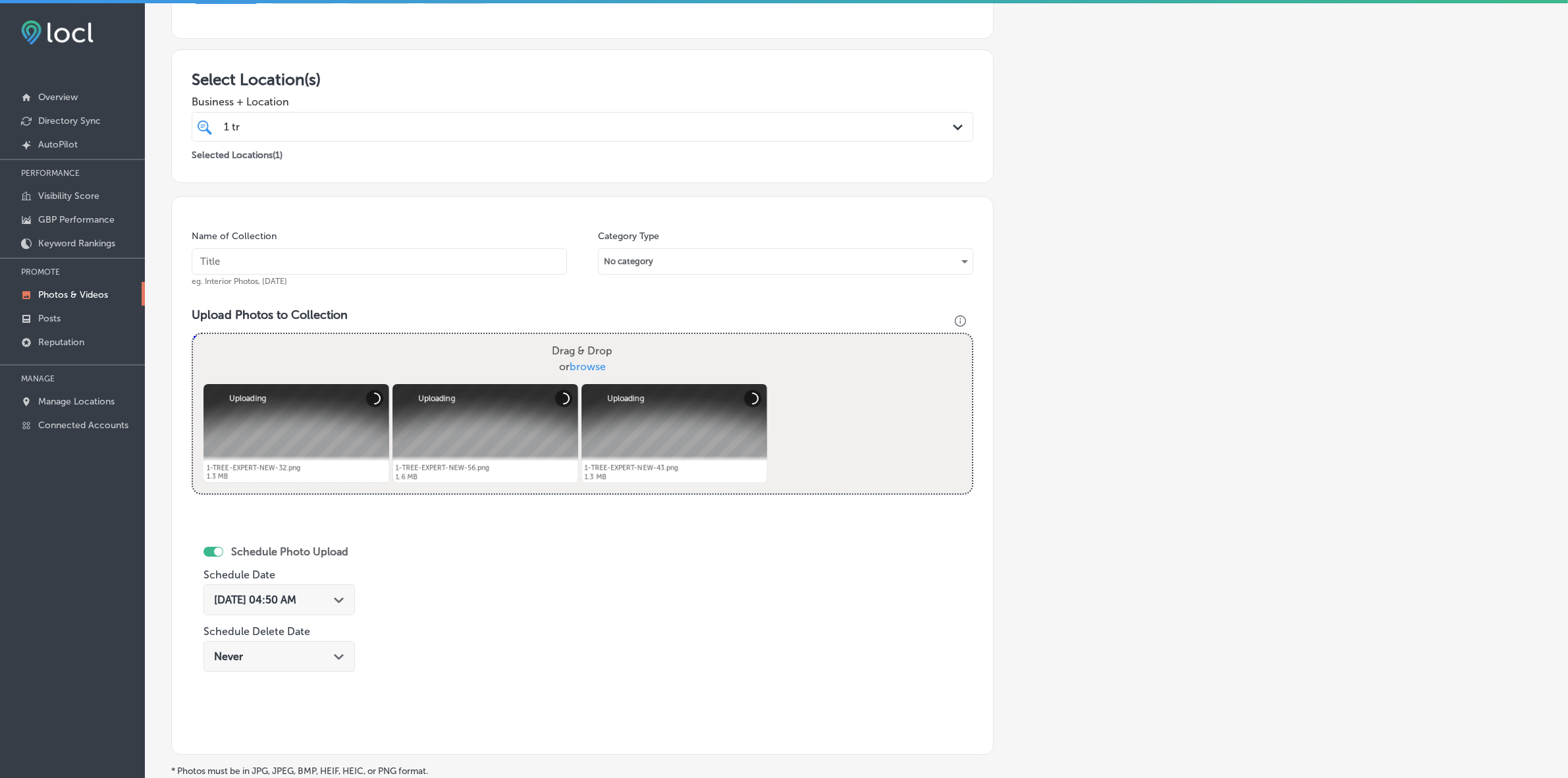
paste input "1-Tree-Expert-LLC"
type input "1-Tree-Expert-LLC"
click at [343, 598] on icon "Path Created with Sketch." at bounding box center [339, 600] width 10 height 6
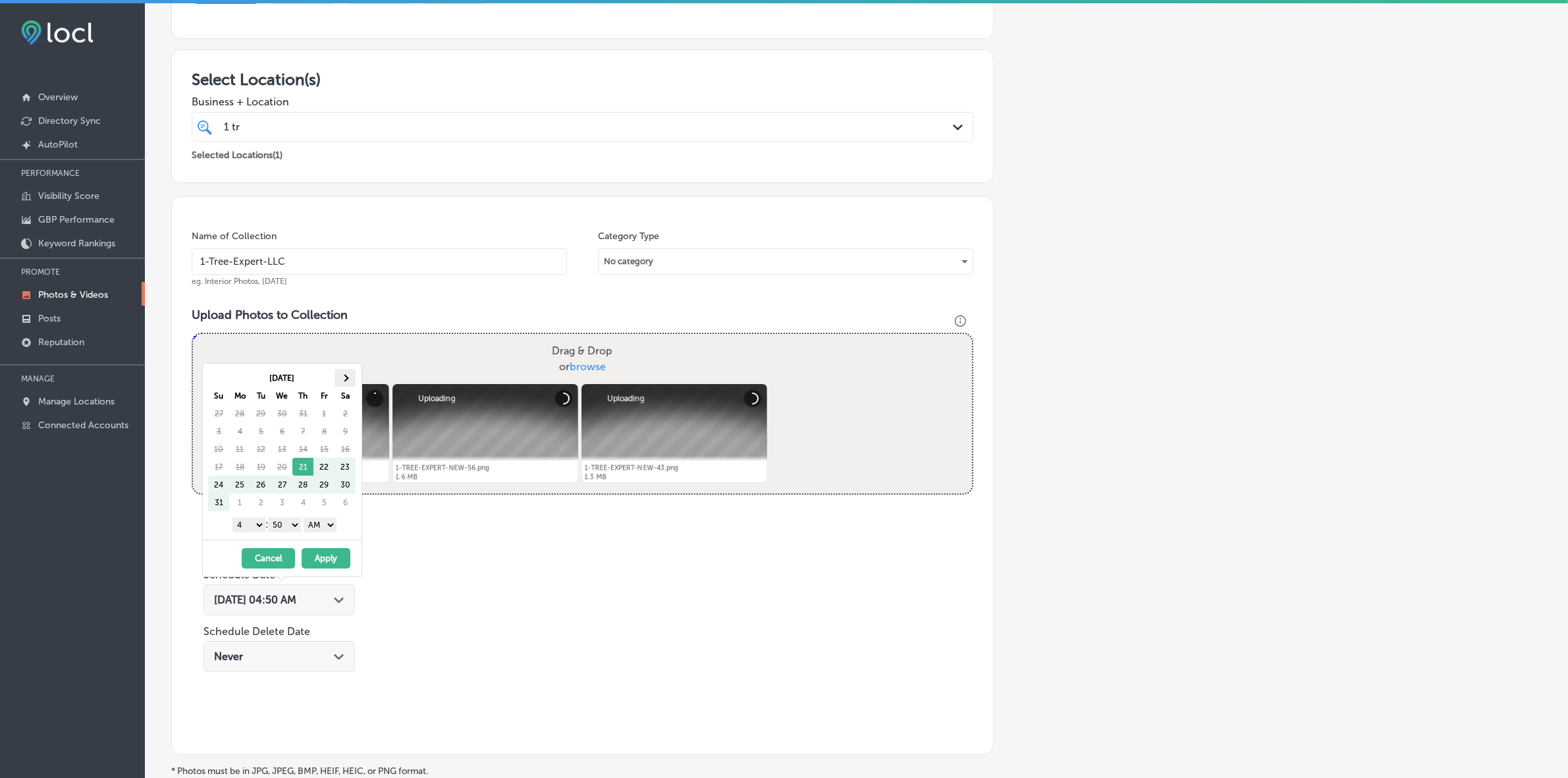
click at [350, 375] on th at bounding box center [345, 378] width 21 height 18
click at [253, 527] on select "1 2 3 4 5 6 7 8 9 10 11 12" at bounding box center [249, 525] width 33 height 14
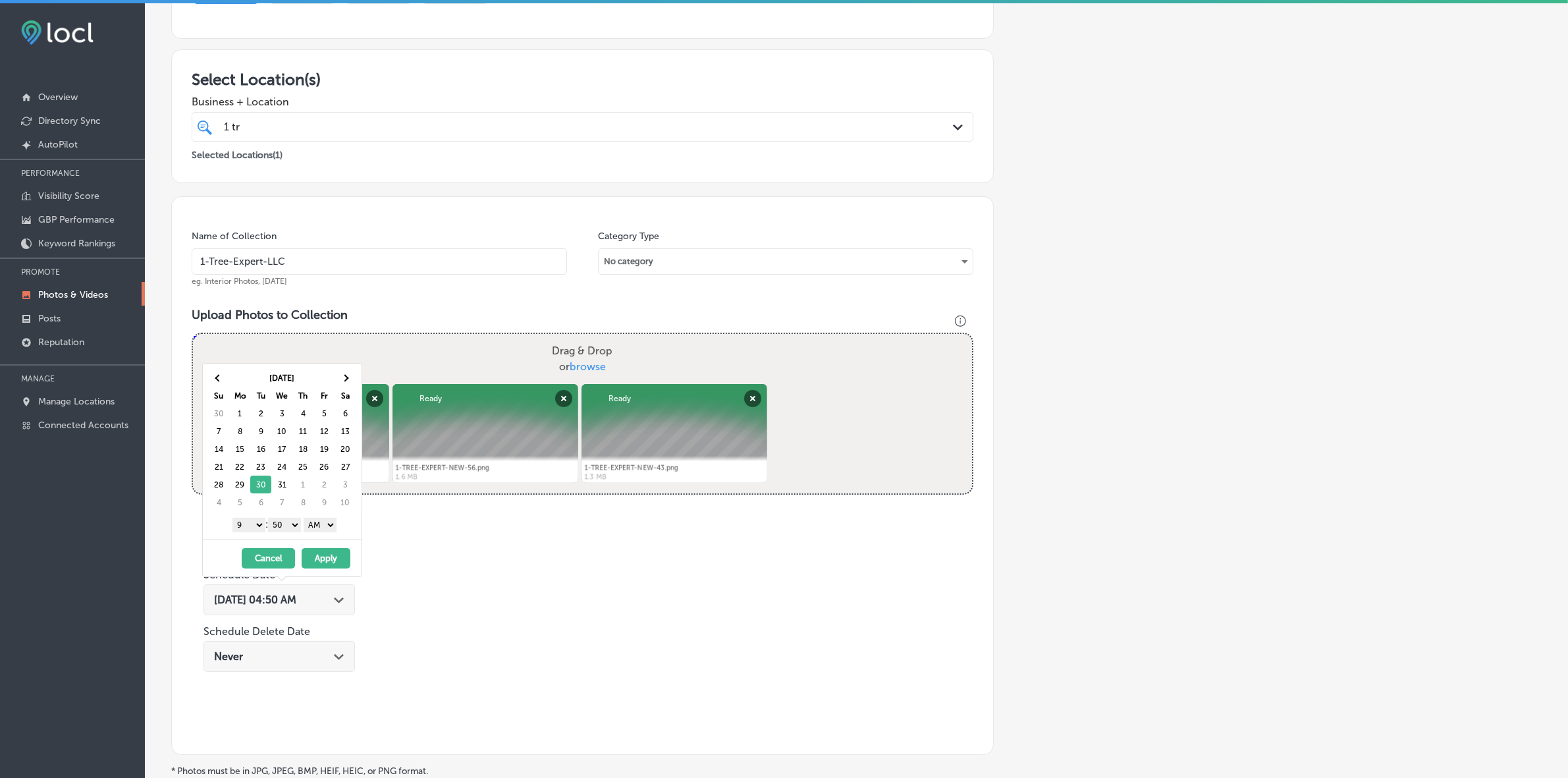
click at [291, 528] on select "00 10 20 30 40 50" at bounding box center [284, 525] width 33 height 14
click at [319, 527] on select "AM PM" at bounding box center [320, 525] width 33 height 14
click at [330, 560] on button "Apply" at bounding box center [326, 558] width 49 height 21
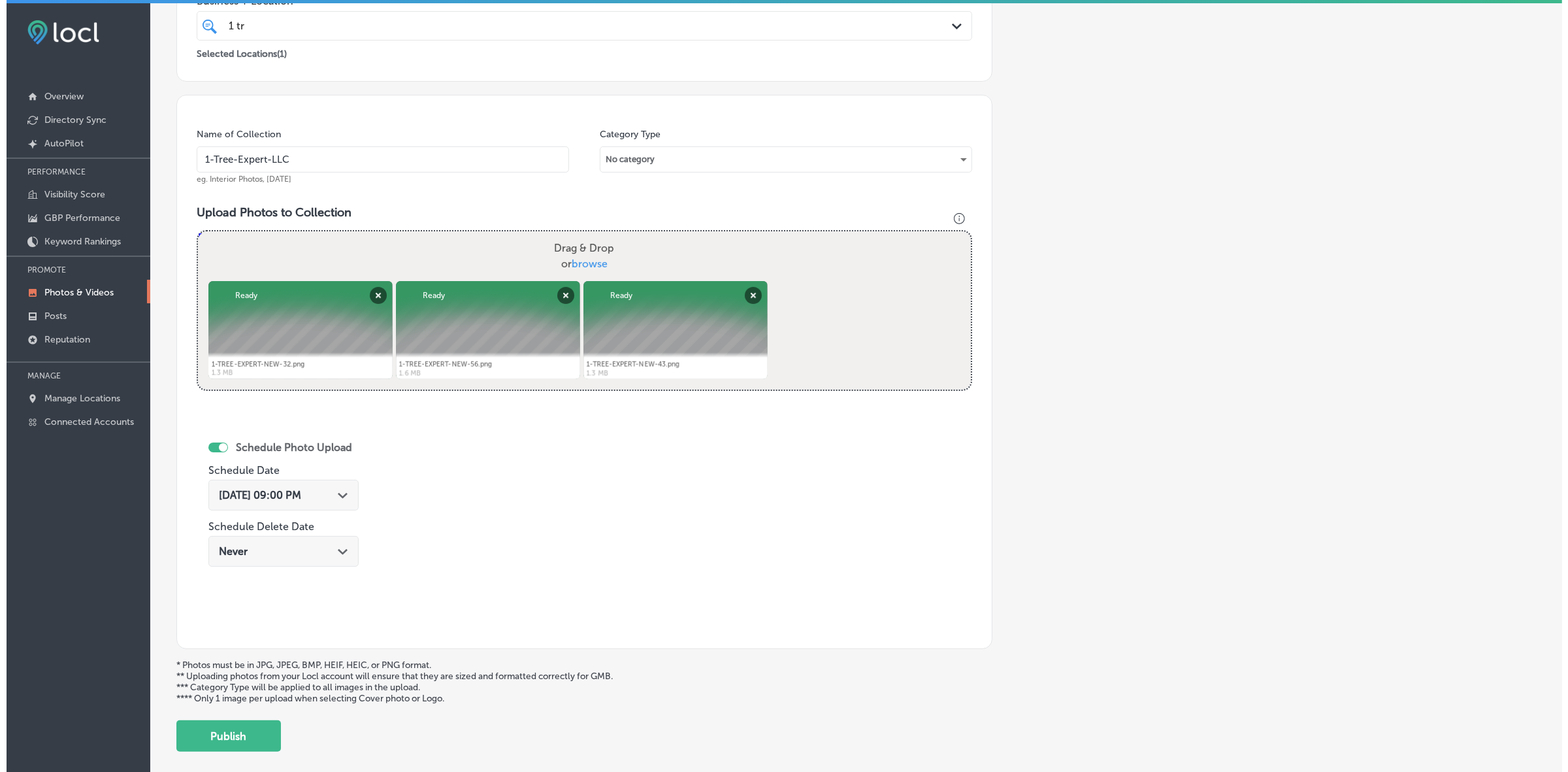
scroll to position [348, 0]
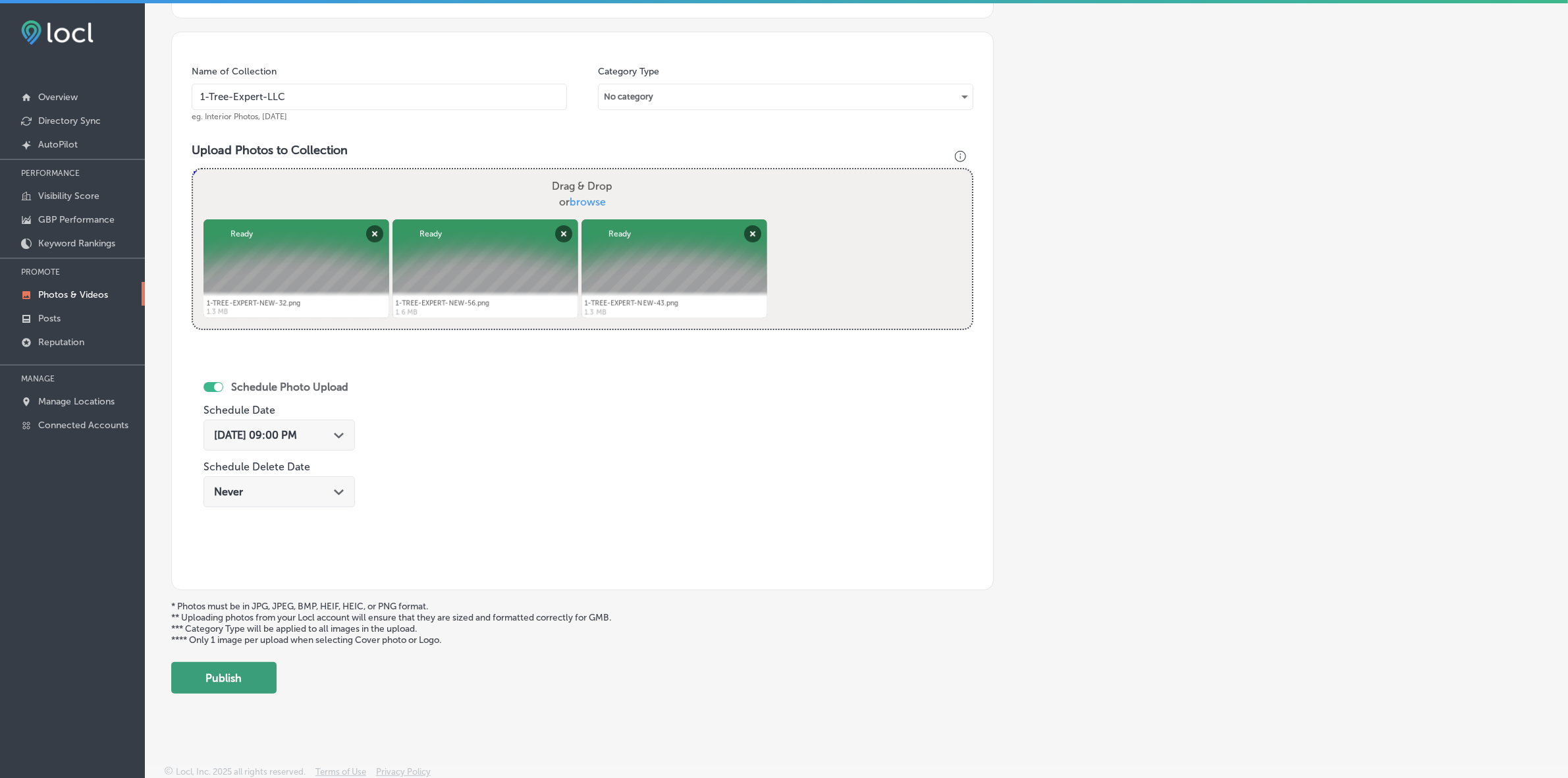
click at [239, 684] on button "Publish" at bounding box center [224, 677] width 105 height 32
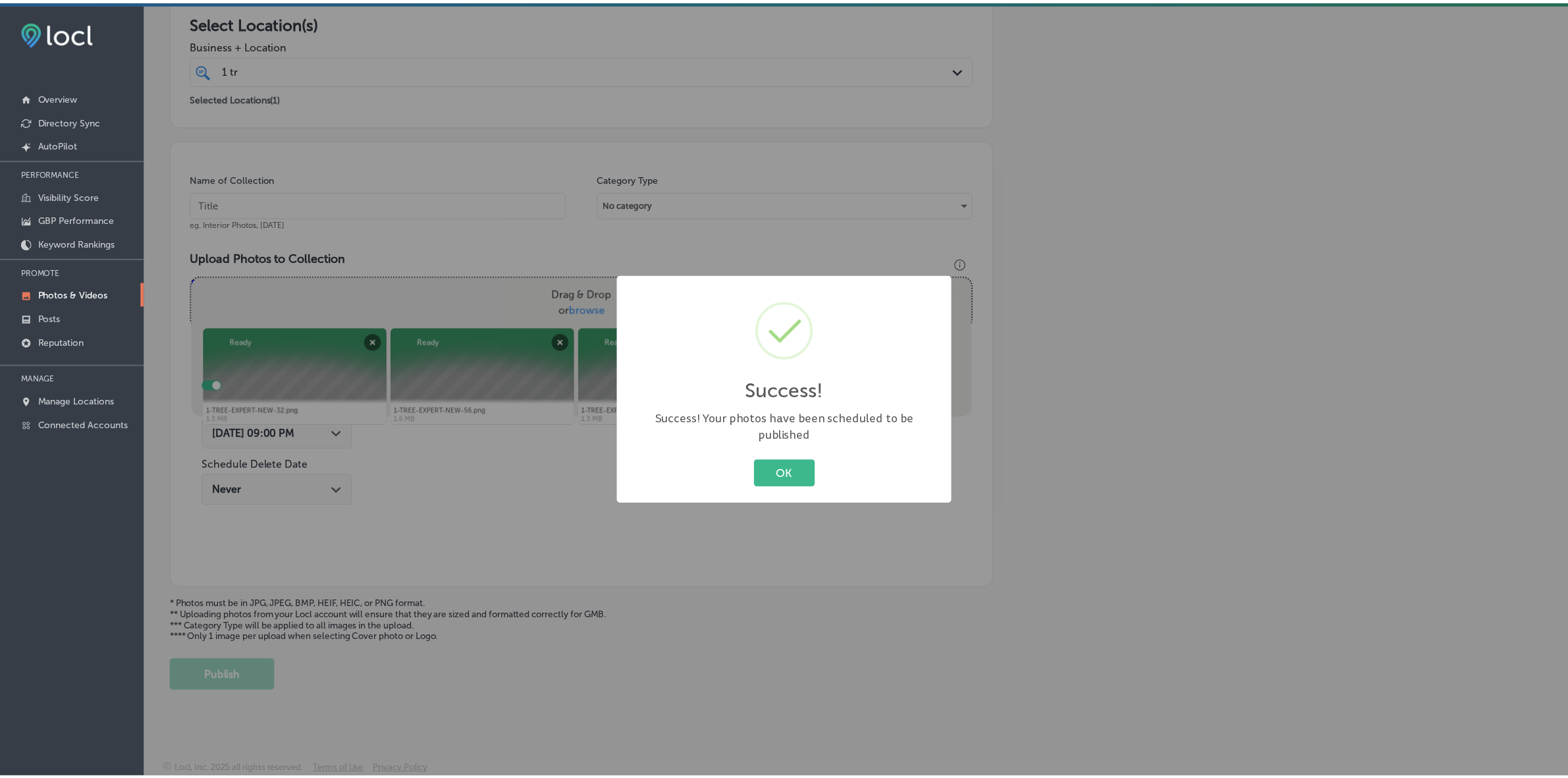
scroll to position [241, 0]
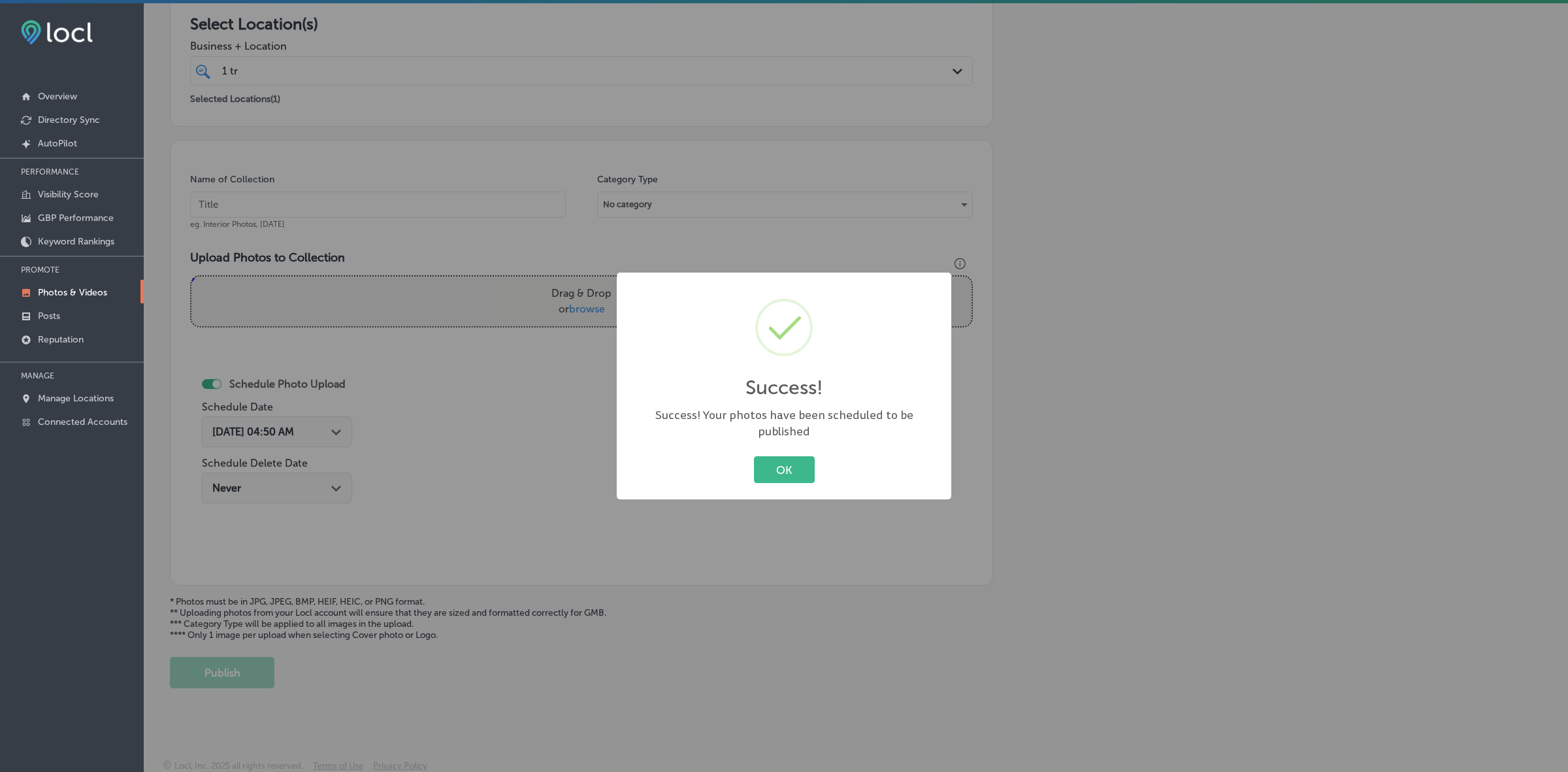
click at [754, 456] on button "OK" at bounding box center [784, 469] width 61 height 27
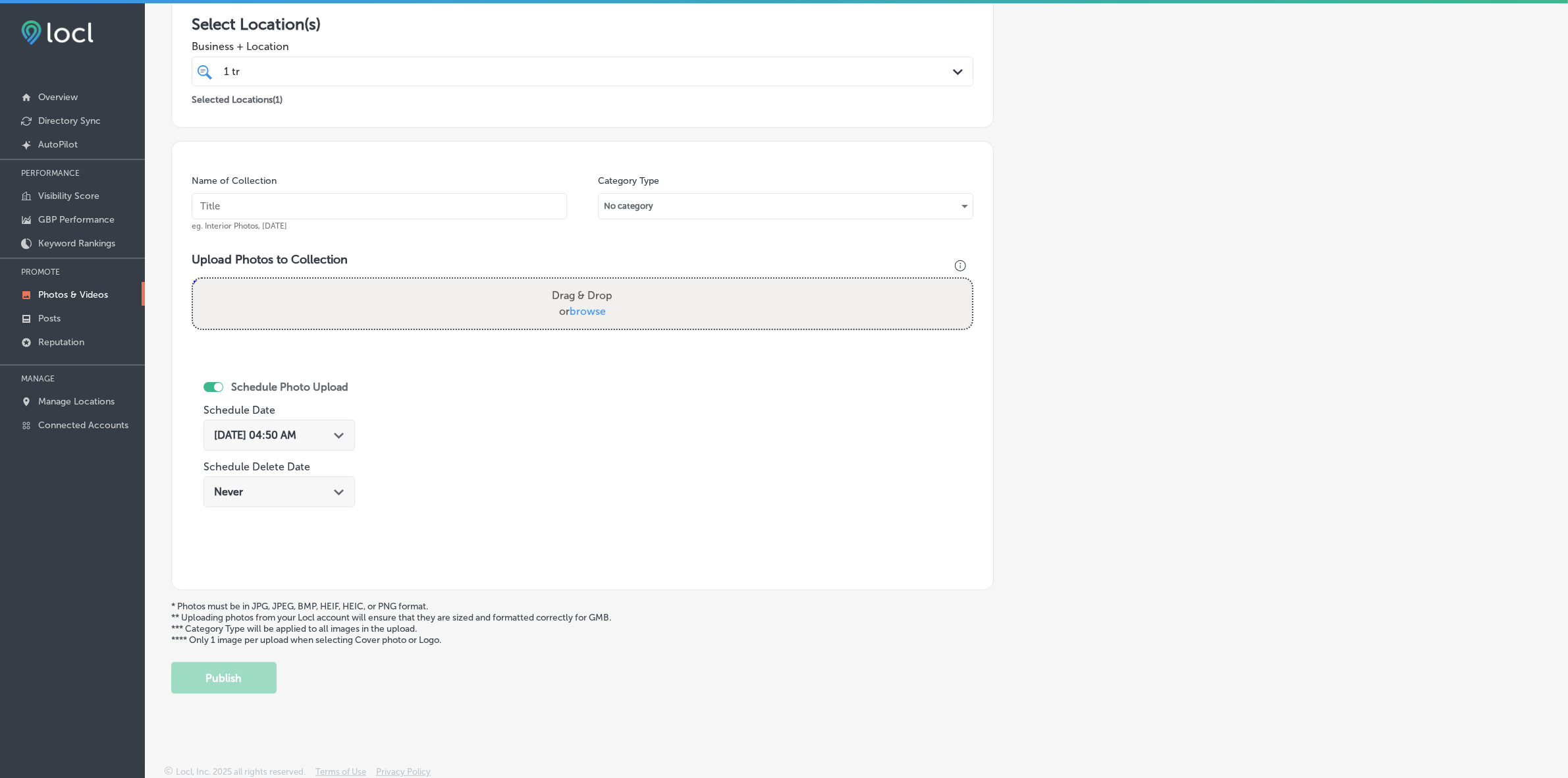
click at [63, 298] on p "Photos & Videos" at bounding box center [72, 295] width 70 height 11
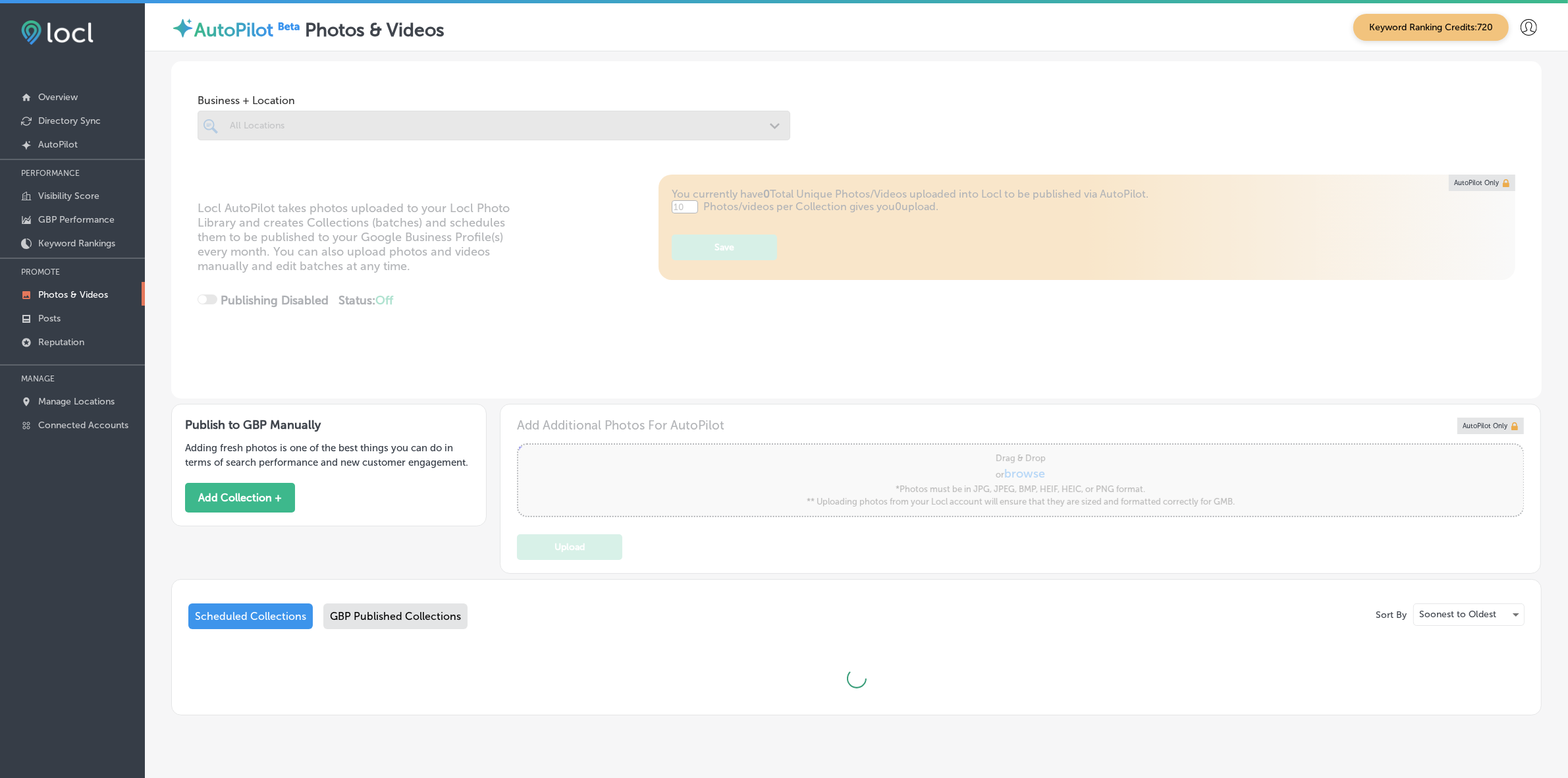
type input "5"
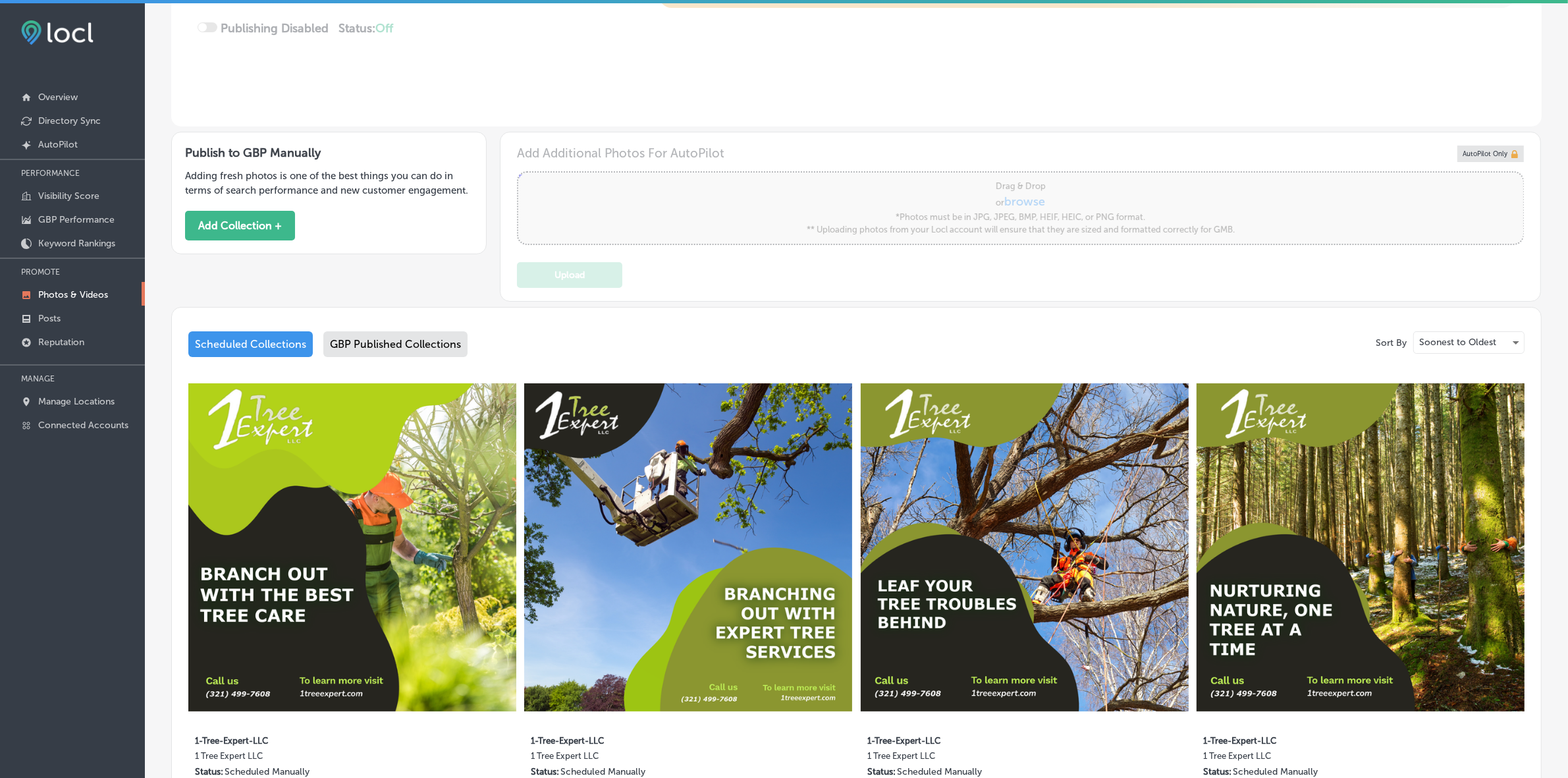
scroll to position [412, 0]
